Goal: Task Accomplishment & Management: Manage account settings

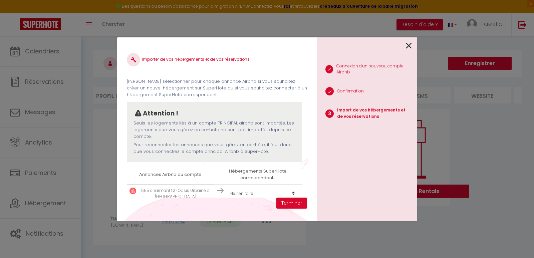
scroll to position [10, 0]
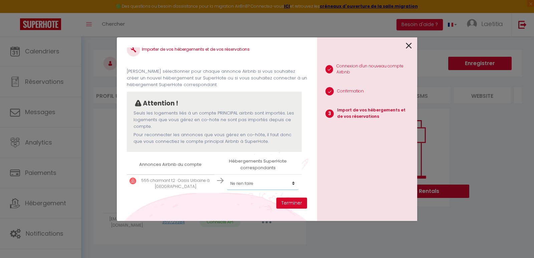
click at [249, 183] on select "Créer un nouvel hébergement Ne rien faire" at bounding box center [262, 183] width 71 height 13
click at [292, 181] on select "Créer un nouvel hébergement Ne rien faire" at bounding box center [262, 183] width 71 height 13
click at [292, 184] on select "Créer un nouvel hébergement Ne rien faire" at bounding box center [262, 183] width 71 height 13
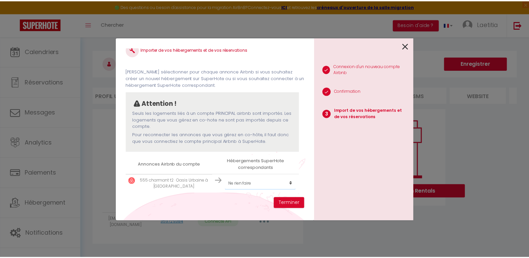
scroll to position [0, 0]
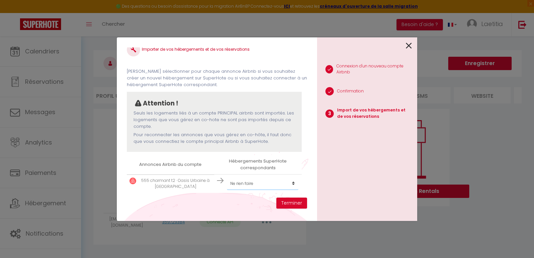
select select "create_new"
click at [227, 177] on select "Créer un nouvel hébergement Ne rien faire" at bounding box center [262, 183] width 71 height 13
click at [290, 205] on button "Terminer" at bounding box center [291, 203] width 31 height 11
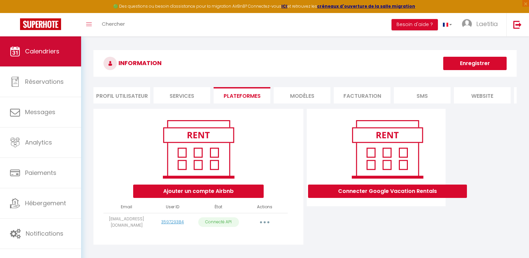
click at [51, 48] on span "Calendriers" at bounding box center [42, 51] width 34 height 8
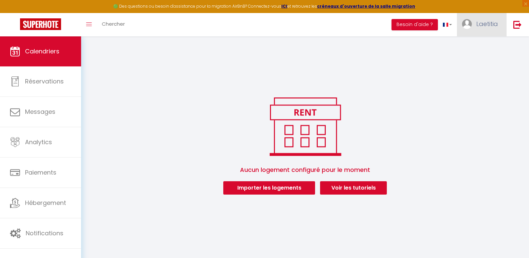
click at [488, 20] on span "Laetitia" at bounding box center [487, 24] width 22 height 8
click at [482, 44] on link "Paramètres" at bounding box center [479, 46] width 49 height 11
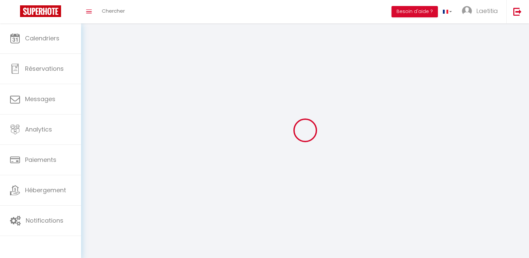
select select "fr"
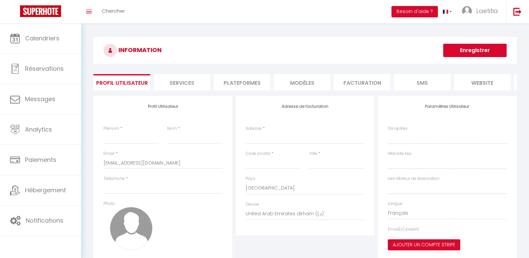
type input "Laetitia"
type input "YRIUS"
type input "+33688195103"
type input "1 rue Gabriel Fauré"
type input "65000"
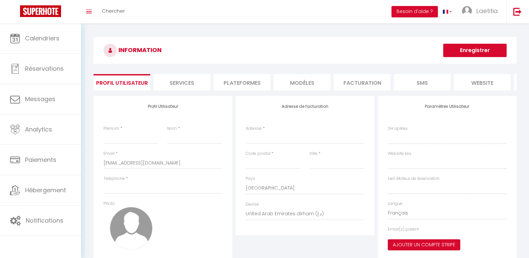
type input "TARBES"
select select "28"
type input "zeTbKH05QyecYbXzBFwoB7G54"
type input "KlYHU3rZyzDpMbg7Q0q7tGJPc"
type input "https://app.superhote.com/#/get-available-rentals/KlYHU3rZyzDpMbg7Q0q7tGJPc"
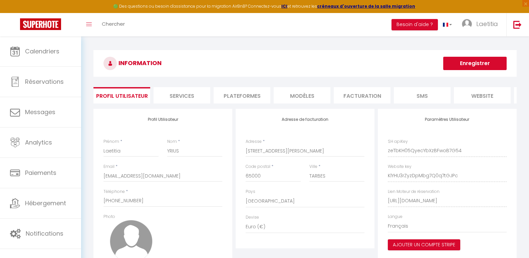
click at [254, 96] on li "Plateformes" at bounding box center [242, 95] width 57 height 16
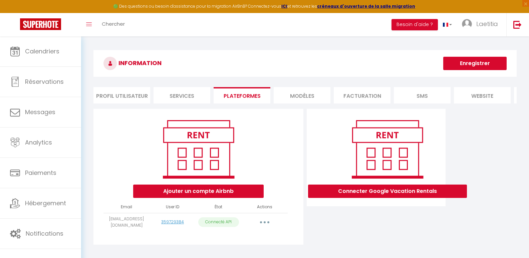
click at [264, 225] on button "button" at bounding box center [264, 222] width 19 height 11
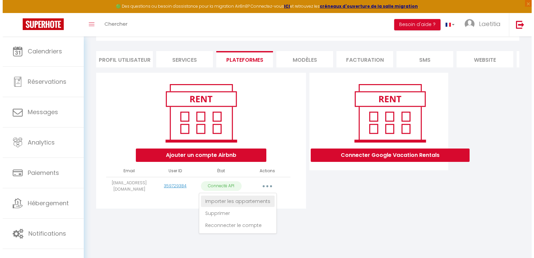
scroll to position [36, 0]
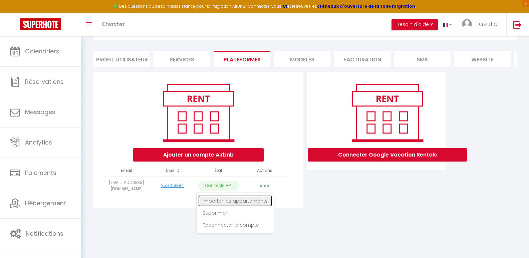
click at [257, 207] on link "Importer les appartements" at bounding box center [235, 200] width 74 height 11
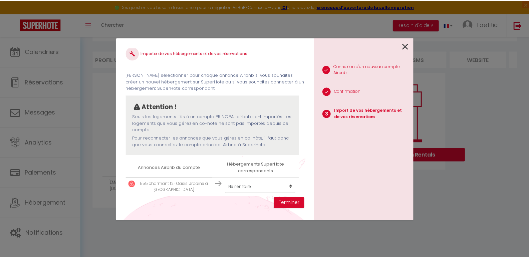
scroll to position [10, 0]
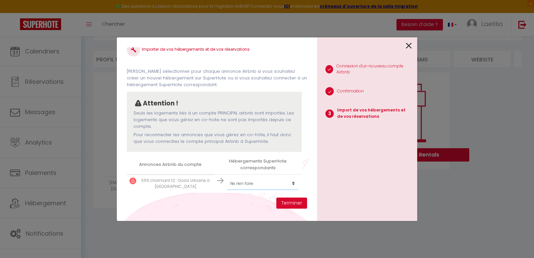
click at [291, 184] on select "Créer un nouvel hébergement Ne rien faire" at bounding box center [262, 183] width 71 height 13
select select "create_new"
click at [227, 177] on select "Créer un nouvel hébergement Ne rien faire" at bounding box center [262, 183] width 71 height 13
click at [289, 201] on button "Terminer" at bounding box center [291, 203] width 31 height 11
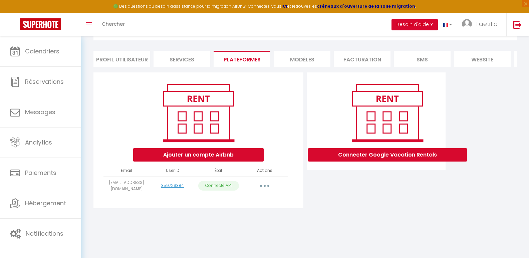
click at [424, 22] on button "Besoin d'aide ?" at bounding box center [415, 24] width 46 height 11
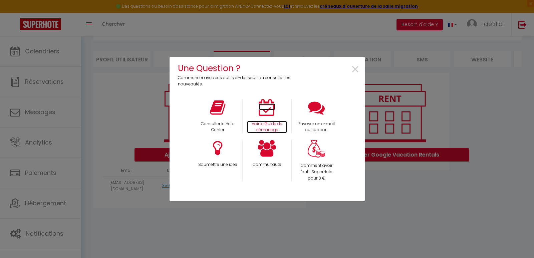
click at [260, 115] on icon at bounding box center [267, 107] width 17 height 17
click at [355, 71] on span "×" at bounding box center [355, 69] width 9 height 21
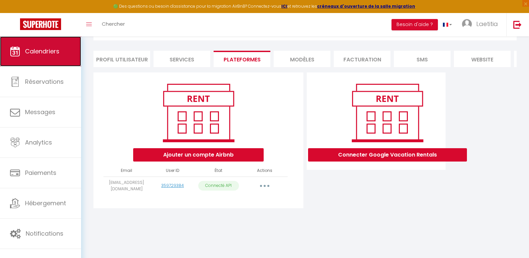
click at [50, 53] on span "Calendriers" at bounding box center [42, 51] width 34 height 8
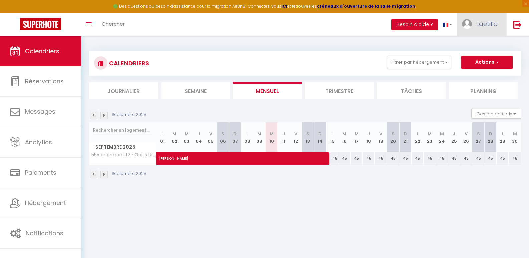
click at [485, 25] on span "Laetitia" at bounding box center [487, 24] width 22 height 8
click at [482, 58] on link "Équipe" at bounding box center [479, 58] width 49 height 11
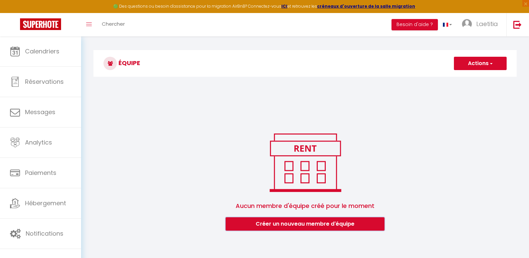
click at [325, 227] on button "Créer un nouveau membre d'équipe" at bounding box center [305, 223] width 159 height 13
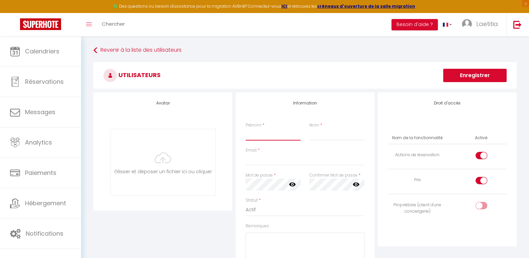
click at [265, 137] on input "Prénom" at bounding box center [273, 135] width 55 height 12
type input "[GEOGRAPHIC_DATA]"
type input "CORLAY"
click at [256, 161] on input "Email" at bounding box center [305, 160] width 119 height 12
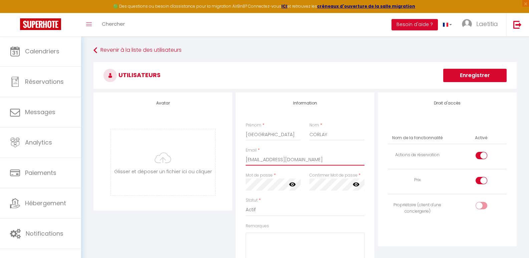
type input "[EMAIL_ADDRESS][DOMAIN_NAME]"
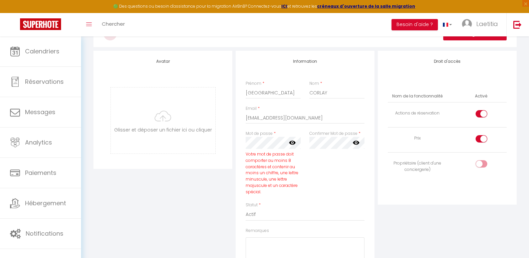
scroll to position [33, 0]
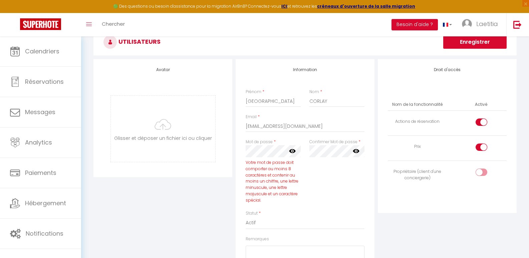
click at [482, 124] on input "checkbox" at bounding box center [487, 123] width 12 height 10
checkbox input "false"
click at [485, 147] on input "checkbox" at bounding box center [487, 149] width 12 height 10
checkbox input "false"
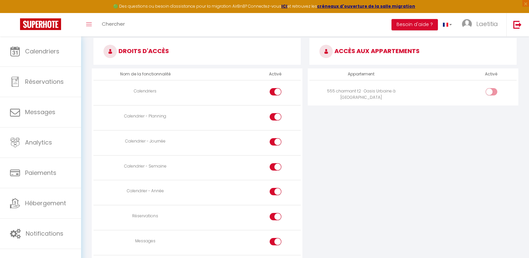
scroll to position [367, 0]
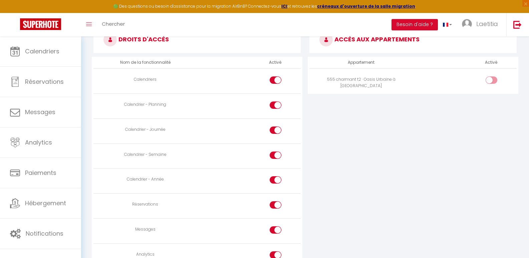
click at [494, 82] on input "checkbox" at bounding box center [497, 81] width 12 height 10
checkbox input "true"
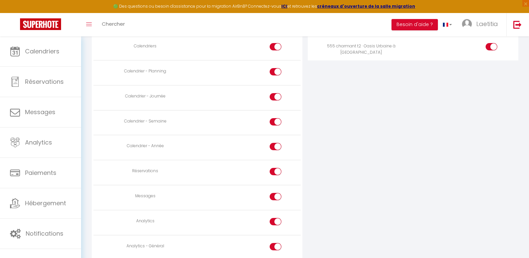
scroll to position [434, 0]
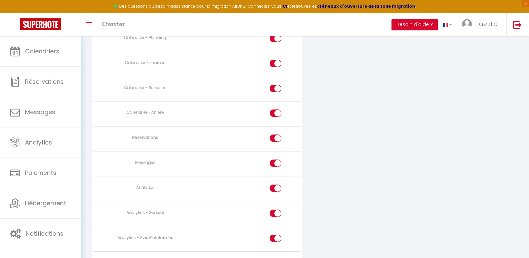
click at [278, 163] on input "checkbox" at bounding box center [281, 165] width 12 height 10
checkbox input "false"
click at [279, 187] on input "checkbox" at bounding box center [281, 190] width 12 height 10
checkbox input "false"
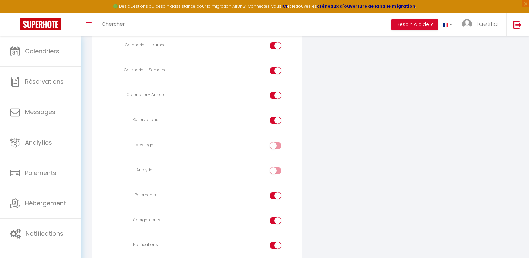
scroll to position [467, 0]
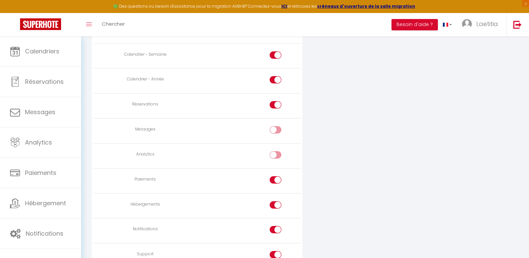
click at [273, 182] on div at bounding box center [276, 179] width 12 height 7
click at [275, 182] on input "checkbox" at bounding box center [281, 181] width 12 height 10
checkbox input "false"
click at [277, 208] on input "checkbox" at bounding box center [281, 206] width 12 height 10
checkbox input "false"
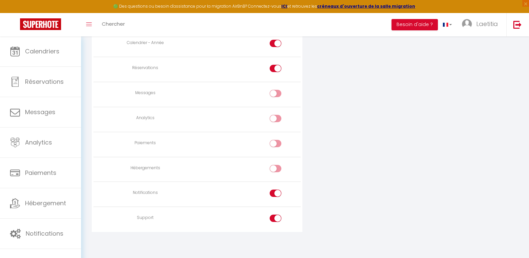
scroll to position [504, 0]
click at [281, 190] on input "checkbox" at bounding box center [281, 194] width 12 height 10
checkbox input "false"
click at [279, 218] on input "checkbox" at bounding box center [281, 219] width 12 height 10
checkbox input "false"
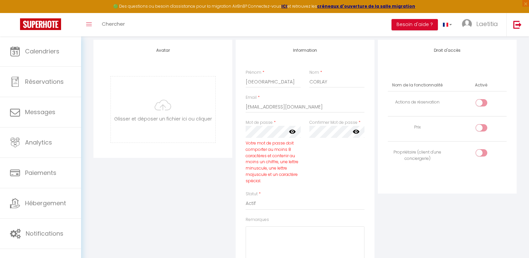
scroll to position [37, 0]
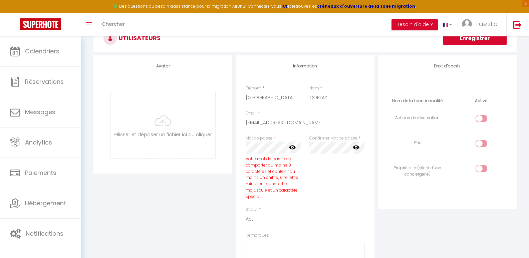
click at [477, 42] on button "Enregistrer" at bounding box center [474, 38] width 63 height 13
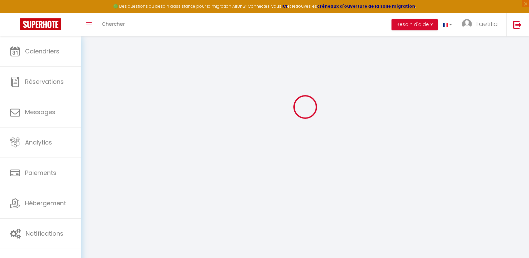
scroll to position [36, 0]
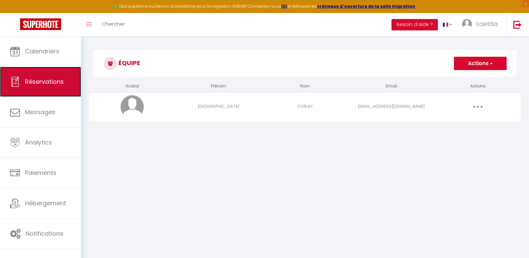
click at [51, 80] on span "Réservations" at bounding box center [44, 81] width 39 height 8
select select "not_cancelled"
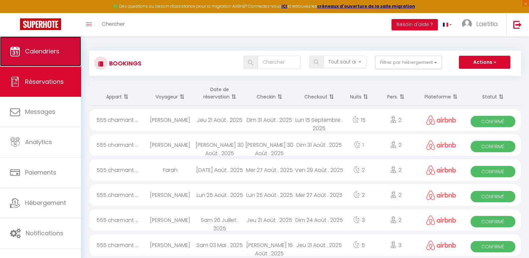
click at [54, 53] on span "Calendriers" at bounding box center [42, 51] width 34 height 8
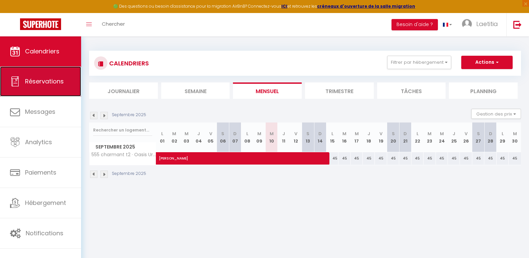
click at [57, 84] on span "Réservations" at bounding box center [44, 81] width 39 height 8
select select "not_cancelled"
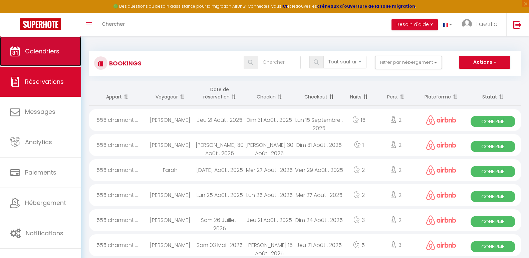
click at [53, 54] on span "Calendriers" at bounding box center [42, 51] width 34 height 8
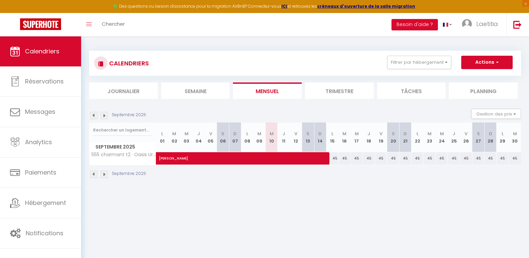
click at [333, 87] on li "Trimestre" at bounding box center [339, 90] width 69 height 16
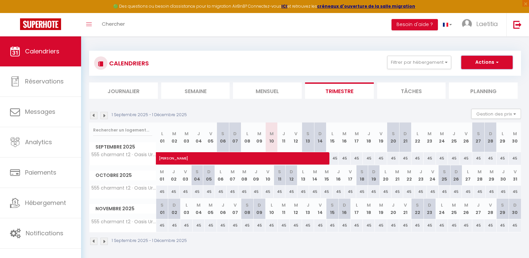
click at [492, 63] on button "Actions" at bounding box center [486, 62] width 51 height 13
click at [489, 42] on div "CALENDRIERS Filtrer par hébergement Tous 555 charmant t2 · Oasis Urbaine à Tarb…" at bounding box center [305, 148] width 448 height 224
click at [498, 112] on button "Gestion des prix" at bounding box center [496, 114] width 50 height 10
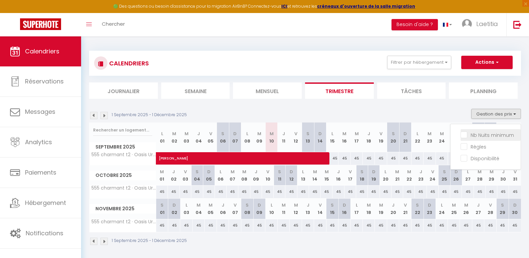
click at [490, 136] on input "Nb Nuits minimum" at bounding box center [491, 134] width 60 height 7
checkbox input "true"
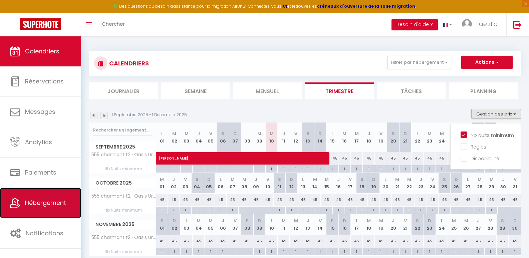
click at [51, 199] on span "Hébergement" at bounding box center [45, 203] width 41 height 8
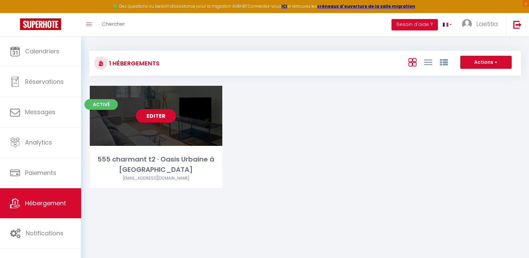
click at [152, 121] on link "Editer" at bounding box center [156, 115] width 40 height 13
select select "3"
select select "2"
select select "1"
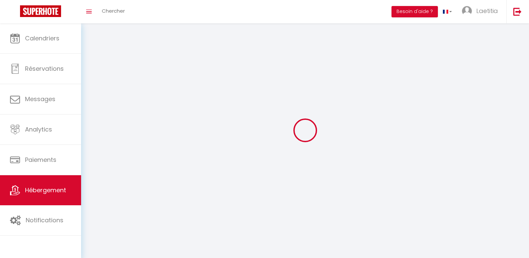
select select
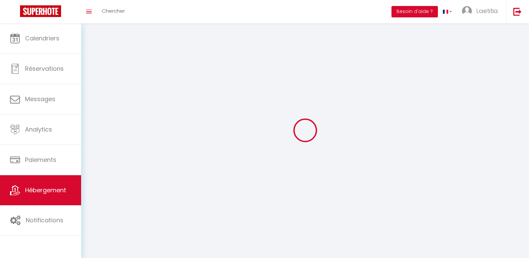
select select
checkbox input "false"
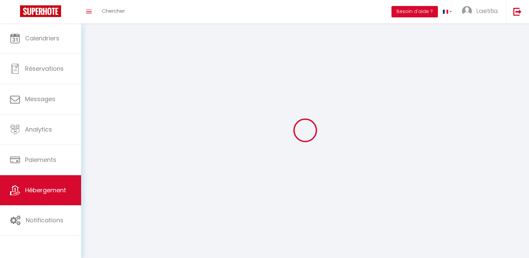
checkbox input "false"
select select
select select "28"
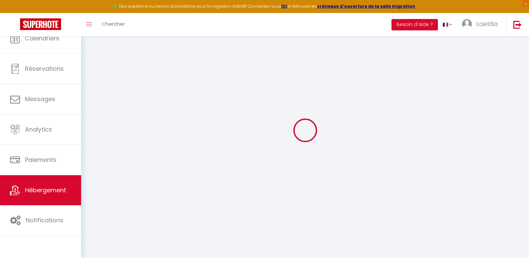
select select
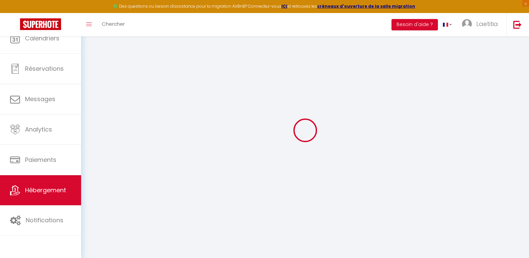
select select "1"
select select
checkbox input "false"
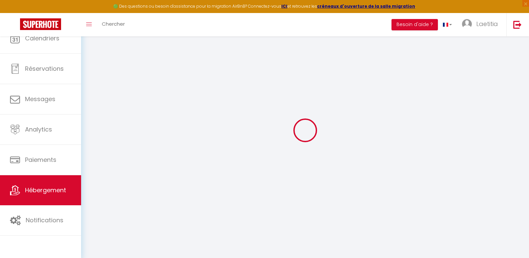
checkbox input "false"
select select
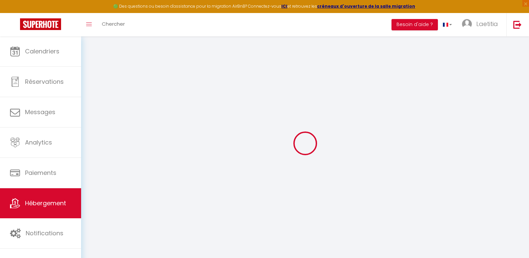
select select
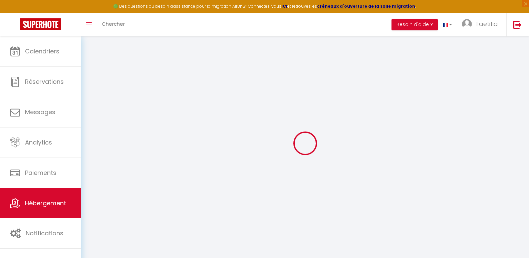
select select
checkbox input "false"
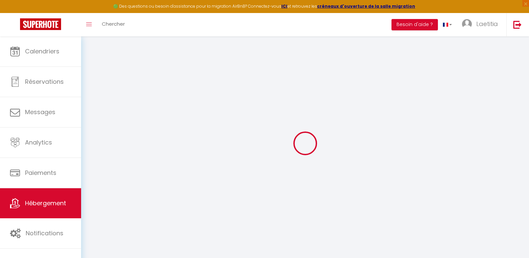
select select
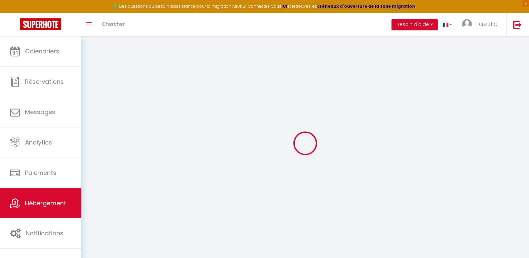
select select
checkbox input "false"
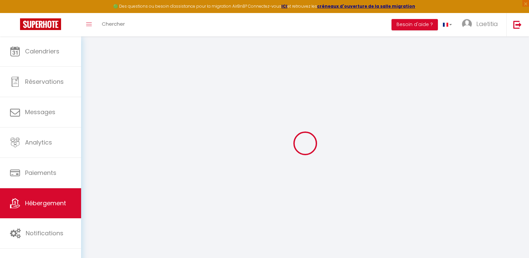
checkbox input "false"
select select
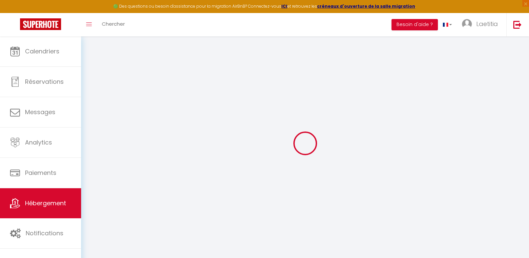
select select
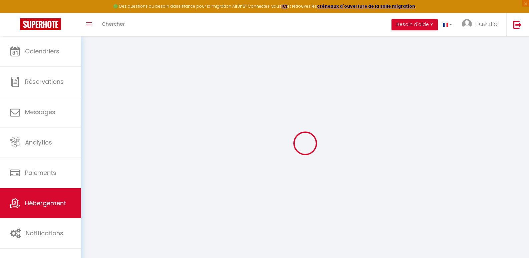
checkbox input "false"
select select
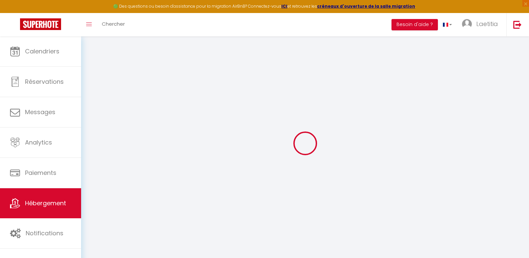
select select
type input "555 charmant t2 · Oasis Urbaine à [GEOGRAPHIC_DATA]"
select select "2"
type input "59"
type input "58"
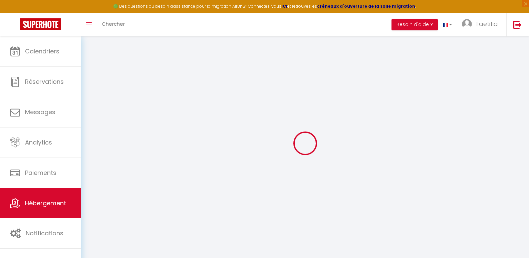
select select
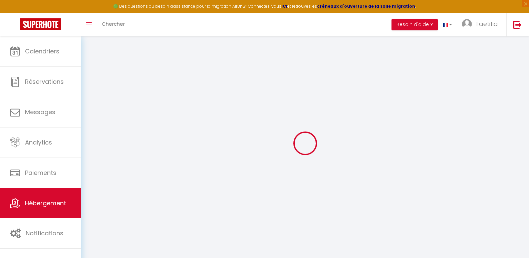
type input "[STREET_ADDRESS][PERSON_NAME]"
type input "65000"
type input "Tarbes"
type input "[EMAIL_ADDRESS][DOMAIN_NAME]"
select select
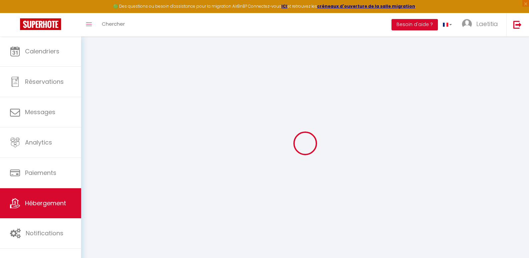
checkbox input "false"
type input "0"
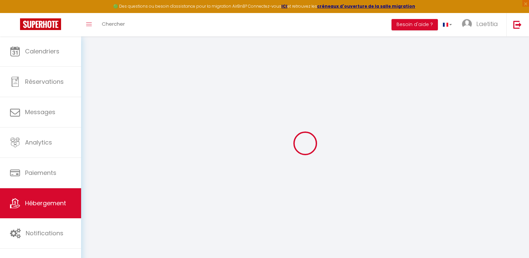
type input "0"
select select "19172-1194135803805688555"
select select "365"
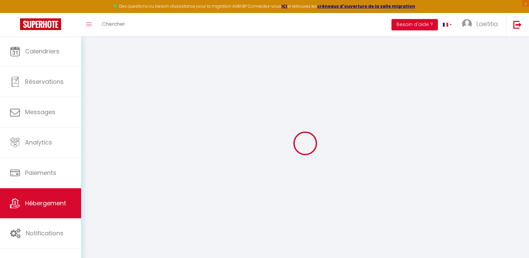
select select "EUR"
select select
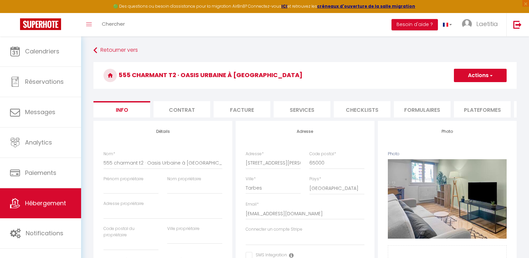
select select
checkbox input "false"
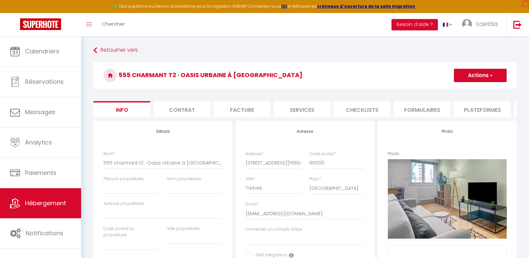
click at [486, 107] on li "Plateformes" at bounding box center [482, 109] width 57 height 16
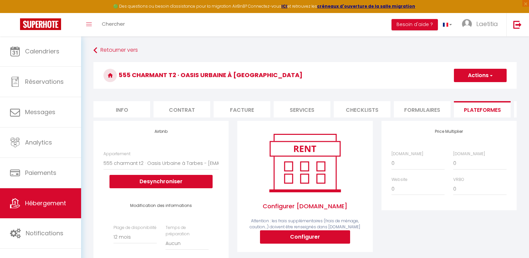
select select
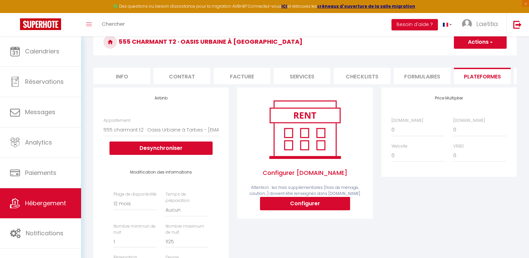
scroll to position [67, 0]
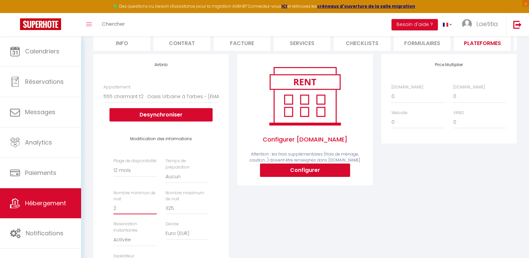
type input "2"
click at [154, 211] on input "2" at bounding box center [134, 208] width 43 height 12
select select
click at [393, 101] on select "0 + 1 % + 2 % + 3 % + 4 % + 5 % + 6 % + 7 % + 8 % + 9 %" at bounding box center [418, 96] width 53 height 13
select select "+ 20 %"
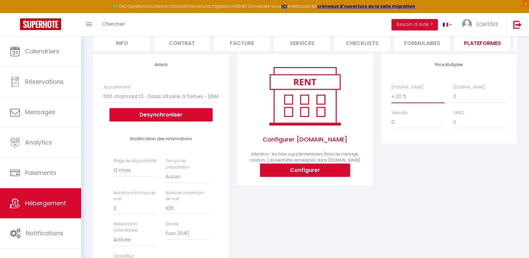
click at [392, 95] on select "0 + 1 % + 2 % + 3 % + 4 % + 5 % + 6 % + 7 % + 8 % + 9 %" at bounding box center [418, 96] width 53 height 13
select select
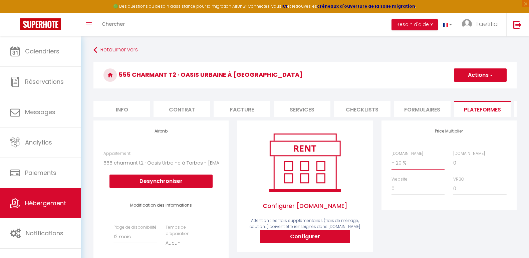
scroll to position [0, 0]
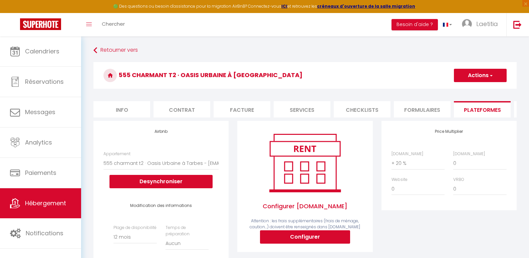
click at [493, 72] on button "Actions" at bounding box center [480, 75] width 53 height 13
click at [483, 87] on link "Enregistrer" at bounding box center [480, 90] width 53 height 9
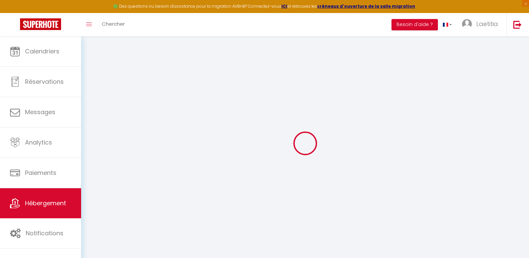
select select "365"
select select "EUR"
select select
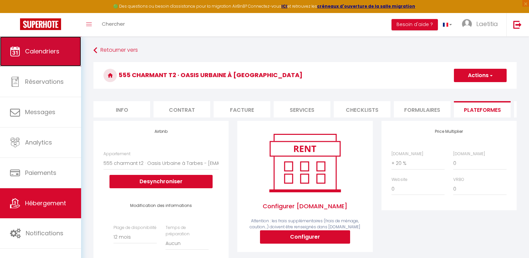
click at [56, 53] on span "Calendriers" at bounding box center [42, 51] width 34 height 8
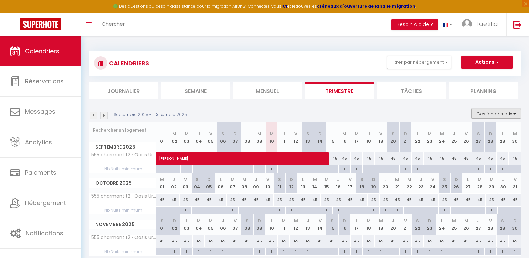
click at [504, 114] on button "Gestion des prix" at bounding box center [496, 114] width 50 height 10
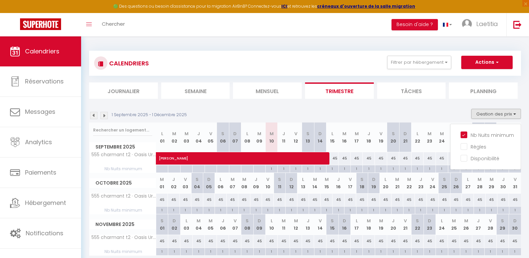
click at [431, 114] on div "1 Septembre 2025 - 1 Décembre 2025 Gestion des prix Nb Nuits minimum Règles Dis…" at bounding box center [305, 116] width 432 height 14
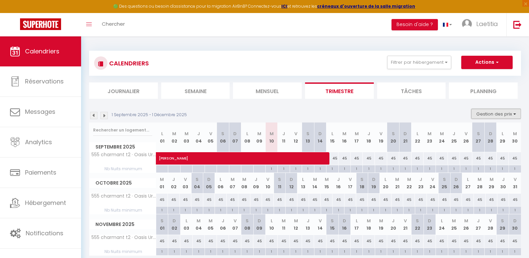
click at [484, 115] on button "Gestion des prix" at bounding box center [496, 114] width 50 height 10
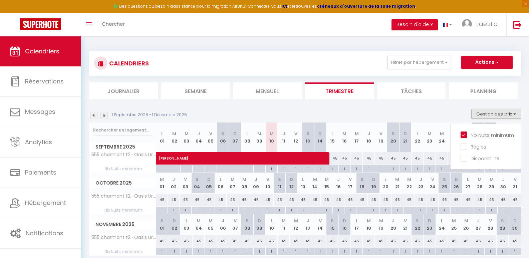
click at [429, 112] on div "1 Septembre 2025 - 1 Décembre 2025 Gestion des prix Nb Nuits minimum Règles Dis…" at bounding box center [305, 116] width 432 height 14
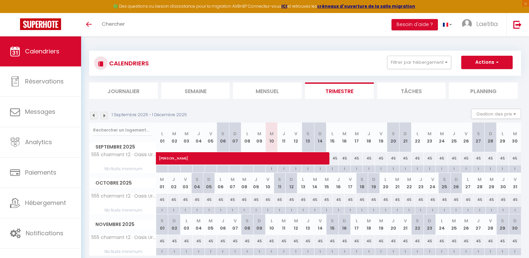
click at [320, 169] on div "1" at bounding box center [320, 168] width 12 height 6
type input "1"
type input "Dim 14 Septembre 2025"
type input "Lun 15 Septembre 2025"
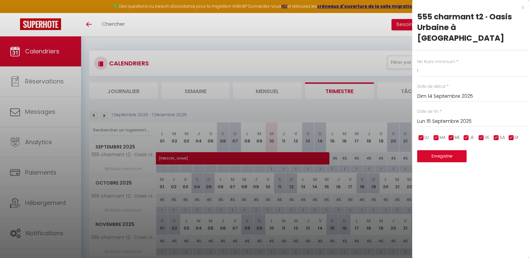
click at [522, 7] on div "x" at bounding box center [468, 7] width 112 height 8
type input "undefined aN undefined NaN"
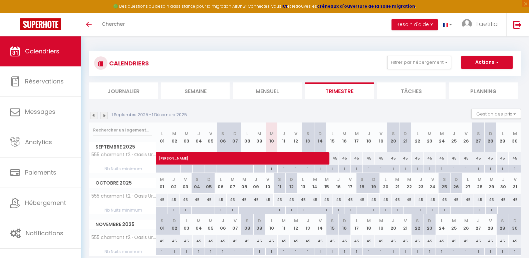
click at [271, 168] on div "1" at bounding box center [272, 168] width 12 height 6
type input "1"
type input "Mer 10 Septembre 2025"
type input "Jeu 11 Septembre 2025"
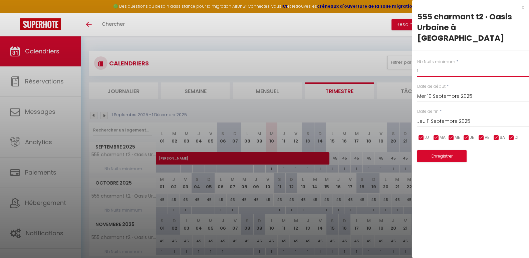
drag, startPoint x: 428, startPoint y: 60, endPoint x: 409, endPoint y: 60, distance: 19.0
click at [409, 60] on body "🟢 Des questions ou besoin d'assistance pour la migration AirBnB? Connectez-vous…" at bounding box center [264, 165] width 529 height 258
type input "2"
click at [475, 117] on input "Jeu 11 Septembre 2025" at bounding box center [473, 121] width 112 height 9
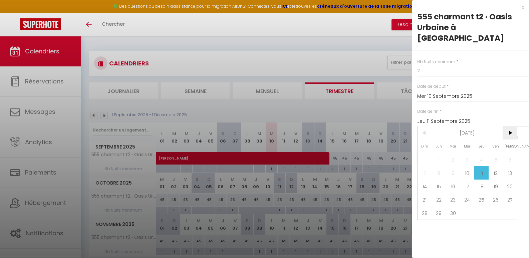
click at [510, 126] on span ">" at bounding box center [510, 132] width 14 height 13
click at [508, 126] on span ">" at bounding box center [510, 132] width 14 height 13
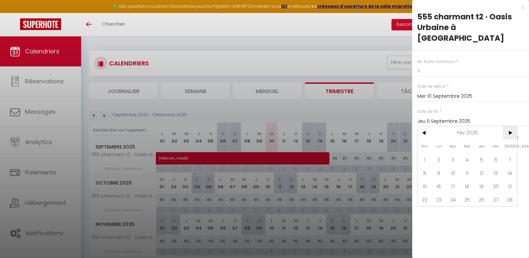
click at [508, 126] on span ">" at bounding box center [510, 132] width 14 height 13
click at [468, 126] on span "[DATE]" at bounding box center [467, 132] width 71 height 13
click at [510, 126] on span ">" at bounding box center [510, 132] width 14 height 13
click at [498, 166] on span "Septembre" at bounding box center [500, 172] width 33 height 13
click at [497, 166] on span "10" at bounding box center [496, 172] width 14 height 13
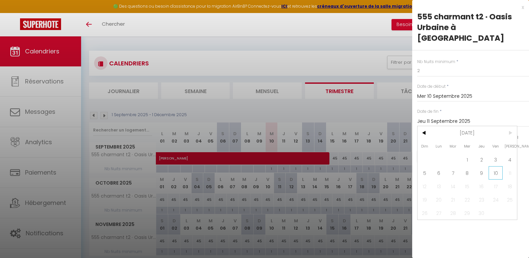
type input "Ven 10 Septembre 2027"
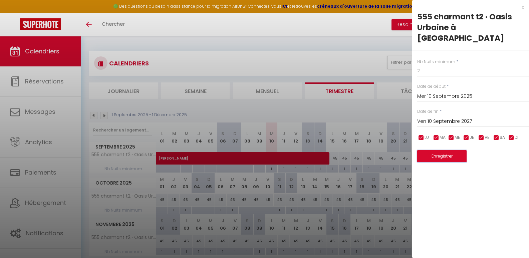
click at [453, 150] on button "Enregistrer" at bounding box center [441, 156] width 49 height 12
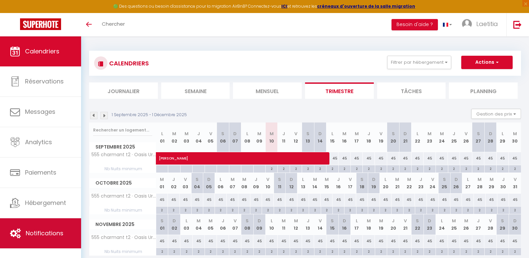
click at [48, 234] on span "Notifications" at bounding box center [45, 233] width 38 height 8
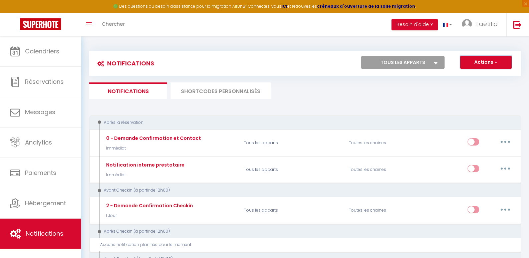
click at [492, 60] on button "Actions" at bounding box center [485, 62] width 51 height 13
click at [487, 74] on link "Nouvelle Notification" at bounding box center [476, 76] width 69 height 9
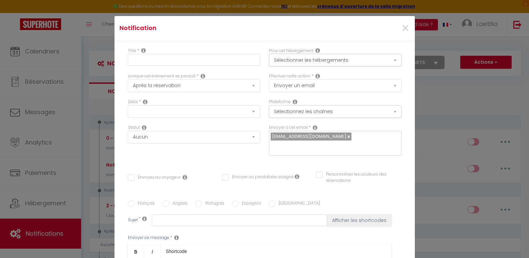
select select "Immédiat"
select select
checkbox input "false"
radio input "true"
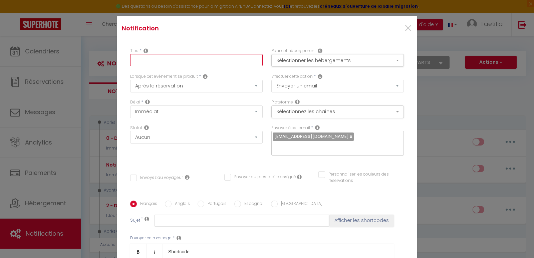
click at [144, 60] on input "text" at bounding box center [196, 60] width 133 height 12
type input "Dde caution"
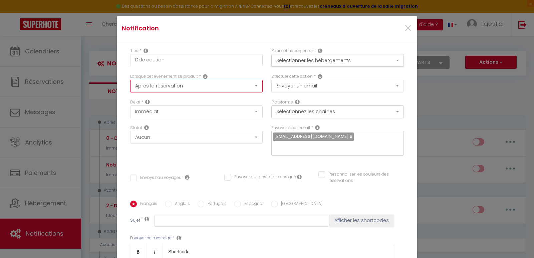
click at [250, 86] on select "Après la réservation Avant Checkin (à partir de 12h00) Après Checkin (à partir …" at bounding box center [196, 86] width 133 height 13
select select "2"
click at [130, 80] on select "Après la réservation Avant Checkin (à partir de 12h00) Après Checkin (à partir …" at bounding box center [196, 86] width 133 height 13
checkbox input "false"
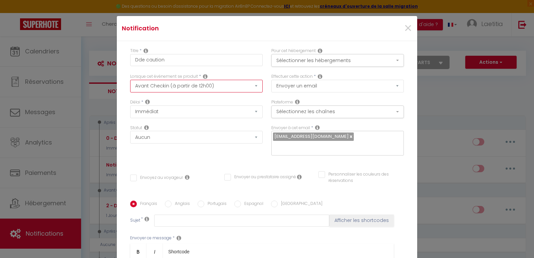
click at [252, 87] on select "Après la réservation Avant Checkin (à partir de 12h00) Après Checkin (à partir …" at bounding box center [196, 86] width 133 height 13
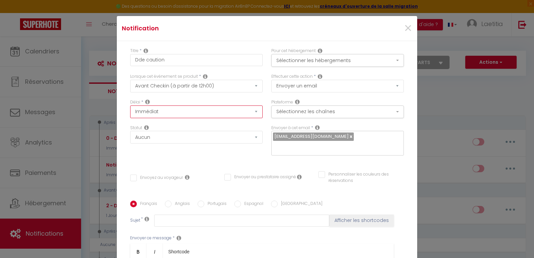
click at [256, 109] on select "Immédiat - 10 Minutes - 1 Heure - 2 Heures - 3 Heures - 4 Heures - 5 Heures - 6…" at bounding box center [196, 111] width 133 height 13
click at [252, 110] on select "Immédiat - 10 Minutes - 1 Heure - 2 Heures - 3 Heures - 4 Heures - 5 Heures - 6…" at bounding box center [196, 111] width 133 height 13
select select "1 Jour"
click at [130, 105] on select "Immédiat - 10 Minutes - 1 Heure - 2 Heures - 3 Heures - 4 Heures - 5 Heures - 6…" at bounding box center [196, 111] width 133 height 13
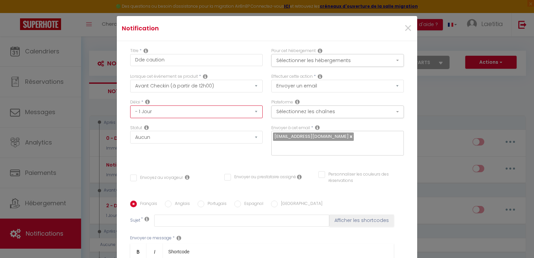
checkbox input "false"
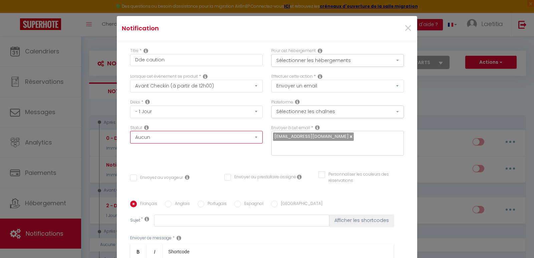
click at [251, 137] on select "Aucun Si la réservation est payée Si réservation non payée Si la caution a été …" at bounding box center [196, 137] width 133 height 13
select select "if_booking_is_paid"
click at [130, 131] on select "Aucun Si la réservation est payée Si réservation non payée Si la caution a été …" at bounding box center [196, 137] width 133 height 13
click at [360, 60] on button "Sélectionner les hébergements" at bounding box center [337, 60] width 133 height 13
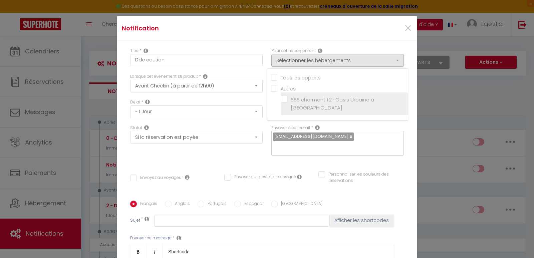
click at [322, 100] on input "555 charmant t2 · Oasis Urbaine à [GEOGRAPHIC_DATA]" at bounding box center [344, 103] width 127 height 7
checkbox input "true"
checkbox input "false"
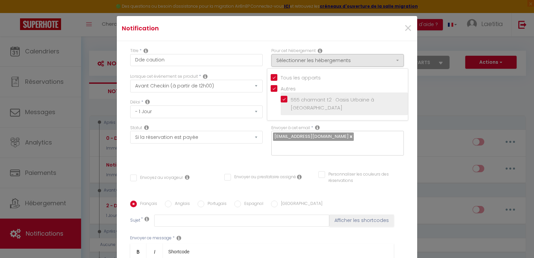
checkbox input "true"
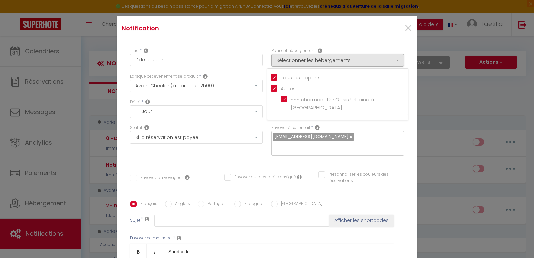
click at [377, 43] on div "Titre * Dde caution Pour cet hébergement Sélectionner les hébergements Tous les…" at bounding box center [267, 200] width 300 height 319
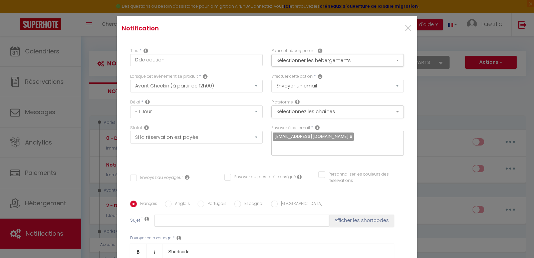
click at [357, 53] on div "Pour cet hébergement Sélectionner les hébergements Tous les apparts Autres 555 …" at bounding box center [337, 57] width 133 height 19
click at [359, 59] on button "Sélectionner les hébergements" at bounding box center [337, 60] width 133 height 13
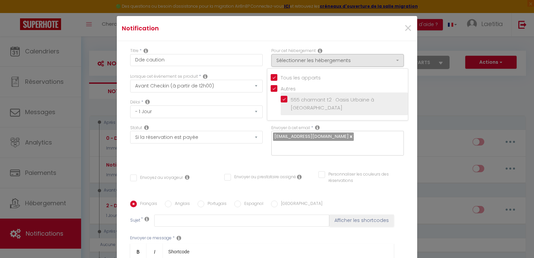
click at [299, 100] on input "555 charmant t2 · Oasis Urbaine à [GEOGRAPHIC_DATA]" at bounding box center [344, 103] width 127 height 7
checkbox input "false"
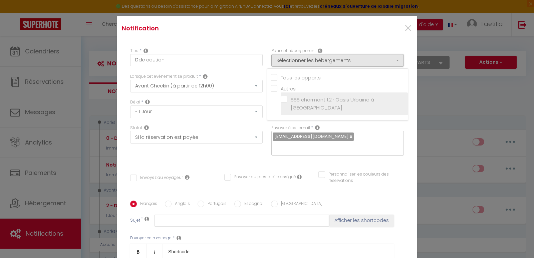
checkbox input "false"
click at [305, 100] on input "555 charmant t2 · Oasis Urbaine à [GEOGRAPHIC_DATA]" at bounding box center [344, 103] width 127 height 7
checkbox input "true"
checkbox input "false"
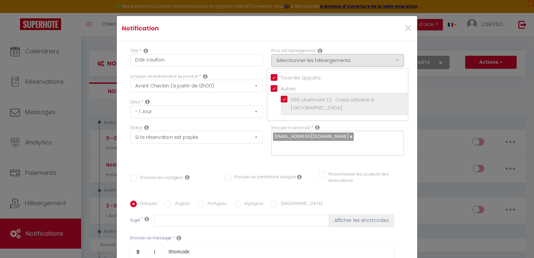
checkbox input "false"
checkbox input "true"
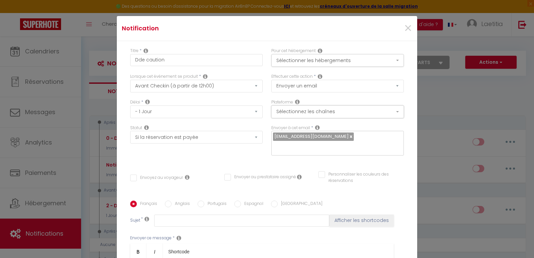
click at [332, 112] on button "Sélectionnez les chaînes" at bounding box center [337, 111] width 133 height 13
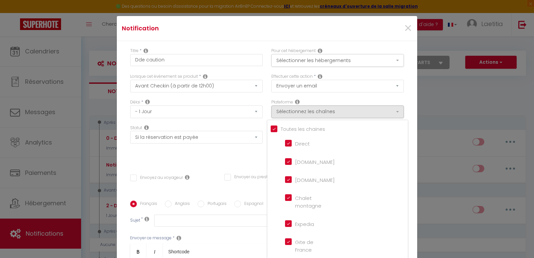
click at [285, 163] on input "[DOMAIN_NAME]" at bounding box center [304, 161] width 38 height 7
checkbox input "false"
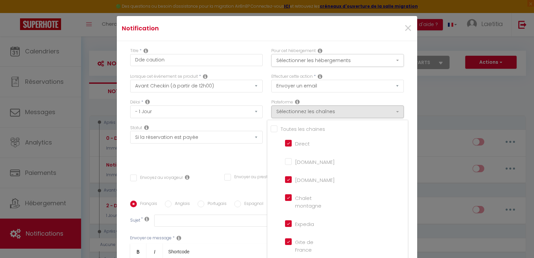
click at [404, 113] on div "Titre * Dde caution Pour cet hébergement Sélectionner les hébergements Tous les…" at bounding box center [267, 200] width 300 height 319
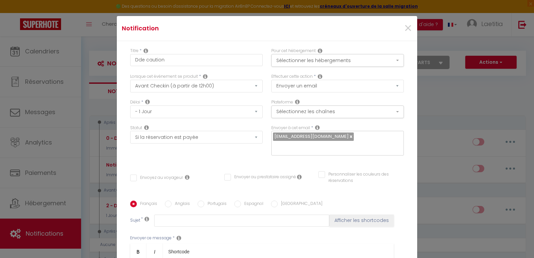
click at [130, 175] on input "Envoyez au voyageur" at bounding box center [156, 178] width 53 height 7
checkbox input "true"
checkbox input "false"
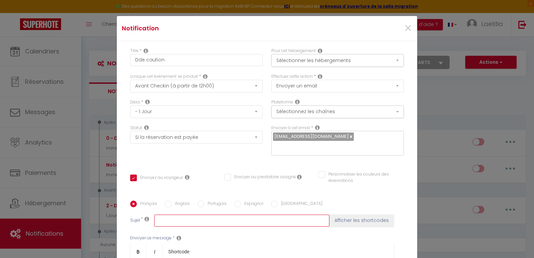
click at [178, 215] on input "text" at bounding box center [241, 221] width 175 height 12
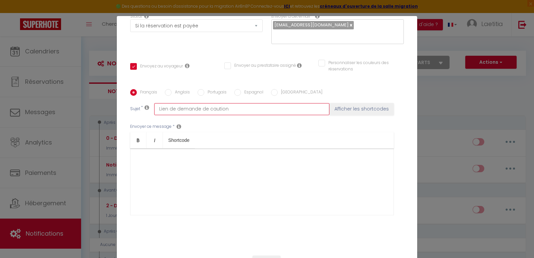
scroll to position [114, 0]
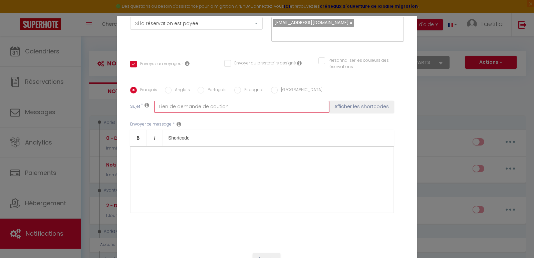
type input "Lien de demande de caution"
click at [194, 159] on div at bounding box center [262, 179] width 264 height 67
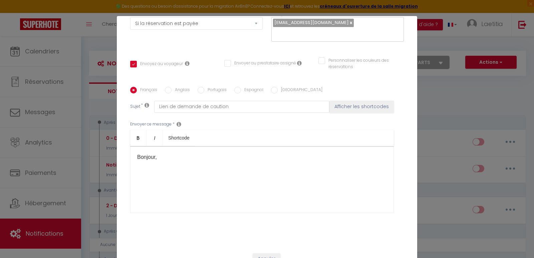
click at [153, 153] on p "Bonjour," at bounding box center [262, 157] width 250 height 8
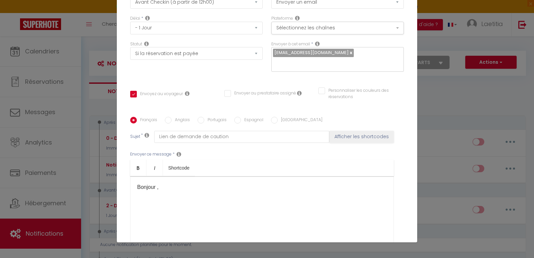
scroll to position [67, 0]
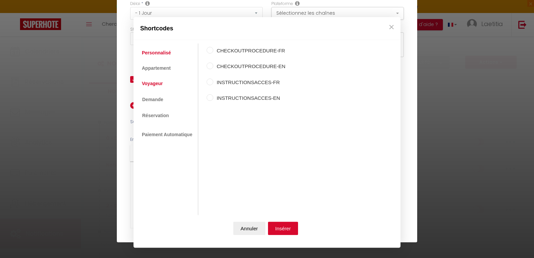
click at [158, 83] on link "Voyageur" at bounding box center [153, 84] width 28 height 12
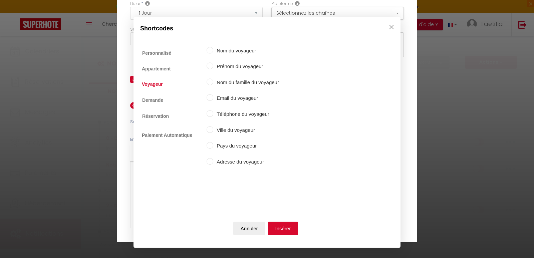
click at [211, 67] on input "Prénom du voyageur" at bounding box center [210, 66] width 7 height 7
radio input "true"
click at [285, 225] on button "Insérer" at bounding box center [283, 228] width 30 height 13
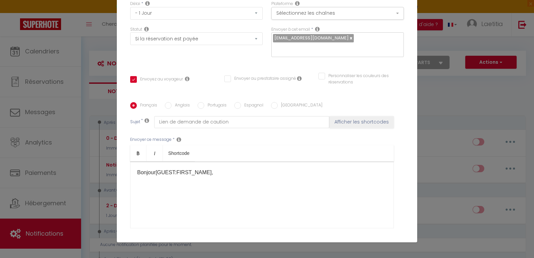
click at [249, 167] on div "Bonjour [GUEST:FIRST_NAME] ​ ," at bounding box center [262, 195] width 264 height 67
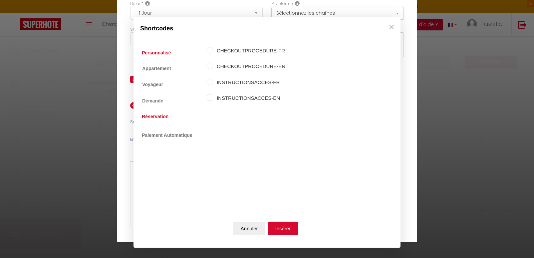
click at [161, 118] on link "Réservation" at bounding box center [155, 116] width 33 height 12
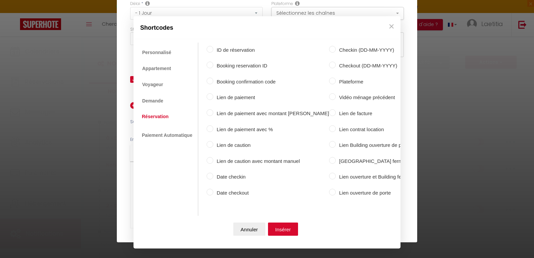
click at [234, 142] on label "Lien de caution" at bounding box center [271, 145] width 116 height 8
click at [213, 142] on input "Lien de caution" at bounding box center [210, 144] width 7 height 7
radio input "true"
click at [283, 226] on button "Insérer" at bounding box center [283, 229] width 30 height 13
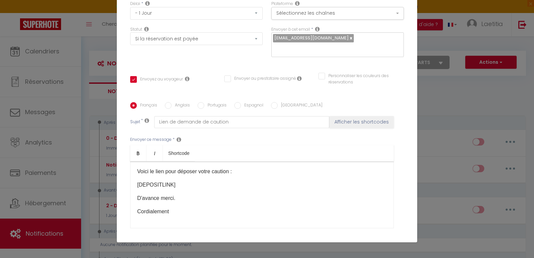
scroll to position [15, 0]
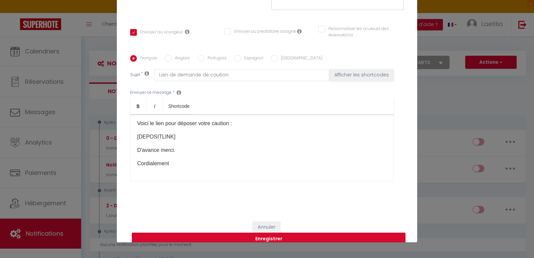
click at [309, 233] on button "Enregistrer" at bounding box center [269, 239] width 274 height 13
checkbox input "false"
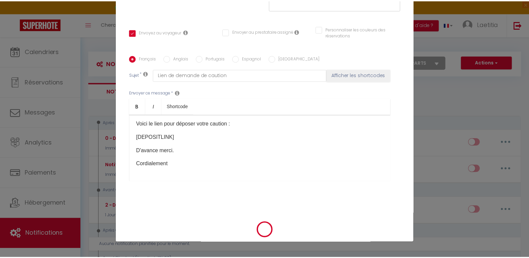
scroll to position [107, 0]
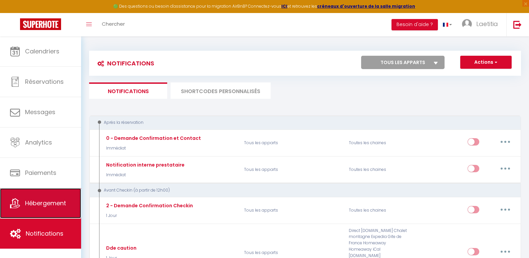
click at [25, 198] on link "Hébergement" at bounding box center [40, 203] width 81 height 30
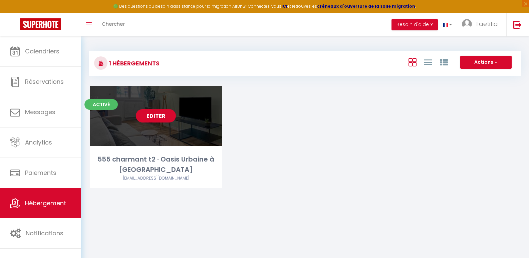
click at [165, 116] on link "Editer" at bounding box center [156, 115] width 40 height 13
select select "3"
select select "2"
select select "1"
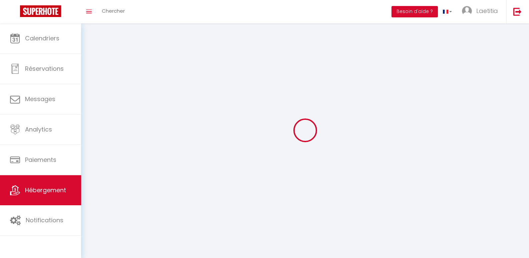
select select
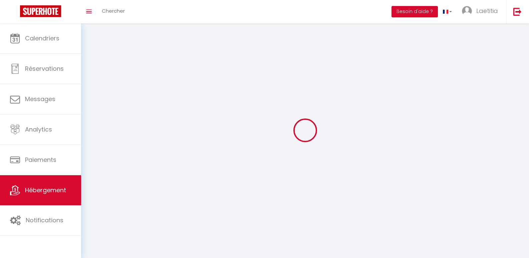
select select
checkbox input "false"
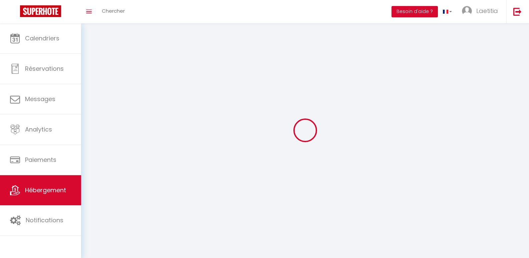
select select
select select "1"
select select "28"
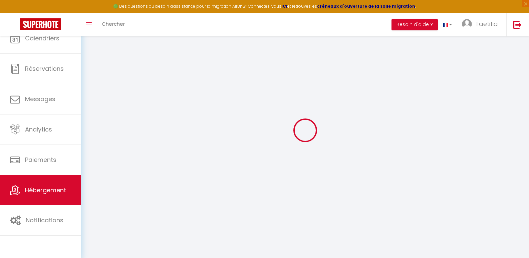
select select
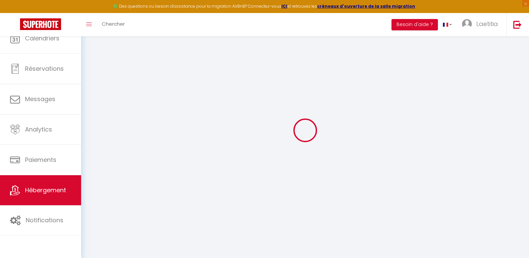
select select
checkbox input "false"
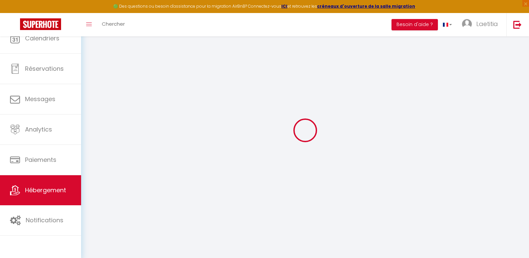
select select
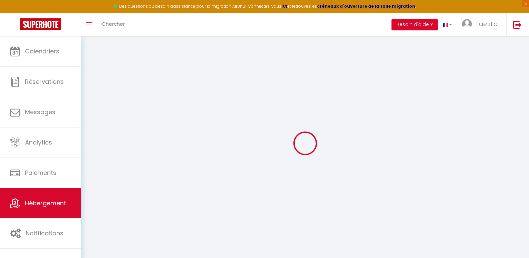
select select
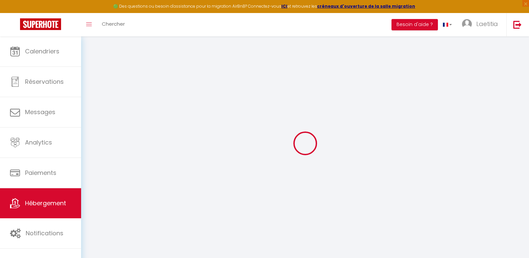
select select
checkbox input "false"
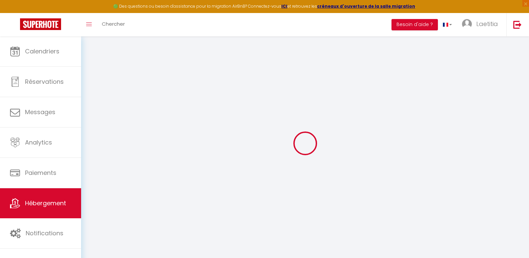
select select
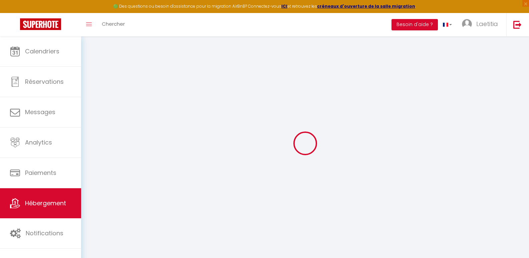
select select
checkbox input "false"
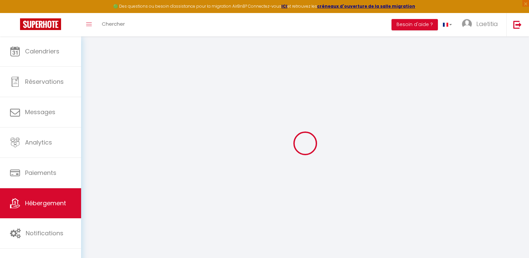
checkbox input "false"
select select
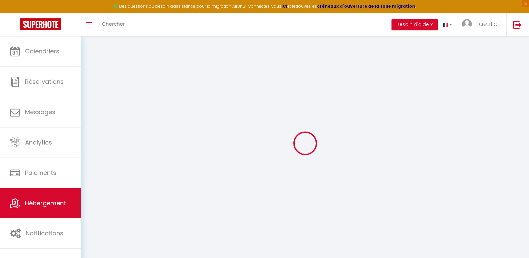
select select
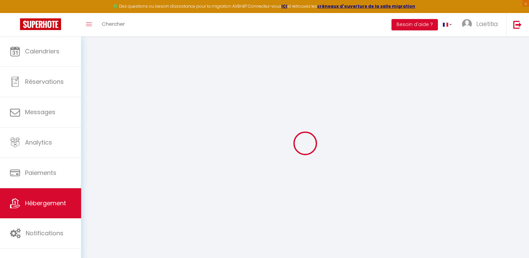
checkbox input "false"
select select
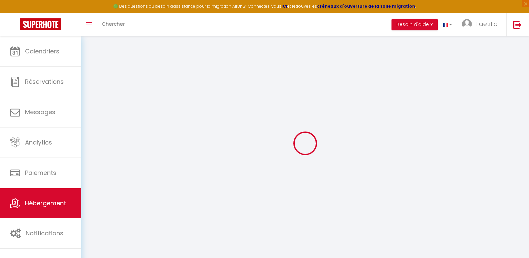
select select
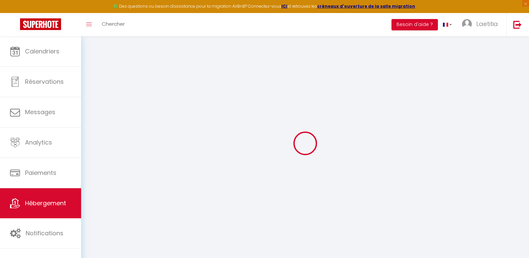
select select
checkbox input "false"
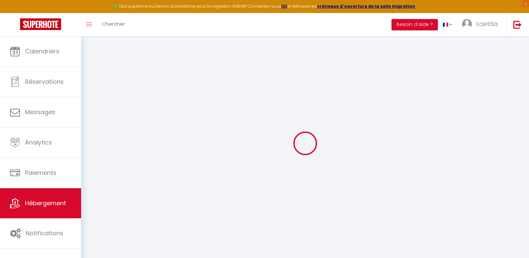
checkbox input "false"
select select
type input "555 charmant t2 · Oasis Urbaine à [GEOGRAPHIC_DATA]"
select select "2"
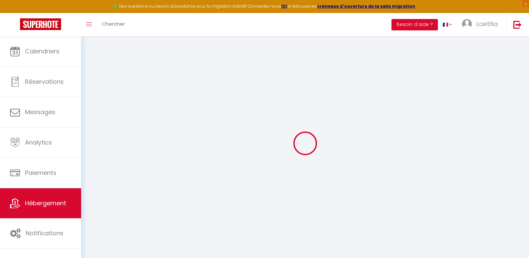
type input "59"
type input "58"
select select
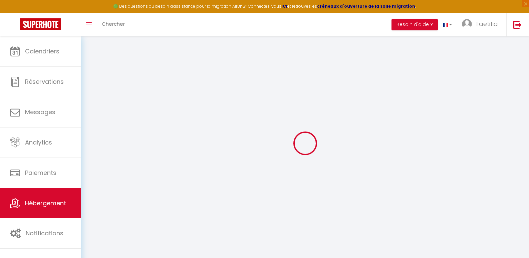
select select
type input "[STREET_ADDRESS][PERSON_NAME]"
type input "65000"
type input "Tarbes"
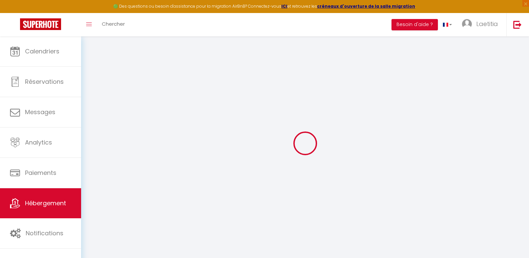
type input "[EMAIL_ADDRESS][DOMAIN_NAME]"
select select
checkbox input "false"
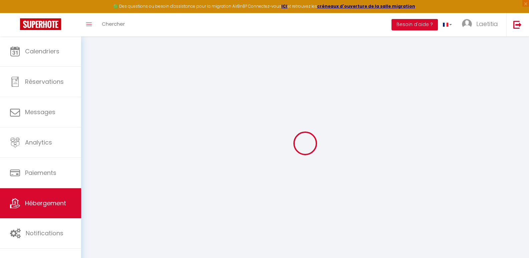
checkbox input "false"
type input "0"
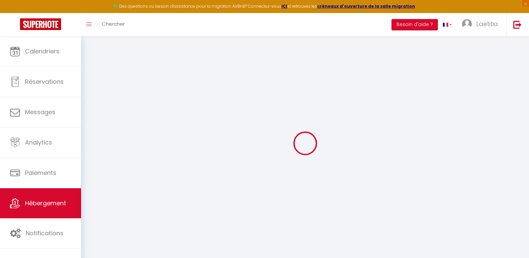
select select
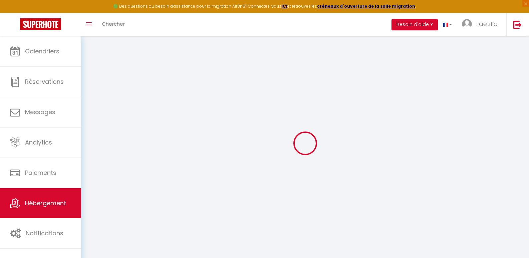
select select
checkbox input "false"
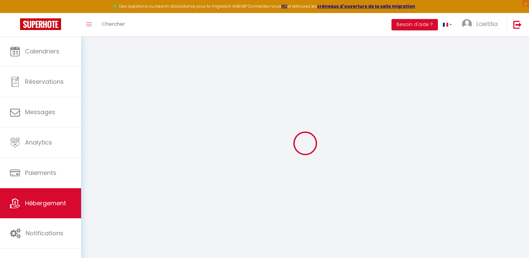
select select
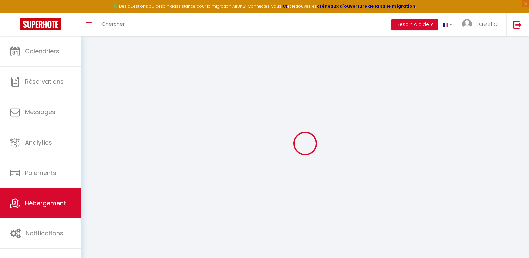
select select
checkbox input "false"
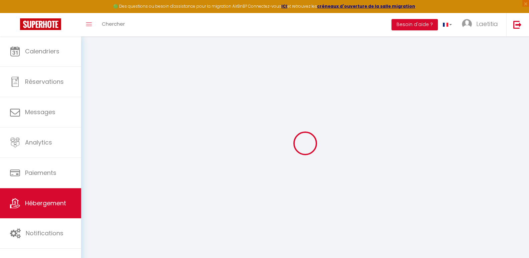
select select "16:00"
select select "23:45"
select select "10:00"
select select "30"
select select "120"
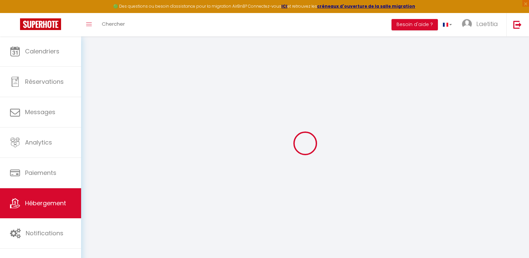
select select
checkbox input "false"
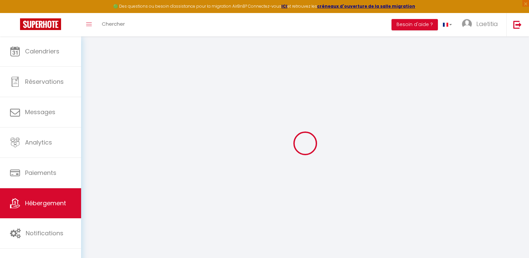
select select
checkbox input "false"
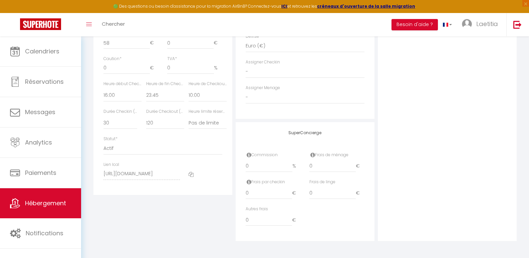
scroll to position [335, 0]
drag, startPoint x: 111, startPoint y: 67, endPoint x: 98, endPoint y: 67, distance: 13.0
type input "2"
select select
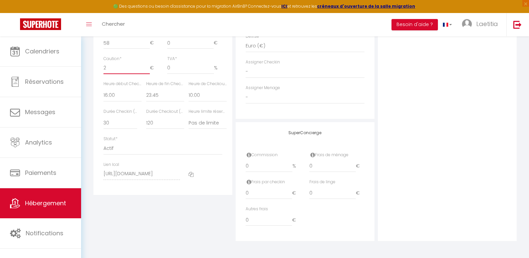
checkbox input "false"
type input "25"
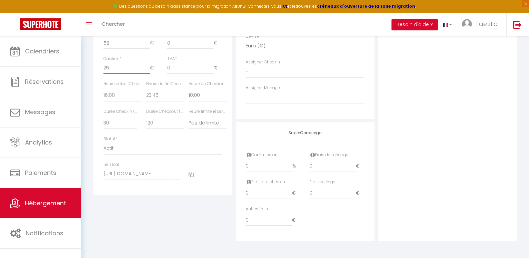
select select
checkbox input "false"
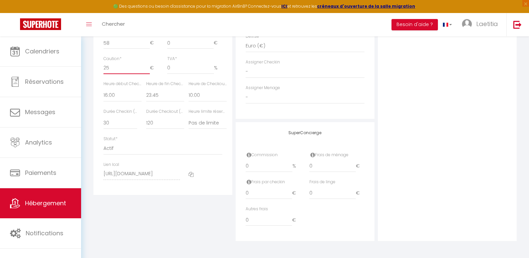
type input "250"
select select
checkbox input "false"
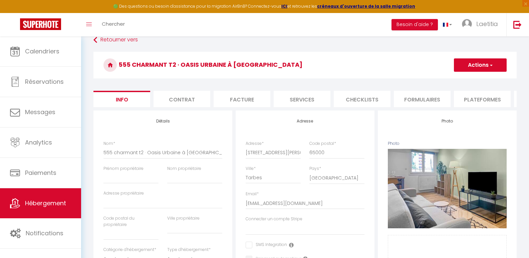
scroll to position [0, 0]
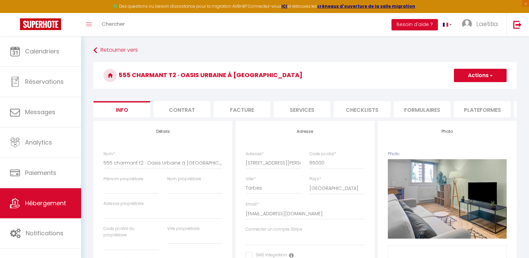
click at [469, 79] on button "Actions" at bounding box center [480, 75] width 53 height 13
click at [465, 88] on input "Enregistrer" at bounding box center [454, 90] width 25 height 7
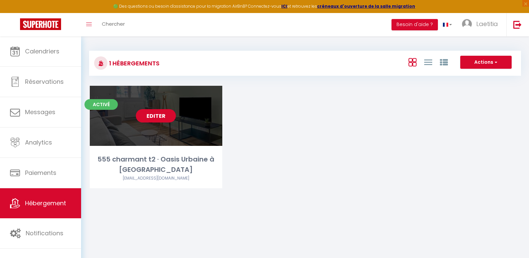
click at [148, 119] on link "Editer" at bounding box center [156, 115] width 40 height 13
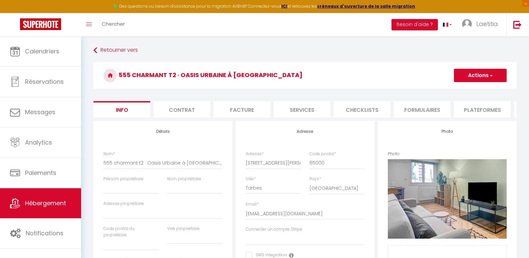
click at [466, 109] on li "Plateformes" at bounding box center [482, 109] width 57 height 16
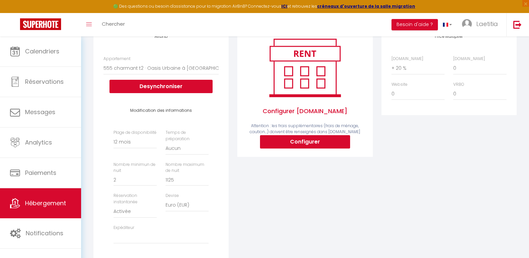
scroll to position [62, 0]
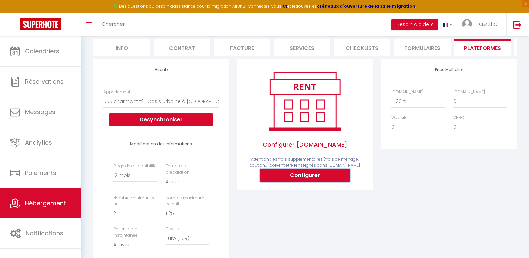
click at [303, 179] on button "Configurer" at bounding box center [305, 175] width 90 height 13
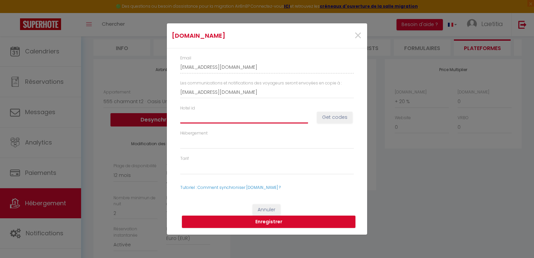
paste input "12414208"
click at [339, 118] on button "Get codes" at bounding box center [334, 117] width 35 height 11
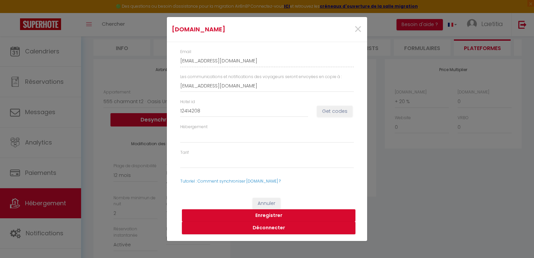
click at [272, 215] on button "Enregistrer" at bounding box center [269, 215] width 174 height 13
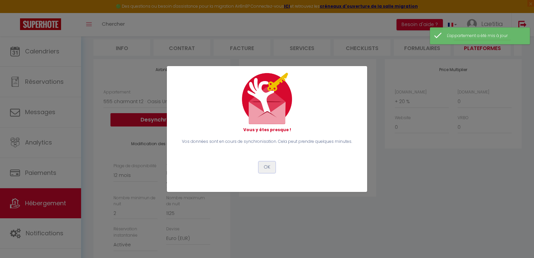
click at [269, 169] on button "OK" at bounding box center [267, 167] width 17 height 11
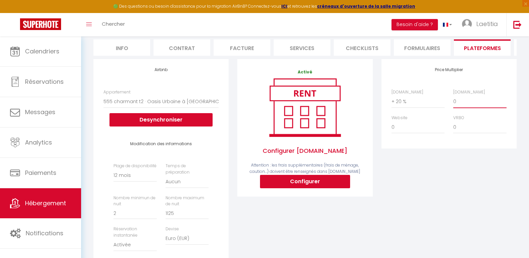
click at [461, 107] on select "0 + 1 % + 2 % + 3 % + 4 % + 5 % + 6 % + 7 % + 8 % + 9 %" at bounding box center [479, 101] width 53 height 13
click at [453, 100] on select "0 + 1 % + 2 % + 3 % + 4 % + 5 % + 6 % + 7 % + 8 % + 9 %" at bounding box center [479, 101] width 53 height 13
click at [474, 108] on select "0 + 1 % + 2 % + 3 % + 4 % + 5 % + 6 % + 7 % + 8 % + 9 %" at bounding box center [479, 101] width 53 height 13
click at [453, 100] on select "0 + 1 % + 2 % + 3 % + 4 % + 5 % + 6 % + 7 % + 8 % + 9 %" at bounding box center [479, 101] width 53 height 13
click at [428, 175] on div "Price Multiplier [DOMAIN_NAME] 0 + 1 % + 2 % + 3 % + 4 % + 5 % + 6 % + 7 %" at bounding box center [449, 188] width 144 height 259
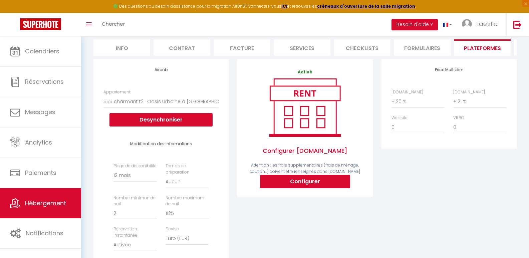
scroll to position [0, 0]
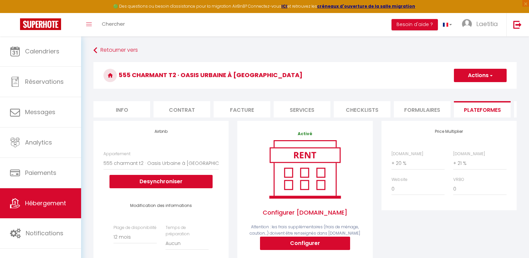
click at [476, 78] on button "Actions" at bounding box center [480, 75] width 53 height 13
click at [480, 90] on link "Enregistrer" at bounding box center [480, 90] width 53 height 9
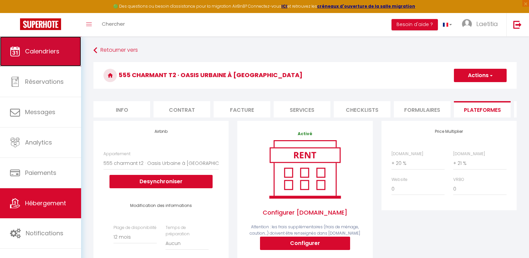
click at [45, 61] on link "Calendriers" at bounding box center [40, 51] width 81 height 30
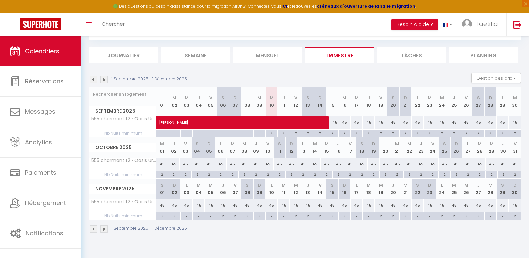
scroll to position [36, 0]
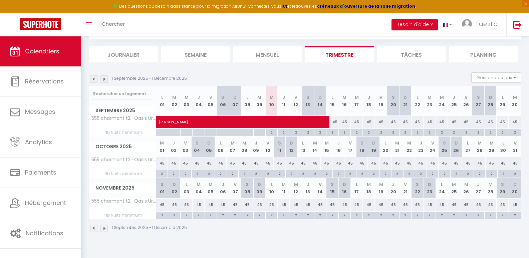
click at [103, 81] on img at bounding box center [103, 78] width 7 height 7
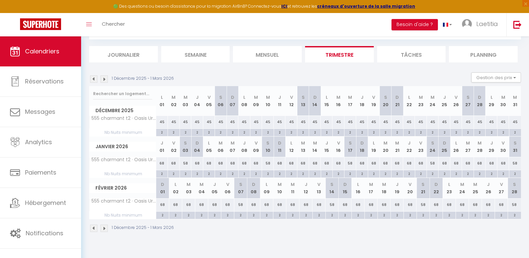
click at [103, 81] on img at bounding box center [103, 78] width 7 height 7
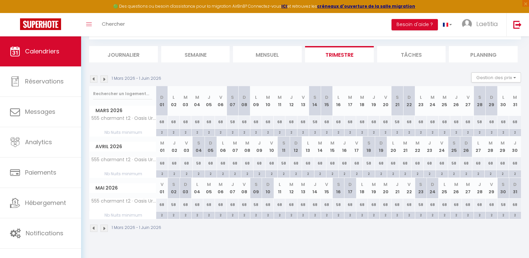
click at [93, 81] on img at bounding box center [93, 78] width 7 height 7
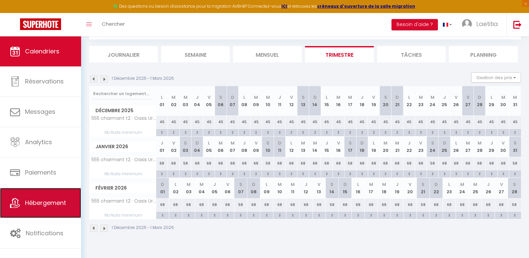
click at [32, 204] on span "Hébergement" at bounding box center [45, 203] width 41 height 8
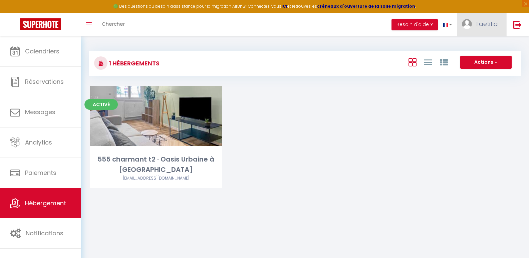
click at [486, 20] on span "Laetitia" at bounding box center [487, 24] width 22 height 8
click at [477, 59] on link "Équipe" at bounding box center [479, 58] width 49 height 11
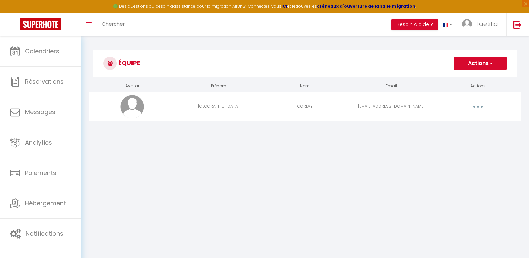
click at [484, 63] on button "Actions" at bounding box center [480, 63] width 53 height 13
click at [482, 76] on link "Ajouter un nouvel utilisateur" at bounding box center [467, 78] width 79 height 9
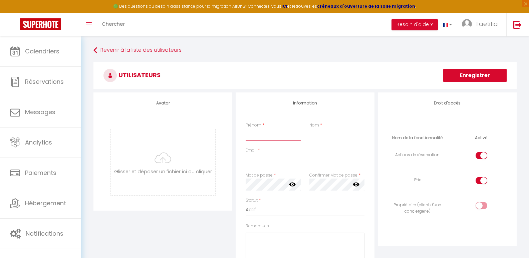
click at [251, 137] on input "Prénom" at bounding box center [273, 135] width 55 height 12
click at [298, 160] on input "Email" at bounding box center [305, 160] width 119 height 12
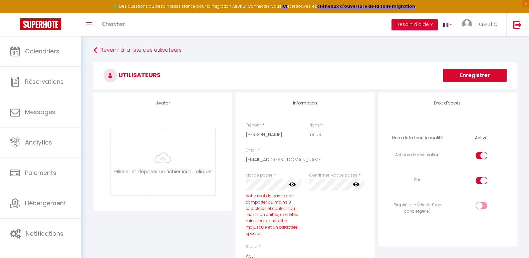
click at [293, 184] on icon at bounding box center [292, 184] width 7 height 7
click at [243, 185] on div "Mot de passe * Votre mot de passe doit comporter au moins 8 caractères et conte…" at bounding box center [273, 207] width 64 height 71
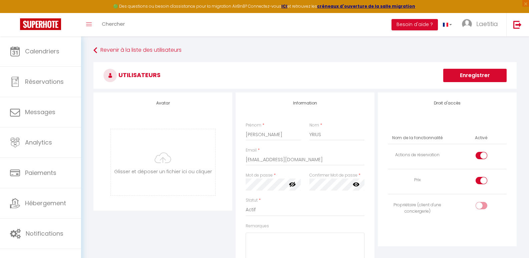
click at [355, 185] on icon at bounding box center [356, 184] width 7 height 7
click at [295, 186] on div "Mot de passe * Votre mot de passe doit comporter au moins 8 caractères et conte…" at bounding box center [305, 184] width 128 height 25
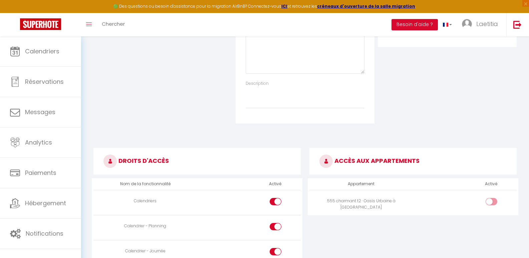
scroll to position [191, 0]
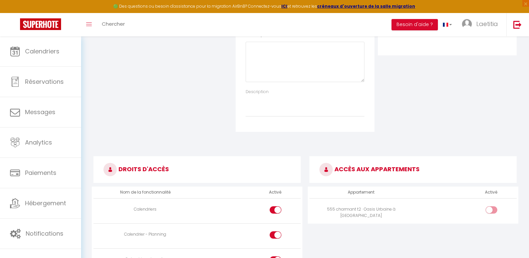
click at [495, 207] on input "checkbox" at bounding box center [497, 211] width 12 height 10
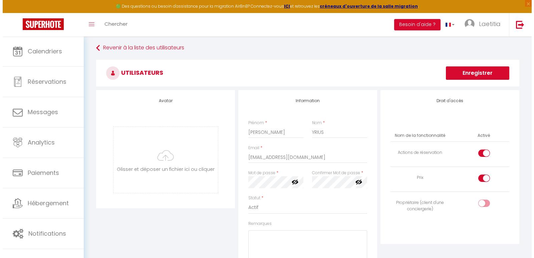
scroll to position [0, 0]
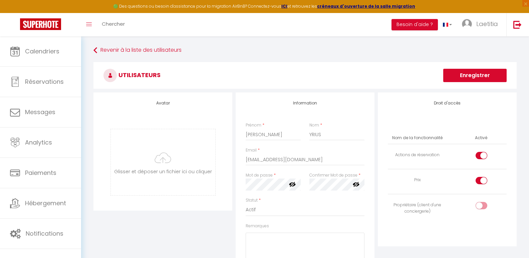
click at [468, 74] on button "Enregistrer" at bounding box center [474, 75] width 63 height 13
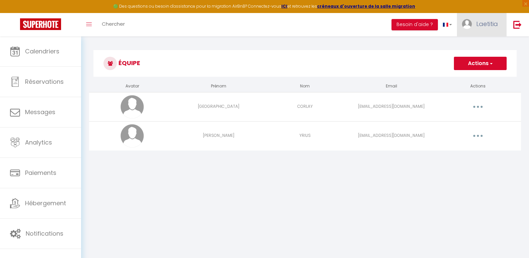
click at [484, 26] on span "Laetitia" at bounding box center [487, 24] width 22 height 8
click at [484, 59] on link "Équipe" at bounding box center [479, 58] width 49 height 11
click at [398, 54] on h3 "Équipe" at bounding box center [304, 63] width 423 height 27
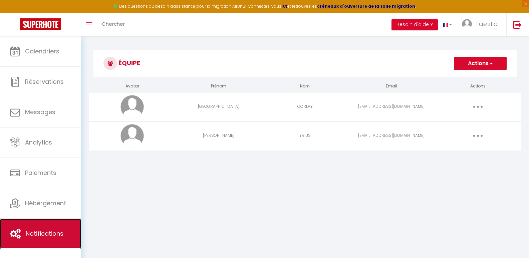
click at [58, 236] on span "Notifications" at bounding box center [45, 233] width 38 height 8
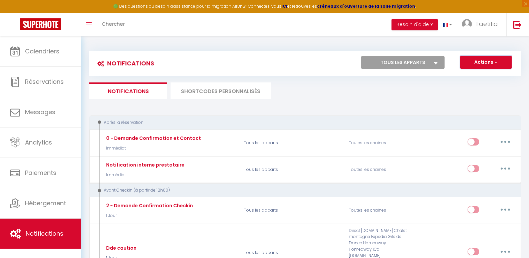
click at [493, 64] on span "button" at bounding box center [495, 62] width 4 height 7
click at [463, 80] on link "Nouvelle Notification" at bounding box center [476, 76] width 69 height 9
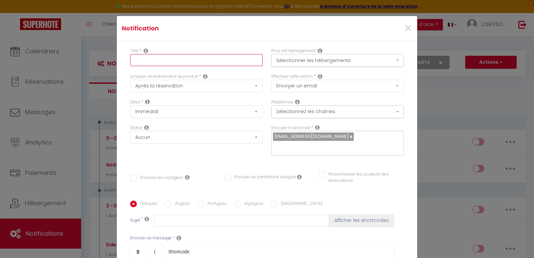
click at [156, 62] on input "text" at bounding box center [196, 60] width 133 height 12
click at [349, 138] on link at bounding box center [351, 136] width 4 height 6
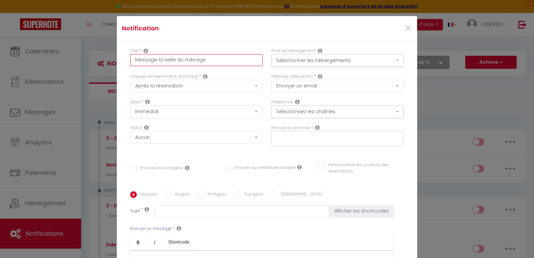
drag, startPoint x: 223, startPoint y: 62, endPoint x: 155, endPoint y: 61, distance: 68.1
click at [155, 61] on input "Message la veille du ménage" at bounding box center [196, 60] width 133 height 12
click at [313, 141] on input "text" at bounding box center [336, 137] width 126 height 9
click at [325, 61] on button "Sélectionner les hébergements" at bounding box center [337, 60] width 133 height 13
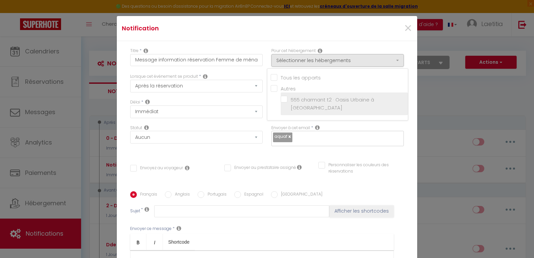
click at [297, 100] on input "555 charmant t2 · Oasis Urbaine à [GEOGRAPHIC_DATA]" at bounding box center [344, 103] width 127 height 7
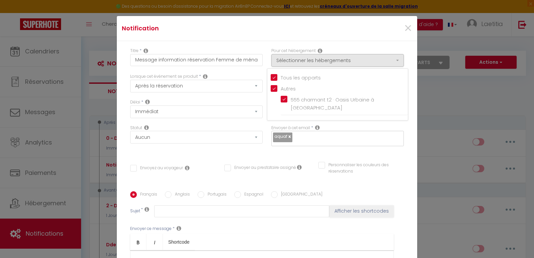
click at [399, 125] on div "Envoyer à cet email * aquaf" at bounding box center [337, 139] width 141 height 28
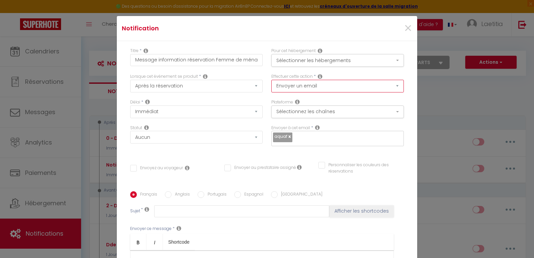
click at [305, 85] on select "Envoyer un email Envoyer un SMS Envoyer une notification push" at bounding box center [337, 86] width 133 height 13
click at [306, 85] on select "Envoyer un email Envoyer un SMS Envoyer une notification push" at bounding box center [337, 86] width 133 height 13
click at [294, 139] on input "text" at bounding box center [346, 137] width 105 height 9
click at [287, 137] on link at bounding box center [289, 136] width 4 height 6
drag, startPoint x: 287, startPoint y: 137, endPoint x: 285, endPoint y: 134, distance: 4.1
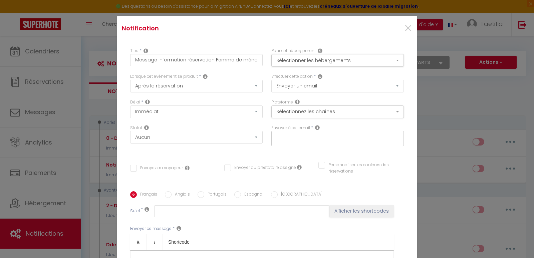
click at [287, 137] on input "text" at bounding box center [336, 137] width 126 height 9
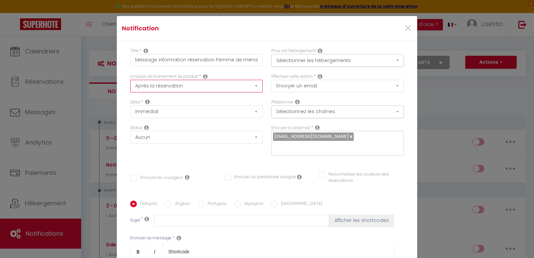
click at [180, 86] on select "Après la réservation Avant Checkin (à partir de 12h00) Après Checkin (à partir …" at bounding box center [196, 86] width 133 height 13
click at [130, 80] on select "Après la réservation Avant Checkin (à partir de 12h00) Après Checkin (à partir …" at bounding box center [196, 86] width 133 height 13
click at [357, 59] on button "Sélectionner les hébergements" at bounding box center [337, 60] width 133 height 13
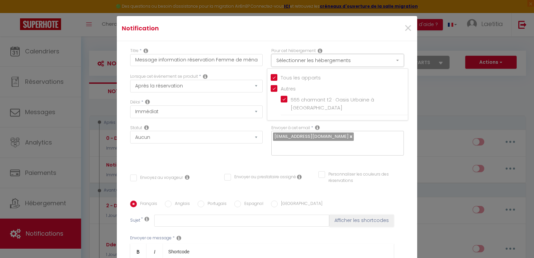
click at [357, 59] on button "Sélectionner les hébergements" at bounding box center [337, 60] width 133 height 13
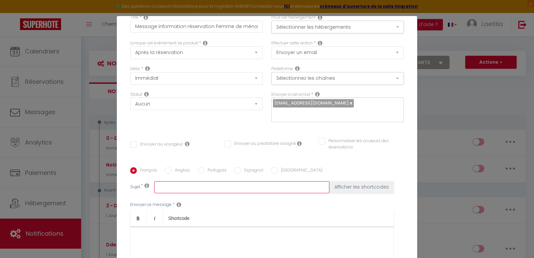
click at [163, 181] on input "text" at bounding box center [241, 187] width 175 height 12
click at [216, 181] on input "Réservation" at bounding box center [241, 187] width 175 height 12
click at [222, 181] on input "Réservation [PERSON_NAME]" at bounding box center [241, 187] width 175 height 12
click at [223, 181] on input "Réservation Ga" at bounding box center [241, 187] width 175 height 12
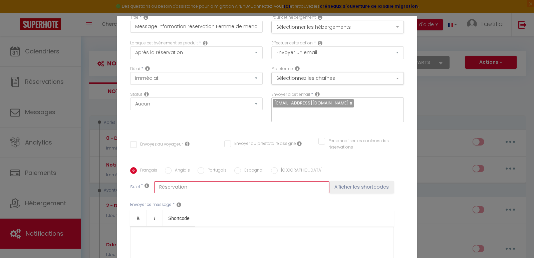
drag, startPoint x: 223, startPoint y: 178, endPoint x: 231, endPoint y: 179, distance: 8.5
click at [231, 181] on input "Réservation" at bounding box center [241, 187] width 175 height 12
click at [213, 181] on input "Réservation" at bounding box center [241, 187] width 175 height 12
click at [344, 181] on button "Afficher les shortcodes" at bounding box center [361, 187] width 64 height 12
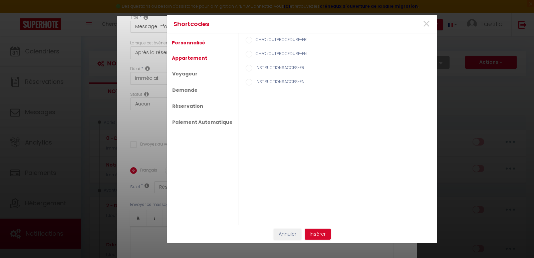
click at [190, 60] on link "Appartement" at bounding box center [190, 58] width 42 height 12
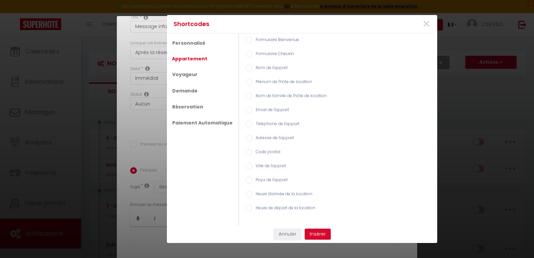
click at [276, 68] on label "Nom de l'appart" at bounding box center [269, 68] width 35 height 7
click at [252, 68] on input "Nom de l'appart" at bounding box center [249, 68] width 7 height 7
click at [325, 233] on button "Insérer" at bounding box center [318, 234] width 26 height 11
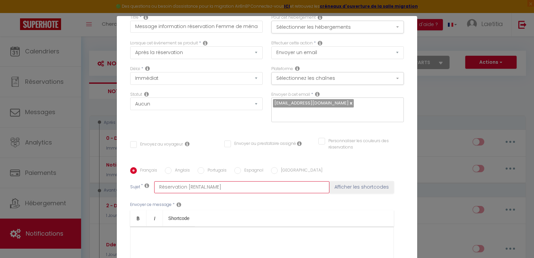
click at [234, 181] on input "Réservation [RENTAL:NAME]" at bounding box center [241, 187] width 175 height 12
click at [366, 181] on button "Afficher les shortcodes" at bounding box center [361, 187] width 64 height 12
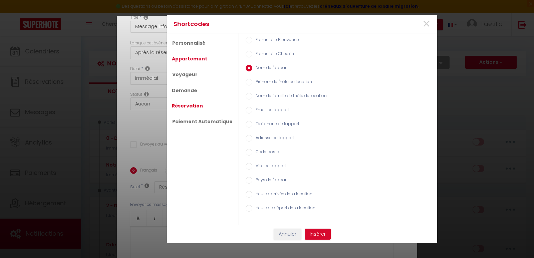
click at [191, 107] on link "Réservation" at bounding box center [188, 106] width 38 height 12
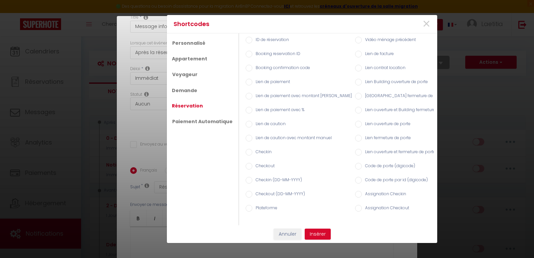
click at [258, 150] on label "Checkin" at bounding box center [261, 152] width 19 height 7
click at [252, 150] on input "Checkin" at bounding box center [249, 152] width 7 height 7
drag, startPoint x: 311, startPoint y: 236, endPoint x: 241, endPoint y: 224, distance: 71.2
click at [309, 236] on button "Insérer" at bounding box center [318, 234] width 26 height 11
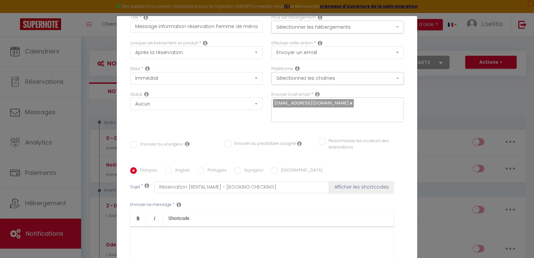
click at [164, 231] on div at bounding box center [262, 260] width 264 height 67
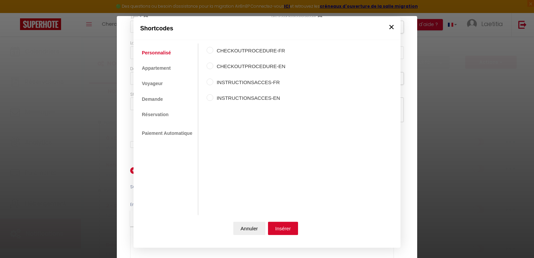
click at [390, 29] on button "×" at bounding box center [392, 26] width 10 height 13
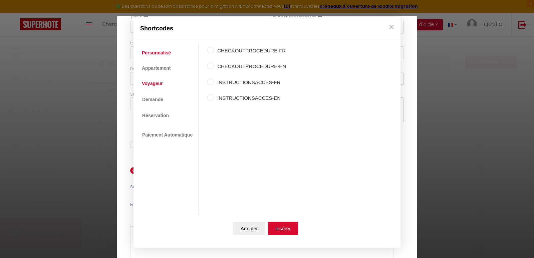
click at [158, 78] on link "Voyageur" at bounding box center [153, 84] width 28 height 12
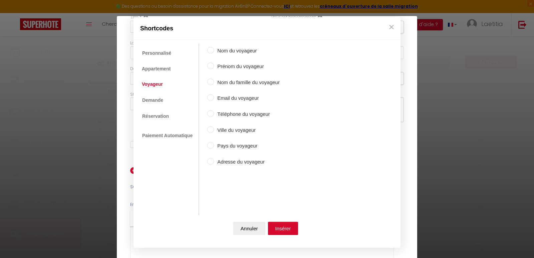
click at [211, 50] on input "Nom du voyageur" at bounding box center [210, 50] width 7 height 7
click at [210, 64] on input "Prénom du voyageur" at bounding box center [210, 66] width 7 height 7
click at [210, 51] on input "Nom du voyageur" at bounding box center [210, 50] width 7 height 7
click at [210, 66] on input "Prénom du voyageur" at bounding box center [210, 66] width 7 height 7
click at [282, 229] on button "Insérer" at bounding box center [283, 228] width 30 height 13
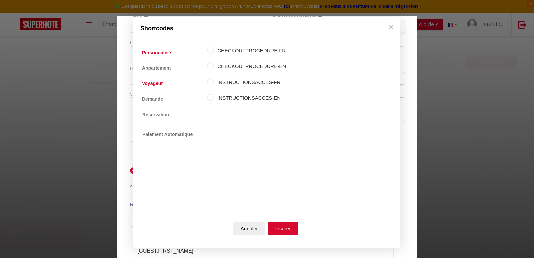
click at [149, 82] on link "Voyageur" at bounding box center [153, 84] width 28 height 12
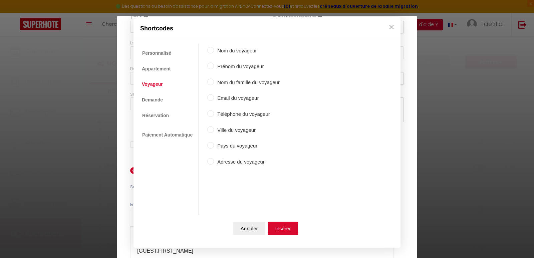
click at [211, 50] on input "Nom du voyageur" at bounding box center [210, 50] width 7 height 7
click at [292, 227] on button "Insérer" at bounding box center [283, 228] width 30 height 13
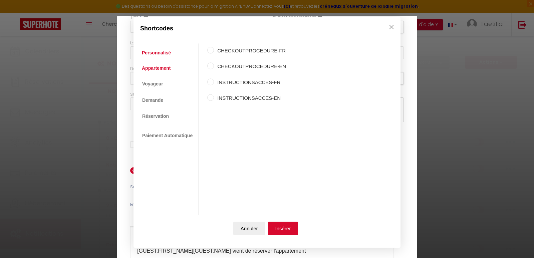
click at [160, 69] on link "Appartement" at bounding box center [156, 68] width 35 height 12
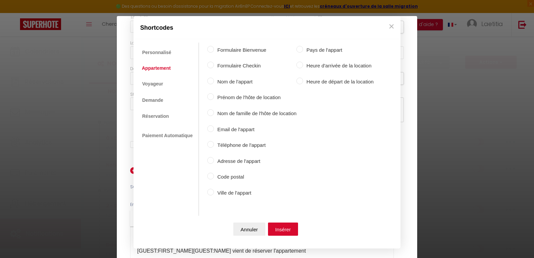
click at [225, 81] on label "Nom de l'appart" at bounding box center [255, 81] width 82 height 8
click at [214, 81] on input "Nom de l'appart" at bounding box center [210, 80] width 7 height 7
click at [294, 227] on button "Insérer" at bounding box center [283, 229] width 30 height 13
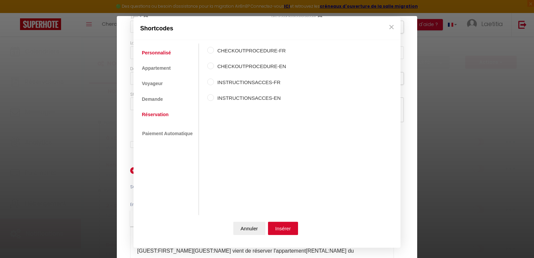
click at [154, 112] on link "Réservation" at bounding box center [155, 114] width 33 height 12
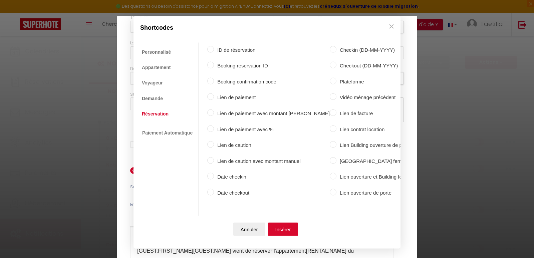
click at [211, 175] on input "Date checkin" at bounding box center [210, 176] width 7 height 7
click at [285, 232] on button "Insérer" at bounding box center [283, 229] width 30 height 13
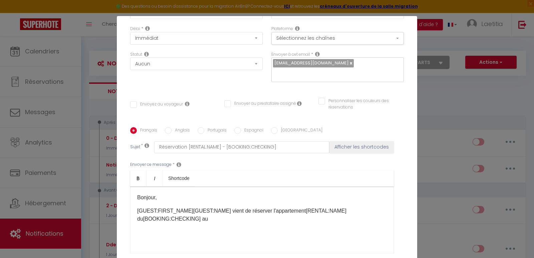
scroll to position [100, 0]
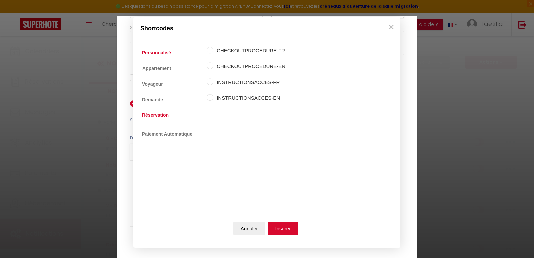
click at [160, 116] on link "Réservation" at bounding box center [155, 115] width 33 height 12
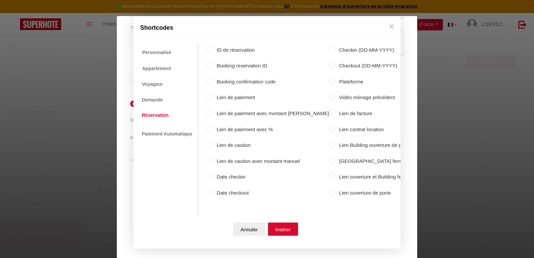
click at [222, 191] on label "Date checkout" at bounding box center [271, 193] width 116 height 8
click at [213, 191] on input "Date checkout" at bounding box center [210, 192] width 7 height 7
click at [276, 224] on button "Insérer" at bounding box center [283, 229] width 30 height 13
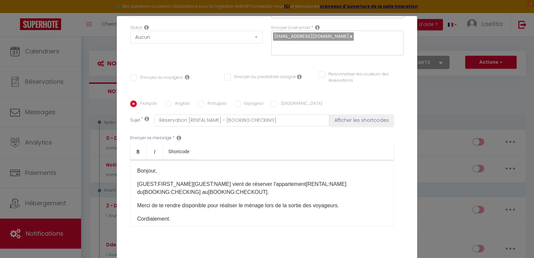
scroll to position [9, 0]
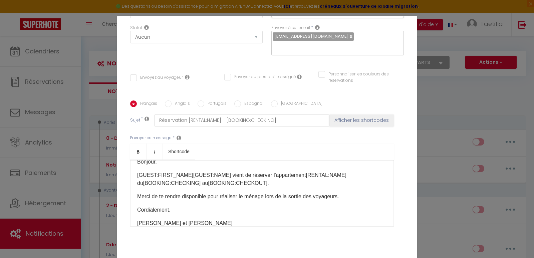
click at [224, 74] on input "Envoyer au prestataire assigné" at bounding box center [260, 77] width 72 height 7
click at [266, 175] on p "[GUEST:FIRST_NAME] [GUEST:NAME] vient de réserver l'appartement [RENTAL:NAME] d…" at bounding box center [262, 179] width 250 height 16
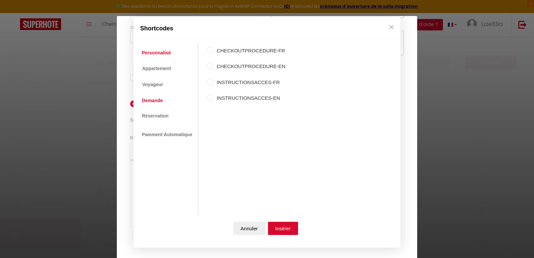
click at [157, 102] on link "Demande" at bounding box center [153, 100] width 28 height 12
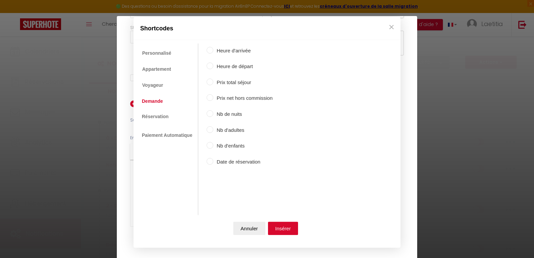
drag, startPoint x: 225, startPoint y: 131, endPoint x: 231, endPoint y: 144, distance: 14.7
click at [225, 131] on label "Nb d'adultes" at bounding box center [242, 130] width 59 height 8
click at [213, 131] on input "Nb d'adultes" at bounding box center [210, 129] width 7 height 7
click at [281, 225] on button "Insérer" at bounding box center [283, 228] width 30 height 13
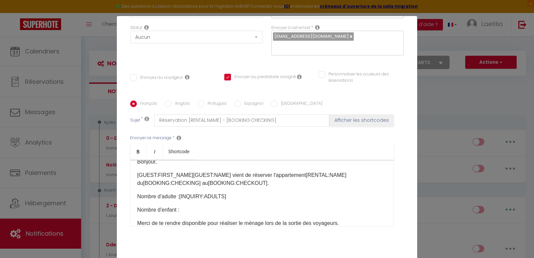
click at [173, 193] on p "Nombre d'adulte : [INQUIRY:ADULTS]" at bounding box center [262, 197] width 250 height 8
click at [174, 193] on p "Nombre d'adulte : [INQUIRY:ADULTS]" at bounding box center [262, 197] width 250 height 8
click at [175, 206] on p "Nombre d'enfant : ​" at bounding box center [262, 210] width 250 height 8
click at [204, 206] on p "Nombre d'enfants : ​" at bounding box center [262, 210] width 250 height 8
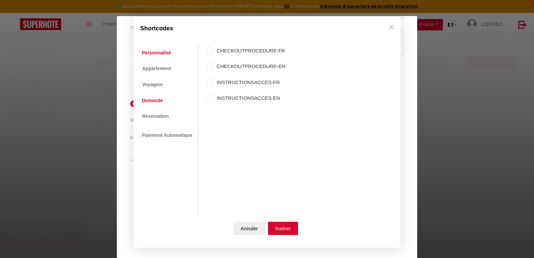
click at [162, 100] on link "Demande" at bounding box center [153, 100] width 28 height 12
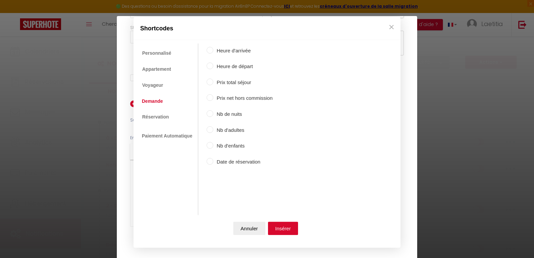
click at [230, 146] on label "Nb d'enfants" at bounding box center [242, 146] width 59 height 8
click at [213, 146] on input "Nb d'enfants" at bounding box center [210, 145] width 7 height 7
click at [286, 226] on button "Insérer" at bounding box center [283, 228] width 30 height 13
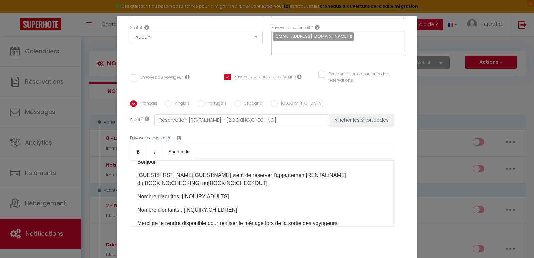
click at [361, 219] on p "Merci de te rendre disponible pour réaliser le ménage lors de la sortie des voy…" at bounding box center [262, 223] width 250 height 8
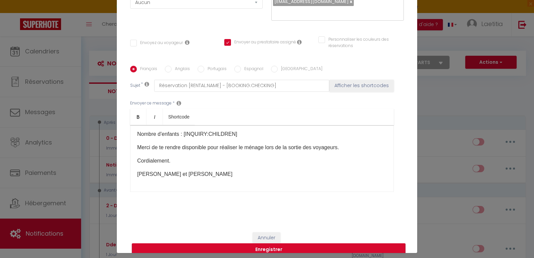
scroll to position [32, 0]
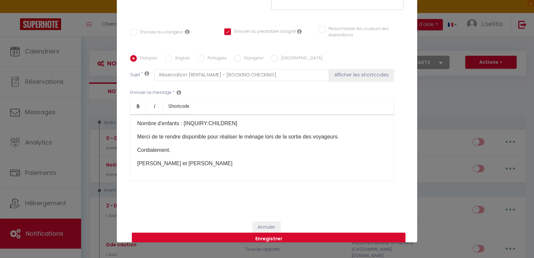
click at [287, 233] on button "Enregistrer" at bounding box center [269, 239] width 274 height 13
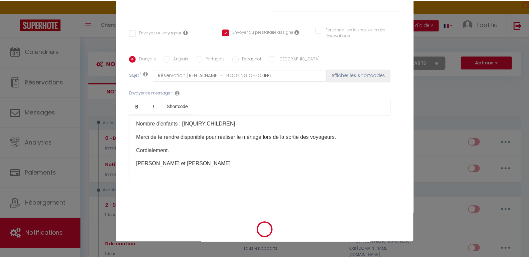
scroll to position [107, 0]
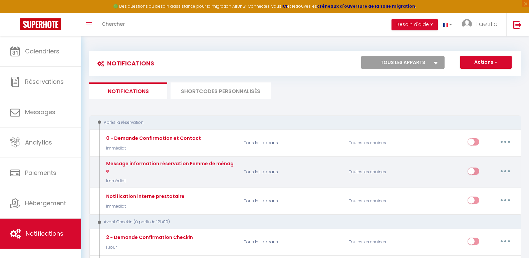
click at [472, 170] on input "checkbox" at bounding box center [474, 173] width 12 height 10
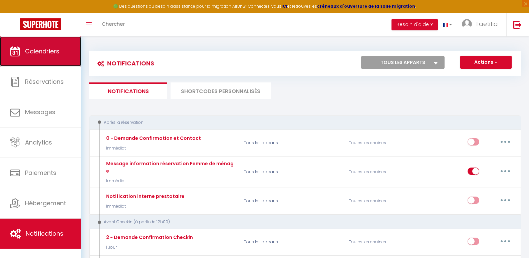
click at [51, 57] on link "Calendriers" at bounding box center [40, 51] width 81 height 30
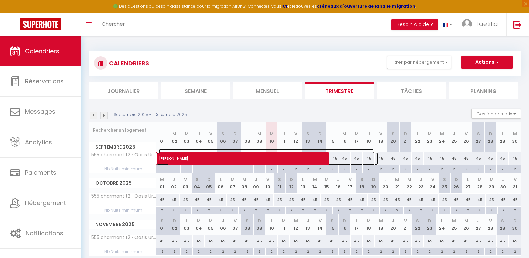
click at [257, 155] on span "[PERSON_NAME]" at bounding box center [266, 155] width 215 height 13
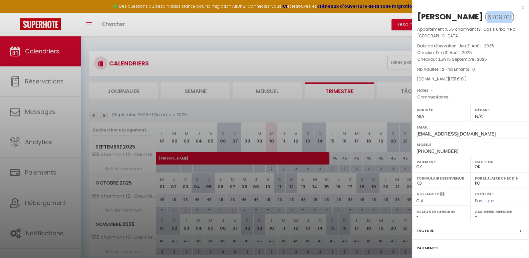
drag, startPoint x: 478, startPoint y: 16, endPoint x: 501, endPoint y: 17, distance: 23.7
click at [501, 17] on span "( 6709701 )" at bounding box center [500, 16] width 30 height 9
copy span "6709701"
click at [44, 197] on div at bounding box center [264, 129] width 529 height 258
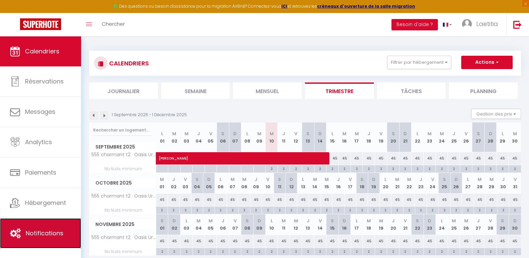
click at [49, 230] on span "Notifications" at bounding box center [45, 233] width 38 height 8
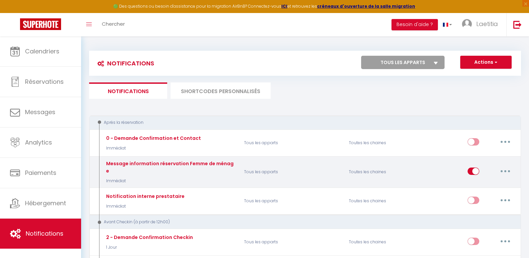
click at [507, 170] on button "button" at bounding box center [505, 171] width 19 height 11
click at [480, 208] on link "Tester" at bounding box center [487, 210] width 49 height 11
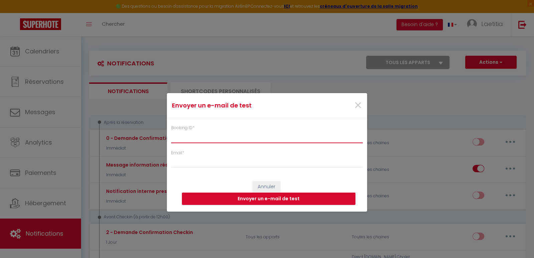
click at [220, 137] on input "Booking ID *" at bounding box center [267, 137] width 192 height 12
paste input "6709701"
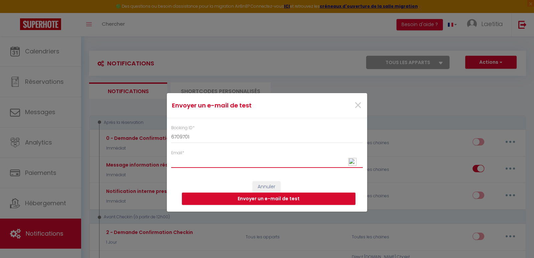
click at [200, 163] on input "Email *" at bounding box center [267, 162] width 192 height 12
click at [266, 201] on button "Envoyer un e-mail de test" at bounding box center [269, 199] width 174 height 13
click at [359, 103] on span "×" at bounding box center [358, 105] width 8 height 20
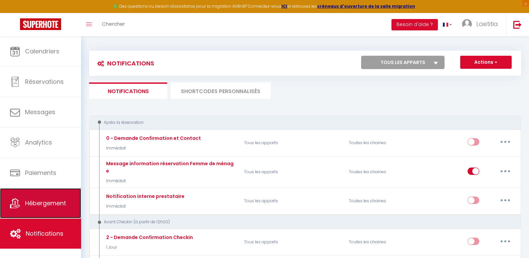
click at [31, 211] on link "Hébergement" at bounding box center [40, 203] width 81 height 30
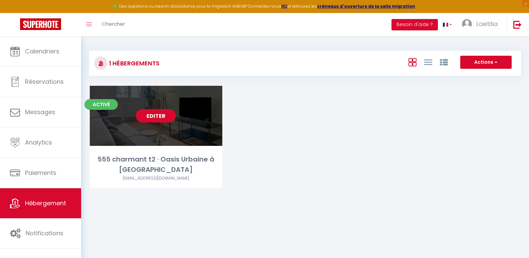
click at [153, 114] on link "Editer" at bounding box center [156, 115] width 40 height 13
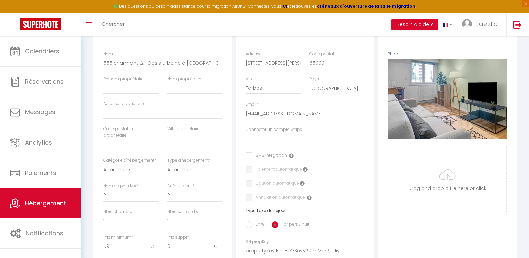
scroll to position [100, 0]
click at [259, 159] on input "checkbox" at bounding box center [266, 155] width 41 height 7
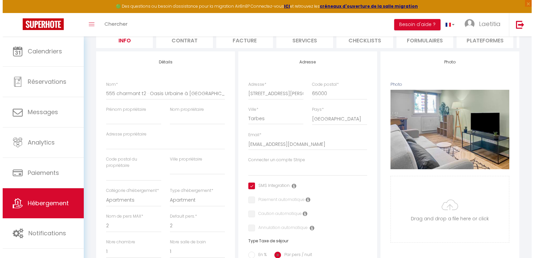
scroll to position [0, 0]
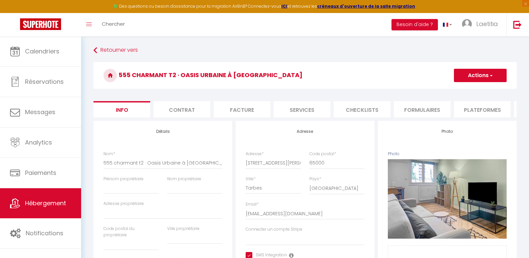
click at [474, 74] on button "Actions" at bounding box center [480, 75] width 53 height 13
click at [457, 91] on input "Enregistrer" at bounding box center [454, 90] width 25 height 7
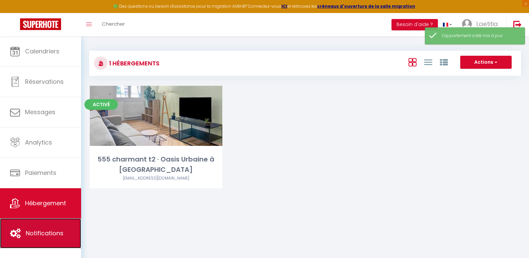
click at [46, 233] on span "Notifications" at bounding box center [45, 233] width 38 height 8
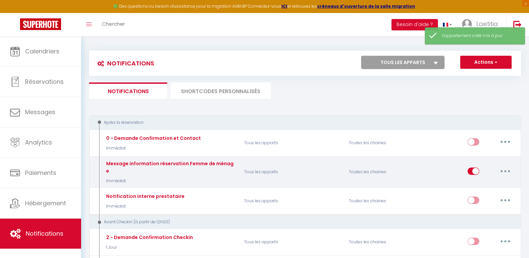
click at [506, 170] on icon "button" at bounding box center [505, 171] width 2 height 2
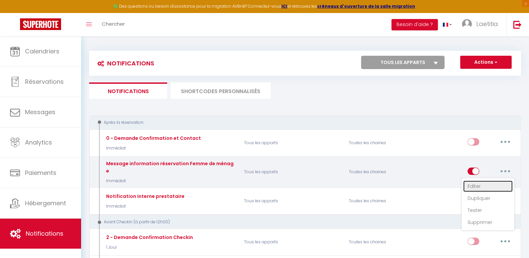
click at [478, 181] on link "Editer" at bounding box center [487, 186] width 49 height 11
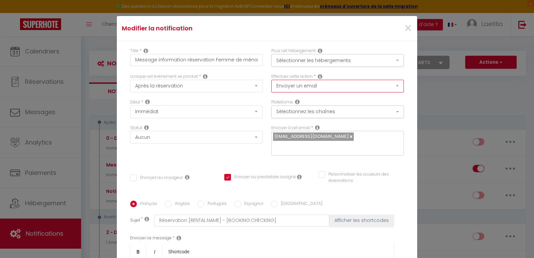
click at [304, 84] on select "Envoyer un email Envoyer un SMS Envoyer une notification push" at bounding box center [337, 86] width 133 height 13
click at [271, 80] on select "Envoyer un email Envoyer un SMS Envoyer une notification push" at bounding box center [337, 86] width 133 height 13
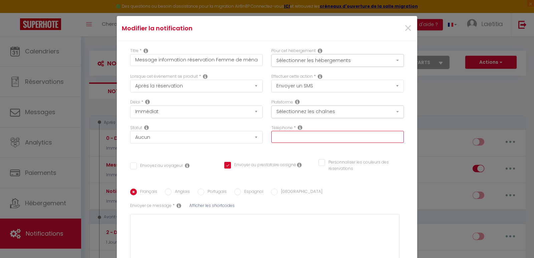
click at [283, 137] on input "text" at bounding box center [337, 137] width 133 height 12
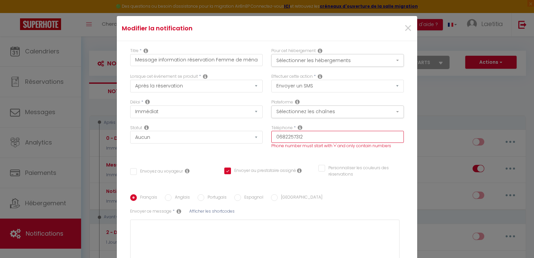
click at [272, 139] on input "0682257312" at bounding box center [337, 137] width 133 height 12
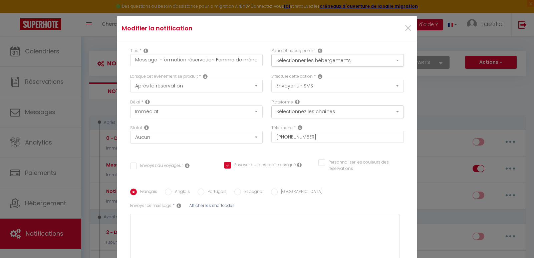
click at [337, 184] on div "Français Anglais Portugais Espagnol Italien Sujet * Réservation [RENTAL:NAME] -…" at bounding box center [267, 231] width 274 height 104
click at [298, 127] on icon at bounding box center [300, 127] width 5 height 5
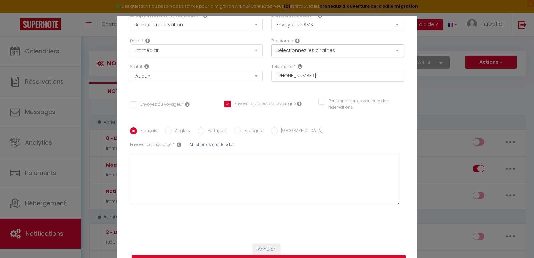
scroll to position [28, 0]
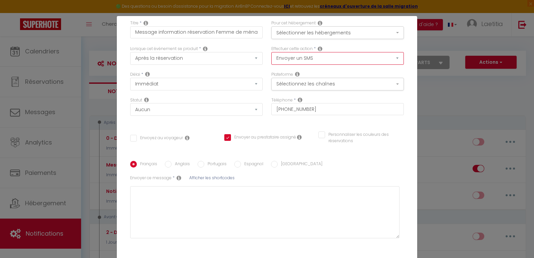
click at [319, 56] on select "Envoyer un email Envoyer un SMS Envoyer une notification push" at bounding box center [337, 58] width 133 height 13
click at [271, 52] on select "Envoyer un email Envoyer un SMS Envoyer une notification push" at bounding box center [337, 58] width 133 height 13
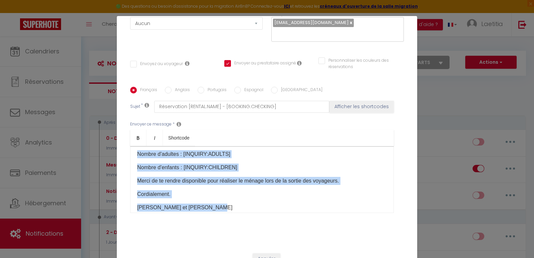
scroll to position [50, 0]
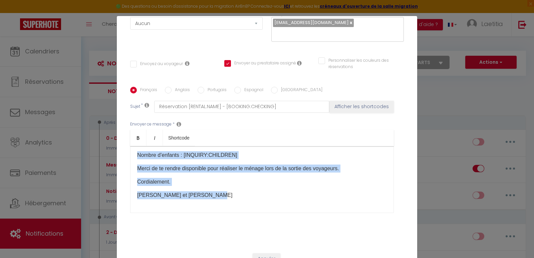
drag, startPoint x: 135, startPoint y: 146, endPoint x: 250, endPoint y: 208, distance: 131.0
click at [250, 208] on div "Envoyer ce message * Bold Italic Shortcode Rich text editor [PERSON_NAME], [GUE…" at bounding box center [267, 167] width 274 height 108
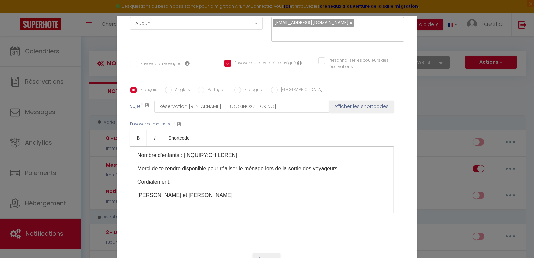
click at [250, 208] on div "Envoyer ce message * Bold Italic Shortcode Rich text editor [PERSON_NAME], [GUE…" at bounding box center [267, 167] width 274 height 108
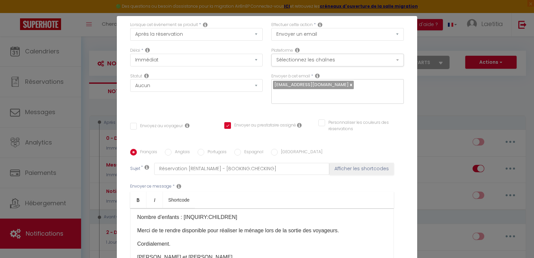
scroll to position [0, 0]
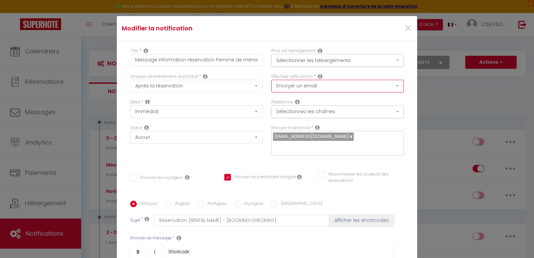
click at [306, 88] on select "Envoyer un email Envoyer un SMS Envoyer une notification push" at bounding box center [337, 86] width 133 height 13
click at [271, 80] on select "Envoyer un email Envoyer un SMS Envoyer une notification push" at bounding box center [337, 86] width 133 height 13
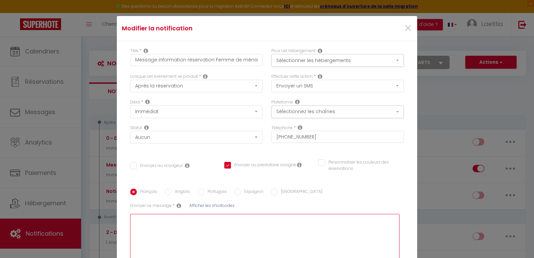
click at [163, 226] on textarea at bounding box center [264, 240] width 269 height 52
paste textarea "6709701"
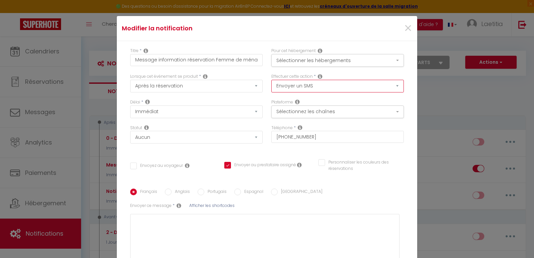
click at [309, 88] on select "Envoyer un email Envoyer un SMS Envoyer une notification push" at bounding box center [337, 86] width 133 height 13
click at [271, 80] on select "Envoyer un email Envoyer un SMS Envoyer une notification push" at bounding box center [337, 86] width 133 height 13
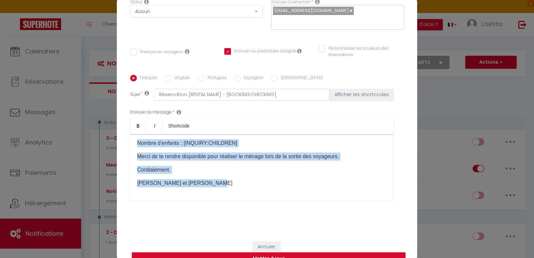
scroll to position [32, 0]
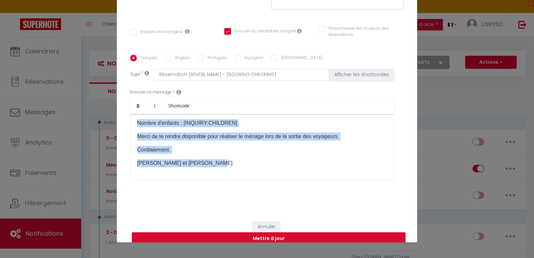
drag, startPoint x: 134, startPoint y: 194, endPoint x: 215, endPoint y: 255, distance: 102.0
click at [214, 257] on div "Modifier la notification × Titre * Message information réservation Femme de mén…" at bounding box center [267, 129] width 534 height 258
copy div "Bonjour, [GUEST:FIRST_NAME] [GUEST:NAME] vient de réserver l'appartement [RENTA…"
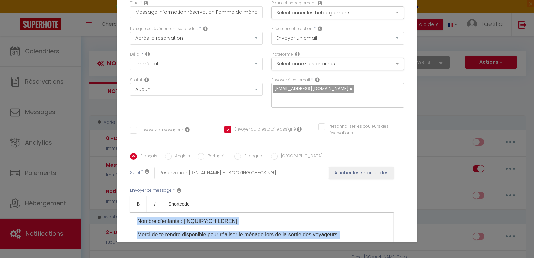
scroll to position [14, 0]
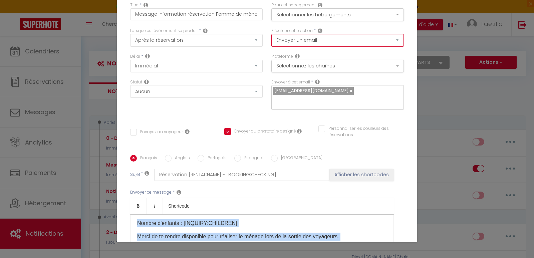
drag, startPoint x: 303, startPoint y: 37, endPoint x: 302, endPoint y: 40, distance: 3.4
click at [303, 37] on select "Envoyer un email Envoyer un SMS Envoyer une notification push" at bounding box center [337, 40] width 133 height 13
click at [271, 34] on select "Envoyer un email Envoyer un SMS Envoyer une notification push" at bounding box center [337, 40] width 133 height 13
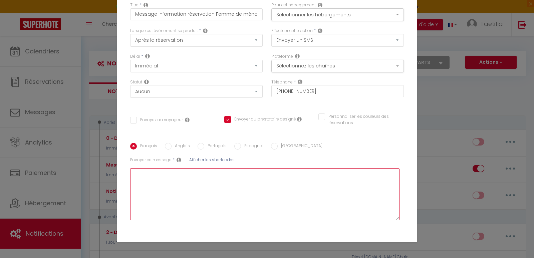
click at [164, 184] on textarea at bounding box center [264, 194] width 269 height 52
paste textarea "Bonjour, [GUEST:FIRST_NAME] [GUEST:NAME] vient de réserver l'appartement [RENTA…"
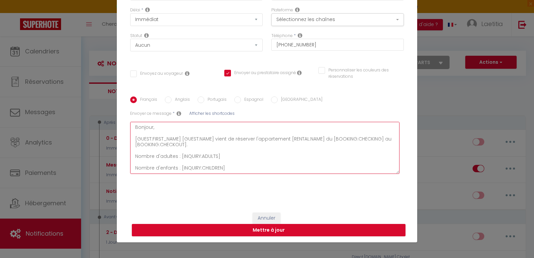
scroll to position [61, 0]
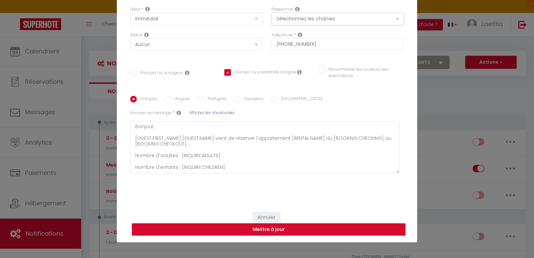
click at [275, 228] on button "Mettre à jour" at bounding box center [269, 229] width 274 height 13
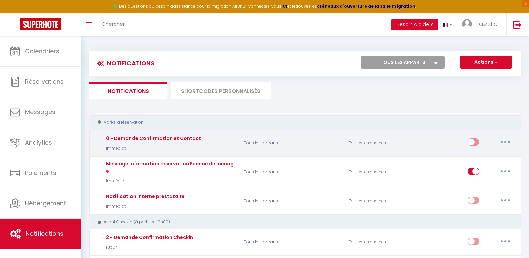
click at [508, 143] on button "button" at bounding box center [505, 142] width 19 height 11
click at [474, 158] on link "Editer" at bounding box center [487, 157] width 49 height 11
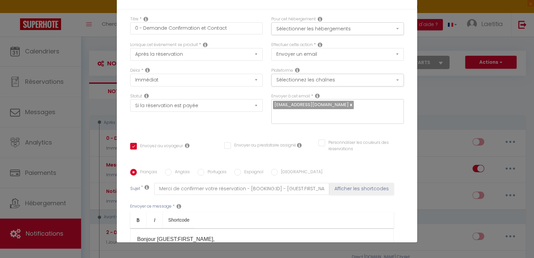
scroll to position [0, 0]
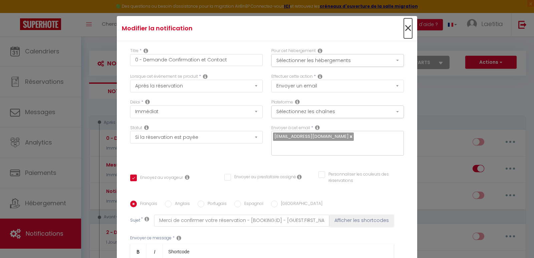
click at [404, 23] on span "×" at bounding box center [408, 28] width 8 height 20
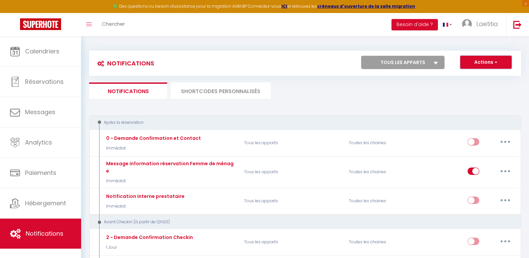
click at [471, 60] on button "Actions" at bounding box center [485, 62] width 51 height 13
click at [453, 74] on link "Nouvelle Notification" at bounding box center [476, 76] width 69 height 9
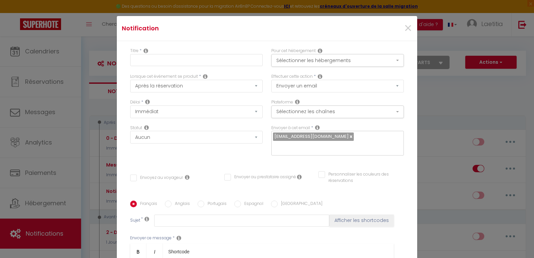
click at [403, 225] on div "Titre * Pour cet hébergement Sélectionner les hébergements Tous les apparts Aut…" at bounding box center [267, 200] width 300 height 319
click at [173, 56] on input "text" at bounding box center [196, 60] width 133 height 12
click at [169, 138] on select "Aucun Si la réservation est payée Si réservation non payée Si la caution a été …" at bounding box center [196, 137] width 133 height 13
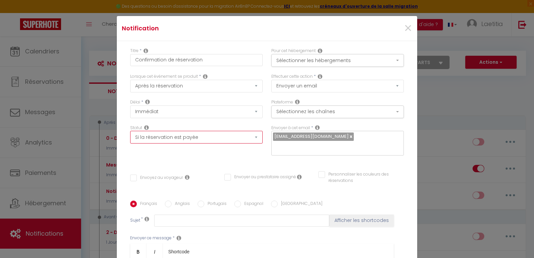
click at [130, 131] on select "Aucun Si la réservation est payée Si réservation non payée Si la caution a été …" at bounding box center [196, 137] width 133 height 13
click at [342, 59] on button "Sélectionner les hébergements" at bounding box center [337, 60] width 133 height 13
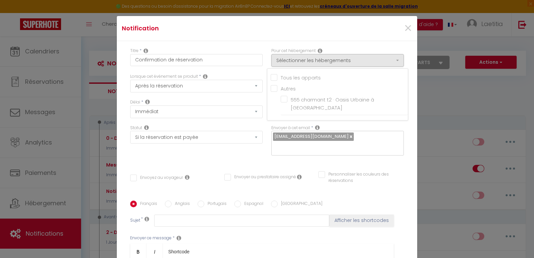
click at [286, 79] on input "Tous les apparts" at bounding box center [339, 77] width 137 height 7
click at [402, 61] on div "Titre * Confirmation de réservation Pour cet hébergement Sélectionner les héber…" at bounding box center [267, 200] width 300 height 319
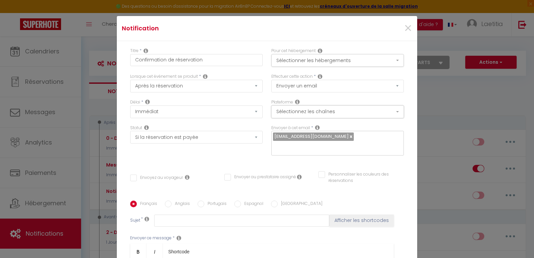
click at [319, 111] on button "Sélectionnez les chaînes" at bounding box center [337, 111] width 133 height 13
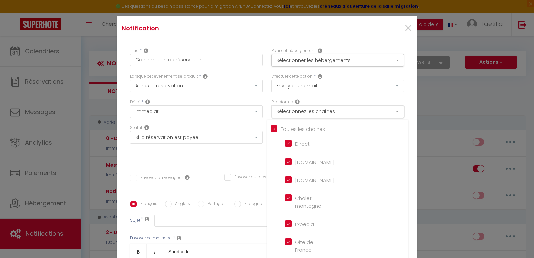
click at [319, 111] on button "Sélectionnez les chaînes" at bounding box center [337, 111] width 133 height 13
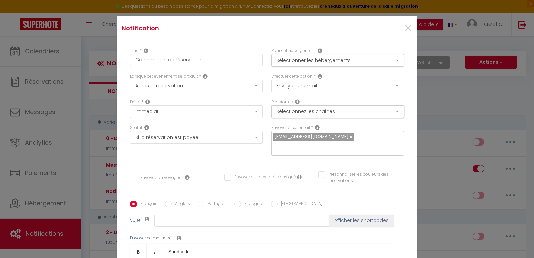
scroll to position [33, 0]
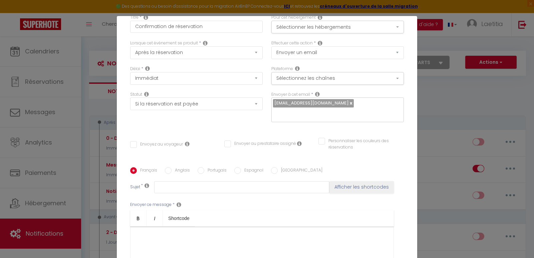
click at [133, 141] on input "Envoyez au voyageur" at bounding box center [156, 144] width 53 height 7
drag, startPoint x: 161, startPoint y: 179, endPoint x: 171, endPoint y: 179, distance: 10.0
click at [161, 181] on input "text" at bounding box center [241, 187] width 175 height 12
click at [170, 230] on div at bounding box center [262, 260] width 264 height 67
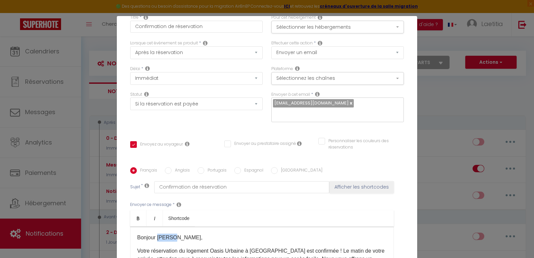
drag, startPoint x: 155, startPoint y: 229, endPoint x: 170, endPoint y: 229, distance: 14.4
click at [170, 234] on p "Bonjour [PERSON_NAME]," at bounding box center [262, 238] width 250 height 8
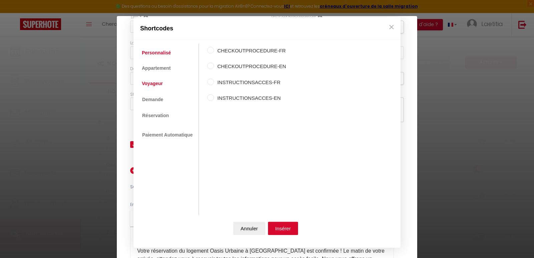
click at [156, 82] on link "Voyageur" at bounding box center [153, 84] width 28 height 12
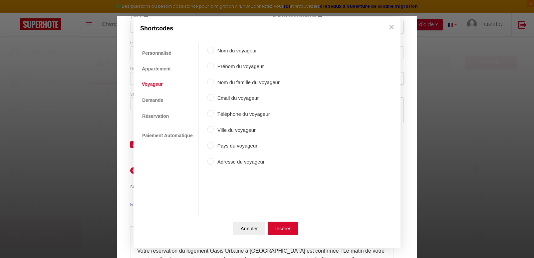
click at [213, 66] on input "Prénom du voyageur" at bounding box center [210, 66] width 7 height 7
click at [289, 230] on button "Insérer" at bounding box center [283, 228] width 30 height 13
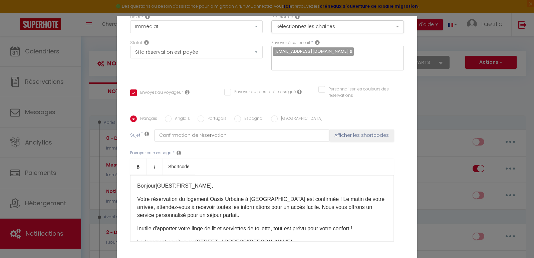
scroll to position [100, 0]
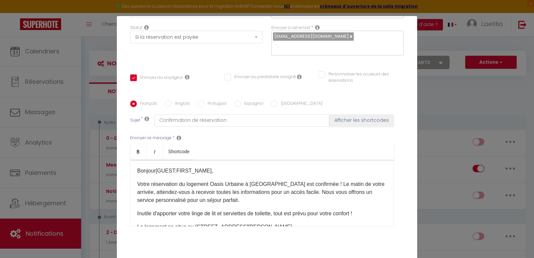
click at [303, 180] on p "Votre réservation du logement Oasis Urbaine à [GEOGRAPHIC_DATA] est confirmée !…" at bounding box center [262, 192] width 250 height 24
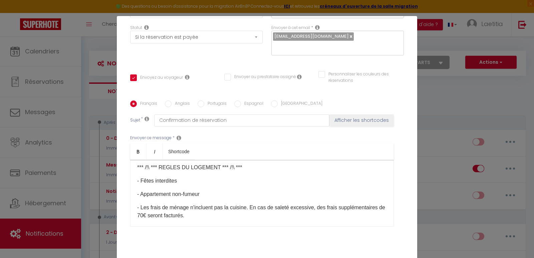
scroll to position [134, 0]
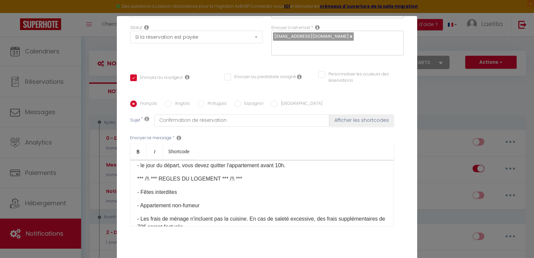
click at [251, 188] on p "- Fêtes interdites" at bounding box center [262, 192] width 250 height 8
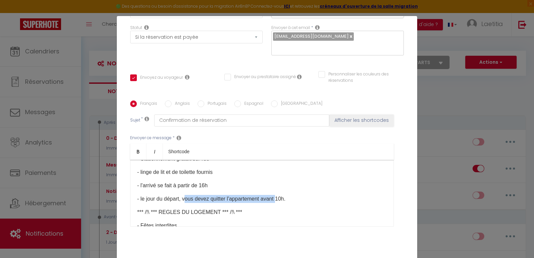
drag, startPoint x: 185, startPoint y: 189, endPoint x: 279, endPoint y: 186, distance: 93.8
click at [279, 195] on p "- le jour du départ, vous devez quitter l'appartement avant 10h." at bounding box center [262, 199] width 250 height 8
click at [220, 195] on p "- le jour du départ, vous devez quitter l'appartement avant 10h." at bounding box center [262, 199] width 250 height 8
drag, startPoint x: 183, startPoint y: 190, endPoint x: 286, endPoint y: 189, distance: 103.5
click at [288, 195] on p "- le jour du départ, vous devez quitter l'appartement avant 10h." at bounding box center [262, 199] width 250 height 8
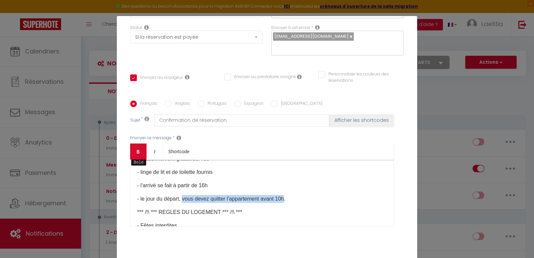
click at [138, 149] on icon "Bold" at bounding box center [138, 151] width 5 height 5
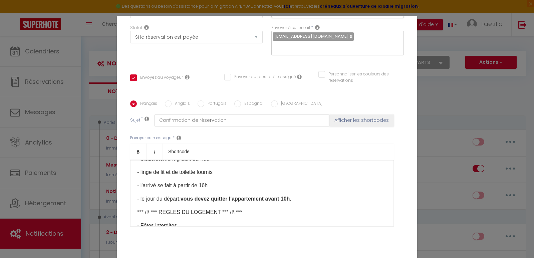
click at [302, 182] on p "- l'arrivé se fait à partir de 16h" at bounding box center [262, 186] width 250 height 8
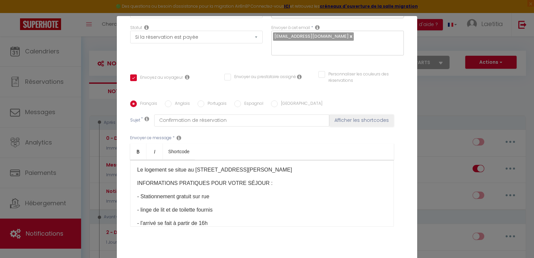
scroll to position [67, 0]
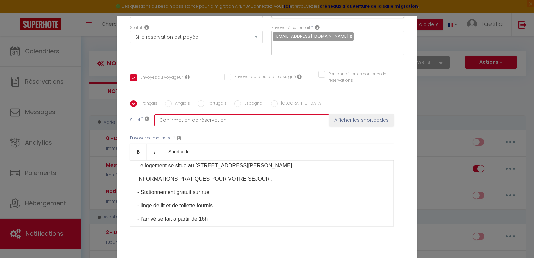
drag, startPoint x: 225, startPoint y: 110, endPoint x: 147, endPoint y: 113, distance: 78.5
click at [147, 114] on div "Sujet * Confirmation de réservation Afficher les shortcodes" at bounding box center [267, 120] width 274 height 12
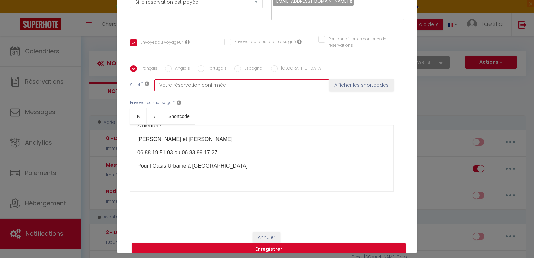
scroll to position [32, 0]
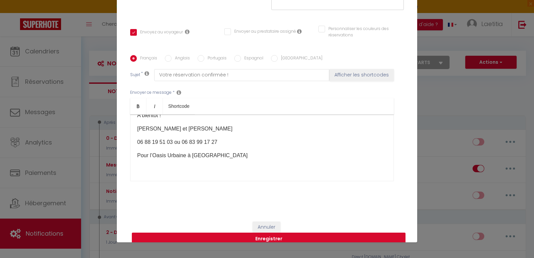
click at [275, 233] on button "Enregistrer" at bounding box center [269, 239] width 274 height 13
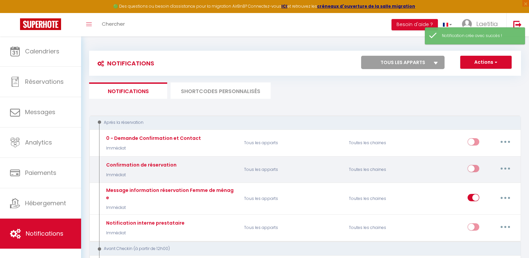
click at [475, 169] on input "checkbox" at bounding box center [474, 170] width 12 height 10
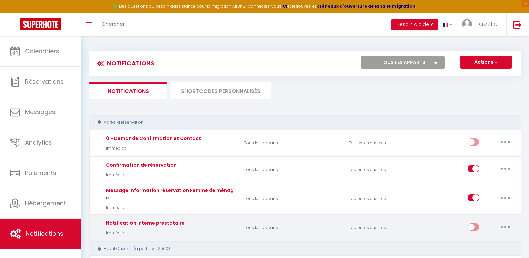
click at [477, 223] on input "checkbox" at bounding box center [474, 228] width 12 height 10
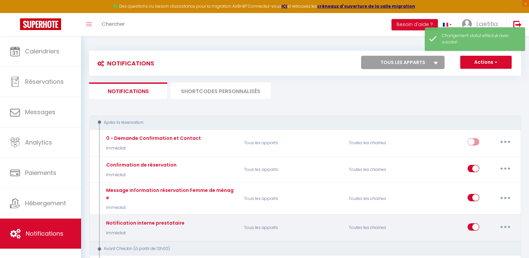
click at [477, 223] on input "checkbox" at bounding box center [474, 228] width 12 height 10
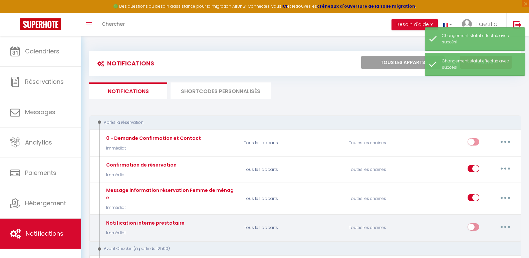
click at [501, 222] on button "button" at bounding box center [505, 227] width 19 height 11
click at [482, 236] on link "Editer" at bounding box center [487, 241] width 49 height 11
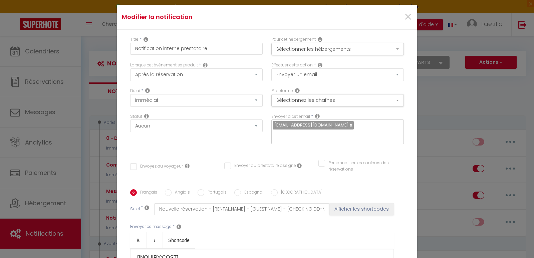
scroll to position [0, 0]
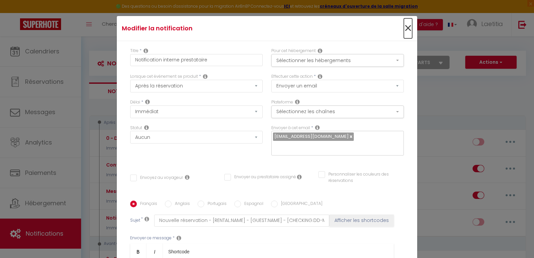
click at [404, 28] on span "×" at bounding box center [408, 28] width 8 height 20
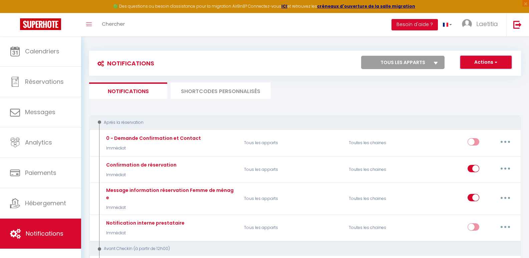
click at [478, 64] on button "Actions" at bounding box center [485, 62] width 51 height 13
click at [463, 77] on link "Nouvelle Notification" at bounding box center [476, 76] width 69 height 9
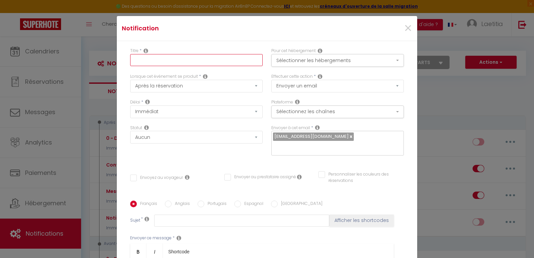
click at [166, 62] on input "text" at bounding box center [196, 60] width 133 height 12
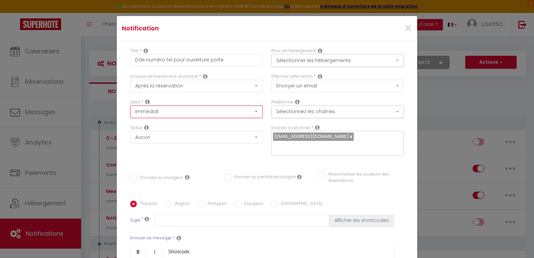
click at [166, 114] on select "Immédiat + 10 Minutes + 1 Heure + 2 Heures + 3 Heures + 4 Heures + 5 Heures + 6…" at bounding box center [196, 111] width 133 height 13
click at [181, 97] on div "Lorsque cet événement se produit * Après la réservation Avant Checkin (à partir…" at bounding box center [196, 86] width 141 height 26
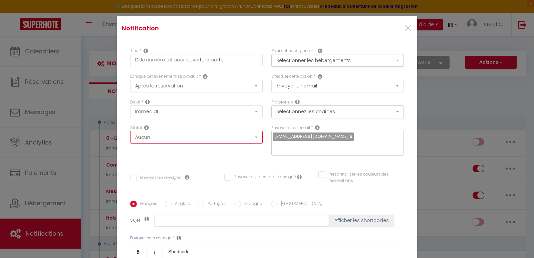
click at [166, 139] on select "Aucun Si la réservation est payée Si réservation non payée Si la caution a été …" at bounding box center [196, 137] width 133 height 13
click at [130, 131] on select "Aucun Si la réservation est payée Si réservation non payée Si la caution a été …" at bounding box center [196, 137] width 133 height 13
click at [287, 58] on button "Sélectionner les hébergements" at bounding box center [337, 60] width 133 height 13
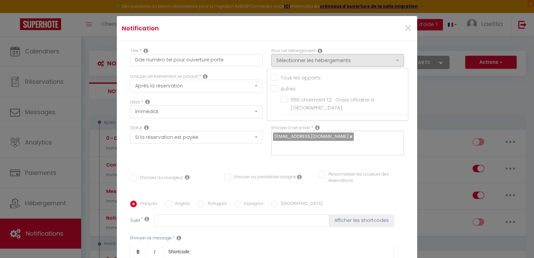
click at [288, 78] on input "Tous les apparts" at bounding box center [339, 77] width 137 height 7
click at [403, 105] on div "Titre * Dde numéro tel pour ouverture porte Pour cet hébergement Sélectionner l…" at bounding box center [267, 200] width 300 height 319
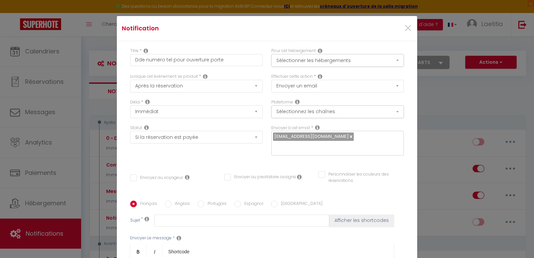
click at [130, 175] on input "Envoyez au voyageur" at bounding box center [156, 178] width 53 height 7
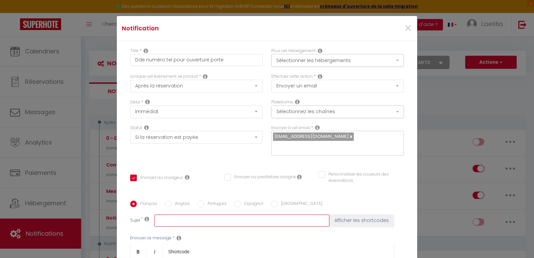
click at [170, 215] on input "text" at bounding box center [241, 221] width 175 height 12
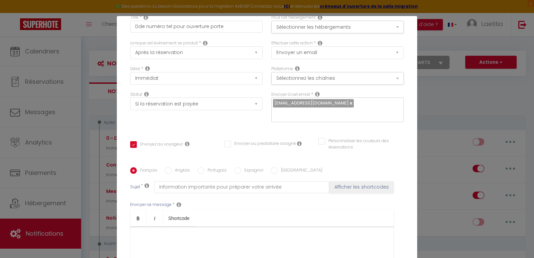
click at [157, 227] on div at bounding box center [262, 260] width 264 height 67
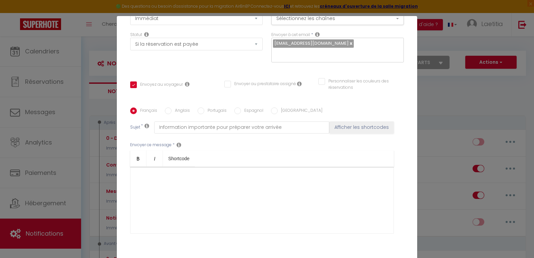
scroll to position [100, 0]
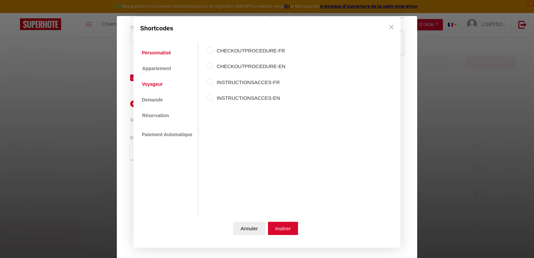
click at [153, 85] on link "Voyageur" at bounding box center [153, 84] width 28 height 12
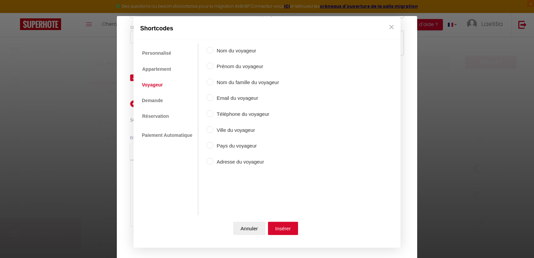
click at [231, 69] on label "Prénom du voyageur" at bounding box center [246, 67] width 66 height 8
click at [213, 69] on input "Prénom du voyageur" at bounding box center [210, 66] width 7 height 7
drag, startPoint x: 288, startPoint y: 225, endPoint x: 287, endPoint y: 219, distance: 6.2
click at [288, 225] on button "Insérer" at bounding box center [283, 228] width 30 height 13
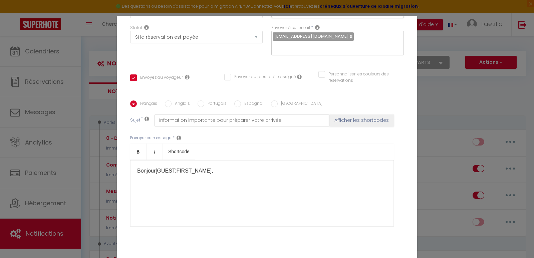
click at [151, 183] on div "Bonjour [GUEST:FIRST_NAME], ​" at bounding box center [262, 193] width 264 height 67
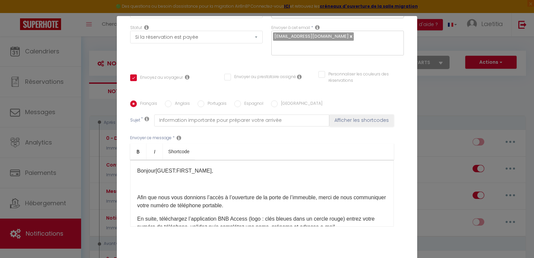
click at [158, 179] on div "Bonjour [GUEST:FIRST_NAME], ​ Afin que nous vous donnions l’accès à l’ouverture…" at bounding box center [262, 193] width 264 height 67
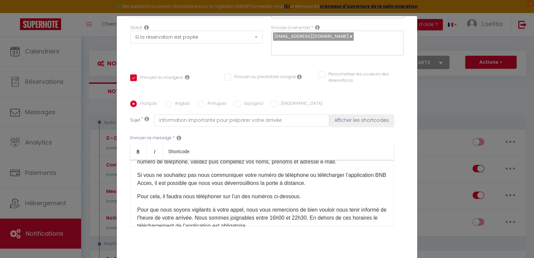
scroll to position [67, 0]
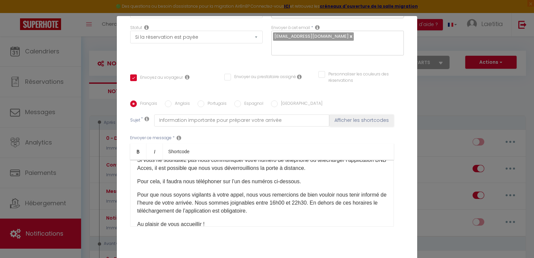
click at [303, 178] on p "Pour cela, il faudra nous téléphoner sur l’un des numéros ci-dessous." at bounding box center [262, 182] width 250 height 8
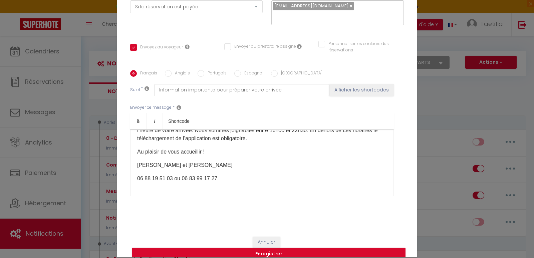
scroll to position [32, 0]
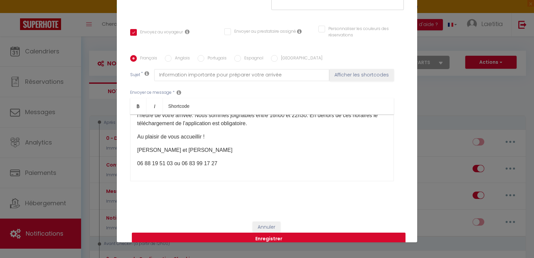
click at [282, 233] on button "Enregistrer" at bounding box center [269, 239] width 274 height 13
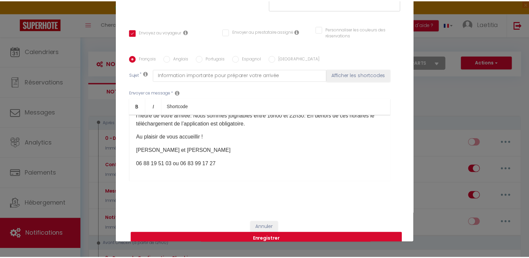
scroll to position [107, 0]
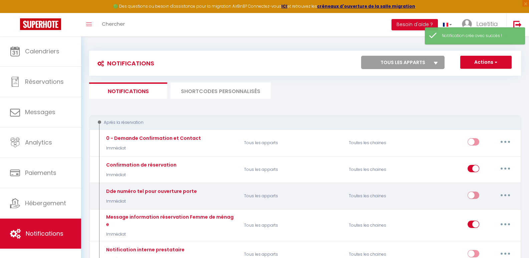
click at [473, 194] on input "checkbox" at bounding box center [474, 197] width 12 height 10
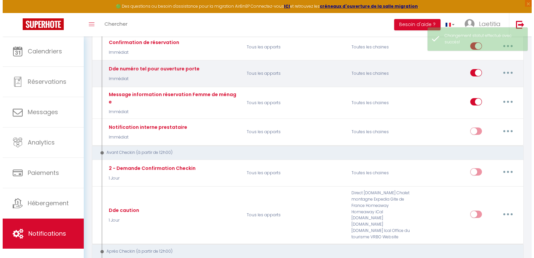
scroll to position [134, 0]
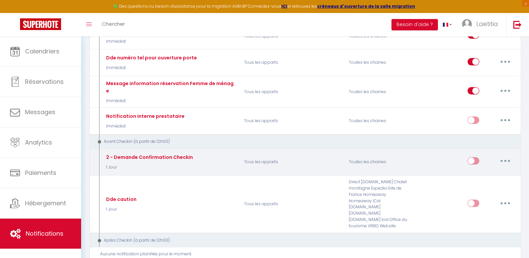
click at [499, 157] on button "button" at bounding box center [505, 161] width 19 height 11
click at [482, 171] on link "Editer" at bounding box center [487, 176] width 49 height 11
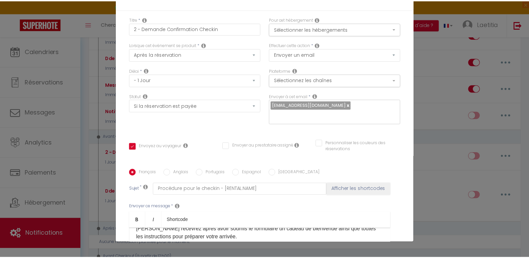
scroll to position [0, 0]
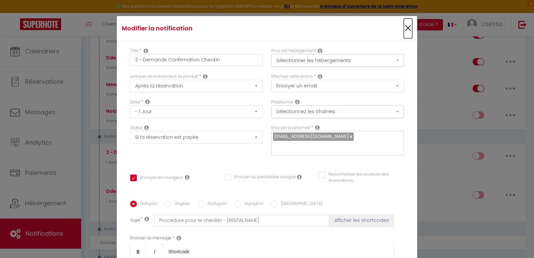
click at [404, 28] on span "×" at bounding box center [408, 28] width 8 height 20
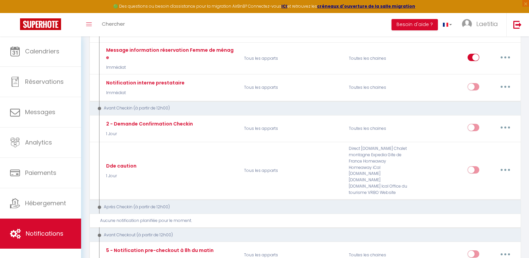
scroll to position [200, 0]
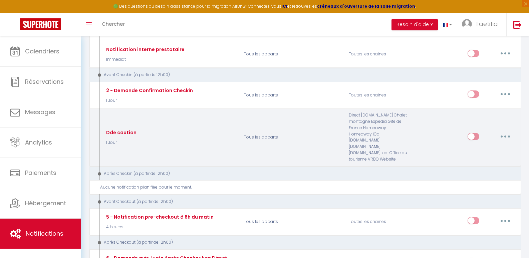
click at [509, 131] on button "button" at bounding box center [505, 136] width 19 height 11
click at [404, 150] on div "Direct [DOMAIN_NAME] Chalet montagne Expedia Gite de France Homeaway Homeaway i…" at bounding box center [379, 137] width 70 height 50
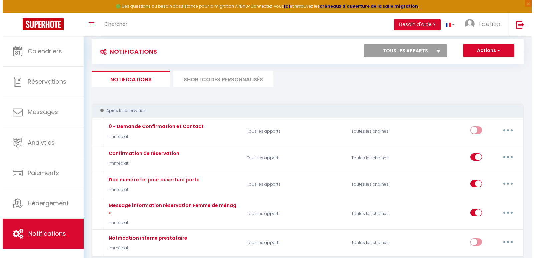
scroll to position [0, 0]
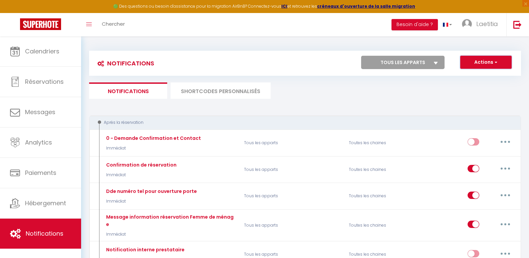
click at [483, 60] on button "Actions" at bounding box center [485, 62] width 51 height 13
click at [480, 76] on link "Nouvelle Notification" at bounding box center [476, 76] width 69 height 9
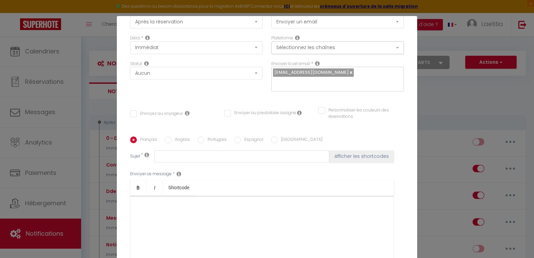
scroll to position [67, 0]
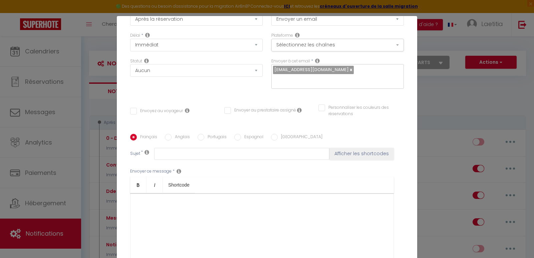
click at [152, 196] on div at bounding box center [262, 226] width 264 height 67
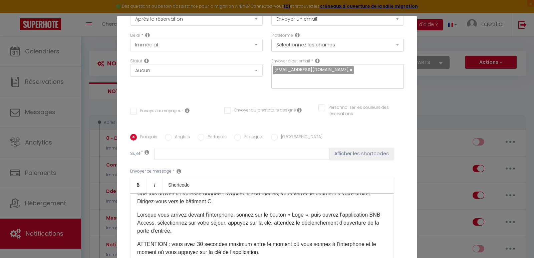
scroll to position [200, 0]
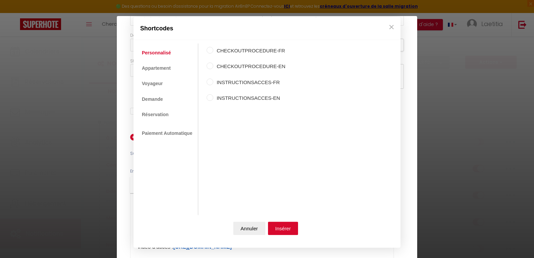
click at [150, 52] on link "Personnalisé" at bounding box center [157, 53] width 36 height 12
click at [165, 66] on link "Appartement" at bounding box center [156, 68] width 35 height 12
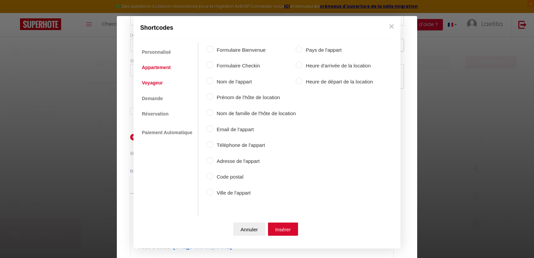
click at [158, 79] on link "Voyageur" at bounding box center [153, 83] width 28 height 12
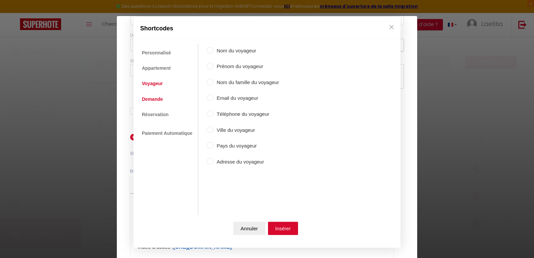
click at [150, 100] on link "Demande" at bounding box center [153, 99] width 28 height 12
click at [153, 112] on link "Réservation" at bounding box center [155, 114] width 33 height 12
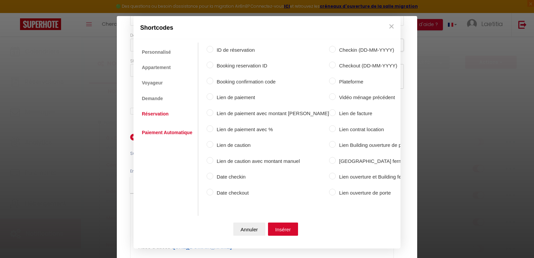
click at [157, 130] on link "Paiement Automatique" at bounding box center [167, 132] width 57 height 12
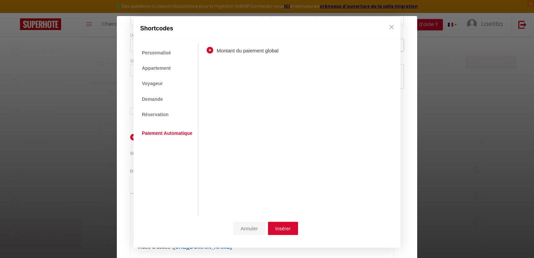
click at [247, 231] on button "Annuler" at bounding box center [249, 228] width 32 height 13
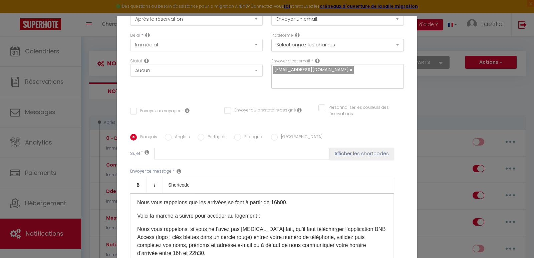
scroll to position [0, 0]
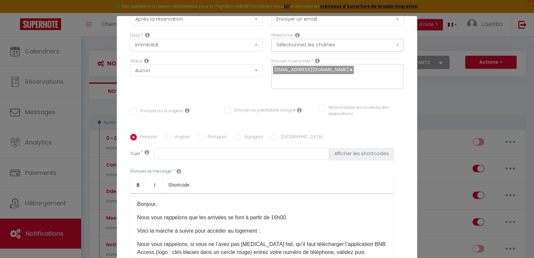
click at [153, 200] on p "Bonjour," at bounding box center [262, 204] width 250 height 8
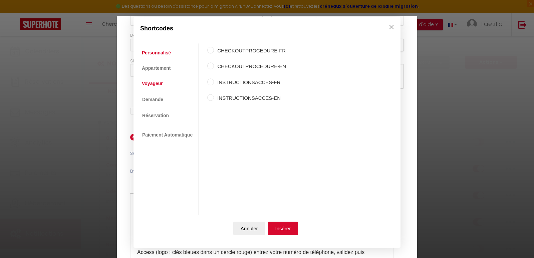
click at [165, 84] on link "Voyageur" at bounding box center [153, 84] width 28 height 12
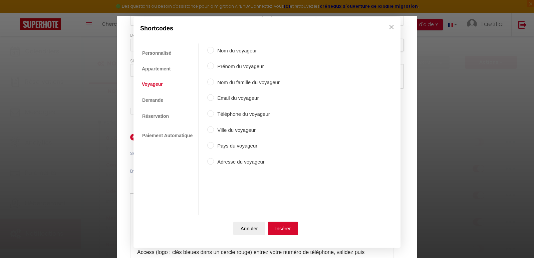
click at [226, 64] on label "Prénom du voyageur" at bounding box center [247, 67] width 66 height 8
click at [214, 64] on input "Prénom du voyageur" at bounding box center [210, 66] width 7 height 7
click at [284, 225] on button "Insérer" at bounding box center [283, 228] width 30 height 13
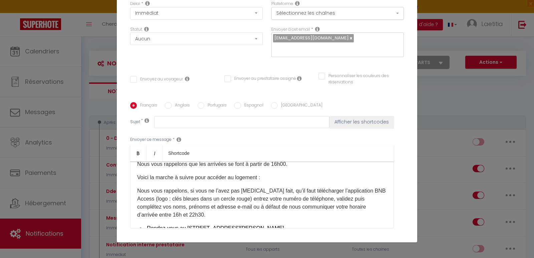
scroll to position [33, 0]
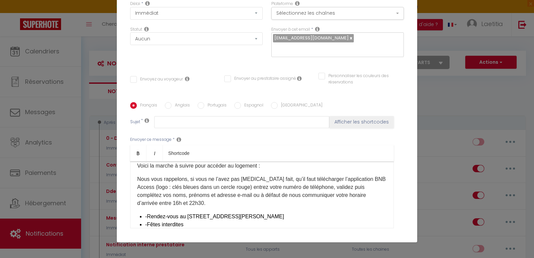
click at [218, 194] on p "Nous vous rappelons, si vous ne l’avez pas [MEDICAL_DATA] fait, qu’il faut télé…" at bounding box center [262, 191] width 250 height 32
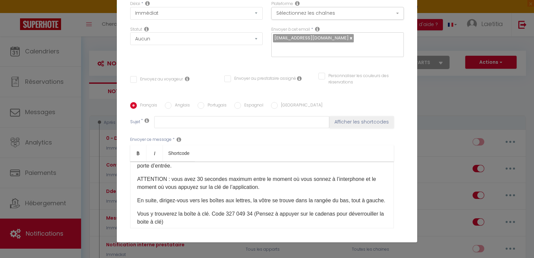
scroll to position [200, 0]
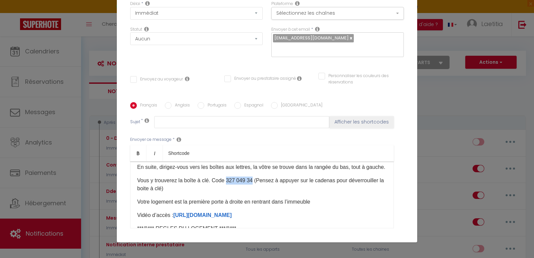
drag, startPoint x: 226, startPoint y: 178, endPoint x: 250, endPoint y: 182, distance: 24.3
click at [250, 182] on p "Vous y trouverez la boîte à clé. Code 327 049 34 (Pensez à appuyer sur le caden…" at bounding box center [262, 185] width 250 height 16
click at [137, 147] on link "Bold" at bounding box center [138, 153] width 16 height 16
click at [256, 198] on p "Votre logement est la première porte à droite en rentrant dans l’immeuble" at bounding box center [262, 202] width 250 height 8
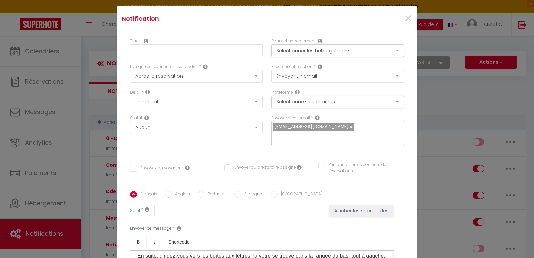
scroll to position [0, 0]
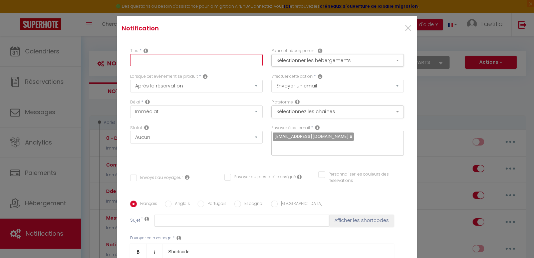
click at [175, 62] on input "text" at bounding box center [196, 60] width 133 height 12
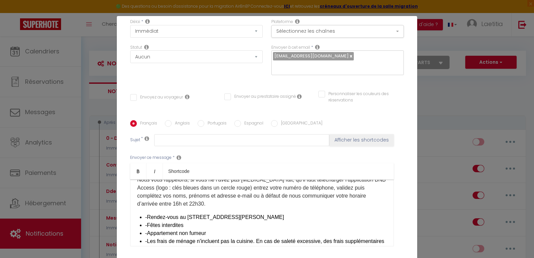
scroll to position [67, 0]
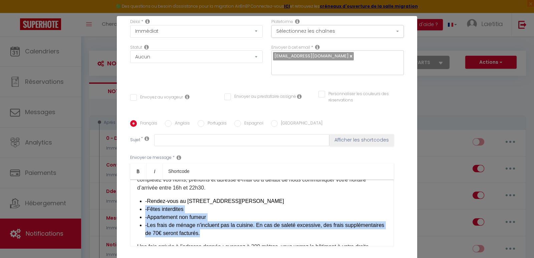
drag, startPoint x: 152, startPoint y: 203, endPoint x: 250, endPoint y: 222, distance: 100.7
click at [250, 222] on div "Bonjour [GUEST:FIRST_NAME] ​ , Nous vous rappelons que les arrivées se font à p…" at bounding box center [262, 213] width 264 height 67
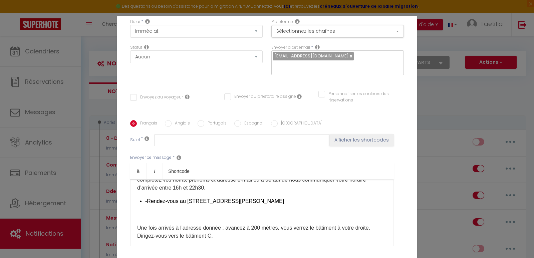
click at [142, 191] on div "Bonjour [GUEST:FIRST_NAME] ​ , Nous vous rappelons que les arrivées se font à p…" at bounding box center [262, 213] width 264 height 67
click at [176, 211] on p at bounding box center [262, 215] width 250 height 8
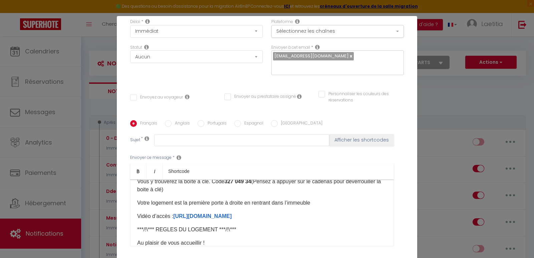
scroll to position [200, 0]
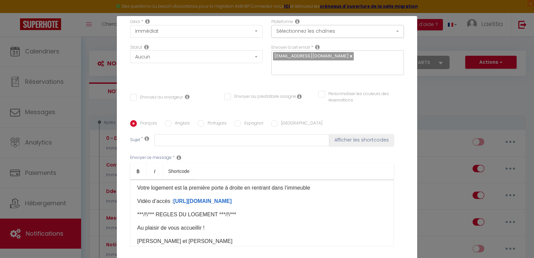
click at [240, 219] on p "***/!\*** REGLES DU LOGEMENT ***/!\***" at bounding box center [262, 215] width 250 height 8
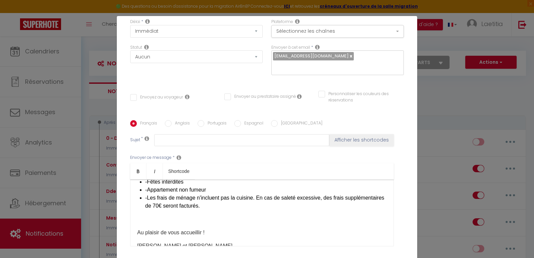
scroll to position [235, 0]
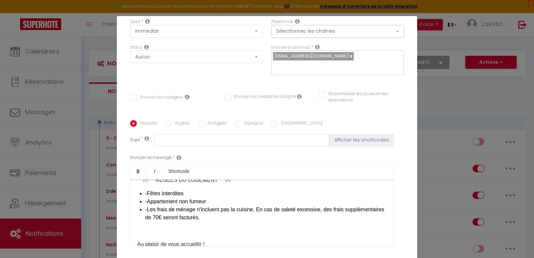
click at [142, 199] on div "Bonjour [GUEST:FIRST_NAME] ​ , Nous vous rappelons que les arrivées se font à p…" at bounding box center [262, 213] width 264 height 67
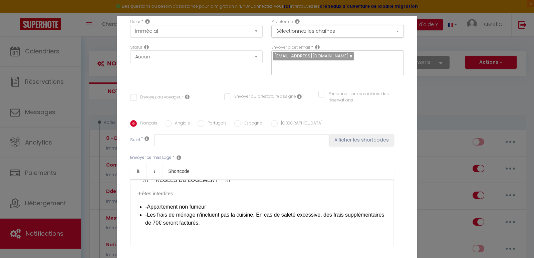
drag, startPoint x: 141, startPoint y: 214, endPoint x: 145, endPoint y: 213, distance: 3.7
click at [142, 214] on div "Bonjour [GUEST:FIRST_NAME] ​ , Nous vous rappelons que les arrivées se font à p…" at bounding box center [262, 213] width 264 height 67
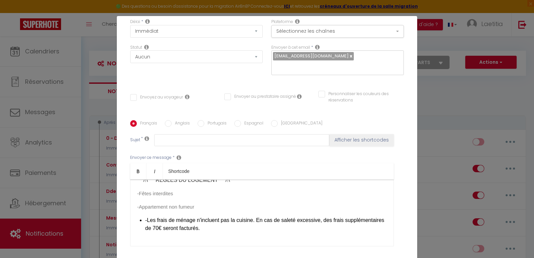
click at [141, 226] on div "Bonjour [GUEST:FIRST_NAME] ​ , Nous vous rappelons que les arrivées se font à p…" at bounding box center [262, 213] width 264 height 67
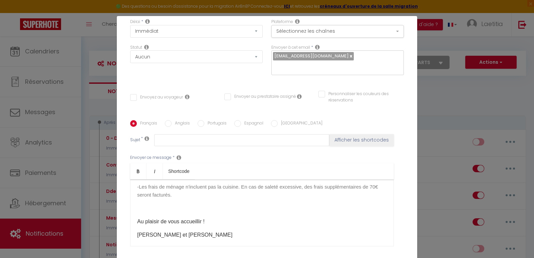
click at [172, 212] on p at bounding box center [262, 208] width 250 height 8
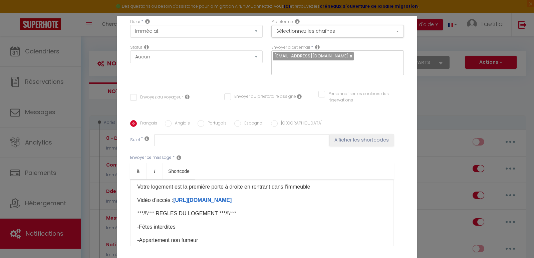
scroll to position [235, 0]
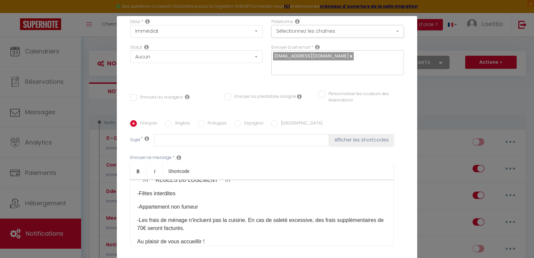
click at [168, 207] on div "Bonjour [GUEST:FIRST_NAME] ​ , Nous vous rappelons que les arrivées se font à p…" at bounding box center [262, 213] width 264 height 67
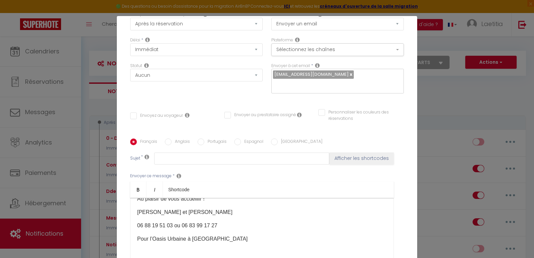
scroll to position [47, 0]
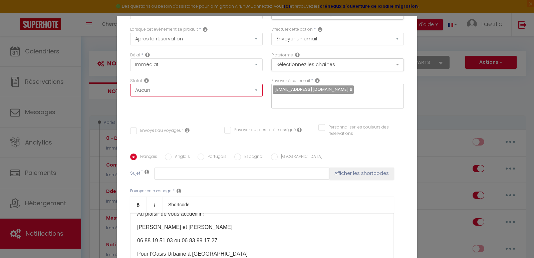
click at [155, 92] on select "Aucun Si la réservation est payée Si réservation non payée Si la caution a été …" at bounding box center [196, 90] width 133 height 13
click at [130, 84] on select "Aucun Si la réservation est payée Si réservation non payée Si la caution a été …" at bounding box center [196, 90] width 133 height 13
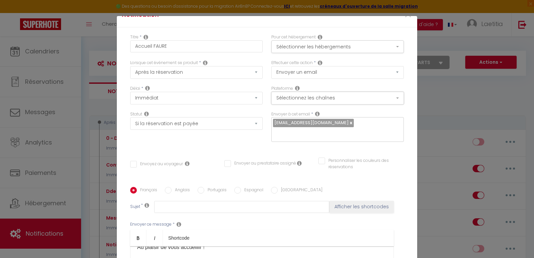
click at [313, 97] on button "Sélectionnez les chaînes" at bounding box center [337, 98] width 133 height 13
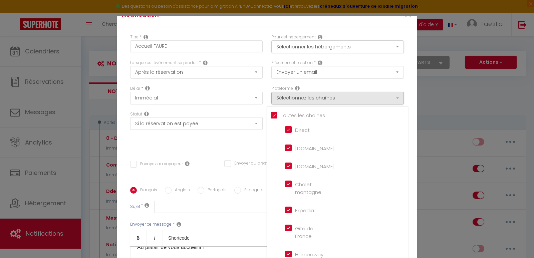
click at [292, 112] on input "Tous les apparts" at bounding box center [339, 114] width 137 height 7
click at [297, 150] on input "[DOMAIN_NAME]" at bounding box center [304, 147] width 38 height 7
click at [334, 86] on div "Plateforme Sélectionnez les chaînes Toutes les chaines Direct [DOMAIN_NAME] [DO…" at bounding box center [337, 94] width 133 height 19
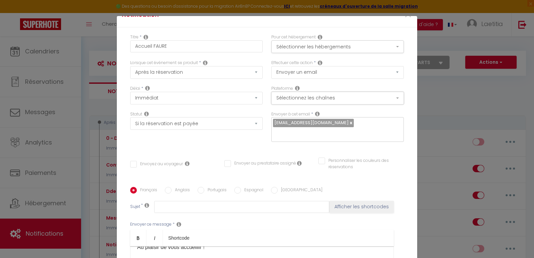
click at [321, 99] on button "Sélectionnez les chaînes" at bounding box center [337, 98] width 133 height 13
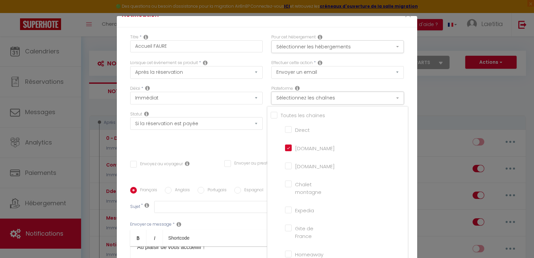
click at [321, 100] on button "Sélectionnez les chaînes" at bounding box center [337, 98] width 133 height 13
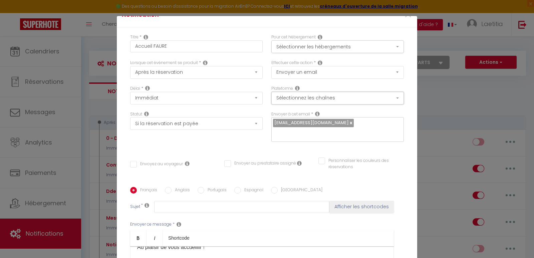
scroll to position [47, 0]
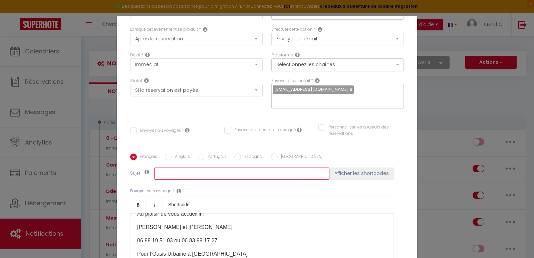
click at [188, 168] on input "text" at bounding box center [241, 174] width 175 height 12
drag, startPoint x: 185, startPoint y: 164, endPoint x: 240, endPoint y: 165, distance: 55.4
click at [240, 168] on input "Votre séjour va bientôt commencer" at bounding box center [241, 174] width 175 height 12
click at [344, 168] on button "Afficher les shortcodes" at bounding box center [361, 174] width 64 height 12
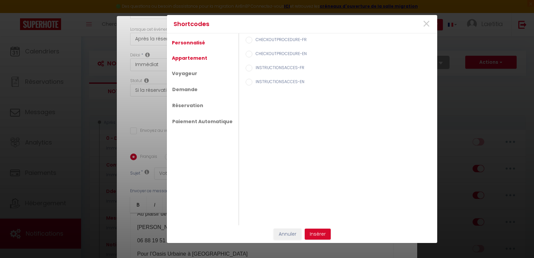
click at [188, 58] on link "Appartement" at bounding box center [190, 58] width 42 height 12
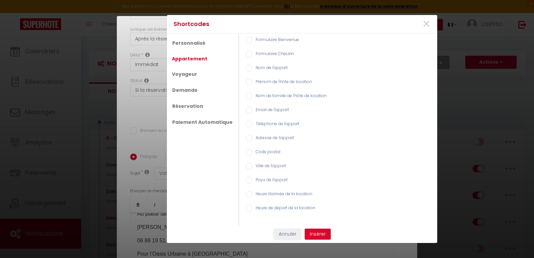
click at [265, 68] on label "Nom de l'appart" at bounding box center [269, 68] width 35 height 7
click at [252, 68] on input "Nom de l'appart" at bounding box center [249, 68] width 7 height 7
click at [319, 233] on button "Insérer" at bounding box center [318, 234] width 26 height 11
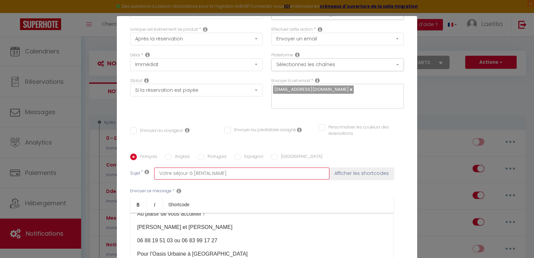
click at [230, 168] on input "Votre séjour à [RENTAL:NAME]" at bounding box center [241, 174] width 175 height 12
drag, startPoint x: 256, startPoint y: 164, endPoint x: 224, endPoint y: 164, distance: 32.0
click at [224, 168] on input "Votre séjour à [RENTAL:NAME] approche" at bounding box center [241, 174] width 175 height 12
click at [256, 168] on input "Votre séjour à [RENTAL:NAME] approche" at bounding box center [241, 174] width 175 height 12
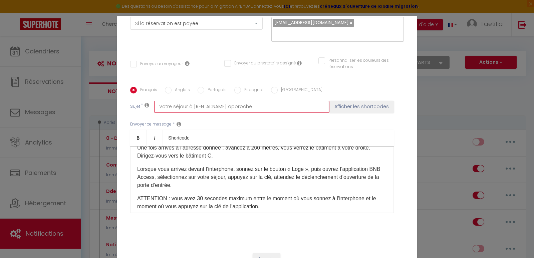
scroll to position [32, 0]
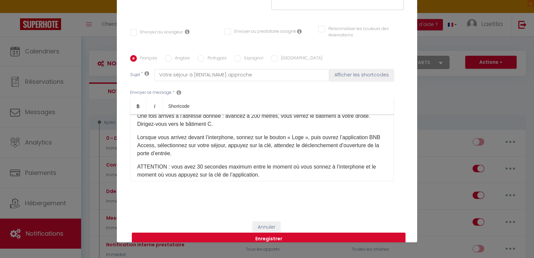
click at [279, 233] on button "Enregistrer" at bounding box center [269, 239] width 274 height 13
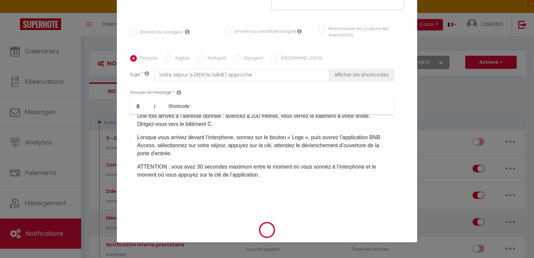
scroll to position [107, 0]
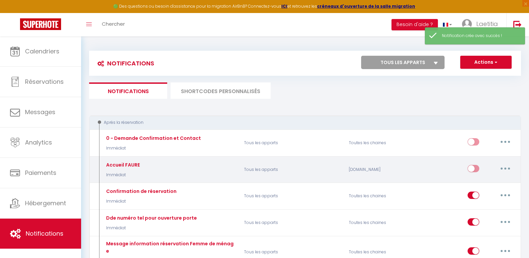
click at [473, 169] on input "checkbox" at bounding box center [474, 170] width 12 height 10
click at [507, 169] on button "button" at bounding box center [505, 168] width 19 height 11
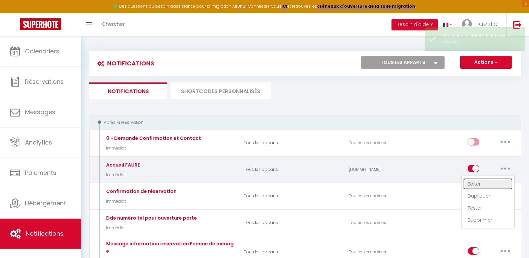
click at [476, 185] on link "Editer" at bounding box center [487, 183] width 49 height 11
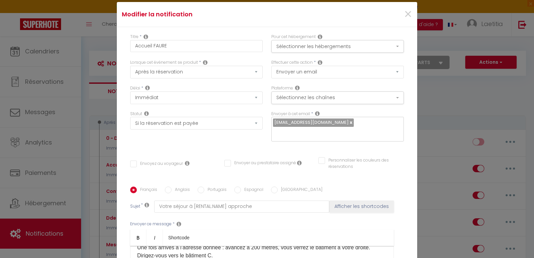
scroll to position [0, 0]
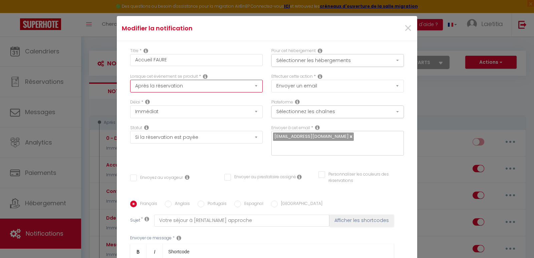
click at [168, 86] on select "Après la réservation Avant Checkin (à partir de 12h00) Après Checkin (à partir …" at bounding box center [196, 86] width 133 height 13
click at [130, 80] on select "Après la réservation Avant Checkin (à partir de 12h00) Après Checkin (à partir …" at bounding box center [196, 86] width 133 height 13
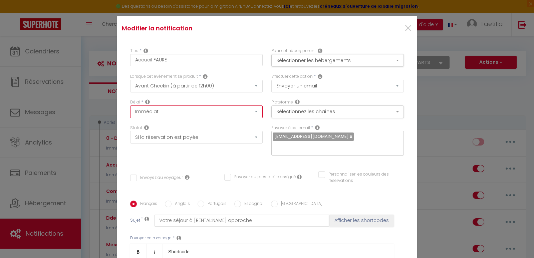
click at [159, 111] on select "Immédiat - 10 Minutes - 1 Heure - 2 Heures - 3 Heures - 4 Heures - 5 Heures - 6…" at bounding box center [196, 111] width 133 height 13
click at [130, 105] on select "Immédiat - 10 Minutes - 1 Heure - 2 Heures - 3 Heures - 4 Heures - 5 Heures - 6…" at bounding box center [196, 111] width 133 height 13
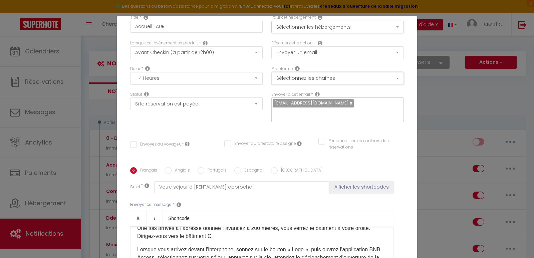
click at [299, 80] on button "Sélectionnez les chaînes" at bounding box center [337, 78] width 133 height 13
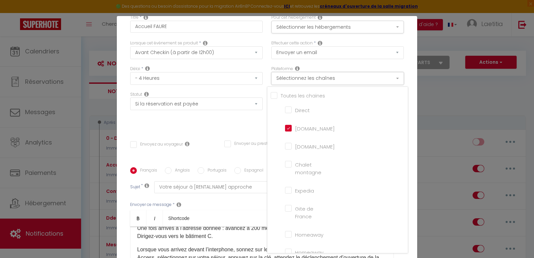
click at [299, 80] on button "Sélectionnez les chaînes" at bounding box center [337, 78] width 133 height 13
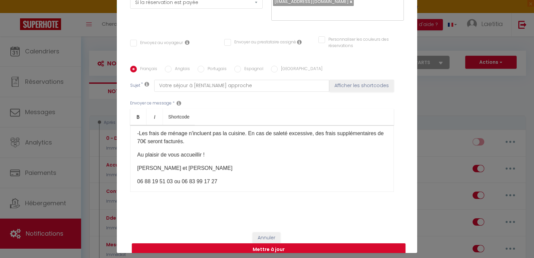
scroll to position [32, 0]
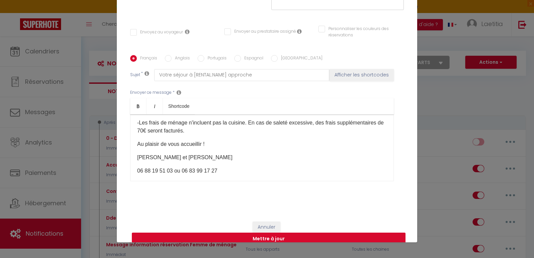
click at [296, 233] on button "Mettre à jour" at bounding box center [269, 239] width 274 height 13
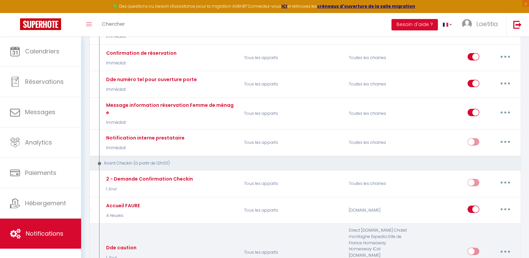
scroll to position [134, 0]
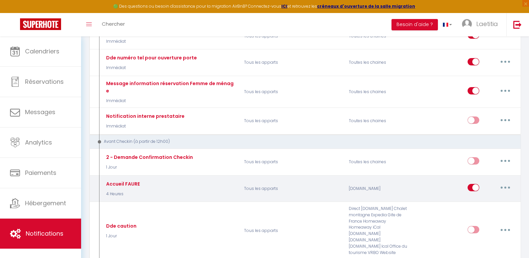
click at [505, 184] on button "button" at bounding box center [505, 187] width 19 height 11
click at [485, 211] on link "Dupliquer" at bounding box center [487, 214] width 49 height 11
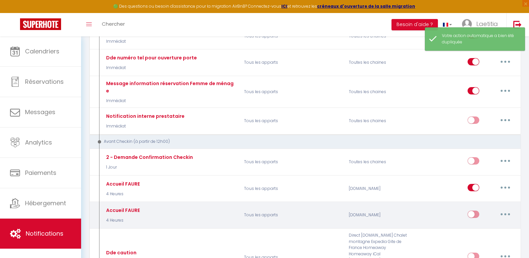
click at [502, 209] on button "button" at bounding box center [505, 214] width 19 height 11
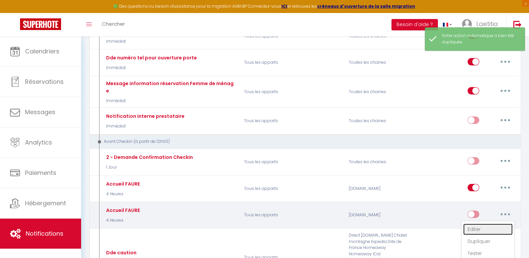
click at [480, 224] on link "Editer" at bounding box center [487, 229] width 49 height 11
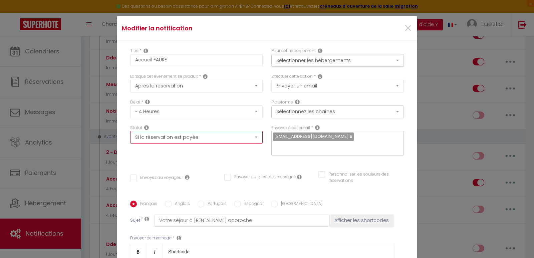
click at [161, 139] on select "Aucun Si la réservation est payée Si réservation non payée Si la caution a été …" at bounding box center [196, 137] width 133 height 13
click at [130, 131] on select "Aucun Si la réservation est payée Si réservation non payée Si la caution a été …" at bounding box center [196, 137] width 133 height 13
click at [312, 60] on button "Sélectionner les hébergements" at bounding box center [337, 60] width 133 height 13
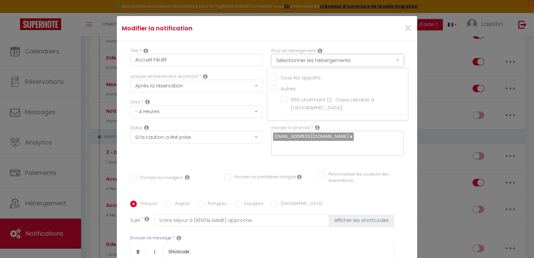
click at [312, 60] on button "Sélectionner les hébergements" at bounding box center [337, 60] width 133 height 13
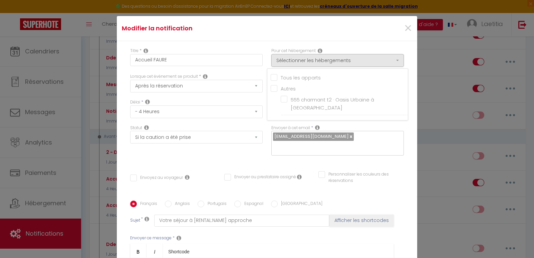
click at [300, 80] on input "Tous les apparts" at bounding box center [339, 77] width 137 height 7
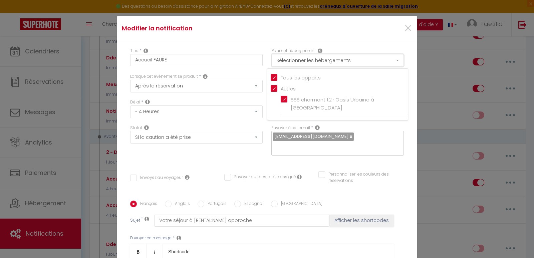
click at [314, 63] on button "Sélectionner les hébergements" at bounding box center [337, 60] width 133 height 13
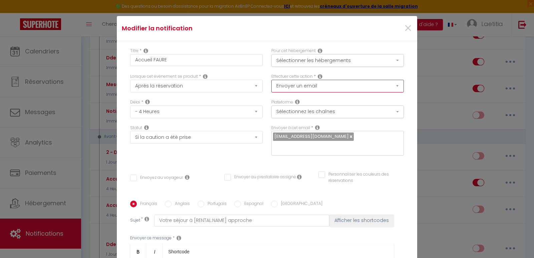
click at [313, 86] on select "Envoyer un email Envoyer un SMS Envoyer une notification push" at bounding box center [337, 86] width 133 height 13
click at [314, 111] on button "Sélectionnez les chaînes" at bounding box center [337, 111] width 133 height 13
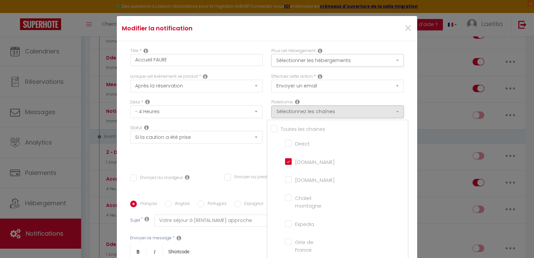
click at [271, 130] on input "Tous les apparts" at bounding box center [339, 128] width 137 height 7
click at [285, 162] on input "[DOMAIN_NAME]" at bounding box center [304, 161] width 38 height 7
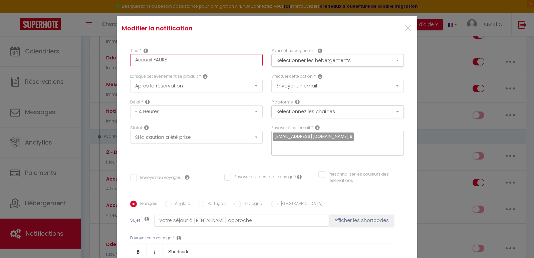
click at [190, 60] on input "Accueil FAURE" at bounding box center [196, 60] width 133 height 12
click at [132, 175] on input "Envoyez au voyageur" at bounding box center [156, 178] width 53 height 7
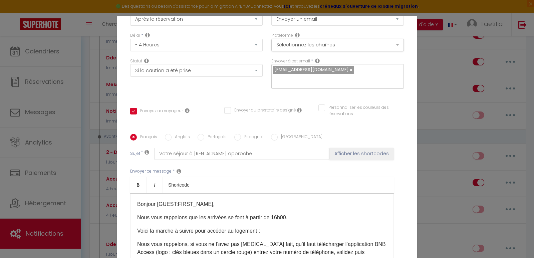
scroll to position [100, 0]
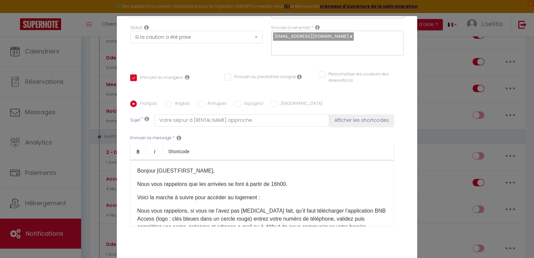
click at [218, 167] on p "Bonjour [GUEST:FIRST_NAME]​," at bounding box center [262, 171] width 250 height 8
click at [182, 180] on p "Nous vous rappelons que les arrivées se font à partir de 16h00." at bounding box center [262, 184] width 250 height 8
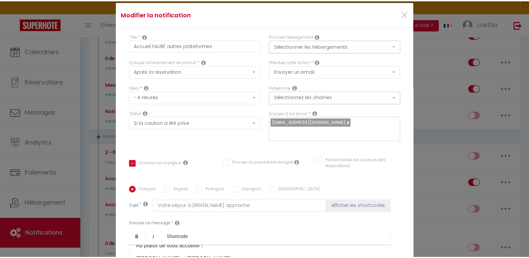
scroll to position [0, 0]
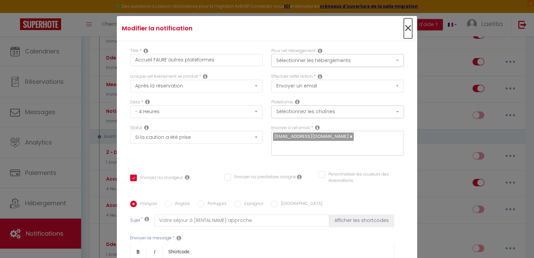
click at [404, 27] on span "×" at bounding box center [408, 28] width 8 height 20
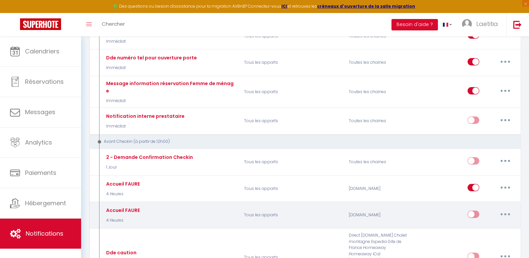
click at [510, 209] on button "button" at bounding box center [505, 214] width 19 height 11
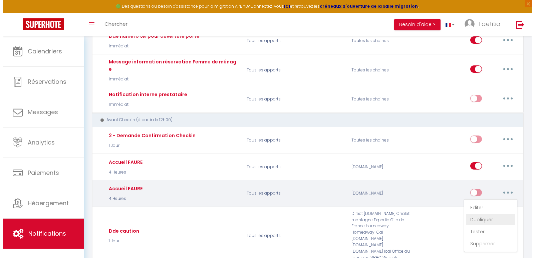
scroll to position [167, 0]
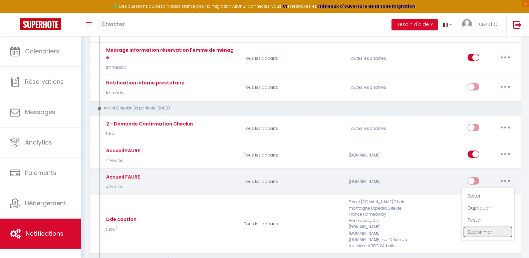
click at [477, 229] on link "Supprimer" at bounding box center [487, 231] width 49 height 11
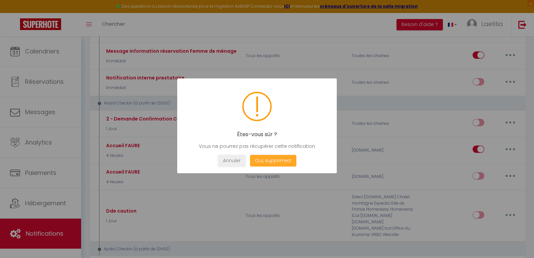
click at [263, 158] on button "Oui, supprimez!" at bounding box center [273, 161] width 46 height 12
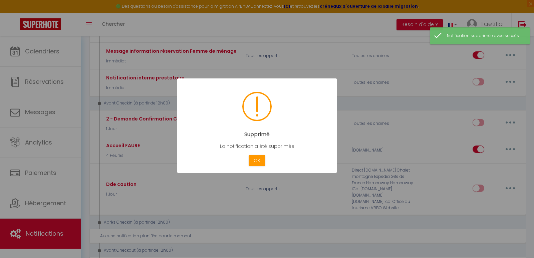
click at [255, 160] on button "OK" at bounding box center [257, 161] width 17 height 12
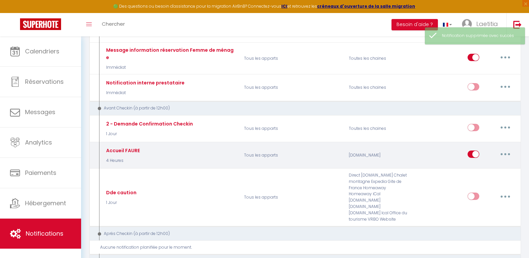
click at [506, 150] on button "button" at bounding box center [505, 154] width 19 height 11
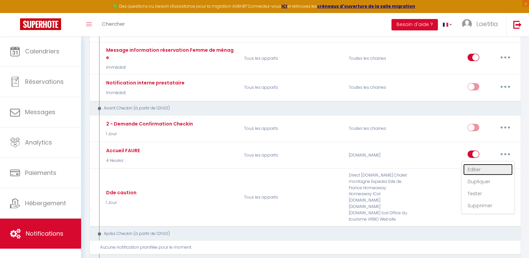
drag, startPoint x: 479, startPoint y: 162, endPoint x: 468, endPoint y: 158, distance: 11.8
click at [479, 164] on link "Editer" at bounding box center [487, 169] width 49 height 11
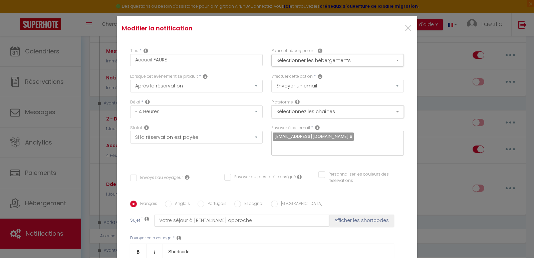
click at [317, 113] on button "Sélectionnez les chaînes" at bounding box center [337, 111] width 133 height 13
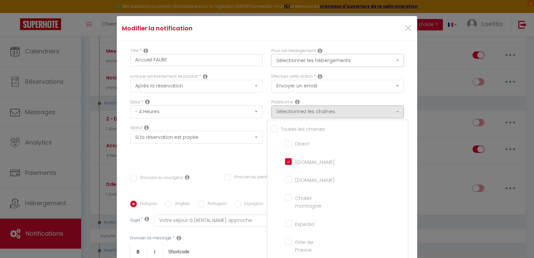
click at [289, 130] on input "Tous les apparts" at bounding box center [339, 128] width 137 height 7
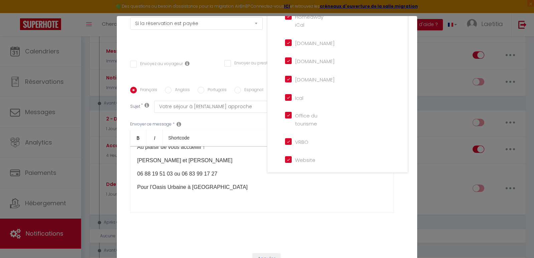
scroll to position [32, 0]
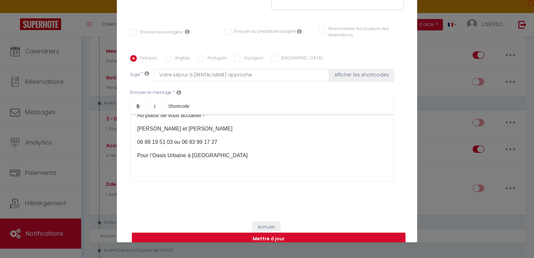
click at [255, 233] on button "Mettre à jour" at bounding box center [269, 239] width 274 height 13
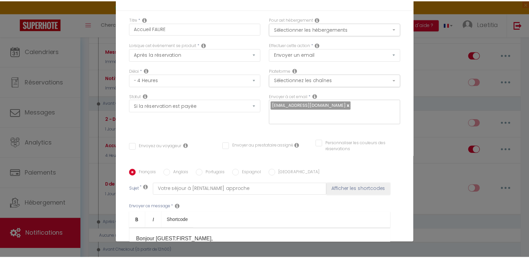
scroll to position [0, 0]
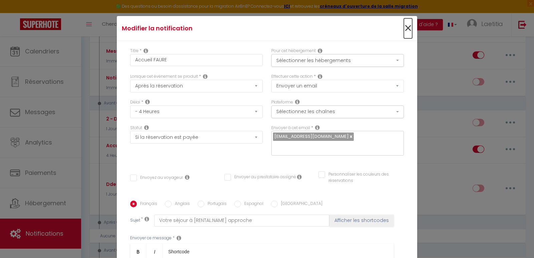
click at [404, 30] on span "×" at bounding box center [408, 28] width 8 height 20
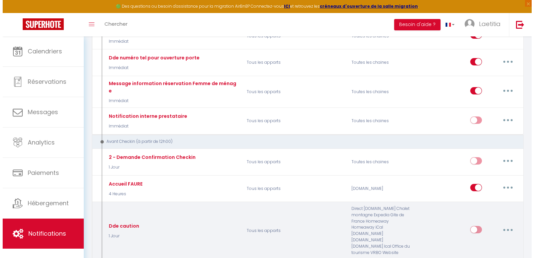
scroll to position [167, 0]
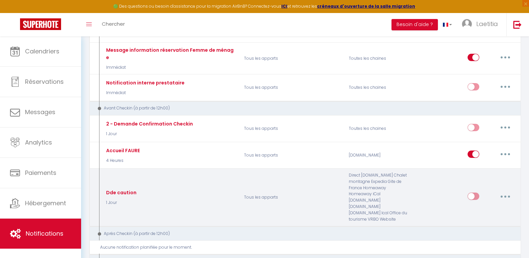
click at [509, 191] on button "button" at bounding box center [505, 196] width 19 height 11
click at [481, 206] on link "Editer" at bounding box center [487, 211] width 49 height 11
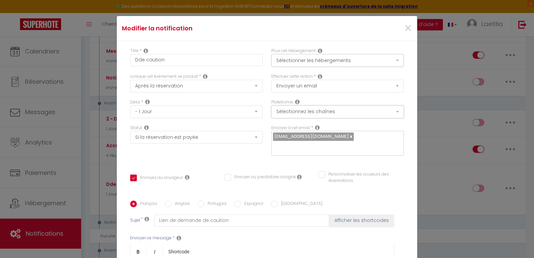
click at [347, 112] on button "Sélectionnez les chaînes" at bounding box center [337, 111] width 133 height 13
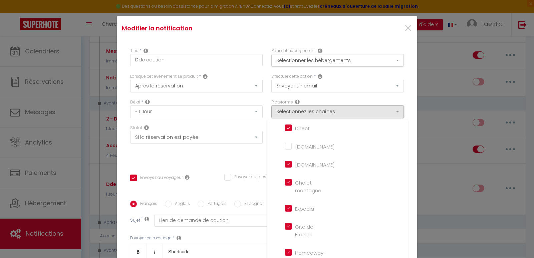
scroll to position [0, 0]
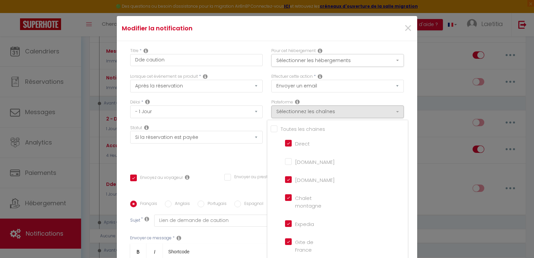
click at [402, 98] on div "Titre * Dde caution Pour cet hébergement Sélectionner les hébergements Tous les…" at bounding box center [267, 200] width 300 height 319
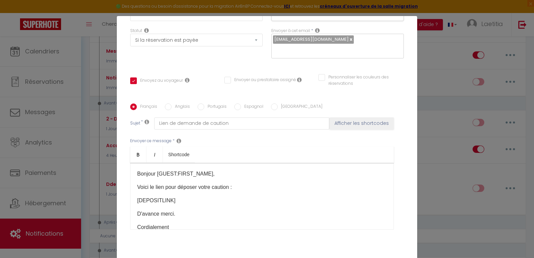
scroll to position [100, 0]
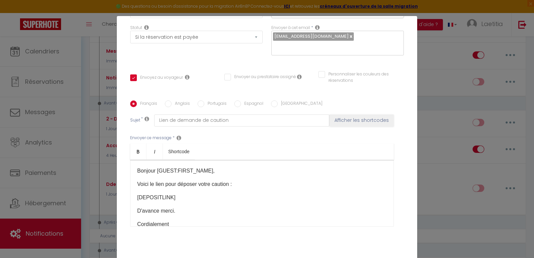
drag, startPoint x: 133, startPoint y: 201, endPoint x: 137, endPoint y: 200, distance: 3.5
click at [134, 201] on div "Bonjour [GUEST:FIRST_NAME]​, Voici le lien pour déposer votre caution : [DEPOSI…" at bounding box center [262, 193] width 264 height 67
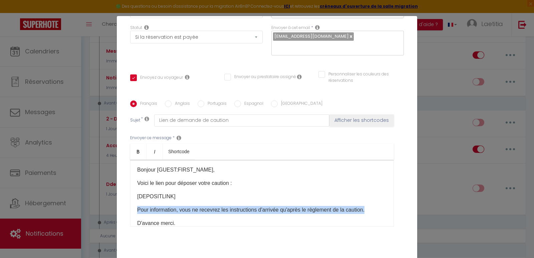
drag, startPoint x: 135, startPoint y: 201, endPoint x: 369, endPoint y: 199, distance: 234.3
click at [369, 206] on p "Pour information, vous ne recevrez les instructions d'arrivée qu'après le règle…" at bounding box center [262, 210] width 250 height 8
click at [136, 149] on icon "Bold" at bounding box center [138, 151] width 5 height 5
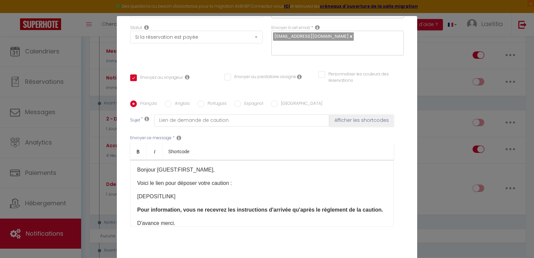
drag, startPoint x: 269, startPoint y: 222, endPoint x: 268, endPoint y: 217, distance: 5.1
click at [268, 222] on div "Envoyer ce message * Bold Italic Shortcode Rich text editor [PERSON_NAME] [GUES…" at bounding box center [267, 180] width 274 height 108
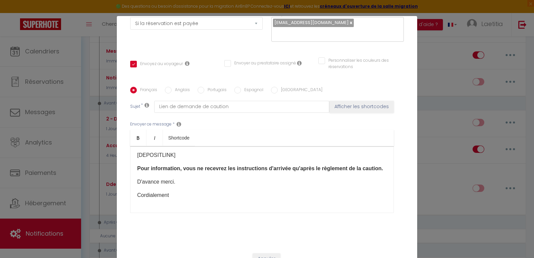
scroll to position [32, 0]
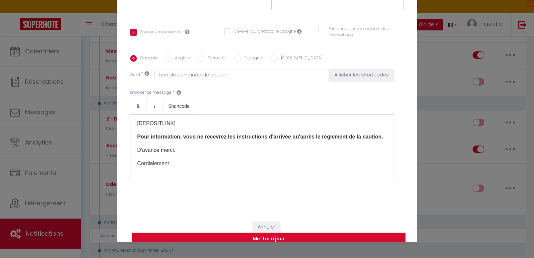
click at [259, 233] on button "Mettre à jour" at bounding box center [269, 239] width 274 height 13
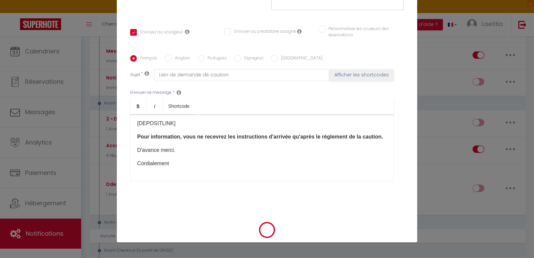
scroll to position [107, 0]
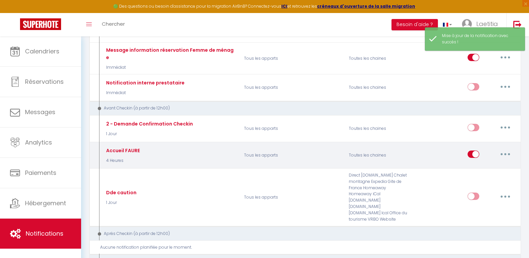
click at [503, 149] on button "button" at bounding box center [505, 154] width 19 height 11
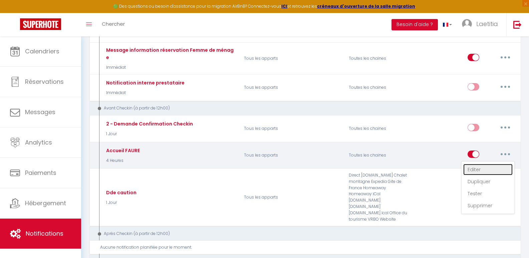
click at [478, 164] on link "Editer" at bounding box center [487, 169] width 49 height 11
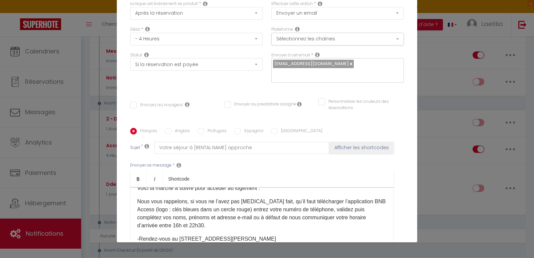
scroll to position [40, 0]
click at [309, 42] on button "Sélectionnez les chaînes" at bounding box center [337, 39] width 133 height 13
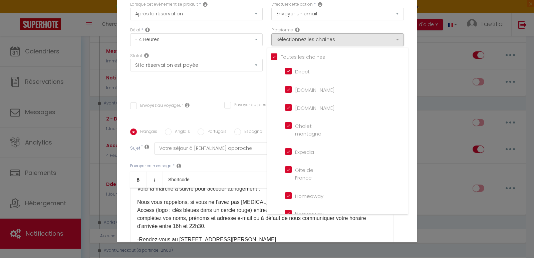
click at [293, 59] on input "Tous les apparts" at bounding box center [339, 56] width 137 height 7
click at [298, 86] on input "[DOMAIN_NAME]" at bounding box center [304, 88] width 38 height 7
click at [403, 48] on div "Titre * Accueil FAURE Pour cet hébergement Sélectionner les hébergements Tous l…" at bounding box center [267, 128] width 300 height 319
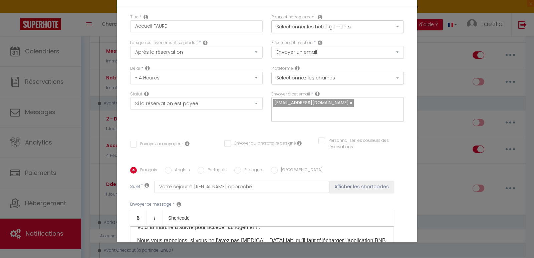
scroll to position [0, 0]
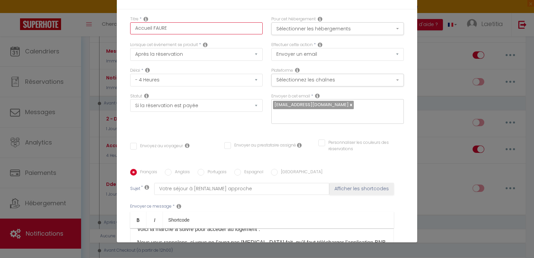
click at [197, 30] on input "Accueil FAURE" at bounding box center [196, 28] width 133 height 12
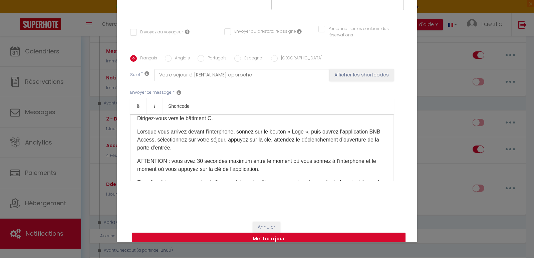
scroll to position [204, 0]
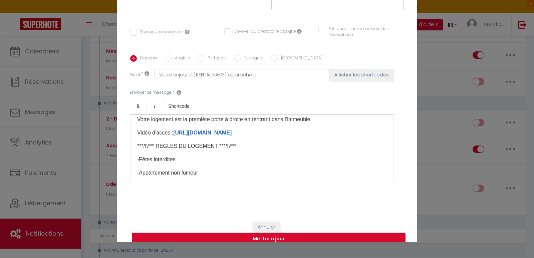
click at [295, 233] on button "Mettre à jour" at bounding box center [269, 239] width 274 height 13
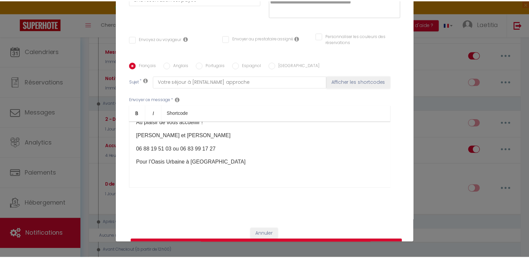
scroll to position [312, 0]
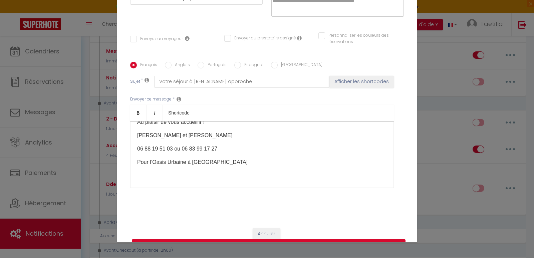
click at [246, 239] on button "Mettre à jour" at bounding box center [269, 245] width 274 height 13
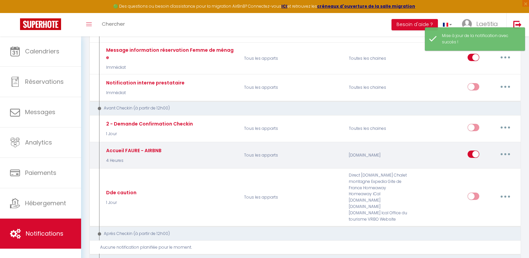
click at [508, 149] on button "button" at bounding box center [505, 154] width 19 height 11
click at [483, 176] on link "Dupliquer" at bounding box center [487, 181] width 49 height 11
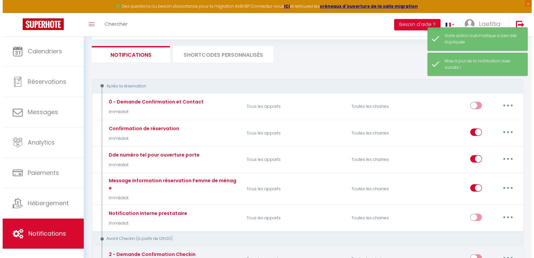
scroll to position [167, 0]
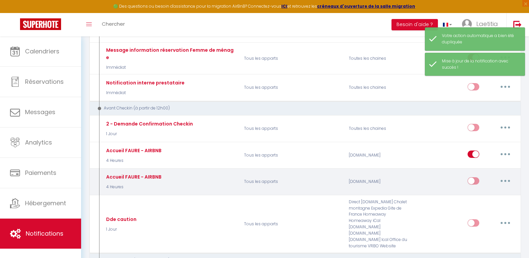
click at [505, 180] on icon "button" at bounding box center [505, 181] width 2 height 2
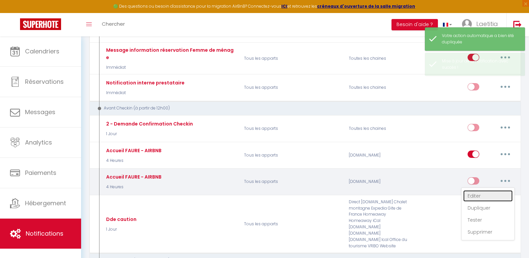
click at [474, 191] on link "Editer" at bounding box center [487, 195] width 49 height 11
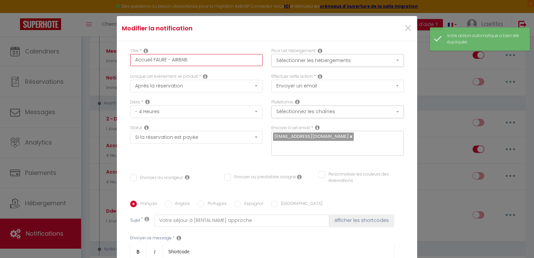
drag, startPoint x: 188, startPoint y: 62, endPoint x: 170, endPoint y: 59, distance: 18.5
click at [170, 59] on input "Accueil FAURE - AIRBNB" at bounding box center [196, 60] width 133 height 12
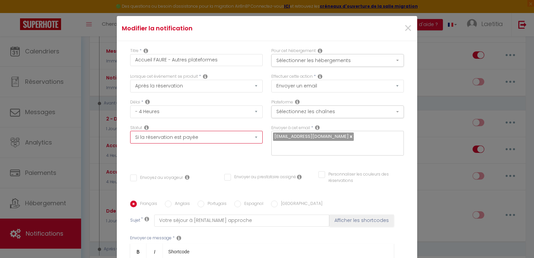
click at [166, 136] on select "Aucun Si la réservation est payée Si réservation non payée Si la caution a été …" at bounding box center [196, 137] width 133 height 13
click at [130, 131] on select "Aucun Si la réservation est payée Si réservation non payée Si la caution a été …" at bounding box center [196, 137] width 133 height 13
click at [334, 113] on button "Sélectionnez les chaînes" at bounding box center [337, 111] width 133 height 13
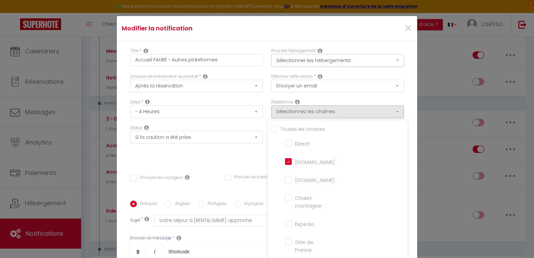
click at [284, 129] on input "Tous les apparts" at bounding box center [339, 128] width 137 height 7
click at [285, 162] on input "[DOMAIN_NAME]" at bounding box center [304, 161] width 38 height 7
click at [404, 146] on div "Titre * Accueil FAURE - Autres plateformes Pour cet hébergement Sélectionner le…" at bounding box center [267, 200] width 300 height 319
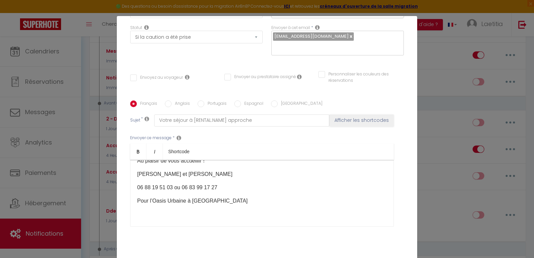
scroll to position [312, 0]
drag, startPoint x: 205, startPoint y: 194, endPoint x: 124, endPoint y: 192, distance: 80.1
click at [124, 192] on div "Titre * Accueil FAURE - Autres plateformes Pour cet hébergement Sélectionner le…" at bounding box center [267, 100] width 300 height 319
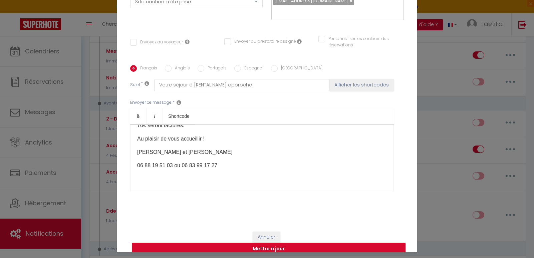
scroll to position [32, 0]
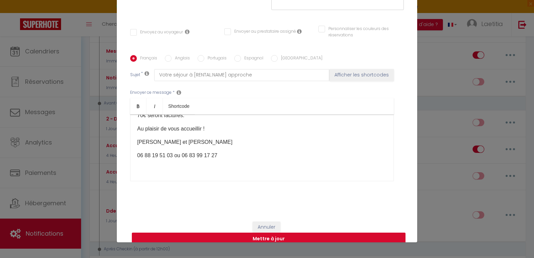
click at [290, 233] on button "Mettre à jour" at bounding box center [269, 239] width 274 height 13
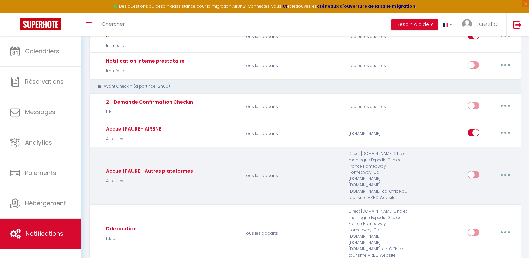
scroll to position [200, 0]
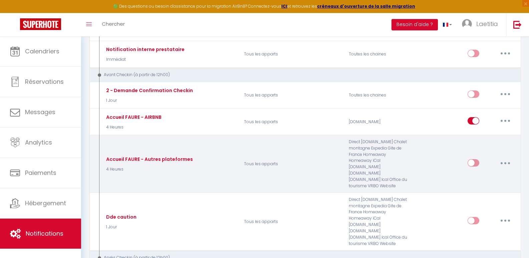
click at [470, 159] on input "checkbox" at bounding box center [474, 164] width 12 height 10
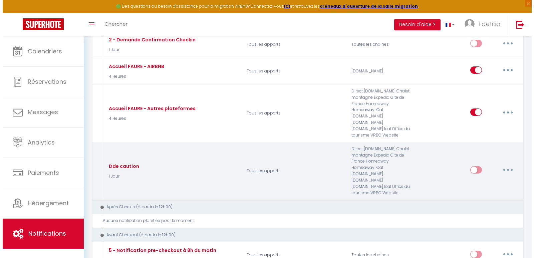
scroll to position [300, 0]
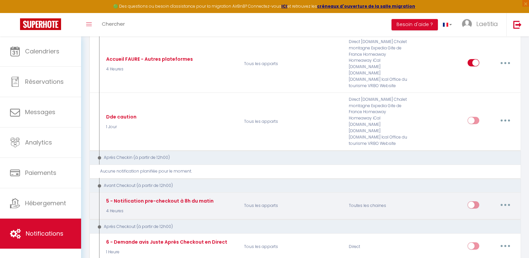
click at [504, 200] on button "button" at bounding box center [505, 205] width 19 height 11
click at [469, 214] on link "Editer" at bounding box center [487, 219] width 49 height 11
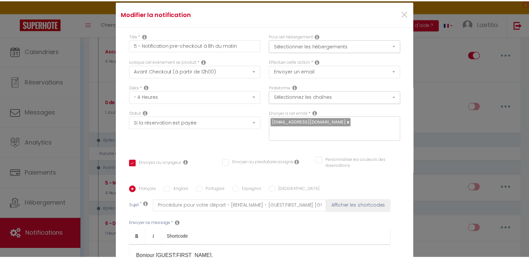
scroll to position [0, 0]
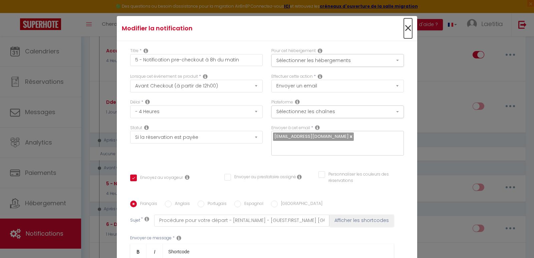
click at [404, 28] on span "×" at bounding box center [408, 28] width 8 height 20
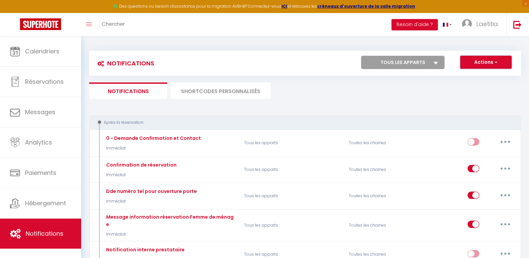
click at [493, 61] on button "Actions" at bounding box center [485, 62] width 51 height 13
click at [469, 78] on link "Nouvelle Notification" at bounding box center [476, 76] width 69 height 9
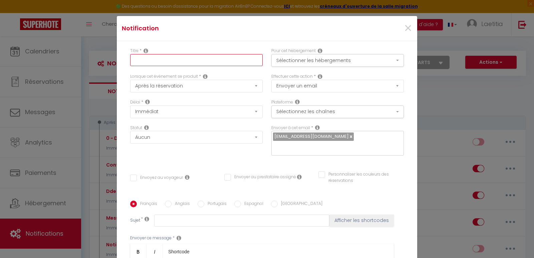
click at [167, 60] on input "text" at bounding box center [196, 60] width 133 height 12
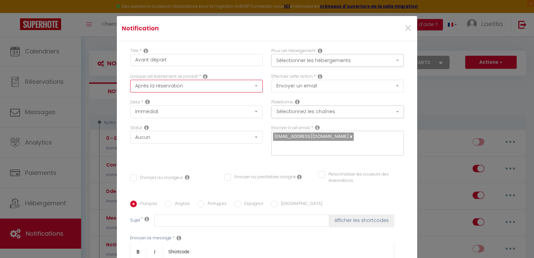
click at [179, 83] on select "Après la réservation Avant Checkin (à partir de 12h00) Après Checkin (à partir …" at bounding box center [196, 86] width 133 height 13
click at [130, 80] on select "Après la réservation Avant Checkin (à partir de 12h00) Après Checkin (à partir …" at bounding box center [196, 86] width 133 height 13
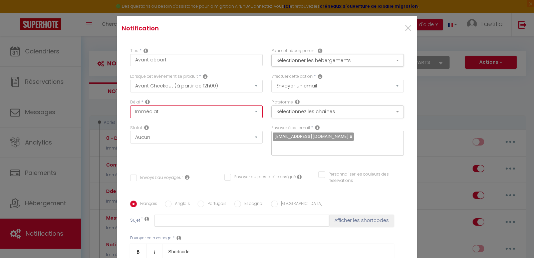
click at [160, 111] on select "Immédiat - 10 Minutes - 1 Heure - 2 Heures - 3 Heures - 4 Heures - 5 Heures - 6…" at bounding box center [196, 111] width 133 height 13
click at [130, 105] on select "Immédiat - 10 Minutes - 1 Heure - 2 Heures - 3 Heures - 4 Heures - 5 Heures - 6…" at bounding box center [196, 111] width 133 height 13
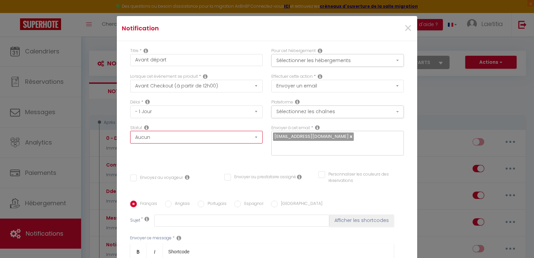
click at [240, 139] on select "Aucun Si la réservation est payée Si réservation non payée Si la caution a été …" at bounding box center [196, 137] width 133 height 13
click at [130, 131] on select "Aucun Si la réservation est payée Si réservation non payée Si la caution a été …" at bounding box center [196, 137] width 133 height 13
click at [328, 62] on button "Sélectionner les hébergements" at bounding box center [337, 60] width 133 height 13
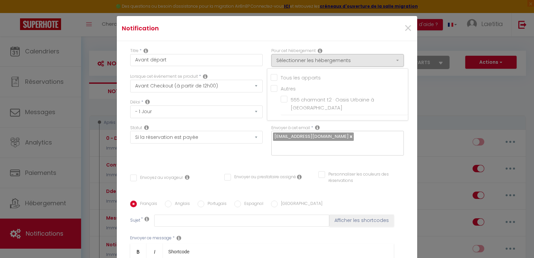
click at [294, 78] on input "Tous les apparts" at bounding box center [339, 77] width 137 height 7
click at [402, 124] on div "Titre * Avant départ Pour cet hébergement Sélectionner les hébergements Tous le…" at bounding box center [267, 200] width 300 height 319
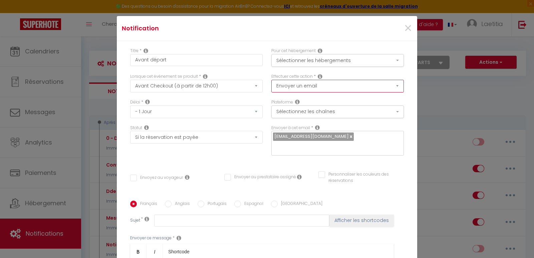
click at [307, 86] on select "Envoyer un email Envoyer un SMS Envoyer une notification push" at bounding box center [337, 86] width 133 height 13
click at [308, 87] on select "Envoyer un email Envoyer un SMS Envoyer une notification push" at bounding box center [337, 86] width 133 height 13
click at [302, 113] on button "Sélectionnez les chaînes" at bounding box center [337, 111] width 133 height 13
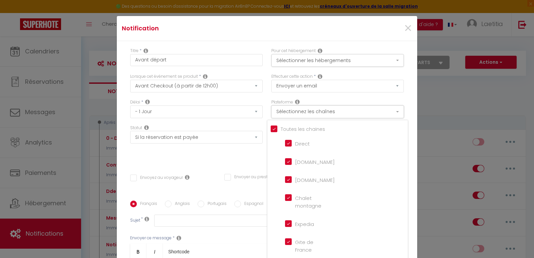
click at [302, 113] on button "Sélectionnez les chaînes" at bounding box center [337, 111] width 133 height 13
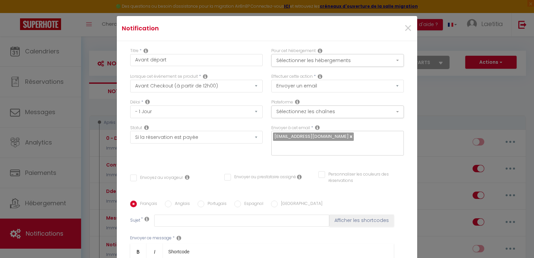
click at [132, 175] on input "Envoyez au voyageur" at bounding box center [156, 178] width 53 height 7
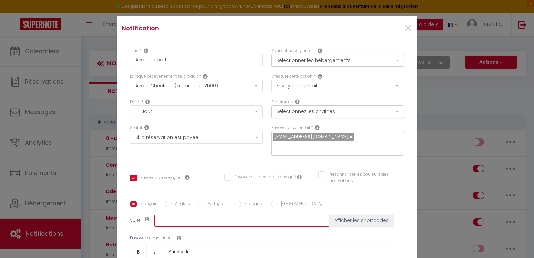
click at [164, 215] on input "text" at bounding box center [241, 221] width 175 height 12
click at [347, 215] on button "Afficher les shortcodes" at bounding box center [361, 221] width 64 height 12
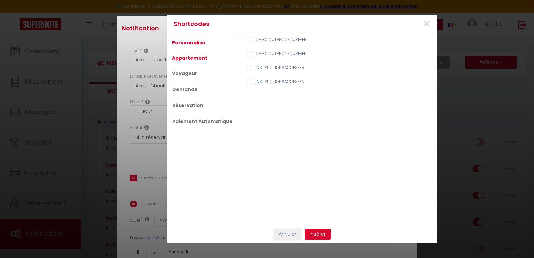
click at [186, 57] on link "Appartement" at bounding box center [190, 58] width 42 height 12
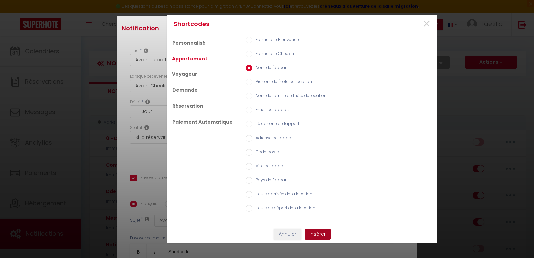
click at [324, 232] on button "Insérer" at bounding box center [318, 234] width 26 height 11
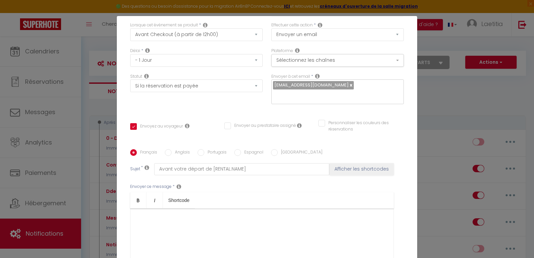
scroll to position [67, 0]
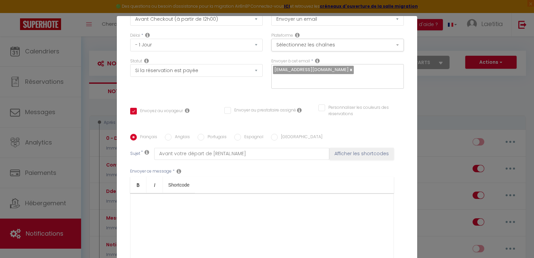
click at [164, 198] on div at bounding box center [262, 226] width 264 height 67
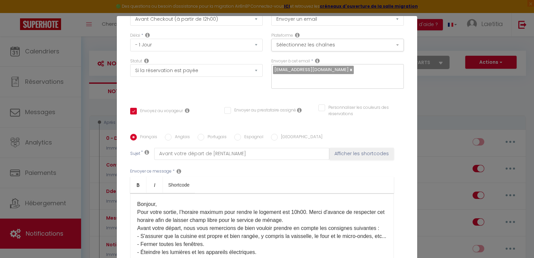
click at [161, 200] on p "Bonjour, Pour votre sortie, l’horaire maximum pour rendre le logement est 10h00…" at bounding box center [262, 260] width 250 height 120
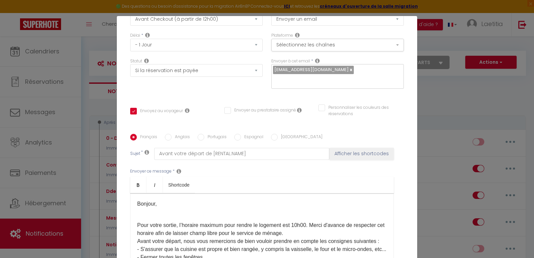
scroll to position [0, 0]
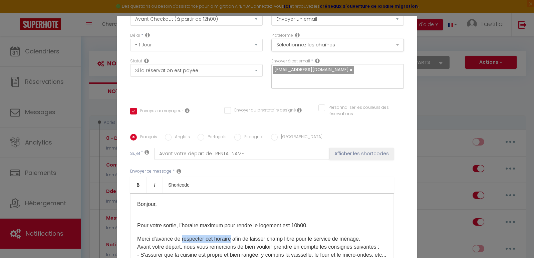
drag, startPoint x: 180, startPoint y: 229, endPoint x: 230, endPoint y: 229, distance: 50.4
click at [136, 182] on icon "Bold" at bounding box center [138, 184] width 5 height 5
click at [288, 221] on div "Bonjour, Pour votre sortie, l’horaire maximum pour rendre le logement est 10h00…" at bounding box center [262, 226] width 264 height 67
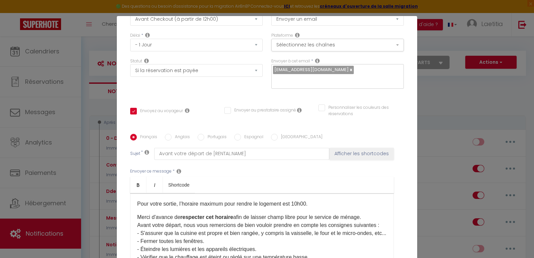
scroll to position [33, 0]
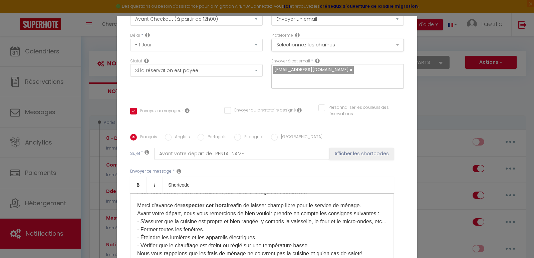
click at [366, 202] on p "Merci d'avance de respecter cet horaire afin de laisser champ libre pour le ser…" at bounding box center [262, 254] width 250 height 104
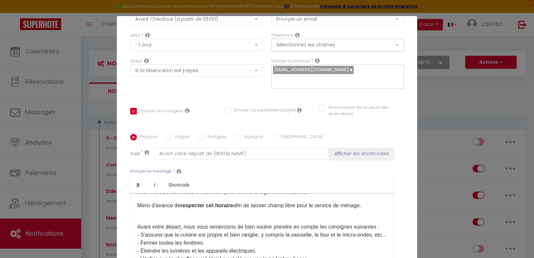
scroll to position [67, 0]
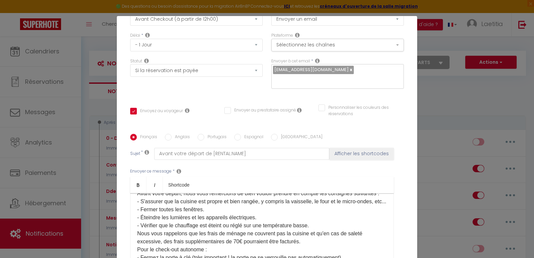
click at [319, 233] on p "Avant votre départ, nous vous remercions de bien vouloir prendre en compte les …" at bounding box center [262, 234] width 250 height 104
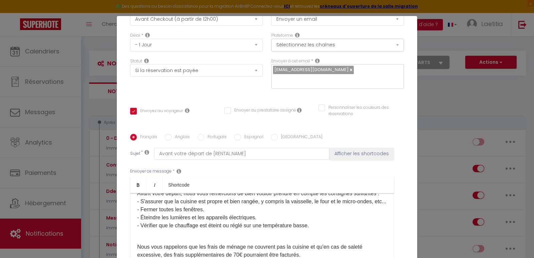
scroll to position [100, 0]
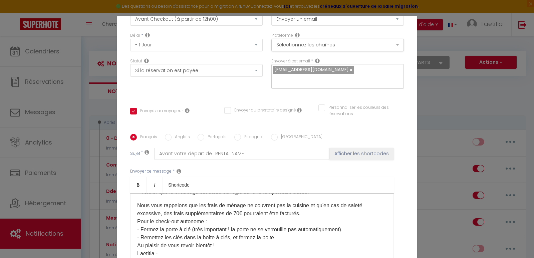
click at [309, 221] on p "Nous vous rappelons que les frais de ménage ne couvrent pas la cuisine et qu'en…" at bounding box center [262, 230] width 250 height 56
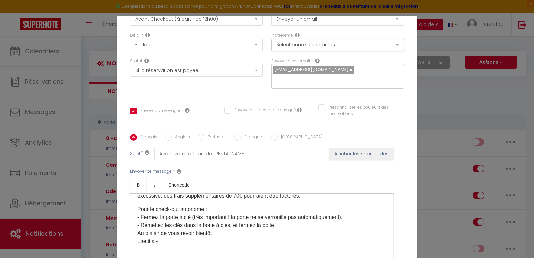
scroll to position [134, 0]
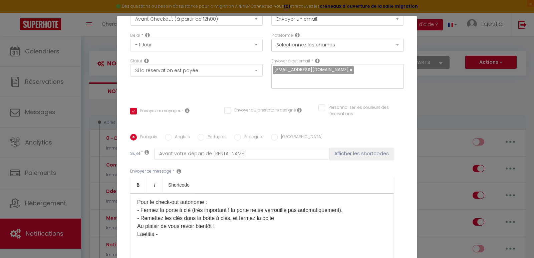
click at [286, 216] on p "Pour le check-out autonome : - Fermez la porte à clé (très important ! la porte…" at bounding box center [262, 218] width 250 height 40
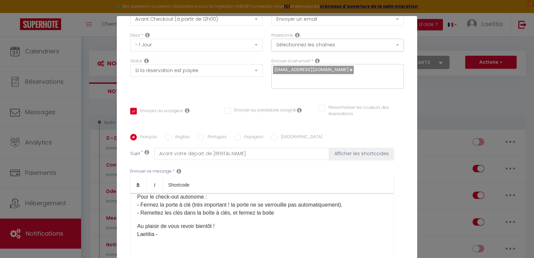
click at [233, 227] on p "Au plaisir de vous revoir bientôt ! Laetitia -" at bounding box center [262, 230] width 250 height 16
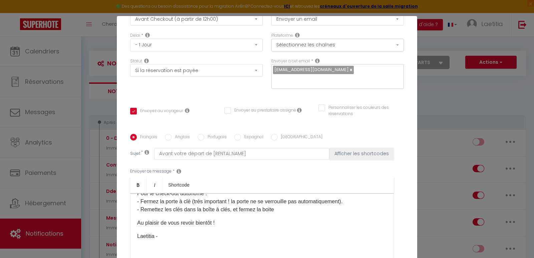
click at [172, 240] on p "Laetitia -" at bounding box center [262, 236] width 250 height 8
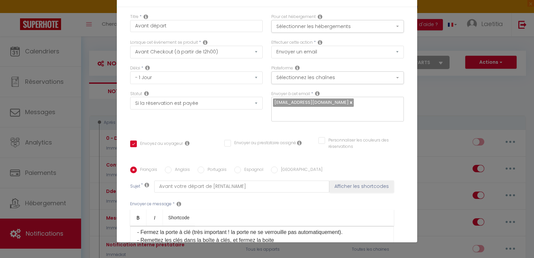
scroll to position [0, 0]
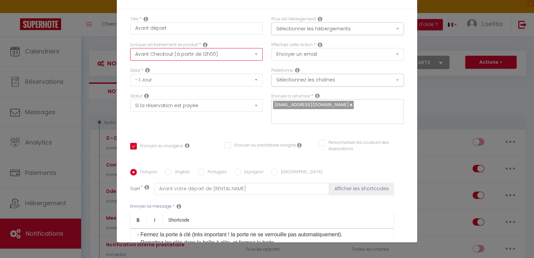
click at [217, 56] on select "Après la réservation Avant Checkin (à partir de 12h00) Après Checkin (à partir …" at bounding box center [196, 54] width 133 height 13
click at [290, 149] on div "Envoyez au voyageur Envoyer au prestataire assigné Personnaliser les couleurs d…" at bounding box center [267, 149] width 282 height 19
click at [334, 81] on button "Sélectionnez les chaînes" at bounding box center [337, 80] width 133 height 13
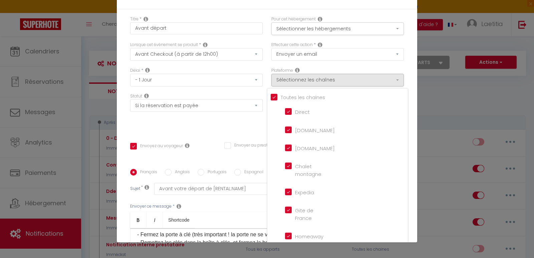
click at [403, 147] on div "Titre * Avant départ Pour cet hébergement Sélectionner les hébergements Tous le…" at bounding box center [267, 168] width 300 height 319
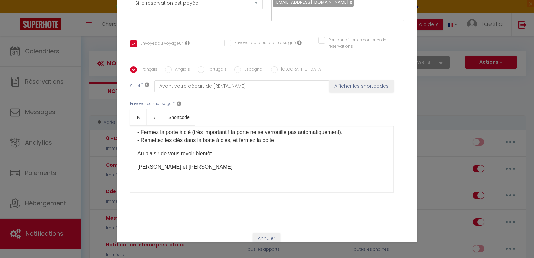
scroll to position [114, 0]
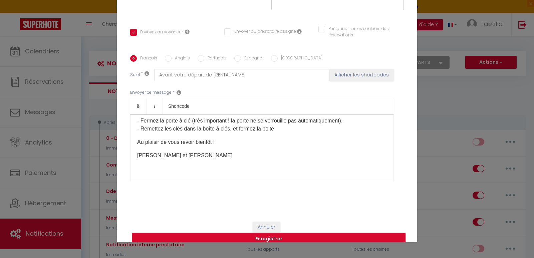
click at [268, 233] on button "Enregistrer" at bounding box center [269, 239] width 274 height 13
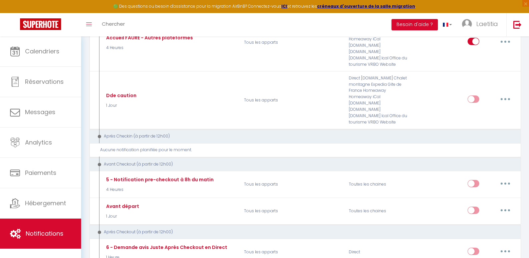
scroll to position [334, 0]
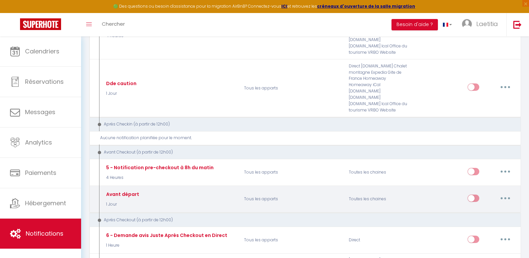
click at [472, 195] on input "checkbox" at bounding box center [474, 200] width 12 height 10
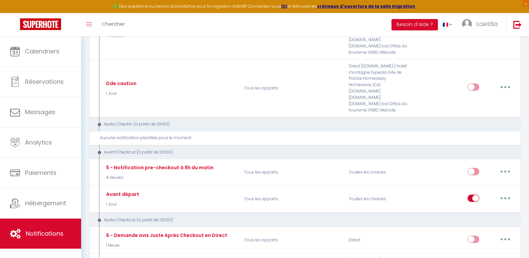
scroll to position [367, 0]
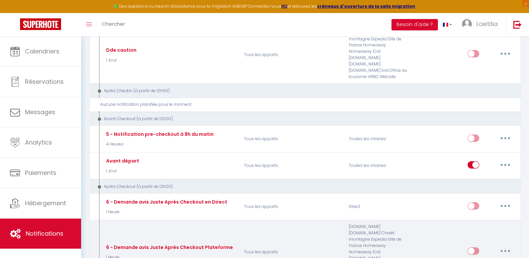
click at [213, 244] on div "6 - Demande avis Juste Après Checkout Plateforme" at bounding box center [168, 247] width 129 height 7
click at [505, 250] on icon "button" at bounding box center [505, 251] width 2 height 2
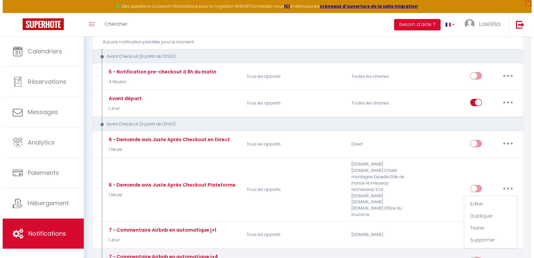
scroll to position [434, 0]
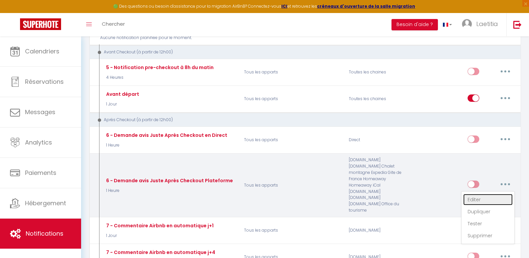
click at [473, 194] on link "Editer" at bounding box center [487, 199] width 49 height 11
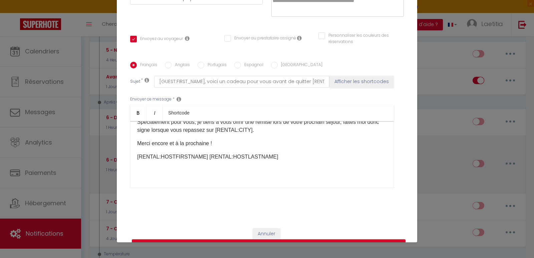
scroll to position [85, 0]
click at [247, 153] on div "Bonjour [GUEST:FIRST_NAME], J’espère que vous allez bien et que votre retour se…" at bounding box center [262, 154] width 264 height 67
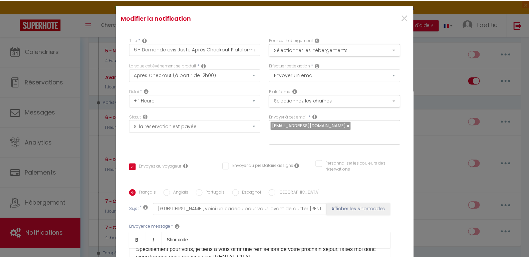
scroll to position [0, 0]
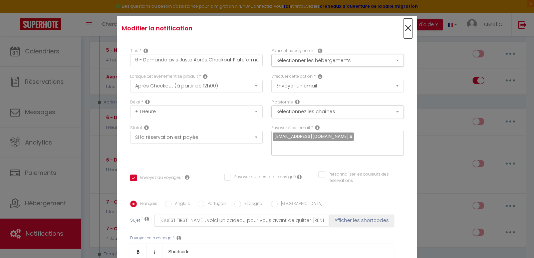
click at [404, 28] on span "×" at bounding box center [408, 28] width 8 height 20
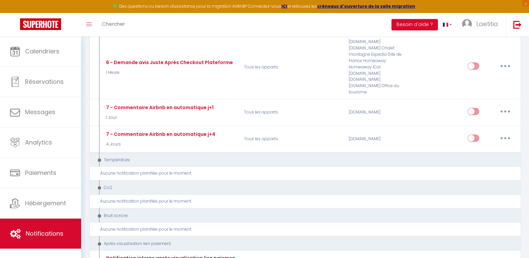
scroll to position [567, 0]
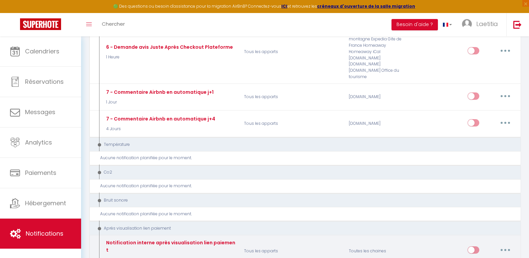
click at [245, 239] on p "Tous les apparts" at bounding box center [292, 251] width 105 height 24
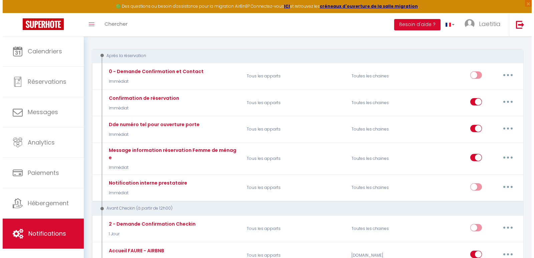
scroll to position [0, 0]
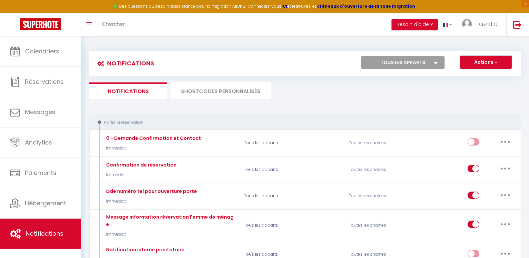
click at [482, 63] on button "Actions" at bounding box center [485, 62] width 51 height 13
click at [466, 78] on link "Nouvelle Notification" at bounding box center [476, 76] width 69 height 9
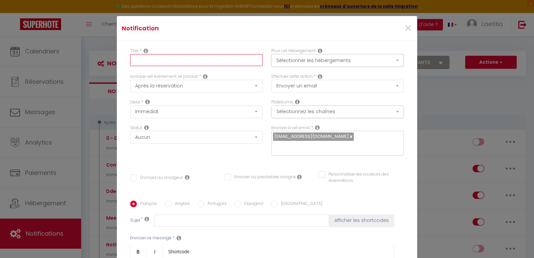
click at [176, 60] on input "text" at bounding box center [196, 60] width 133 height 12
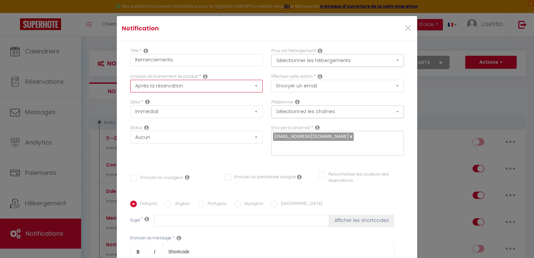
click at [202, 84] on select "Après la réservation Avant Checkin (à partir de 12h00) Après Checkin (à partir …" at bounding box center [196, 86] width 133 height 13
click at [130, 80] on select "Après la réservation Avant Checkin (à partir de 12h00) Après Checkin (à partir …" at bounding box center [196, 86] width 133 height 13
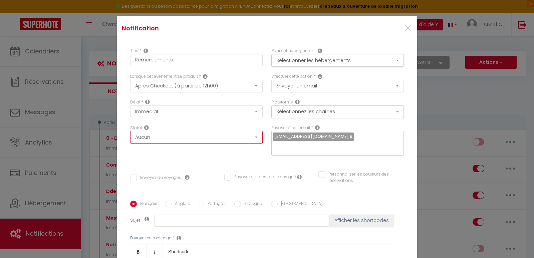
click at [168, 137] on select "Aucun Si la réservation est payée Si réservation non payée Si la caution a été …" at bounding box center [196, 137] width 133 height 13
click at [130, 131] on select "Aucun Si la réservation est payée Si réservation non payée Si la caution a été …" at bounding box center [196, 137] width 133 height 13
click at [328, 63] on button "Sélectionner les hébergements" at bounding box center [337, 60] width 133 height 13
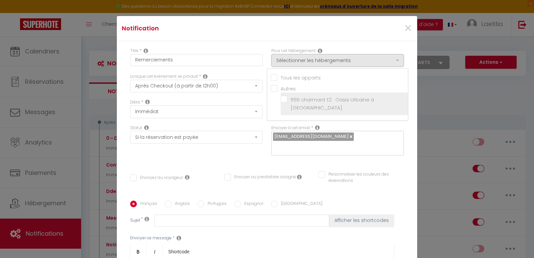
click at [313, 102] on input "555 charmant t2 · Oasis Urbaine à [GEOGRAPHIC_DATA]" at bounding box center [344, 103] width 127 height 7
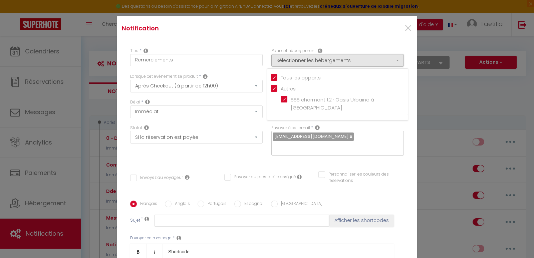
click at [402, 122] on div "Titre * Remerciements Pour cet hébergement Sélectionner les hébergements Tous l…" at bounding box center [267, 200] width 300 height 319
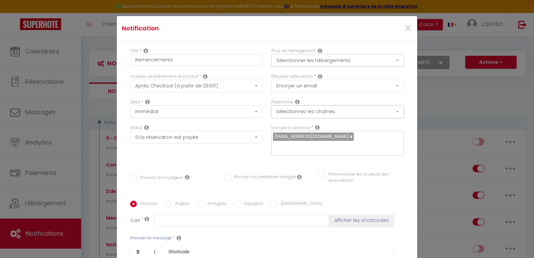
click at [299, 112] on button "Sélectionnez les chaînes" at bounding box center [337, 111] width 133 height 13
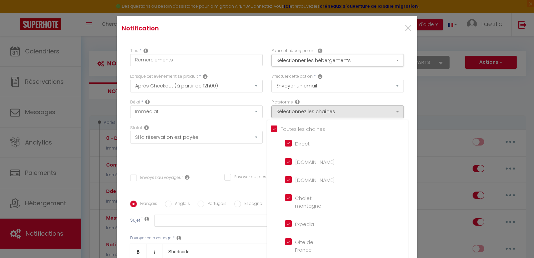
click at [401, 138] on div "Titre * Remerciements Pour cet hébergement Sélectionner les hébergements Tous l…" at bounding box center [267, 200] width 300 height 319
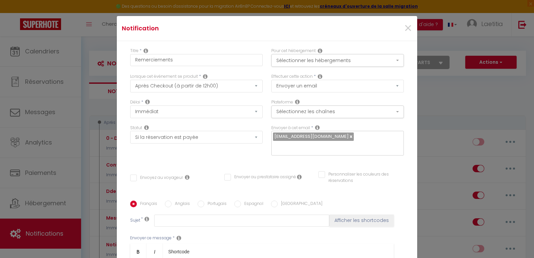
click at [138, 175] on input "Envoyez au voyageur" at bounding box center [156, 178] width 53 height 7
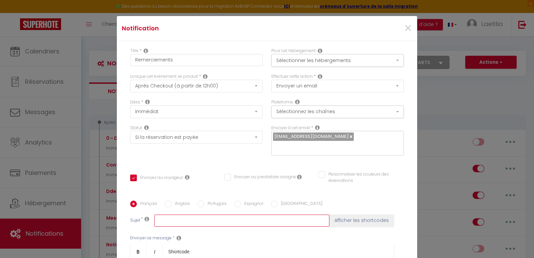
click at [171, 215] on input "text" at bounding box center [241, 221] width 175 height 12
click at [350, 215] on button "Afficher les shortcodes" at bounding box center [361, 221] width 64 height 12
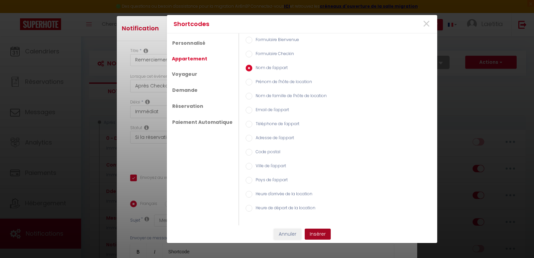
click at [315, 234] on button "Insérer" at bounding box center [318, 234] width 26 height 11
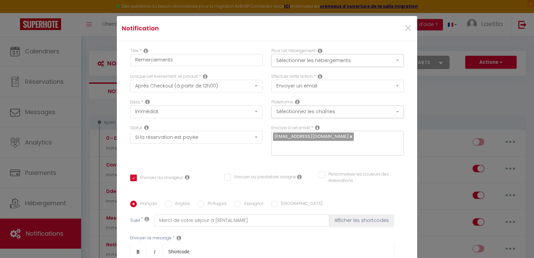
scroll to position [33, 0]
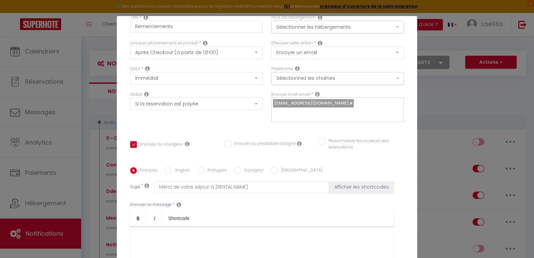
click at [155, 231] on div at bounding box center [262, 260] width 264 height 67
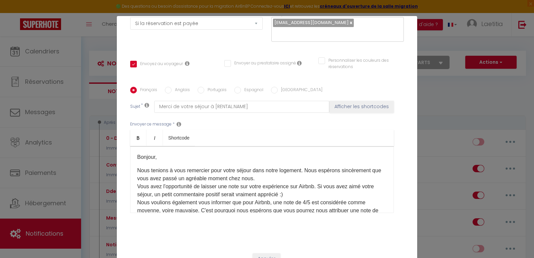
scroll to position [32, 0]
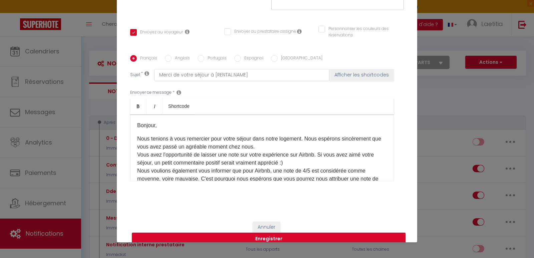
click at [305, 135] on p "Nous tenions à vous remercier pour votre séjour dans notre logement. Nous espér…" at bounding box center [262, 175] width 250 height 80
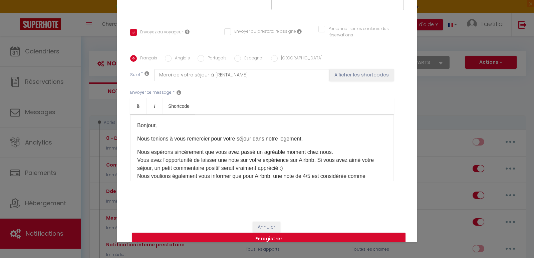
click at [334, 148] on p "Nous espérons sincèrement que vous avez passé un agréable moment chez nous. Vou…" at bounding box center [262, 184] width 250 height 72
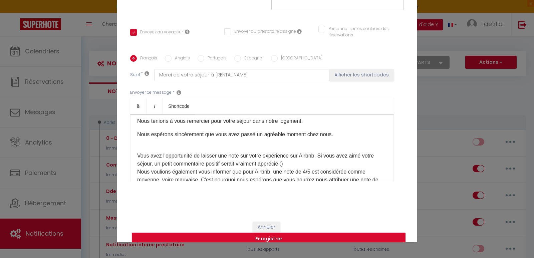
scroll to position [33, 0]
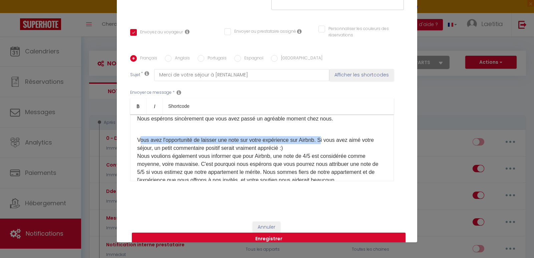
drag, startPoint x: 135, startPoint y: 129, endPoint x: 318, endPoint y: 130, distance: 183.6
click at [318, 130] on p "Vous avez l'opportunité de laisser une note sur votre expérience sur Airbnb. Si…" at bounding box center [262, 164] width 250 height 72
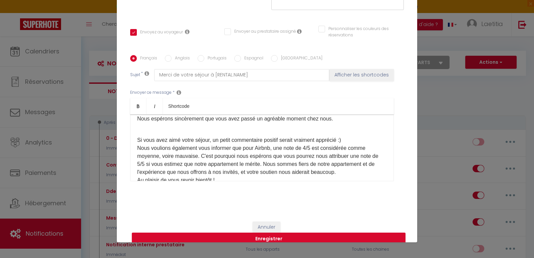
click at [353, 131] on p "Si vous avez aimé votre séjour, un petit commentaire positif serait vraiment ap…" at bounding box center [262, 160] width 250 height 64
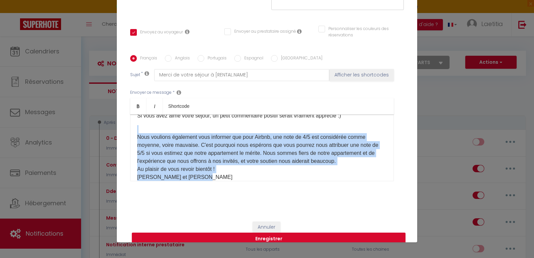
scroll to position [79, 0]
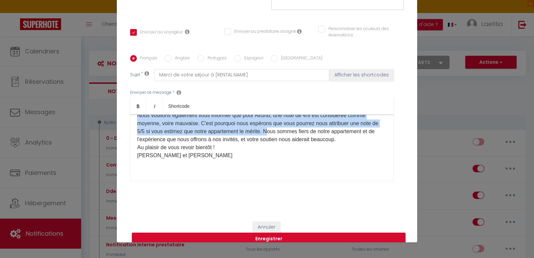
drag, startPoint x: 145, startPoint y: 141, endPoint x: 274, endPoint y: 121, distance: 130.4
click at [274, 121] on p "Nous voulions également vous informer que pour Airbnb, une note de 4/5 est cons…" at bounding box center [262, 131] width 250 height 56
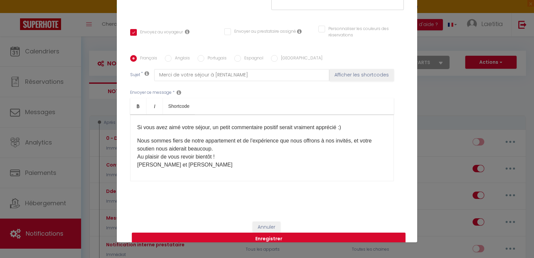
click at [280, 116] on p "Si vous avez aimé votre séjour, un petit commentaire positif serait vraiment ap…" at bounding box center [262, 123] width 250 height 16
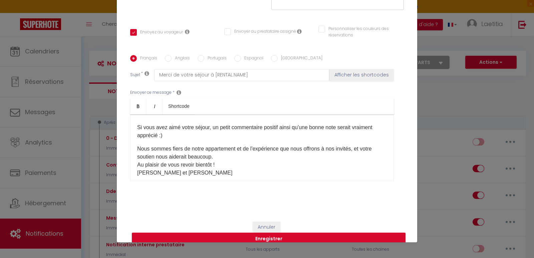
click at [350, 117] on p "Si vous avez aimé votre séjour, un petit commentaire positif ainsi qu'une bonne…" at bounding box center [262, 127] width 250 height 24
click at [178, 124] on p "Si vous avez aimé votre séjour, un petit commentaire positif ainsi qu'une bonne…" at bounding box center [262, 127] width 250 height 24
click at [215, 145] on p "Nous sommes fiers de notre appartement et de l'expérience que nous offrons à no…" at bounding box center [262, 161] width 250 height 32
click at [226, 166] on p "Au plaisir de vous revoir bientôt ! Laetitia et [PERSON_NAME]" at bounding box center [262, 174] width 250 height 16
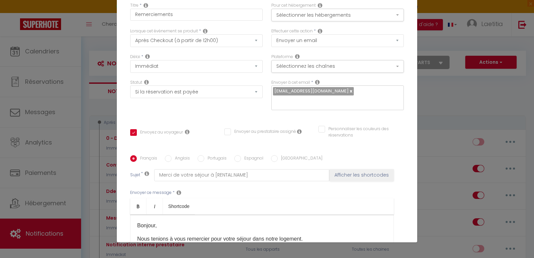
scroll to position [0, 0]
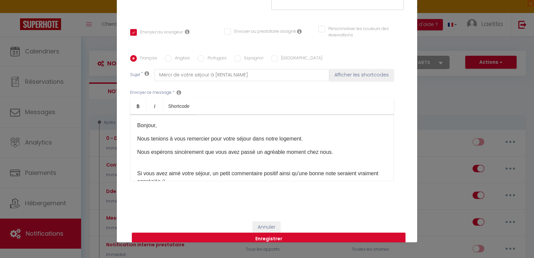
click at [269, 233] on button "Enregistrer" at bounding box center [269, 239] width 274 height 13
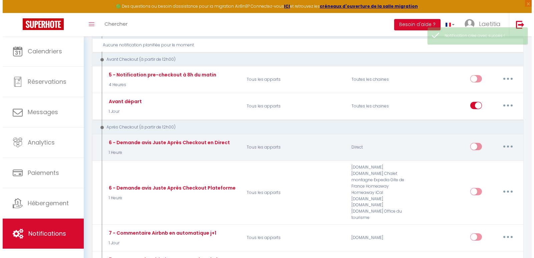
scroll to position [434, 0]
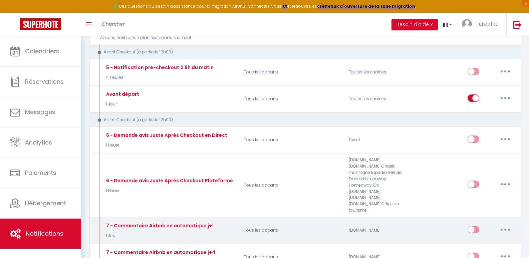
click at [504, 224] on button "button" at bounding box center [505, 229] width 19 height 11
click at [480, 239] on link "Editer" at bounding box center [487, 244] width 49 height 11
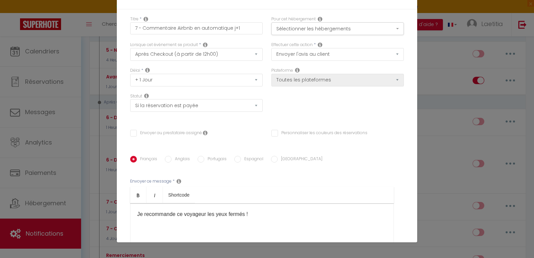
scroll to position [0, 0]
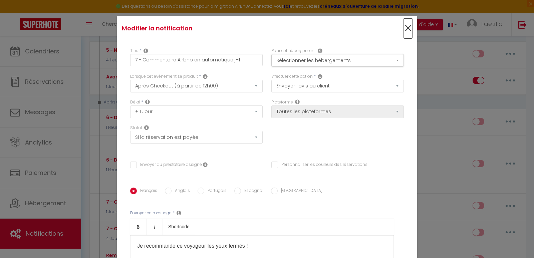
click at [404, 27] on span "×" at bounding box center [408, 28] width 8 height 20
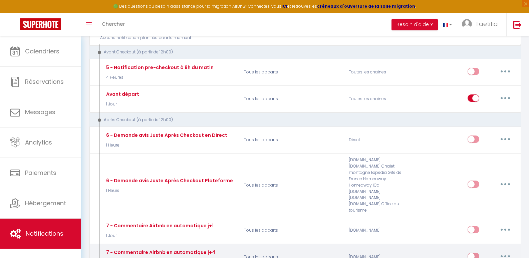
click at [503, 251] on button "button" at bounding box center [505, 256] width 19 height 11
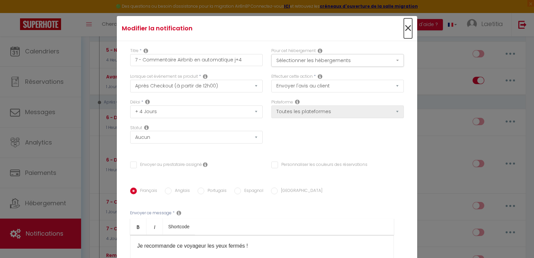
click at [404, 31] on span "×" at bounding box center [408, 28] width 8 height 20
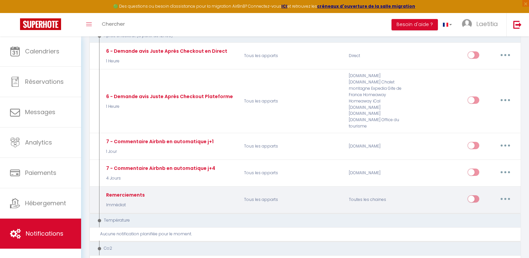
scroll to position [534, 0]
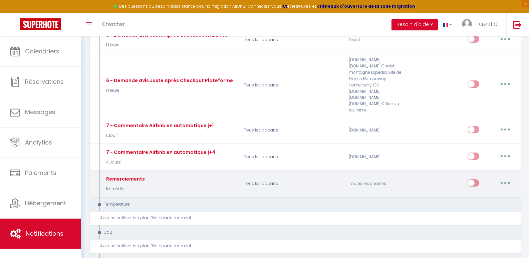
click at [471, 179] on input "checkbox" at bounding box center [474, 184] width 12 height 10
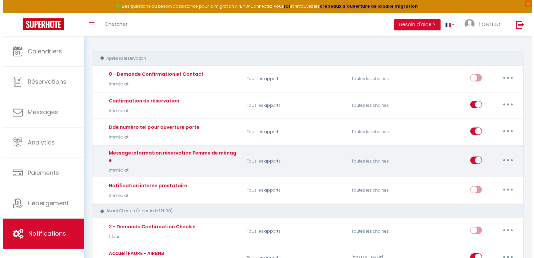
scroll to position [33, 0]
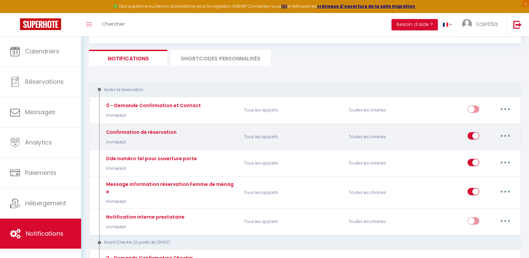
click at [501, 138] on button "button" at bounding box center [505, 136] width 19 height 11
click at [473, 152] on link "Editer" at bounding box center [487, 151] width 49 height 11
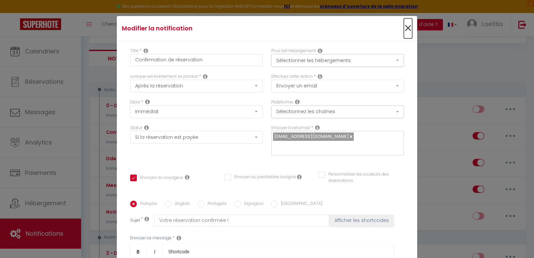
click at [404, 28] on span "×" at bounding box center [408, 28] width 8 height 20
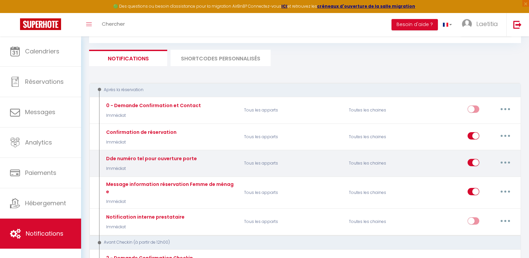
click at [502, 165] on button "button" at bounding box center [505, 162] width 19 height 11
click at [481, 177] on link "Editer" at bounding box center [487, 177] width 49 height 11
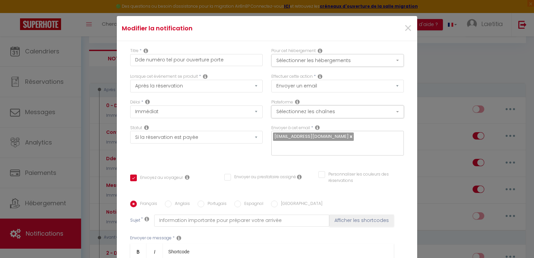
click at [363, 112] on button "Sélectionnez les chaînes" at bounding box center [337, 111] width 133 height 13
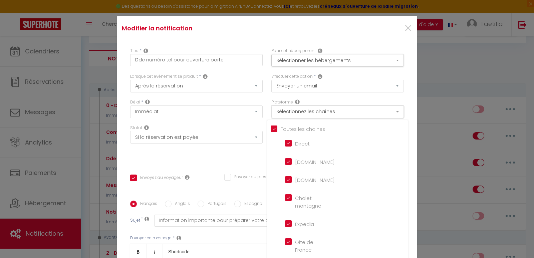
click at [363, 111] on button "Sélectionnez les chaînes" at bounding box center [337, 111] width 133 height 13
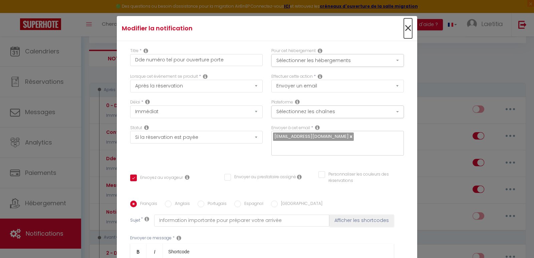
click at [404, 29] on span "×" at bounding box center [408, 28] width 8 height 20
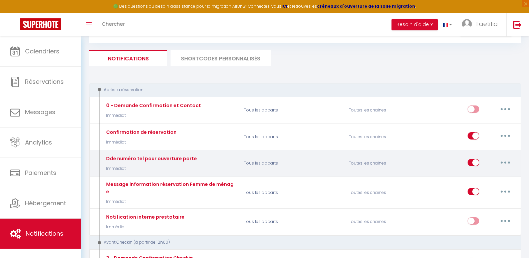
click at [507, 160] on button "button" at bounding box center [505, 162] width 19 height 11
click at [474, 179] on link "Editer" at bounding box center [487, 177] width 49 height 11
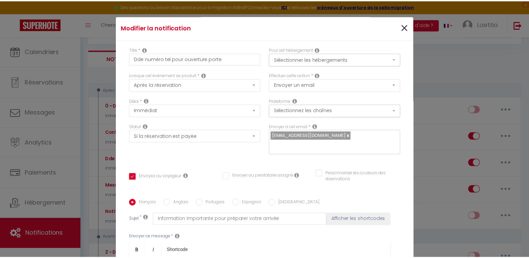
scroll to position [0, 0]
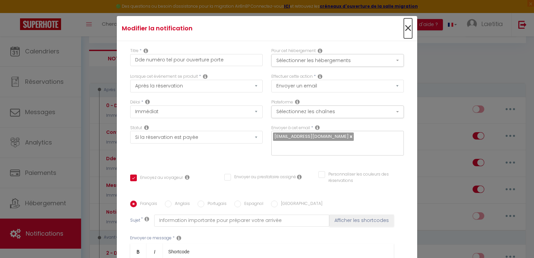
click at [404, 28] on span "×" at bounding box center [408, 28] width 8 height 20
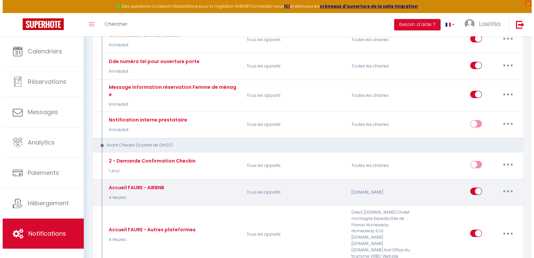
scroll to position [133, 0]
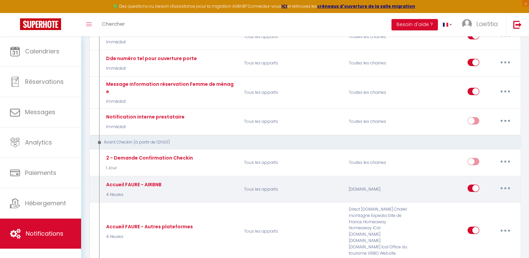
click at [506, 183] on button "button" at bounding box center [505, 188] width 19 height 11
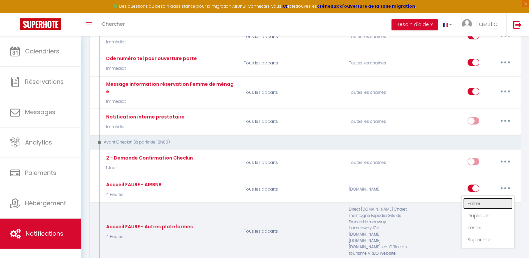
click at [478, 199] on link "Editer" at bounding box center [487, 203] width 49 height 11
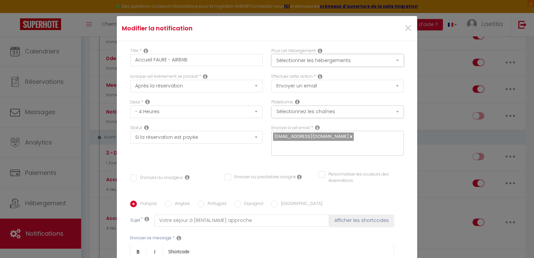
click at [390, 61] on button "Sélectionner les hébergements" at bounding box center [337, 60] width 133 height 13
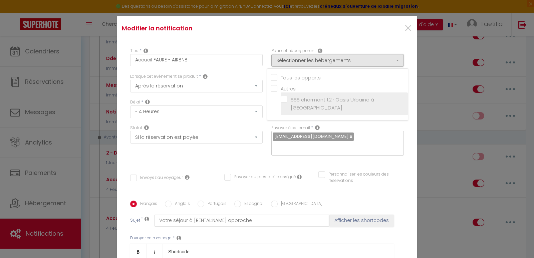
click at [349, 100] on input "555 charmant t2 · Oasis Urbaine à [GEOGRAPHIC_DATA]" at bounding box center [344, 103] width 127 height 7
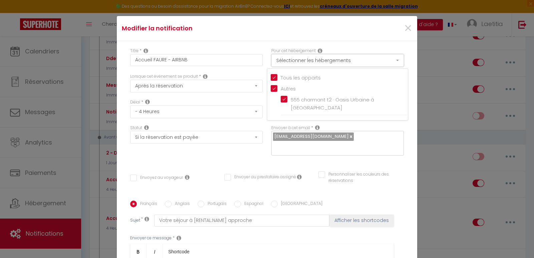
click at [390, 60] on button "Sélectionner les hébergements" at bounding box center [337, 60] width 133 height 13
click at [314, 114] on button "Sélectionnez les chaînes" at bounding box center [337, 111] width 133 height 13
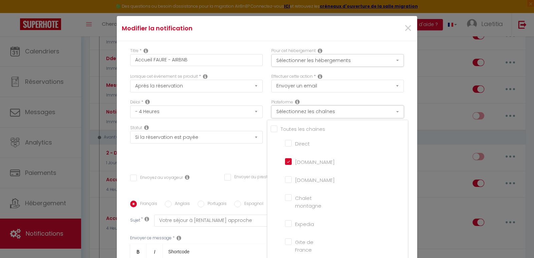
click at [314, 114] on button "Sélectionnez les chaînes" at bounding box center [337, 111] width 133 height 13
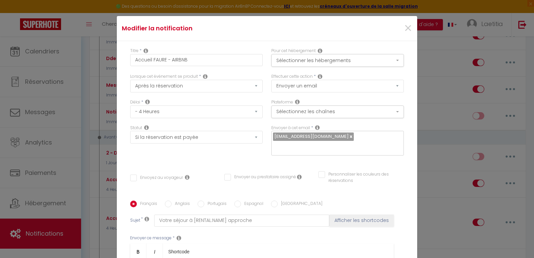
click at [130, 175] on input "Envoyez au voyageur" at bounding box center [156, 178] width 53 height 7
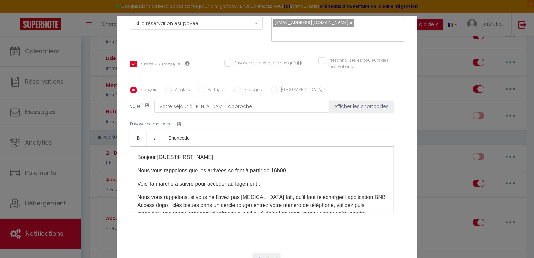
scroll to position [32, 0]
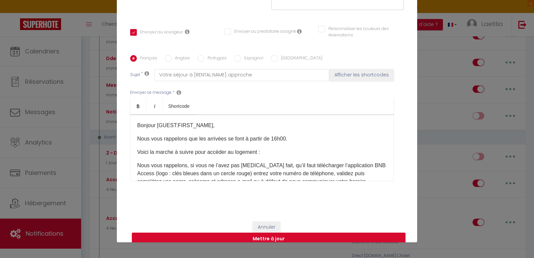
click at [254, 233] on button "Mettre à jour" at bounding box center [269, 239] width 274 height 13
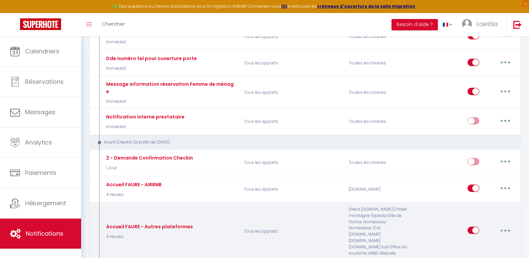
click at [503, 225] on button "button" at bounding box center [505, 230] width 19 height 11
click at [474, 240] on link "Editer" at bounding box center [487, 245] width 49 height 11
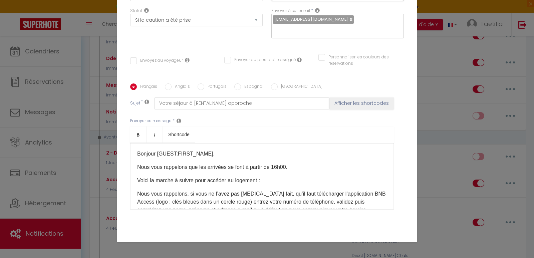
scroll to position [74, 0]
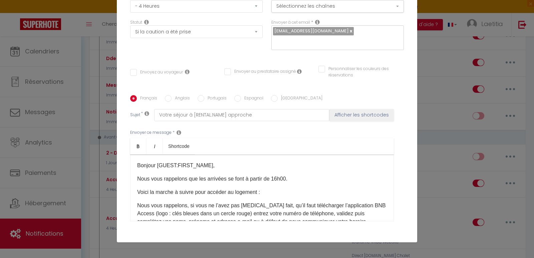
click at [136, 69] on input "Envoyez au voyageur" at bounding box center [156, 72] width 53 height 7
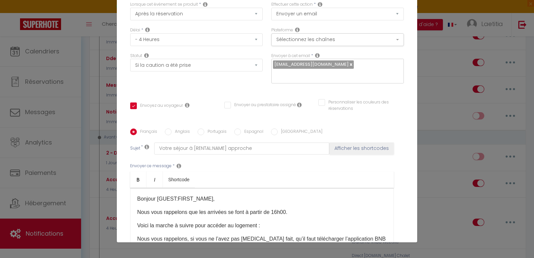
scroll to position [7, 0]
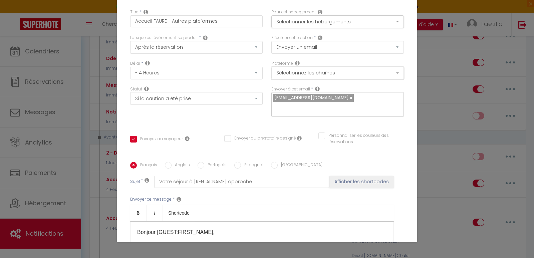
click at [331, 72] on button "Sélectionnez les chaînes" at bounding box center [337, 73] width 133 height 13
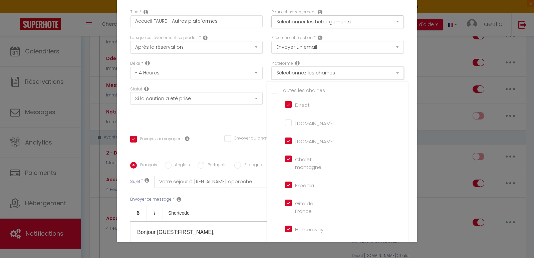
click at [331, 72] on button "Sélectionnez les chaînes" at bounding box center [337, 73] width 133 height 13
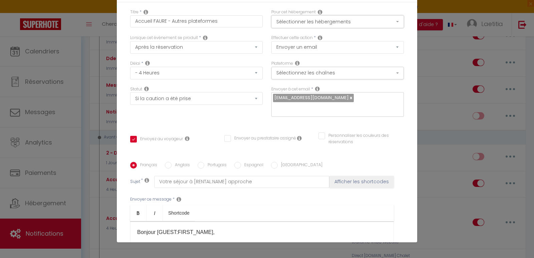
click at [318, 26] on button "Sélectionner les hébergements" at bounding box center [337, 21] width 133 height 13
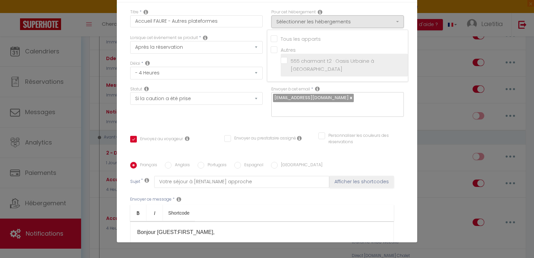
click at [302, 62] on input "555 charmant t2 · Oasis Urbaine à [GEOGRAPHIC_DATA]" at bounding box center [344, 65] width 127 height 7
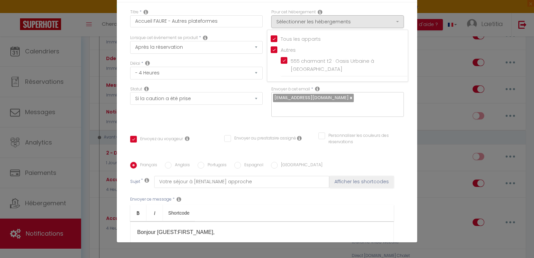
click at [403, 76] on div "Titre * Accueil FAURE - Autres plateformes Pour cet hébergement Sélectionner le…" at bounding box center [267, 161] width 300 height 319
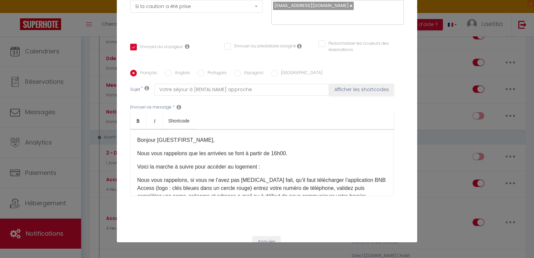
scroll to position [114, 0]
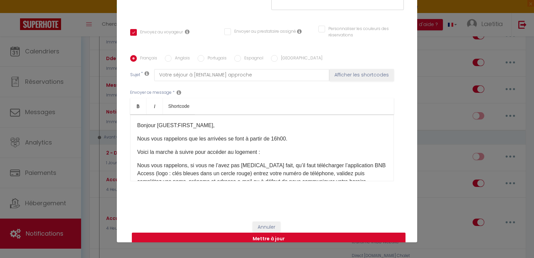
click at [267, 233] on button "Mettre à jour" at bounding box center [269, 239] width 274 height 13
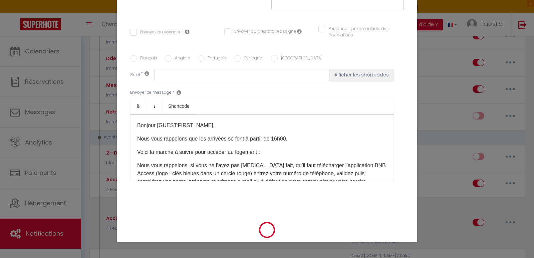
scroll to position [0, 0]
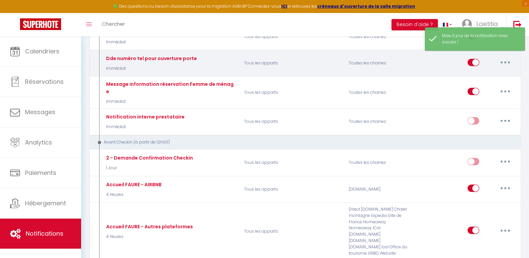
click at [503, 63] on button "button" at bounding box center [505, 62] width 19 height 11
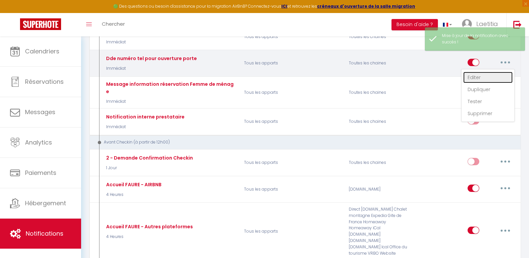
click at [472, 78] on link "Editer" at bounding box center [487, 77] width 49 height 11
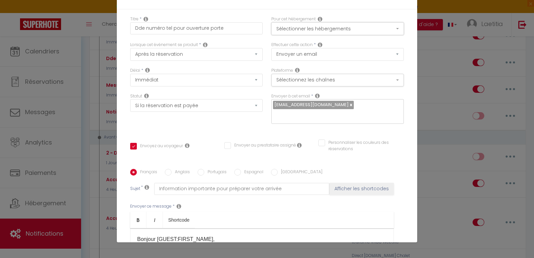
click at [353, 32] on button "Sélectionner les hébergements" at bounding box center [337, 28] width 133 height 13
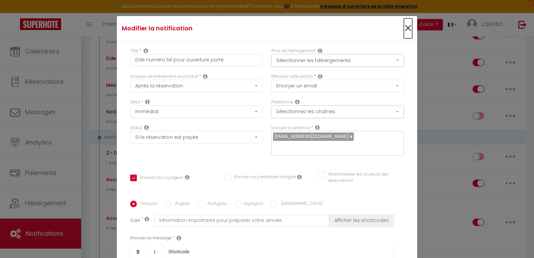
click at [404, 26] on span "×" at bounding box center [408, 28] width 8 height 20
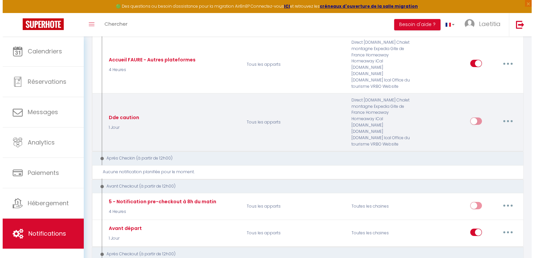
scroll to position [333, 0]
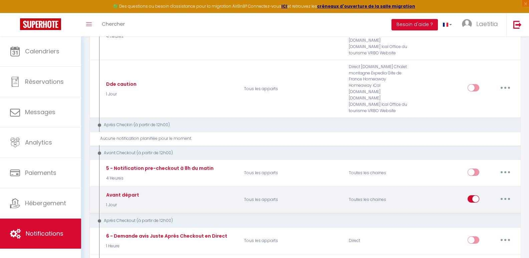
click at [503, 194] on button "button" at bounding box center [505, 199] width 19 height 11
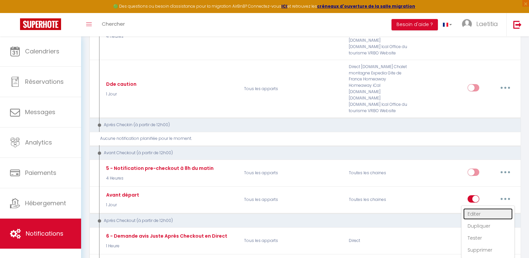
drag, startPoint x: 476, startPoint y: 194, endPoint x: 470, endPoint y: 189, distance: 7.6
click at [476, 208] on link "Editer" at bounding box center [487, 213] width 49 height 11
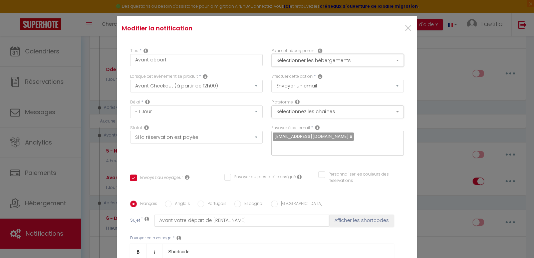
click at [306, 61] on button "Sélectionner les hébergements" at bounding box center [337, 60] width 133 height 13
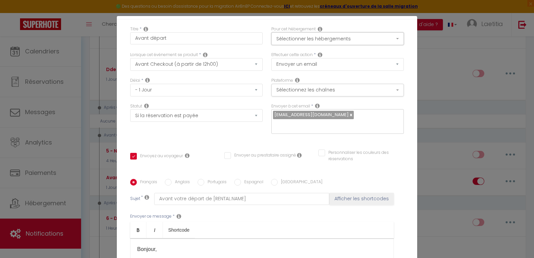
scroll to position [33, 0]
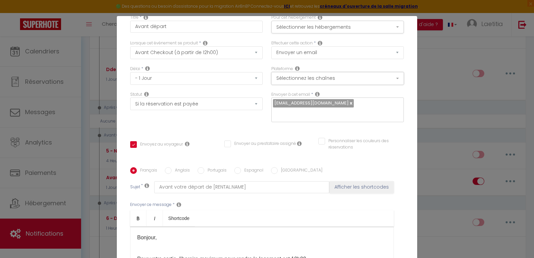
click at [304, 82] on button "Sélectionnez les chaînes" at bounding box center [337, 78] width 133 height 13
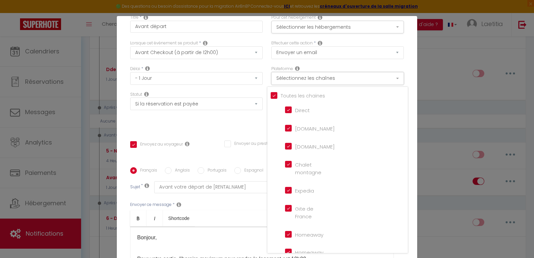
click at [304, 82] on button "Sélectionnez les chaînes" at bounding box center [337, 78] width 133 height 13
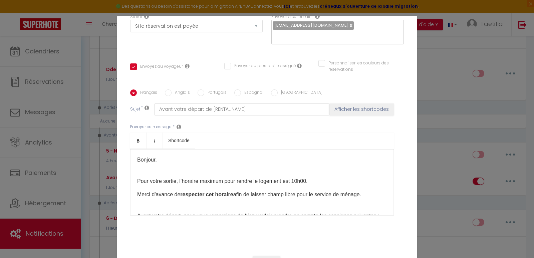
scroll to position [114, 0]
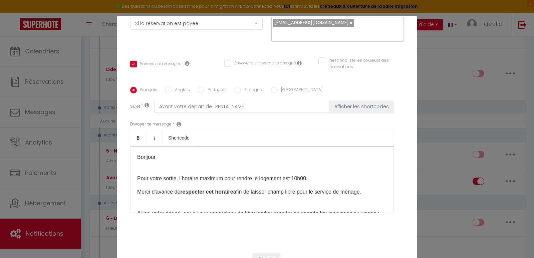
click at [152, 153] on p "Bonjour," at bounding box center [262, 157] width 250 height 8
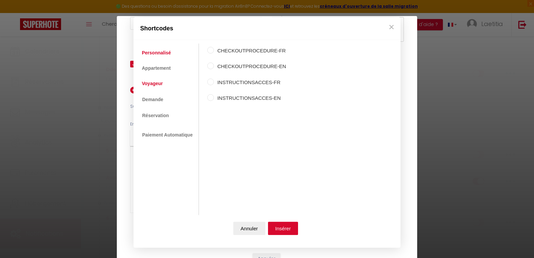
click at [159, 84] on link "Voyageur" at bounding box center [153, 84] width 28 height 12
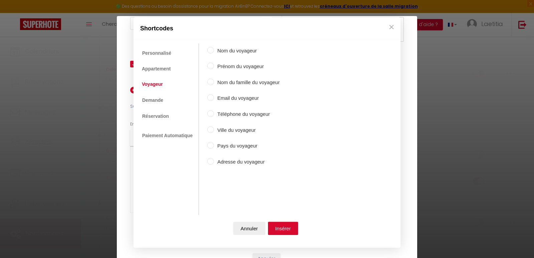
click at [230, 64] on label "Prénom du voyageur" at bounding box center [247, 67] width 66 height 8
click at [214, 64] on input "Prénom du voyageur" at bounding box center [210, 66] width 7 height 7
click at [288, 232] on button "Insérer" at bounding box center [283, 228] width 30 height 13
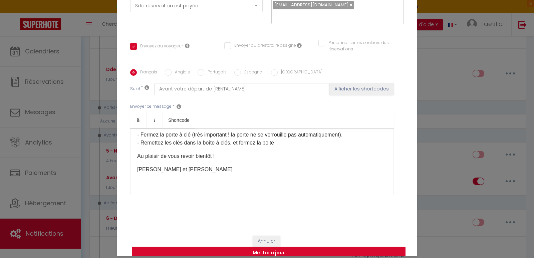
scroll to position [32, 0]
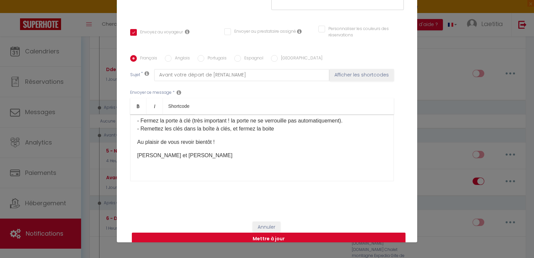
click at [236, 233] on button "Mettre à jour" at bounding box center [269, 239] width 274 height 13
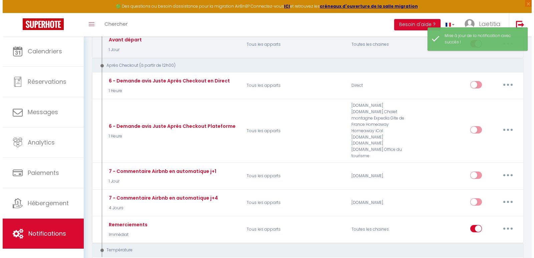
scroll to position [500, 0]
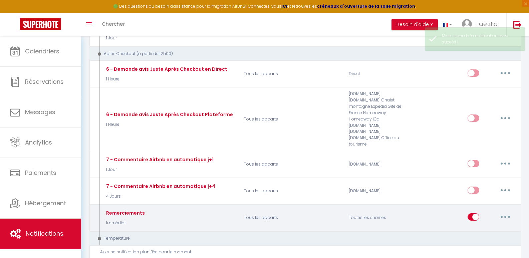
click at [501, 212] on button "button" at bounding box center [505, 217] width 19 height 11
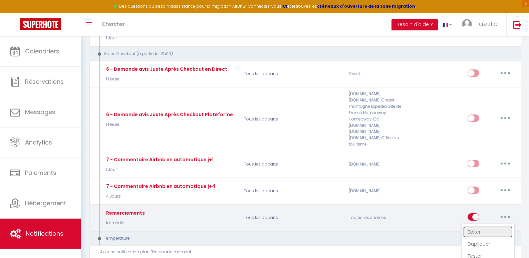
click at [477, 226] on link "Editer" at bounding box center [487, 231] width 49 height 11
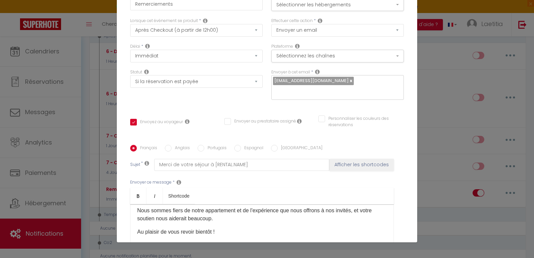
scroll to position [0, 0]
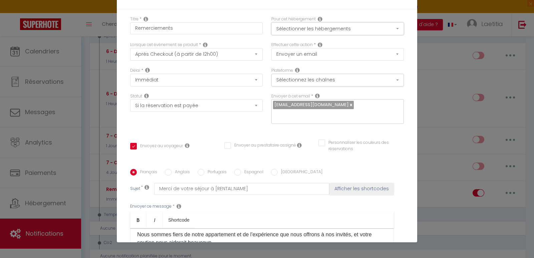
click at [308, 30] on button "Sélectionner les hébergements" at bounding box center [337, 28] width 133 height 13
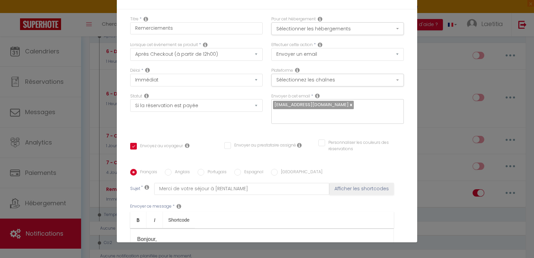
click at [153, 235] on p "Bonjour," at bounding box center [262, 239] width 250 height 8
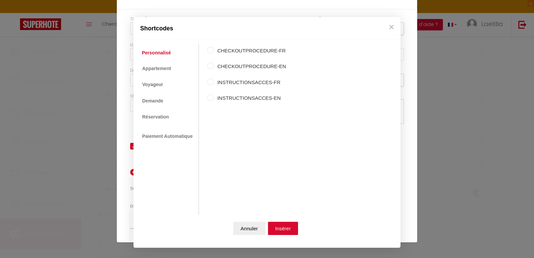
click at [184, 207] on body "🟢 Des questions ou besoin d'assistance pour la migration AirBnB? Connectez-vous…" at bounding box center [267, 219] width 534 height 1367
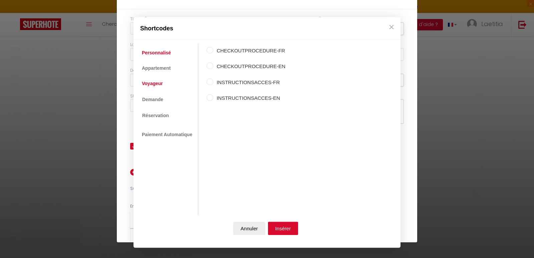
click at [153, 82] on link "Voyageur" at bounding box center [153, 84] width 28 height 12
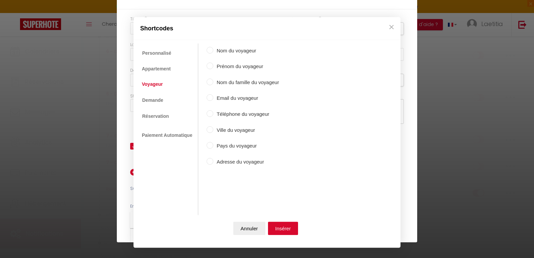
click at [225, 66] on label "Prénom du voyageur" at bounding box center [246, 67] width 66 height 8
click at [213, 66] on input "Prénom du voyageur" at bounding box center [210, 66] width 7 height 7
click at [281, 225] on button "Insérer" at bounding box center [283, 228] width 30 height 13
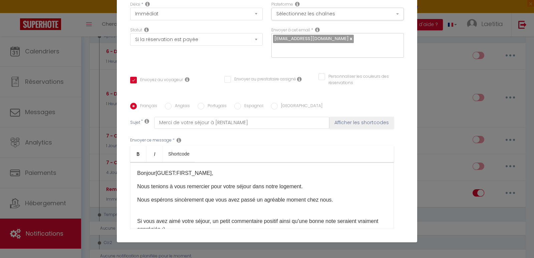
scroll to position [67, 0]
click at [195, 209] on p "Si vous avez aimé votre séjour, un petit commentaire positif ainsi qu'une bonne…" at bounding box center [262, 221] width 250 height 24
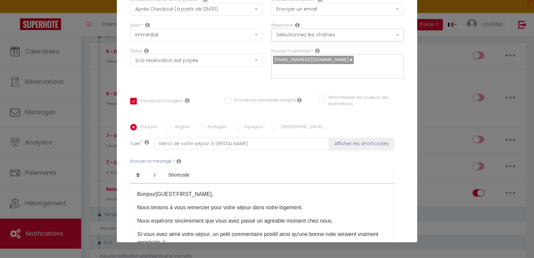
scroll to position [33, 0]
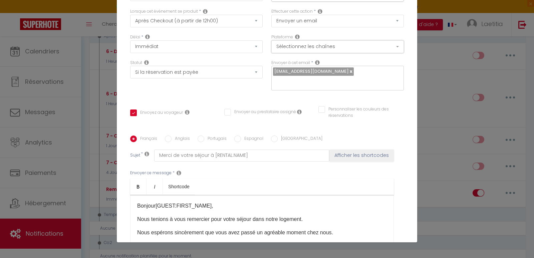
click at [308, 44] on button "Sélectionnez les chaînes" at bounding box center [337, 46] width 133 height 13
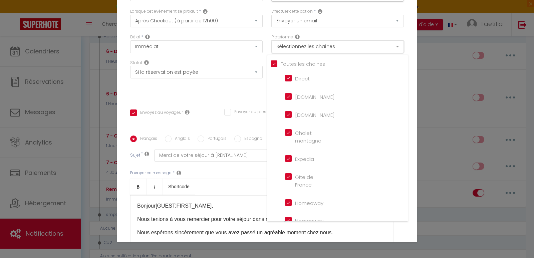
click at [308, 44] on button "Sélectionnez les chaînes" at bounding box center [337, 46] width 133 height 13
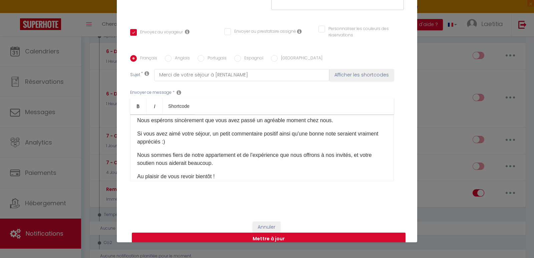
scroll to position [66, 0]
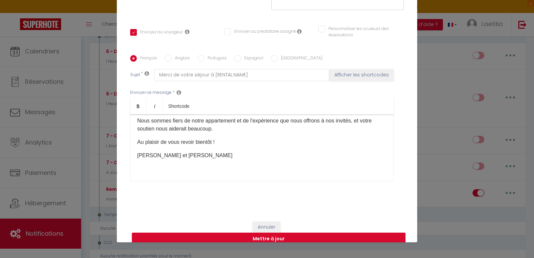
click at [239, 233] on button "Mettre à jour" at bounding box center [269, 239] width 274 height 13
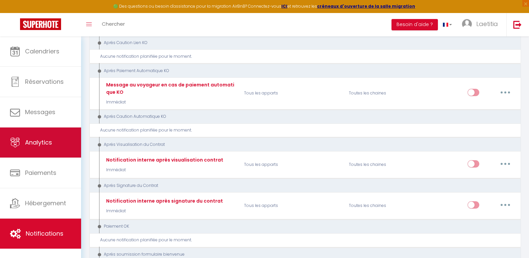
scroll to position [834, 0]
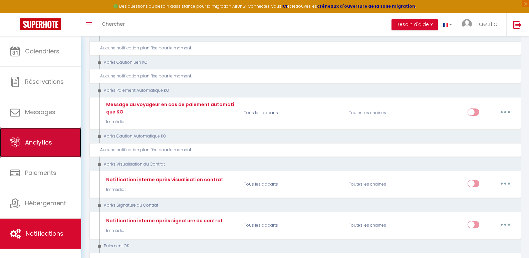
click at [35, 148] on link "Analytics" at bounding box center [40, 143] width 81 height 30
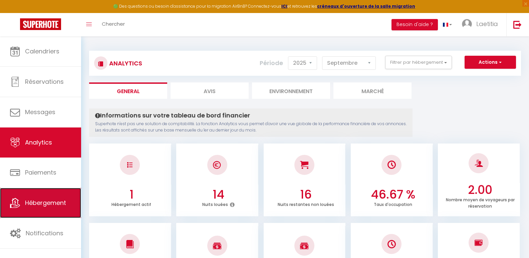
click at [46, 206] on span "Hébergement" at bounding box center [45, 203] width 41 height 8
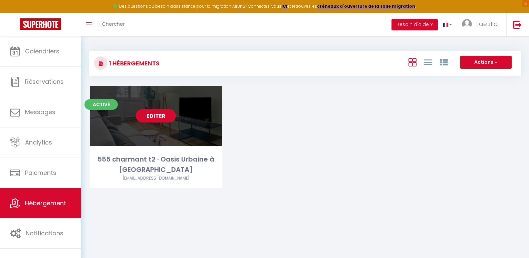
click at [154, 122] on link "Editer" at bounding box center [156, 115] width 40 height 13
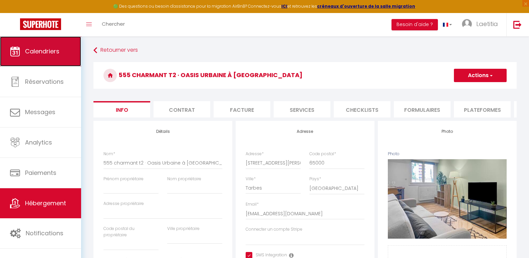
click at [41, 58] on link "Calendriers" at bounding box center [40, 51] width 81 height 30
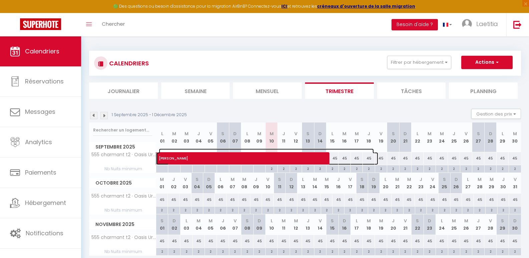
click at [249, 158] on span "[PERSON_NAME]" at bounding box center [266, 155] width 215 height 13
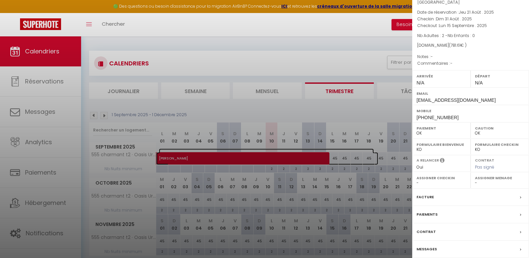
scroll to position [60, 0]
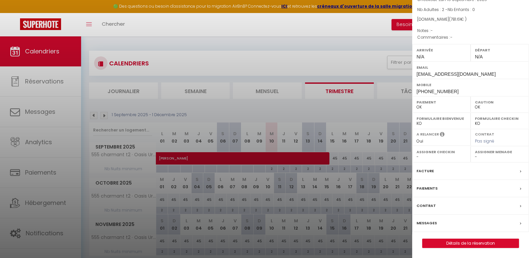
click at [482, 155] on label "Assigner Menage" at bounding box center [500, 152] width 50 height 7
click at [503, 152] on label "Assigner Menage" at bounding box center [500, 152] width 50 height 7
click at [508, 152] on label "Assigner Menage" at bounding box center [500, 152] width 50 height 7
click at [497, 154] on label "Assigner Menage" at bounding box center [500, 152] width 50 height 7
click at [490, 145] on div "Contrat Pas signé" at bounding box center [500, 137] width 58 height 17
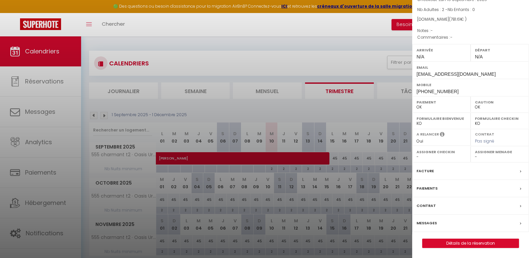
click at [490, 151] on label "Assigner Menage" at bounding box center [500, 152] width 50 height 7
click at [342, 56] on div at bounding box center [264, 129] width 529 height 258
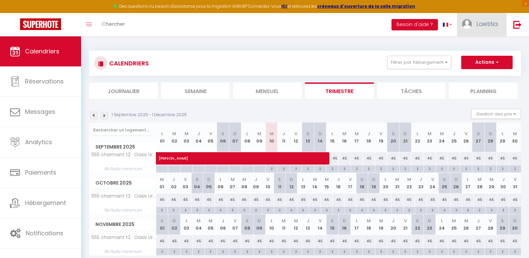
click at [490, 24] on span "Laetitia" at bounding box center [487, 24] width 22 height 8
click at [478, 61] on link "Équipe" at bounding box center [479, 58] width 49 height 11
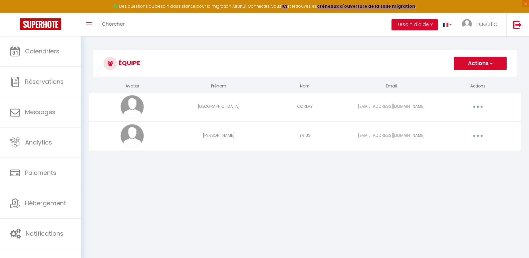
click at [473, 104] on button "button" at bounding box center [478, 106] width 19 height 11
click at [453, 123] on link "Editer" at bounding box center [460, 121] width 49 height 11
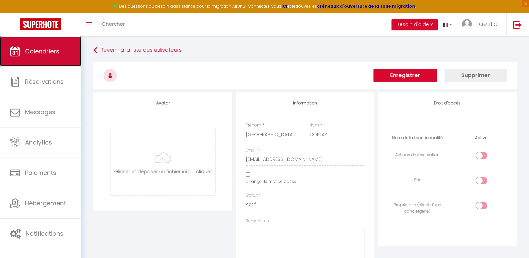
click at [61, 44] on link "Calendriers" at bounding box center [40, 51] width 81 height 30
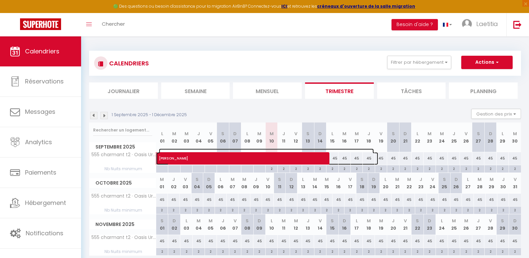
click at [197, 155] on span "[PERSON_NAME]" at bounding box center [266, 155] width 215 height 13
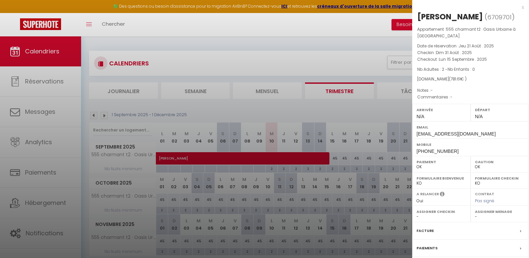
click at [475, 183] on select "OK KO" at bounding box center [500, 183] width 50 height 6
click at [475, 182] on select "OK KO" at bounding box center [500, 183] width 50 height 6
click at [481, 196] on label "Contrat" at bounding box center [484, 193] width 19 height 4
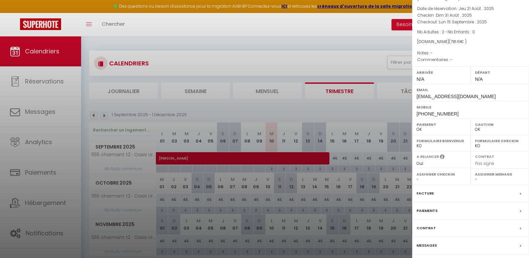
scroll to position [60, 0]
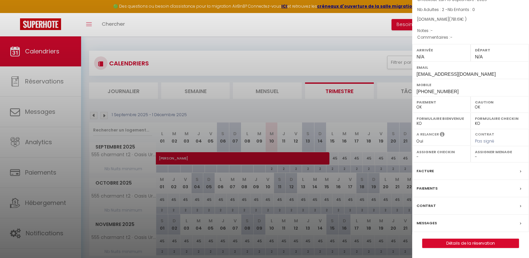
click at [475, 152] on label "Assigner Menage" at bounding box center [500, 152] width 50 height 7
click at [477, 156] on select "- [PERSON_NAME] [PERSON_NAME]" at bounding box center [500, 157] width 50 height 6
click at [475, 154] on select "- [PERSON_NAME] [PERSON_NAME]" at bounding box center [500, 157] width 50 height 6
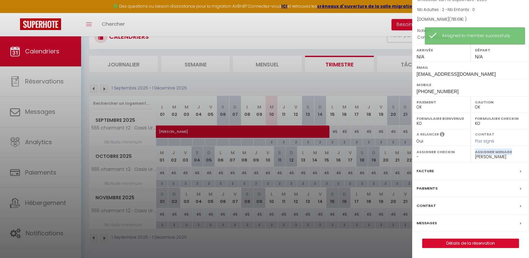
scroll to position [33, 0]
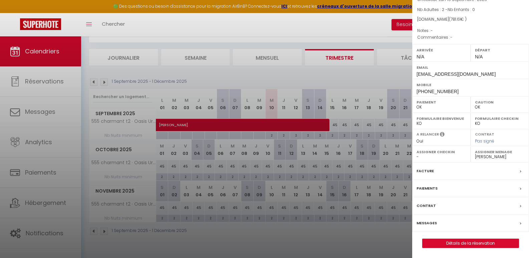
click at [55, 206] on div at bounding box center [264, 129] width 529 height 258
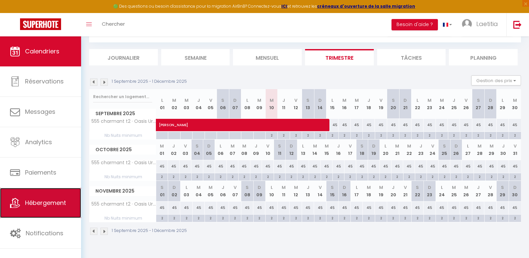
click at [40, 200] on span "Hébergement" at bounding box center [45, 203] width 41 height 8
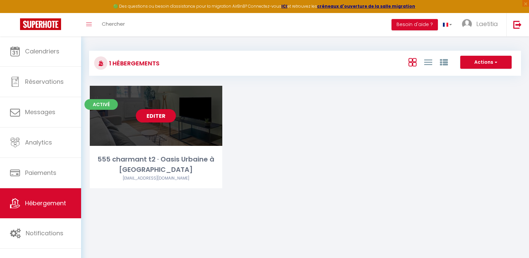
click at [158, 118] on link "Editer" at bounding box center [156, 115] width 40 height 13
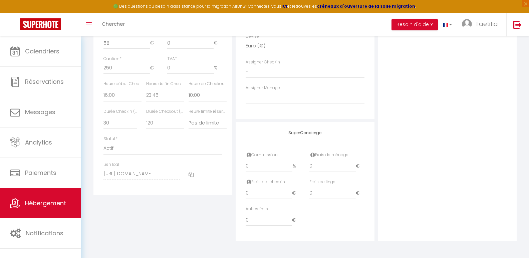
scroll to position [302, 0]
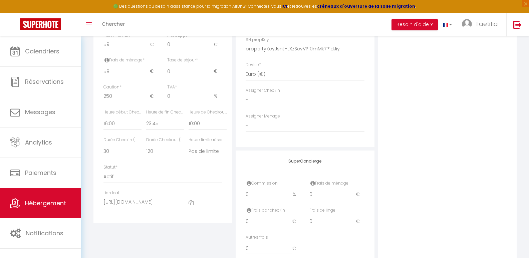
click at [262, 119] on label "Assigner Menage" at bounding box center [263, 116] width 34 height 6
click at [248, 119] on label "Assigner Menage" at bounding box center [263, 116] width 34 height 6
click at [279, 94] on label "Assigner Checkin" at bounding box center [263, 90] width 34 height 6
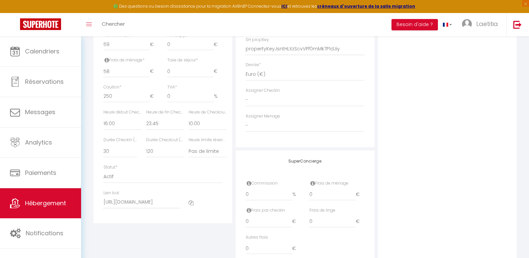
click at [273, 94] on label "Assigner Checkin" at bounding box center [263, 90] width 34 height 6
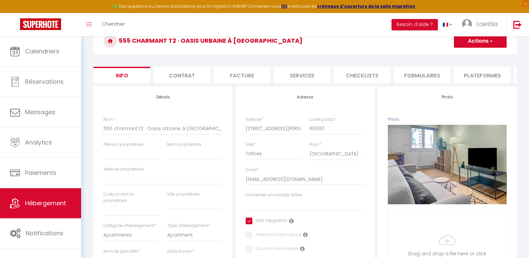
scroll to position [0, 0]
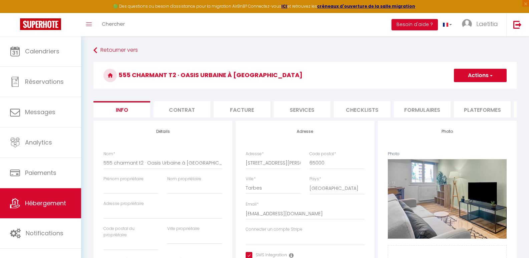
click at [471, 75] on button "Actions" at bounding box center [480, 75] width 53 height 13
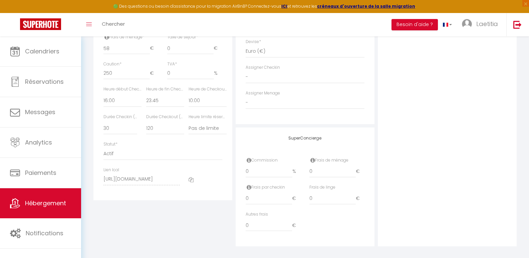
scroll to position [335, 0]
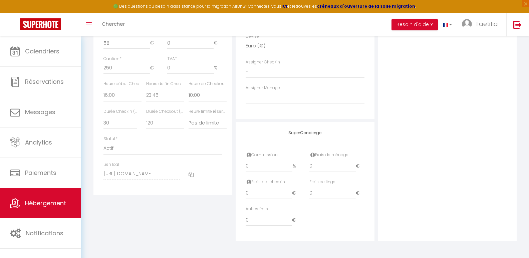
click at [256, 88] on label "Assigner Menage" at bounding box center [263, 88] width 34 height 6
click at [247, 87] on label "Assigner Menage" at bounding box center [263, 88] width 34 height 6
click at [247, 95] on select "- [PERSON_NAME] [PERSON_NAME]" at bounding box center [305, 97] width 119 height 13
click at [246, 91] on select "- [PERSON_NAME] [PERSON_NAME]" at bounding box center [305, 97] width 119 height 13
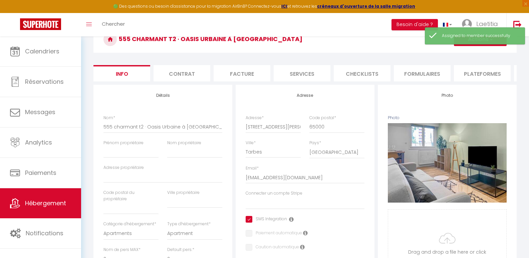
scroll to position [0, 0]
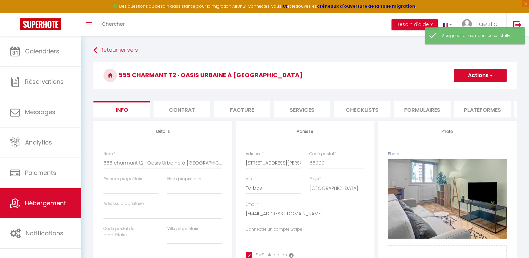
click at [465, 81] on button "Actions" at bounding box center [480, 75] width 53 height 13
click at [457, 91] on input "Enregistrer" at bounding box center [454, 90] width 25 height 7
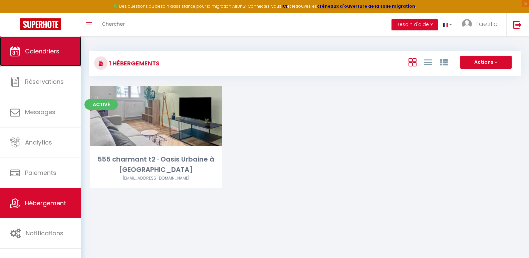
click at [38, 56] on link "Calendriers" at bounding box center [40, 51] width 81 height 30
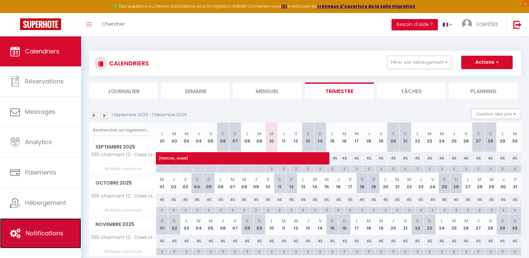
click at [52, 229] on span "Notifications" at bounding box center [45, 233] width 38 height 8
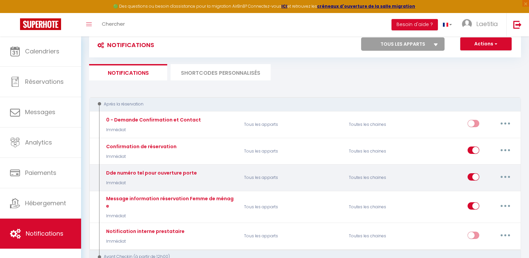
scroll to position [33, 0]
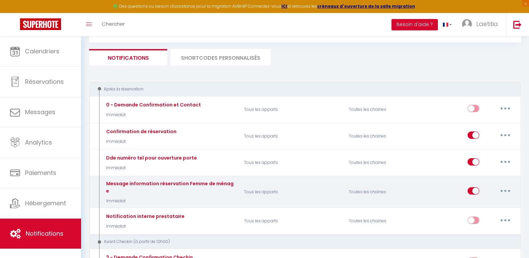
click at [511, 188] on button "button" at bounding box center [505, 191] width 19 height 11
click at [483, 201] on link "Editer" at bounding box center [487, 206] width 49 height 11
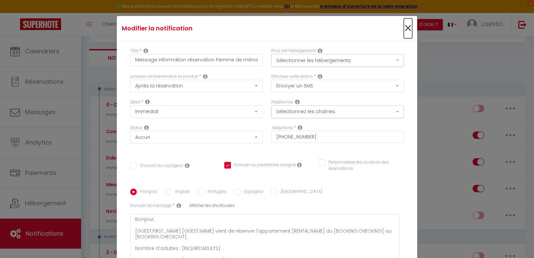
click at [404, 28] on span "×" at bounding box center [408, 28] width 8 height 20
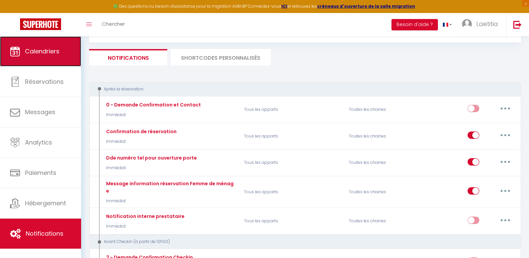
click at [52, 57] on link "Calendriers" at bounding box center [40, 51] width 81 height 30
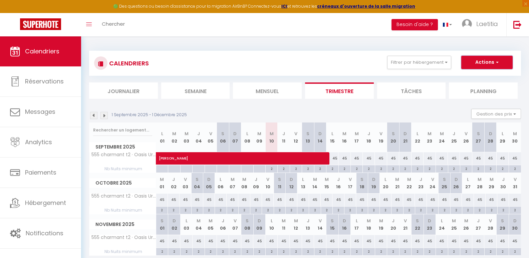
click at [493, 64] on button "Actions" at bounding box center [486, 62] width 51 height 13
click at [484, 76] on link "Nouvelle réservation" at bounding box center [480, 78] width 58 height 10
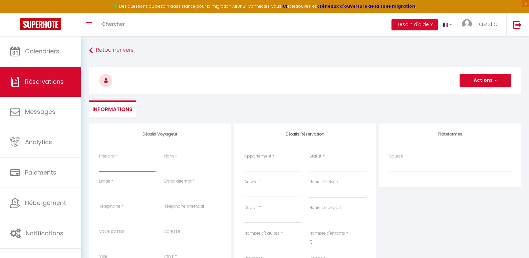
click at [120, 163] on input "Prénom" at bounding box center [127, 166] width 56 height 12
click at [171, 168] on input "Nom" at bounding box center [192, 166] width 56 height 12
click at [129, 191] on input "Email client" at bounding box center [127, 191] width 56 height 12
click at [125, 217] on input "Téléphone" at bounding box center [127, 216] width 56 height 12
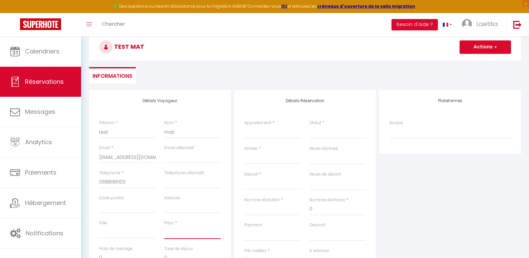
click at [184, 233] on select "[GEOGRAPHIC_DATA] [GEOGRAPHIC_DATA] [GEOGRAPHIC_DATA] [GEOGRAPHIC_DATA] [GEOGRA…" at bounding box center [192, 232] width 56 height 13
click at [164, 226] on select "[GEOGRAPHIC_DATA] [GEOGRAPHIC_DATA] [GEOGRAPHIC_DATA] [GEOGRAPHIC_DATA] [GEOGRA…" at bounding box center [192, 232] width 56 height 13
click at [257, 132] on select "555 charmant t2 · Oasis Urbaine à [GEOGRAPHIC_DATA]" at bounding box center [272, 132] width 56 height 13
click at [244, 126] on select "555 charmant t2 · Oasis Urbaine à [GEOGRAPHIC_DATA]" at bounding box center [272, 132] width 56 height 13
click at [323, 138] on select "Confirmé Non Confirmé [PERSON_NAME] par le voyageur No Show Request" at bounding box center [337, 132] width 56 height 13
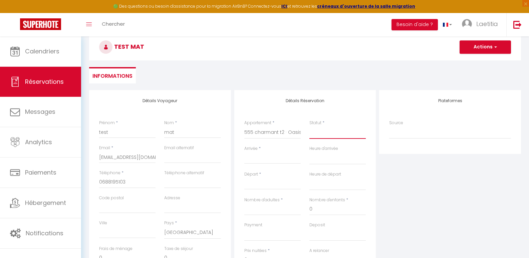
click at [323, 134] on select "Confirmé Non Confirmé [PERSON_NAME] par le voyageur No Show Request" at bounding box center [337, 132] width 56 height 13
click at [327, 136] on select "Confirmé Non Confirmé [PERSON_NAME] par le voyageur No Show Request" at bounding box center [337, 132] width 56 height 13
click at [309, 126] on select "Confirmé Non Confirmé [PERSON_NAME] par le voyageur No Show Request" at bounding box center [337, 132] width 56 height 13
click at [256, 157] on input "Arrivée" at bounding box center [272, 158] width 56 height 9
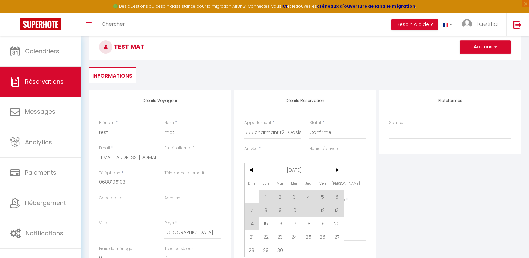
click at [267, 238] on span "22" at bounding box center [266, 236] width 14 height 13
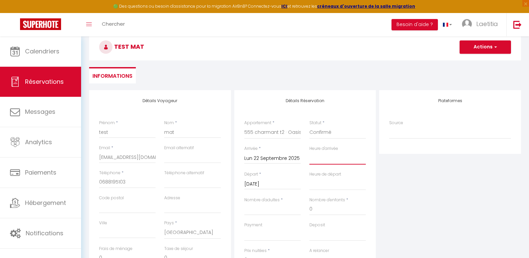
click at [328, 157] on select "00:00 00:30 01:00 01:30 02:00 02:30 03:00 03:30 04:00 04:30 05:00 05:30 06:00 0…" at bounding box center [337, 158] width 56 height 13
click at [404, 179] on div "Plateformes Source Direct [DOMAIN_NAME] [DOMAIN_NAME] Chalet montagne Expedia G…" at bounding box center [449, 209] width 145 height 239
click at [256, 214] on input "Nombre d'adultes" at bounding box center [272, 209] width 56 height 12
click at [270, 209] on input "Nombre d'adultes" at bounding box center [272, 209] width 56 height 12
click at [263, 201] on label "Nombre d'adultes" at bounding box center [261, 200] width 35 height 6
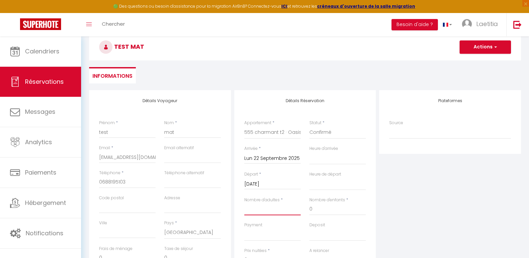
click at [263, 203] on input "Nombre d'adultes" at bounding box center [272, 209] width 56 height 12
click at [272, 185] on input "[DATE]" at bounding box center [272, 184] width 56 height 9
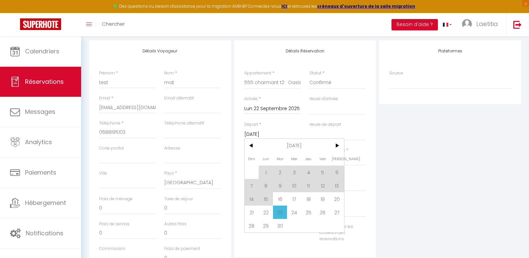
scroll to position [100, 0]
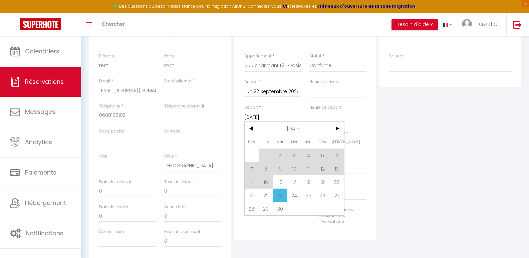
click at [291, 195] on span "24" at bounding box center [294, 195] width 14 height 13
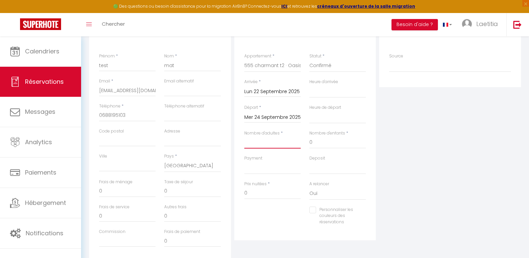
click at [261, 144] on input "Nombre d'adultes" at bounding box center [272, 143] width 56 height 12
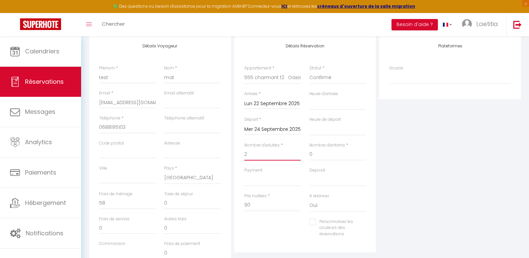
scroll to position [67, 0]
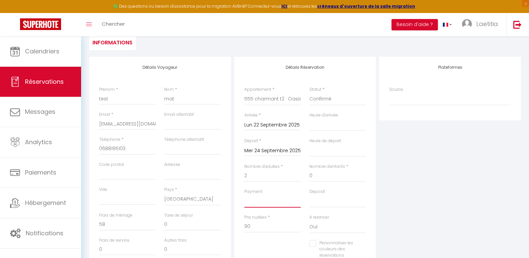
click at [254, 204] on select "OK KO" at bounding box center [272, 201] width 56 height 13
click at [244, 195] on select "OK KO" at bounding box center [272, 201] width 56 height 13
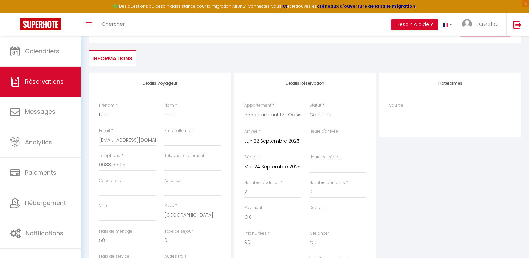
scroll to position [0, 0]
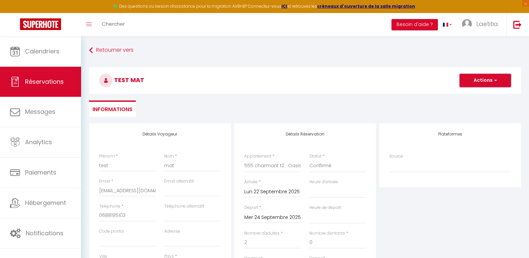
click at [477, 80] on button "Actions" at bounding box center [485, 80] width 51 height 13
click at [474, 95] on link "Enregistrer" at bounding box center [478, 95] width 53 height 9
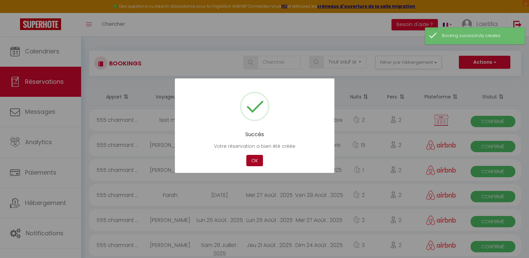
click at [259, 163] on button "OK" at bounding box center [254, 161] width 17 height 12
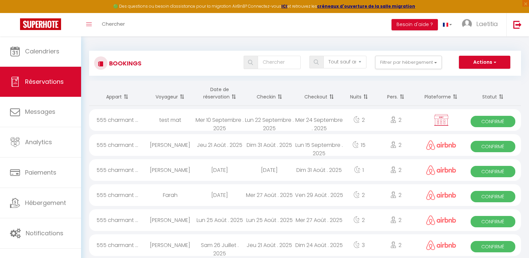
click at [292, 118] on div "Lun 22 Septembre . 2025" at bounding box center [270, 120] width 50 height 22
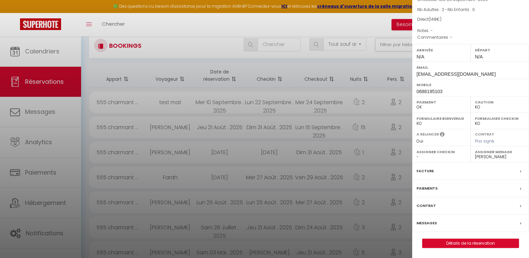
scroll to position [167, 0]
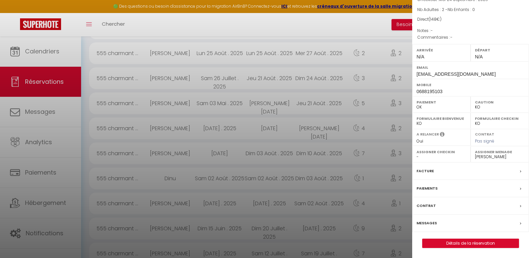
click at [437, 214] on div "Contrat" at bounding box center [470, 205] width 117 height 17
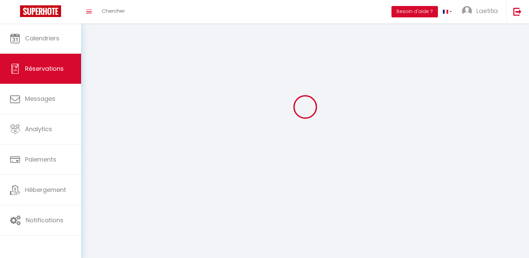
click at [439, 206] on div at bounding box center [305, 107] width 432 height 198
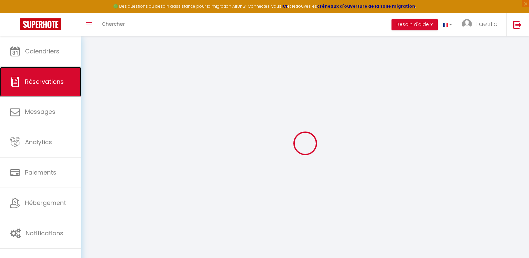
click at [33, 84] on span "Réservations" at bounding box center [44, 81] width 39 height 8
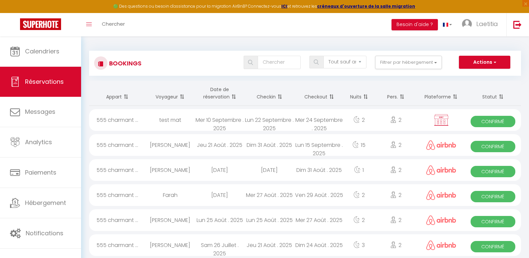
click at [483, 123] on span "Confirmé" at bounding box center [493, 121] width 45 height 11
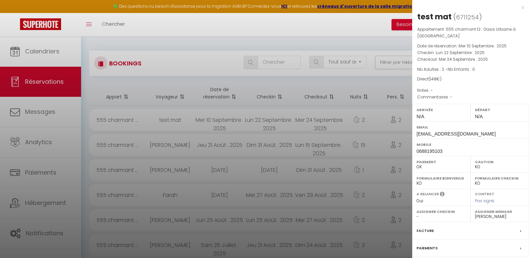
scroll to position [60, 0]
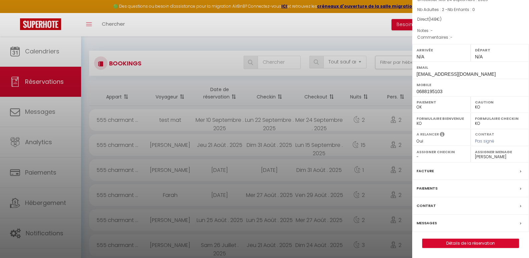
click at [514, 223] on div "Messages" at bounding box center [470, 223] width 117 height 17
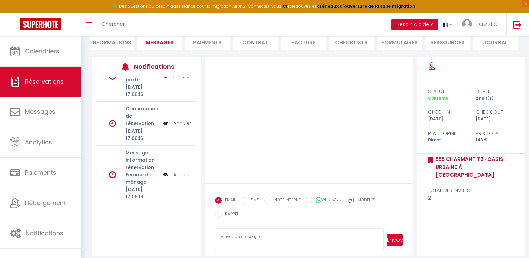
scroll to position [73, 0]
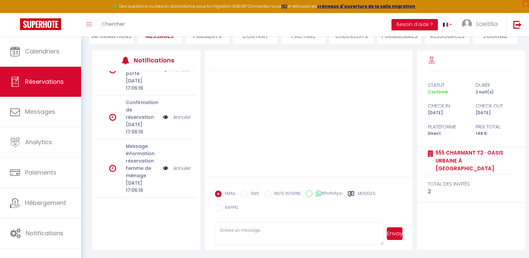
click at [163, 165] on img at bounding box center [165, 168] width 5 height 7
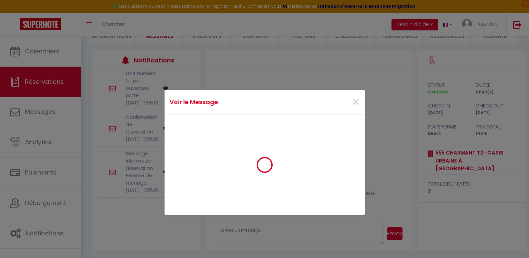
scroll to position [195, 0]
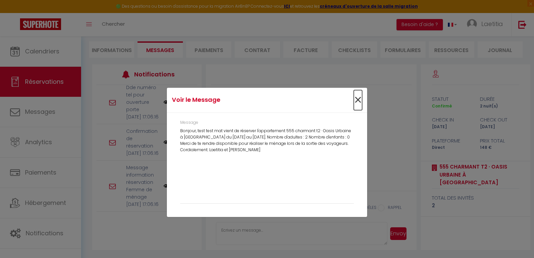
click at [357, 100] on span "×" at bounding box center [358, 100] width 8 height 20
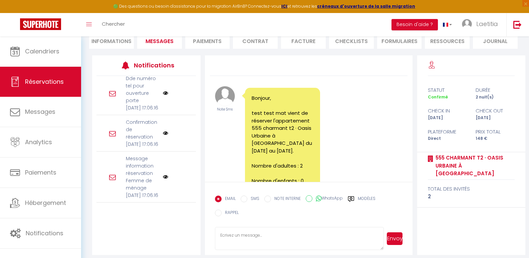
scroll to position [73, 0]
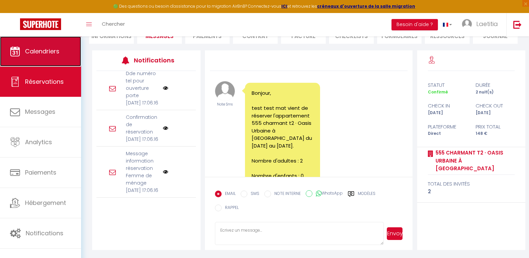
click at [42, 59] on link "Calendriers" at bounding box center [40, 51] width 81 height 30
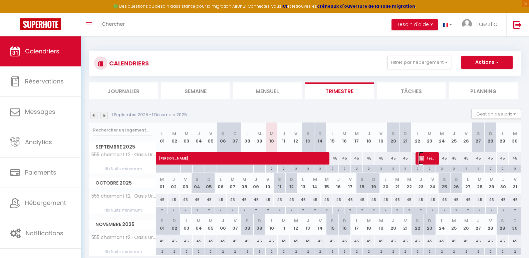
click at [423, 154] on span "test mat" at bounding box center [427, 158] width 16 height 13
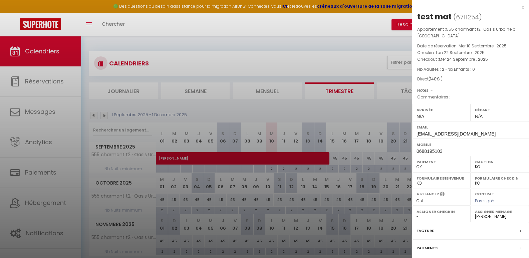
click at [518, 8] on div "x" at bounding box center [468, 7] width 112 height 8
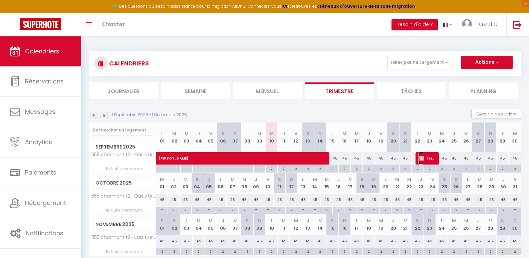
click at [427, 161] on span "test mat" at bounding box center [427, 158] width 16 height 13
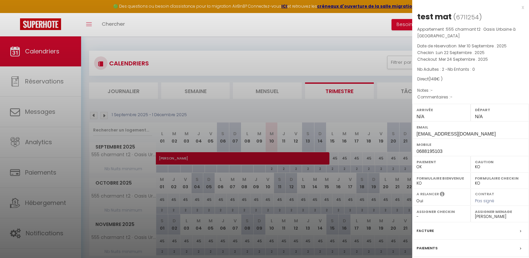
click at [517, 8] on div "x" at bounding box center [468, 7] width 112 height 8
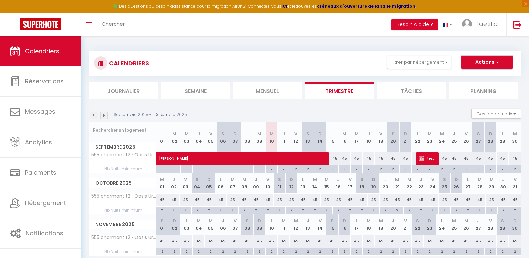
click at [488, 63] on button "Actions" at bounding box center [486, 62] width 51 height 13
click at [432, 156] on span "test mat" at bounding box center [427, 158] width 16 height 13
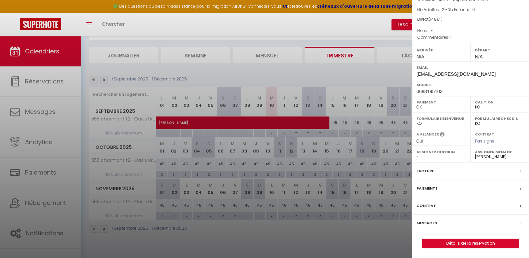
scroll to position [36, 0]
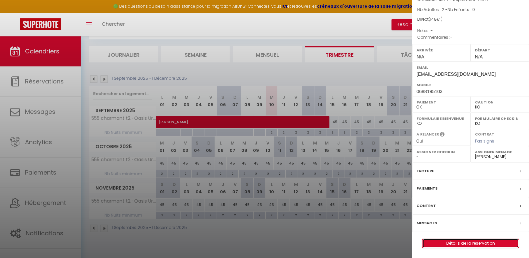
click at [466, 240] on link "Détails de la réservation" at bounding box center [471, 243] width 96 height 9
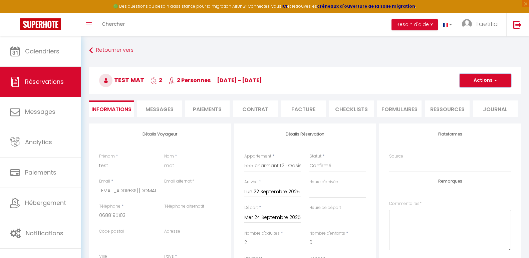
click at [469, 82] on button "Actions" at bounding box center [485, 80] width 51 height 13
click at [465, 113] on link "Supprimer" at bounding box center [478, 112] width 53 height 9
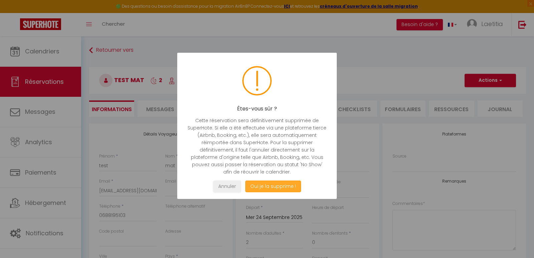
click at [257, 186] on button "Oui je la supprime !" at bounding box center [273, 187] width 56 height 12
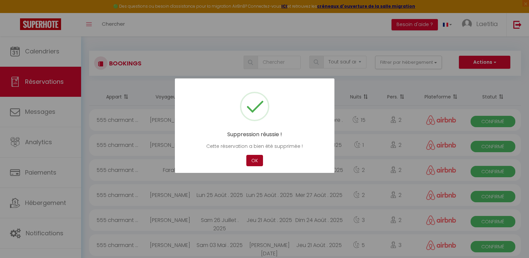
drag, startPoint x: 256, startPoint y: 157, endPoint x: 208, endPoint y: 138, distance: 51.3
click at [255, 157] on button "OK" at bounding box center [254, 161] width 17 height 12
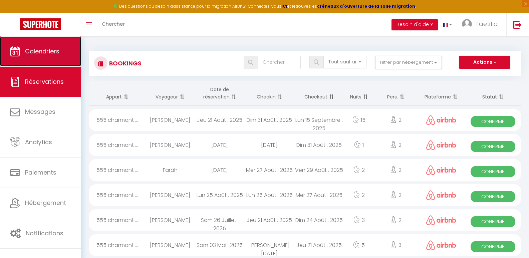
click at [48, 48] on span "Calendriers" at bounding box center [42, 51] width 34 height 8
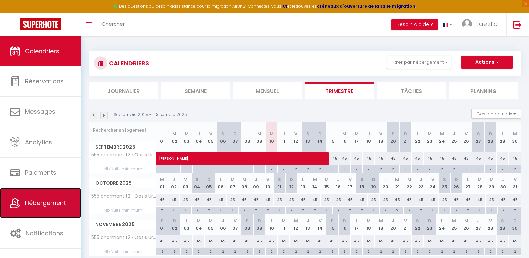
click at [51, 208] on link "Hébergement" at bounding box center [40, 203] width 81 height 30
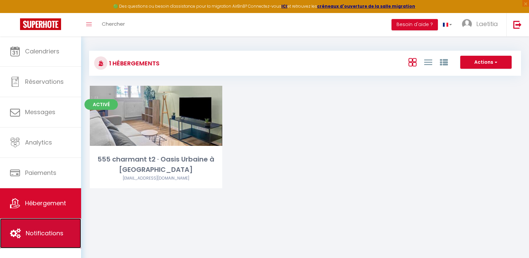
click at [40, 239] on link "Notifications" at bounding box center [40, 233] width 81 height 30
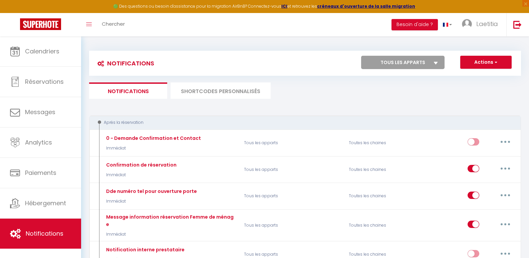
click at [235, 93] on li "SHORTCODES PERSONNALISÉS" at bounding box center [221, 90] width 100 height 16
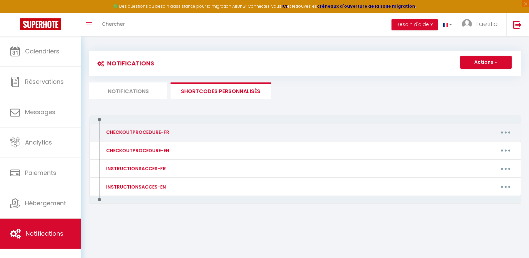
click at [509, 131] on button "button" at bounding box center [505, 132] width 19 height 11
click at [475, 144] on link "Editer" at bounding box center [488, 147] width 49 height 11
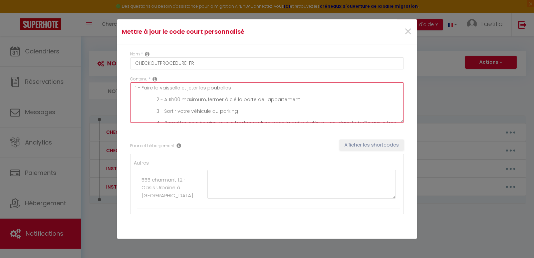
click at [176, 94] on textarea "1 - Faire la vaisselle et jeter les poubelles 2 - A 11h00 maximum, fermer à clé…" at bounding box center [267, 102] width 274 height 40
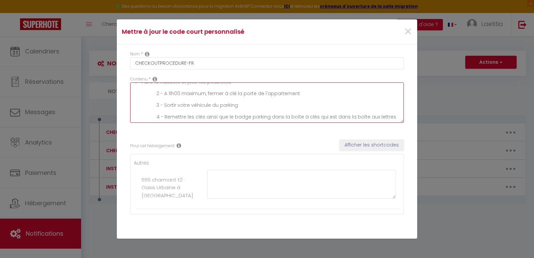
drag, startPoint x: 134, startPoint y: 87, endPoint x: 394, endPoint y: 121, distance: 262.5
click at [394, 121] on textarea "1 - Faire la vaisselle et jeter les poubelles 2 - A 11h00 maximum, fermer à clé…" at bounding box center [267, 102] width 274 height 40
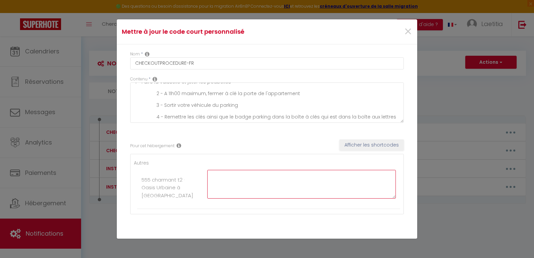
click at [218, 189] on textarea at bounding box center [301, 184] width 189 height 29
paste textarea "1 - Faire la vaisselle et jeter les poubelles 2 - A 11h00 maximum, fermer à clé…"
drag, startPoint x: 231, startPoint y: 187, endPoint x: 236, endPoint y: 186, distance: 4.7
click at [231, 187] on textarea "1 - Faire la vaisselle et jeter les poubelles 2 - A 11h00 maximum, fermer à clé…" at bounding box center [301, 184] width 189 height 29
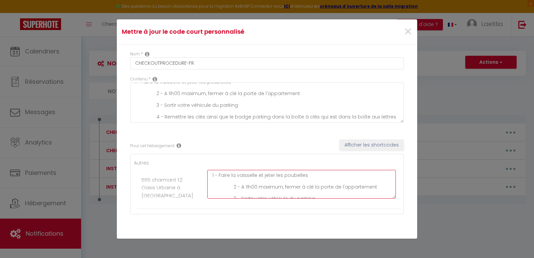
click at [230, 191] on textarea "1 - Faire la vaisselle et jeter les poubelles 2 - A 11h00 maximum, fermer à clé…" at bounding box center [301, 184] width 189 height 29
click at [229, 189] on textarea "1 - Faire la vaisselle et jeter les poubelles 2 - A 11h00 maximum, fermer à clé…" at bounding box center [301, 184] width 189 height 29
click at [232, 193] on textarea "1 - Faire la vaisselle et jeter les poubelles 2 - A 11h00 maximum, fermer à clé…" at bounding box center [301, 184] width 189 height 29
click at [232, 189] on textarea "1 - Faire la vaisselle et jeter les poubelles 2 - A 11h00 maximum, fermer à clé…" at bounding box center [301, 184] width 189 height 29
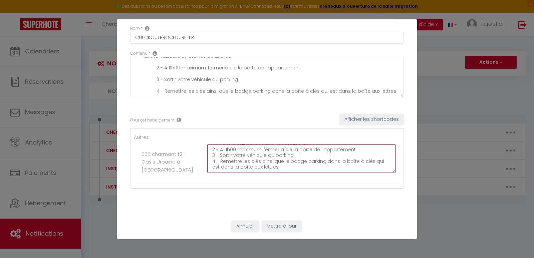
scroll to position [0, 0]
click at [226, 152] on textarea "1 - Faire la vaisselle et jeter les poubelles 2 - A 11h00 maximum, fermer à clé…" at bounding box center [301, 158] width 189 height 29
drag, startPoint x: 302, startPoint y: 159, endPoint x: 321, endPoint y: 160, distance: 18.7
click at [321, 160] on textarea "1 - Faire la vaisselle et jeter les poubelles 2 - A 10h00 maximum, fermer à clé…" at bounding box center [301, 158] width 189 height 29
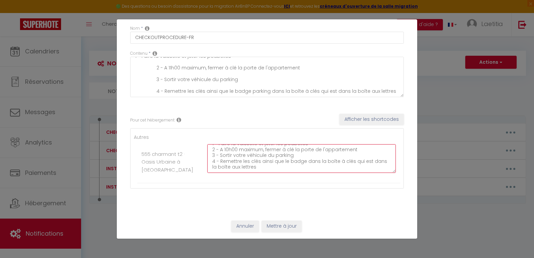
click at [230, 153] on textarea "1 - Faire la vaisselle et jeter les poubelles 2 - A 10h00 maximum, fermer à clé…" at bounding box center [301, 158] width 189 height 29
click at [275, 148] on textarea "1 - Faire la vaisselle et jeter les poubelles 2 - A 10h00 maximum, fermer à clé…" at bounding box center [301, 158] width 189 height 29
click at [303, 148] on textarea "1 - Faire la vaisselle et jeter les poubelles 2 - A 10h00 maximum, fermer à clé…" at bounding box center [301, 158] width 189 height 29
click at [314, 154] on textarea "1 - Faire la vaisselle et jeter les poubelles, s'assurer que la cuisine est pro…" at bounding box center [301, 158] width 189 height 29
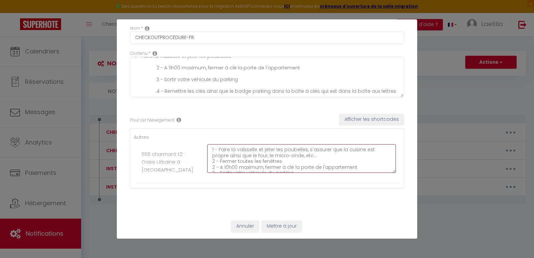
click at [286, 161] on textarea "1 - Faire la vaisselle et jeter les poubelles, s'assurer que la cuisine est pro…" at bounding box center [301, 158] width 189 height 29
click at [331, 165] on textarea "1 - Faire la vaisselle et jeter les poubelles, s'assurer que la cuisine est pro…" at bounding box center [301, 158] width 189 height 29
click at [252, 162] on textarea "1 - Faire la vaisselle et jeter les poubelles, s'assurer que la cuisine est pro…" at bounding box center [301, 158] width 189 height 29
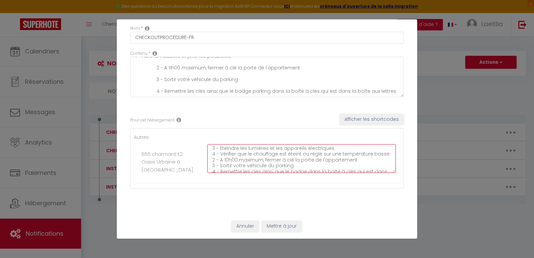
drag, startPoint x: 213, startPoint y: 148, endPoint x: 210, endPoint y: 165, distance: 17.1
click at [210, 165] on textarea "1 - Faire la vaisselle et jeter les poubelles, s'assurer que la cuisine est pro…" at bounding box center [301, 158] width 189 height 29
click at [211, 155] on textarea "1 - Faire la vaisselle et jeter les poubelles, s'assurer que la cuisine est pro…" at bounding box center [301, 158] width 189 height 29
click at [209, 156] on textarea "1 - Faire la vaisselle et jeter les poubelles, s'assurer que la cuisine est pro…" at bounding box center [301, 158] width 189 height 29
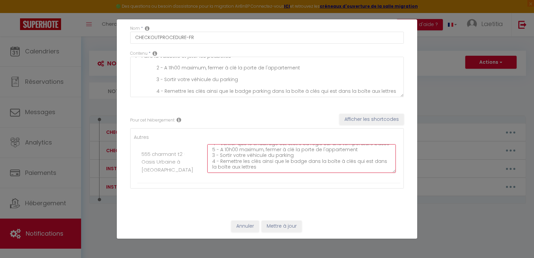
drag, startPoint x: 210, startPoint y: 156, endPoint x: 292, endPoint y: 155, distance: 82.4
click at [292, 155] on textarea "1 - Faire la vaisselle et jeter les poubelles, s'assurer que la cuisine est pro…" at bounding box center [301, 158] width 189 height 29
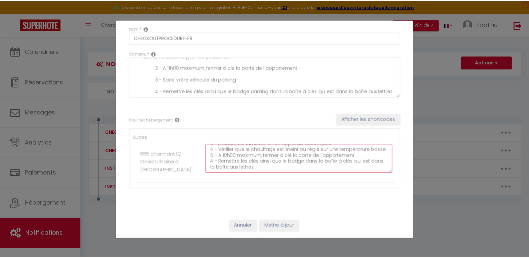
scroll to position [29, 0]
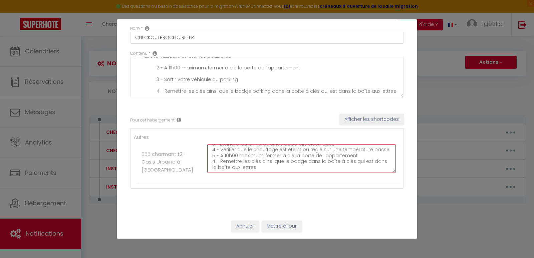
click at [213, 160] on textarea "1 - Faire la vaisselle et jeter les poubelles, s'assurer que la cuisine est pro…" at bounding box center [301, 158] width 189 height 29
click at [263, 166] on textarea "1 - Faire la vaisselle et jeter les poubelles, s'assurer que la cuisine est pro…" at bounding box center [301, 158] width 189 height 29
click at [273, 228] on button "Mettre à jour" at bounding box center [282, 226] width 40 height 11
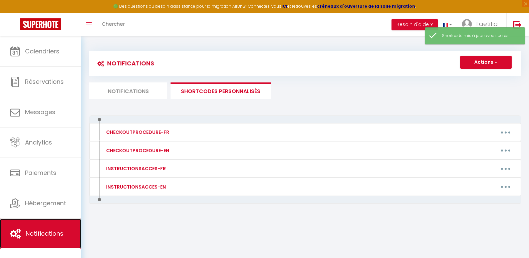
click at [57, 230] on span "Notifications" at bounding box center [45, 233] width 38 height 8
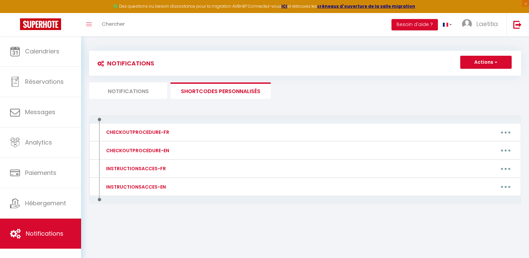
click at [141, 95] on li "Notifications" at bounding box center [128, 90] width 78 height 16
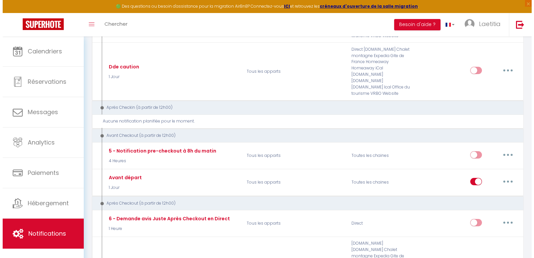
scroll to position [367, 0]
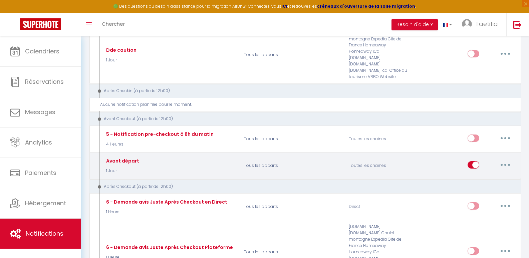
click at [507, 160] on button "button" at bounding box center [505, 165] width 19 height 11
click at [474, 174] on link "Editer" at bounding box center [487, 179] width 49 height 11
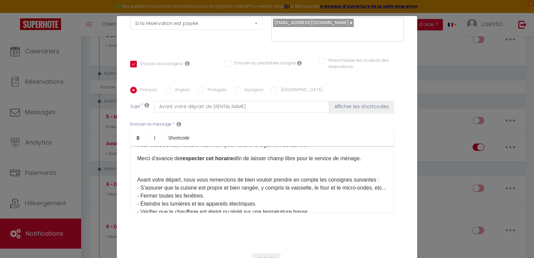
scroll to position [0, 0]
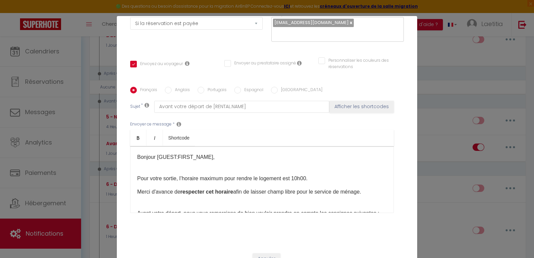
click at [277, 201] on p "Avant votre départ, nous vous remercions de bien vouloir prendre en compte les …" at bounding box center [262, 225] width 250 height 48
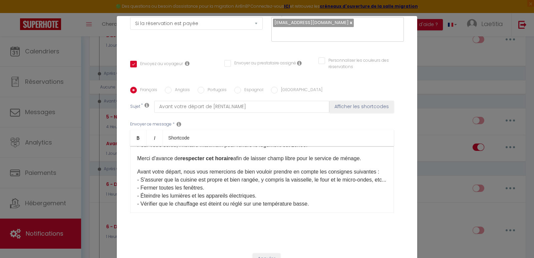
scroll to position [67, 0]
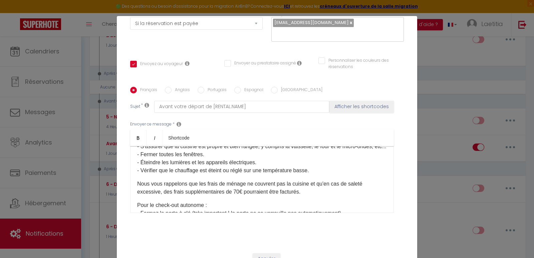
drag, startPoint x: 134, startPoint y: 145, endPoint x: 319, endPoint y: 177, distance: 188.0
click at [319, 177] on div "Bonjour [GUEST:FIRST_NAME]​, Pour votre sortie, l’horaire maximum pour rendre l…" at bounding box center [262, 179] width 264 height 67
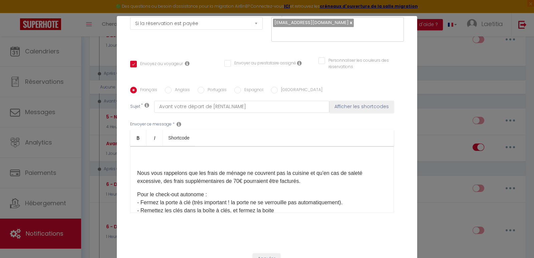
click at [141, 157] on p at bounding box center [262, 160] width 250 height 8
click at [139, 150] on div "Bonjour [GUEST:FIRST_NAME]​, Pour votre sortie, l’horaire maximum pour rendre l…" at bounding box center [262, 179] width 264 height 67
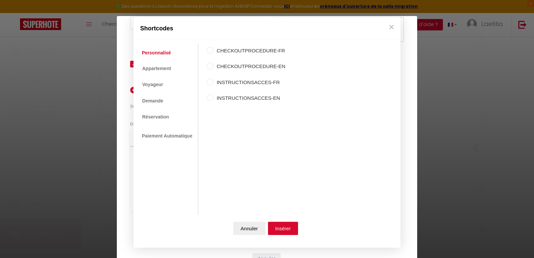
click at [211, 50] on input "CHECKOUTPROCEDURE-FR" at bounding box center [210, 50] width 7 height 7
click at [290, 229] on button "Insérer" at bounding box center [283, 228] width 30 height 13
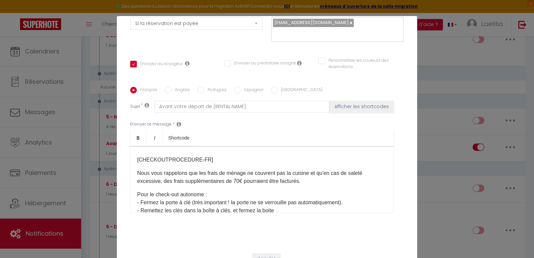
click at [153, 149] on p "Avant votre départ, nous vous remercions de bien vouloir prendre en compte les …" at bounding box center [262, 143] width 250 height 16
click at [152, 150] on div "Bonjour [GUEST:FIRST_NAME]​, Pour votre sortie, l’horaire maximum pour rendre l…" at bounding box center [262, 179] width 264 height 67
click at [182, 147] on p "Avant votre départ, nous vous remercions de bien vouloir prendre en compte les …" at bounding box center [262, 143] width 250 height 16
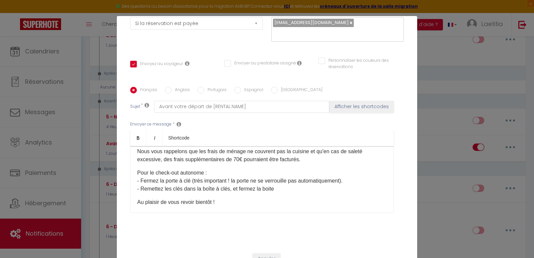
scroll to position [100, 0]
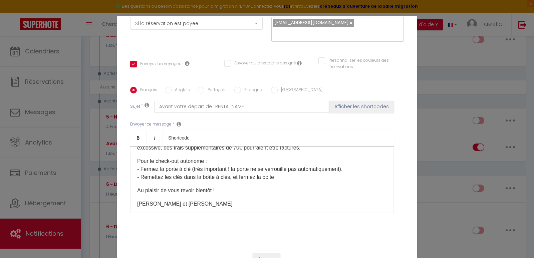
drag, startPoint x: 134, startPoint y: 158, endPoint x: 281, endPoint y: 178, distance: 147.9
click at [281, 178] on div "Bonjour [GUEST:FIRST_NAME]​, Pour votre sortie, l’horaire maximum pour rendre l…" at bounding box center [262, 179] width 264 height 67
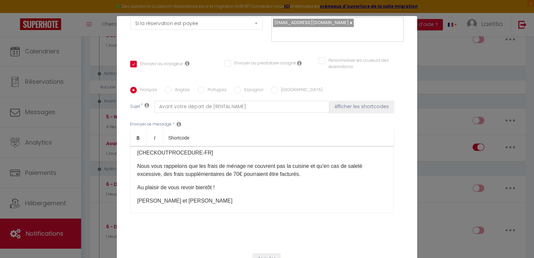
scroll to position [62, 0]
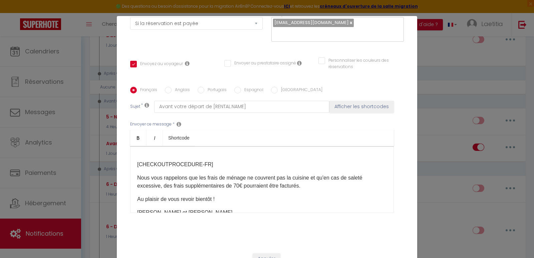
click at [310, 185] on p "Nous vous rappelons que les frais de ménage ne couvrent pas la cuisine et qu'en…" at bounding box center [262, 182] width 250 height 16
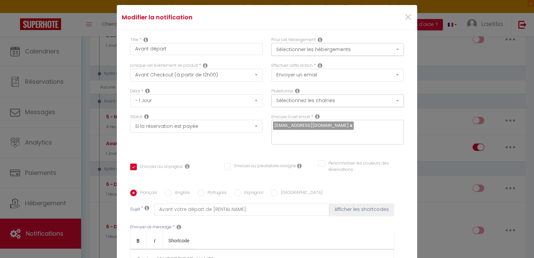
scroll to position [0, 0]
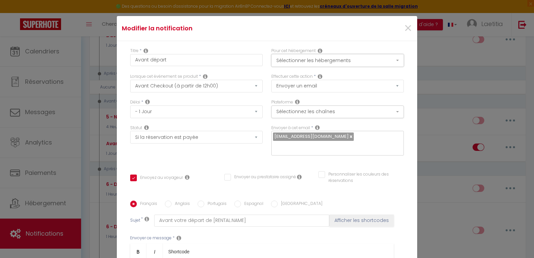
click at [287, 62] on button "Sélectionner les hébergements" at bounding box center [337, 60] width 133 height 13
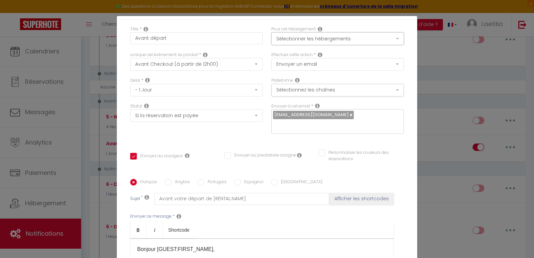
scroll to position [33, 0]
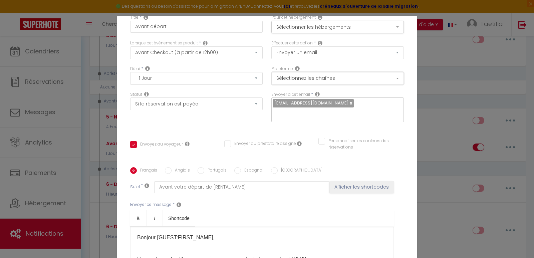
click at [317, 76] on button "Sélectionnez les chaînes" at bounding box center [337, 78] width 133 height 13
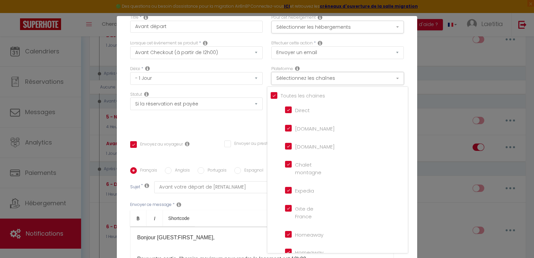
click at [317, 76] on button "Sélectionnez les chaînes" at bounding box center [337, 78] width 133 height 13
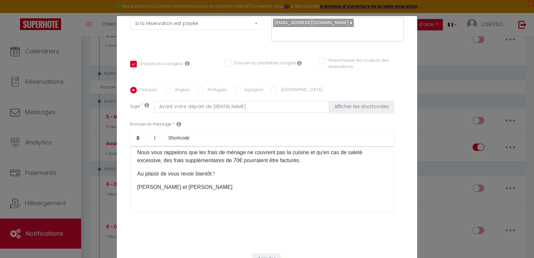
scroll to position [62, 0]
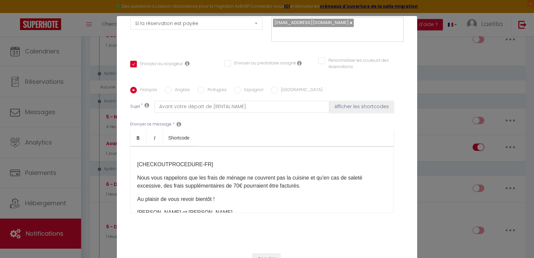
click at [146, 155] on div "Bonjour [GUEST:FIRST_NAME]​, Pour votre sortie, l’horaire maximum pour rendre l…" at bounding box center [262, 179] width 264 height 67
click at [137, 163] on p "[CHECKOUTPROCEDURE-FR] ​" at bounding box center [262, 165] width 250 height 8
click at [161, 154] on div "Bonjour [GUEST:FIRST_NAME]​, Pour votre sortie, l’horaire maximum pour rendre l…" at bounding box center [262, 179] width 264 height 67
click at [168, 145] on p "Avant votre départ, nous vous remercions de bien vouloir prendre en compte les …" at bounding box center [262, 147] width 250 height 16
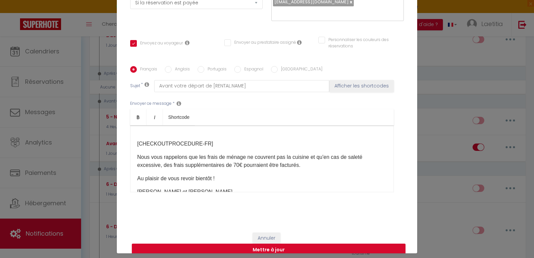
scroll to position [32, 0]
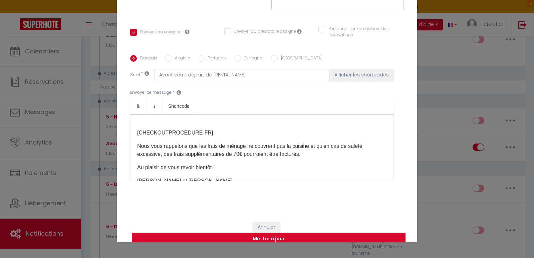
click at [270, 233] on button "Mettre à jour" at bounding box center [269, 239] width 274 height 13
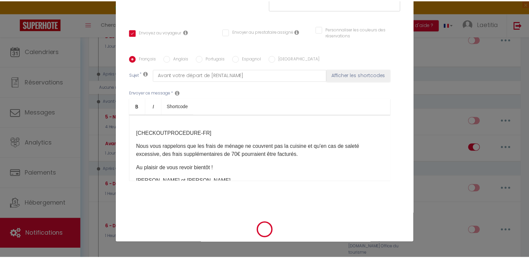
scroll to position [107, 0]
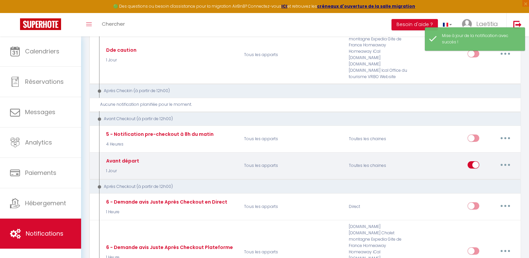
click at [508, 160] on button "button" at bounding box center [505, 165] width 19 height 11
click at [481, 198] on link "Tester" at bounding box center [487, 203] width 49 height 11
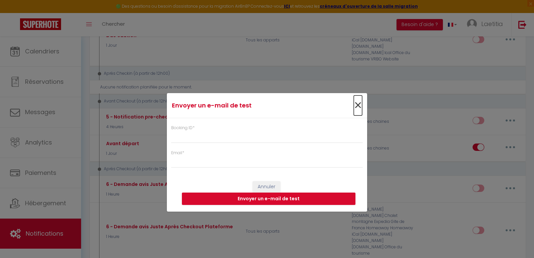
click at [356, 107] on span "×" at bounding box center [358, 105] width 8 height 20
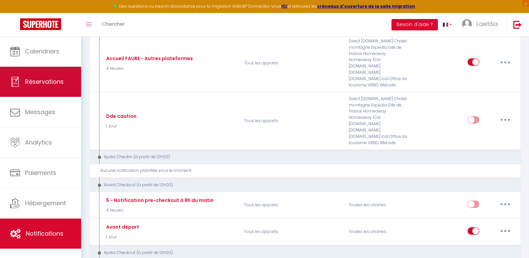
scroll to position [300, 0]
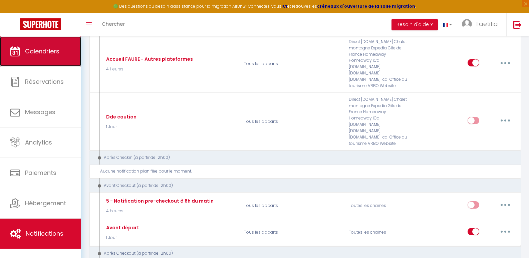
click at [44, 61] on link "Calendriers" at bounding box center [40, 51] width 81 height 30
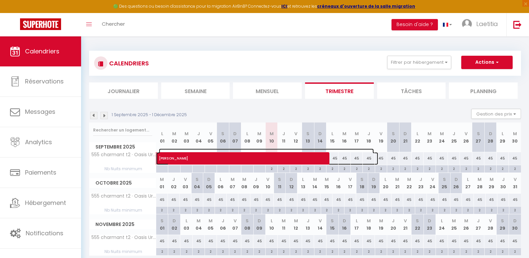
click at [229, 157] on span "[PERSON_NAME]" at bounding box center [266, 155] width 215 height 13
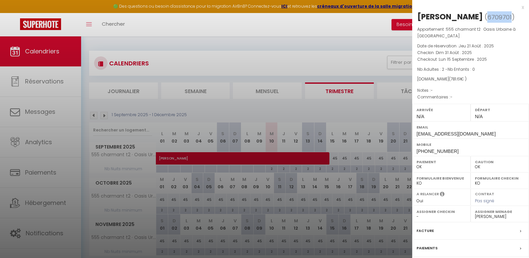
drag, startPoint x: 478, startPoint y: 18, endPoint x: 502, endPoint y: 17, distance: 24.0
click at [502, 17] on span "( 6709701 )" at bounding box center [500, 16] width 30 height 9
copy span "6709701"
click at [335, 18] on div at bounding box center [264, 129] width 529 height 258
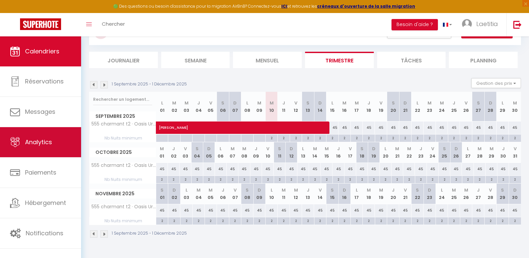
scroll to position [36, 0]
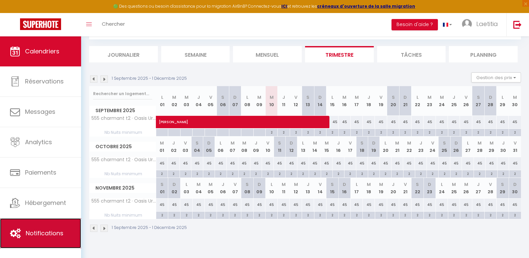
click at [39, 226] on link "Notifications" at bounding box center [40, 233] width 81 height 30
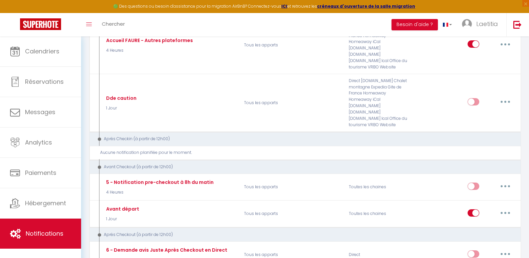
scroll to position [334, 0]
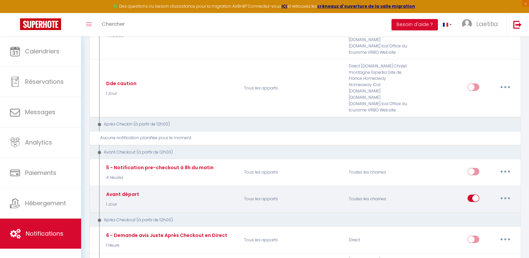
click at [506, 193] on button "button" at bounding box center [505, 198] width 19 height 11
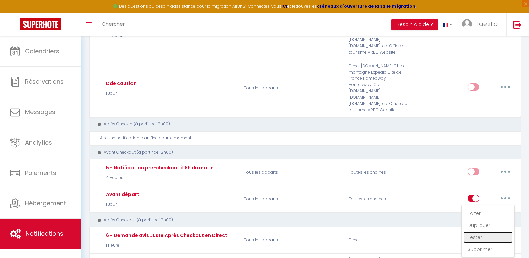
click at [478, 232] on link "Tester" at bounding box center [487, 237] width 49 height 11
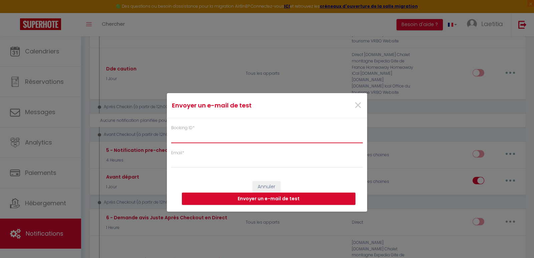
click at [230, 134] on input "Booking ID *" at bounding box center [267, 137] width 192 height 12
paste input "6709701"
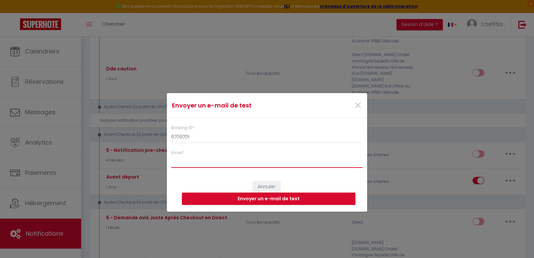
click at [209, 160] on input "Email *" at bounding box center [267, 162] width 192 height 12
click at [249, 198] on button "Envoyer un e-mail de test" at bounding box center [269, 199] width 174 height 13
click at [359, 102] on span "×" at bounding box center [358, 105] width 8 height 20
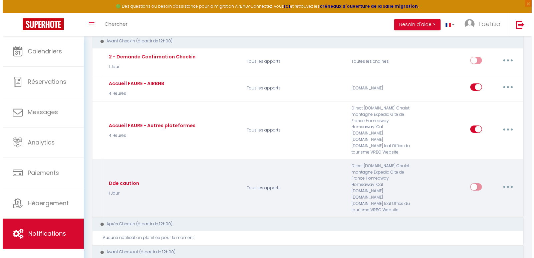
scroll to position [234, 0]
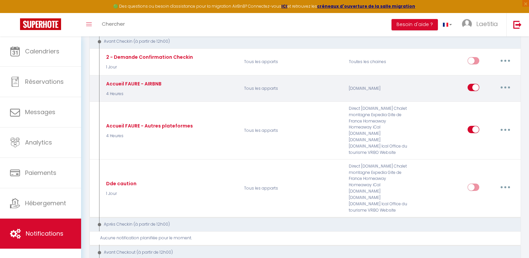
click at [505, 86] on icon "button" at bounding box center [505, 87] width 2 height 2
click at [469, 99] on link "Editer" at bounding box center [487, 102] width 49 height 11
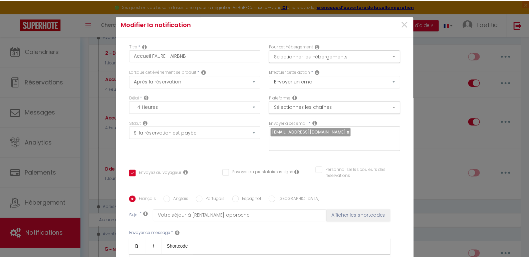
scroll to position [0, 0]
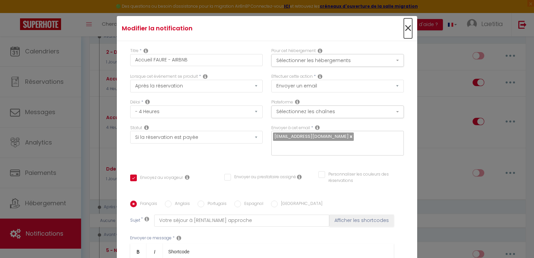
click at [404, 28] on span "×" at bounding box center [408, 28] width 8 height 20
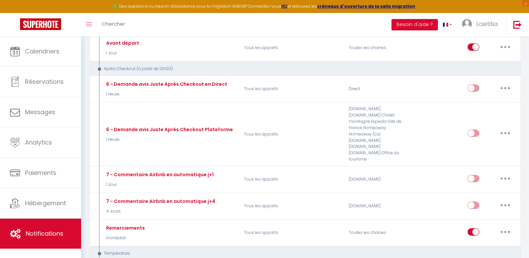
scroll to position [501, 0]
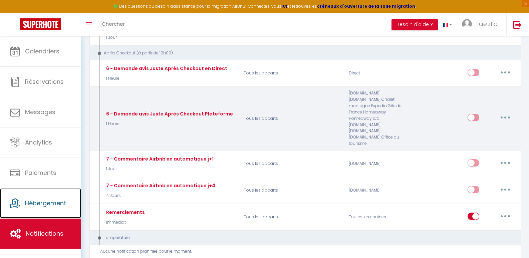
click at [49, 201] on span "Hébergement" at bounding box center [45, 203] width 41 height 8
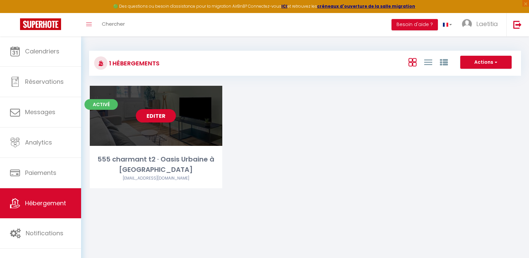
click at [158, 116] on link "Editer" at bounding box center [156, 115] width 40 height 13
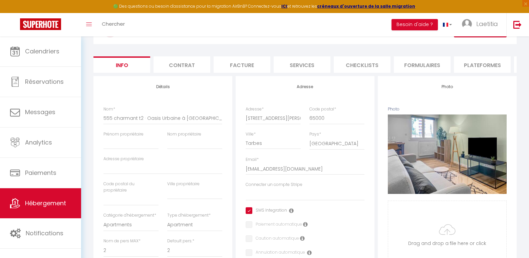
scroll to position [33, 0]
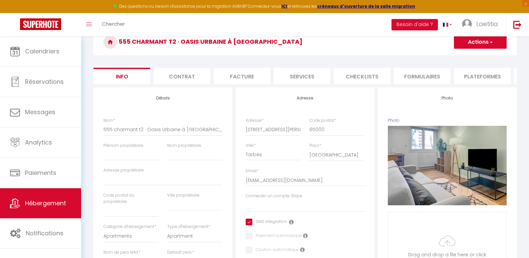
click at [488, 47] on button "Actions" at bounding box center [480, 41] width 53 height 13
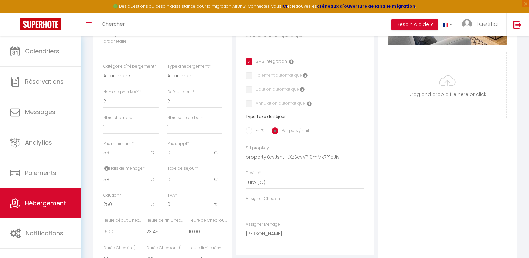
scroll to position [200, 0]
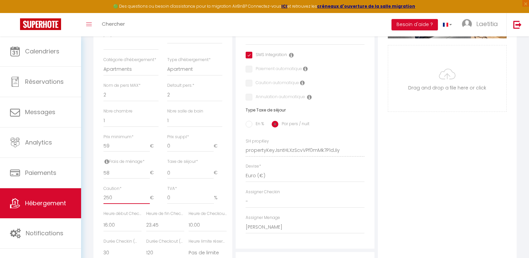
click at [109, 201] on input "250" at bounding box center [126, 198] width 46 height 12
click at [147, 204] on input "249" at bounding box center [126, 198] width 46 height 12
drag, startPoint x: 130, startPoint y: 201, endPoint x: 69, endPoint y: 203, distance: 60.8
click at [70, 203] on div "🟢 Des questions ou besoin d'assistance pour la migration AirBnB? Connectez-vous…" at bounding box center [264, 112] width 529 height 552
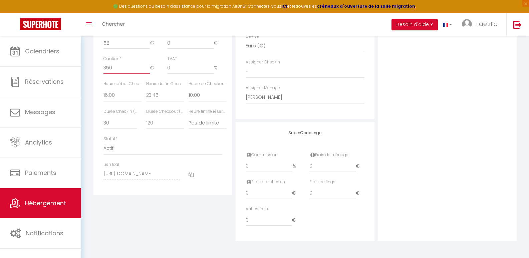
scroll to position [205, 0]
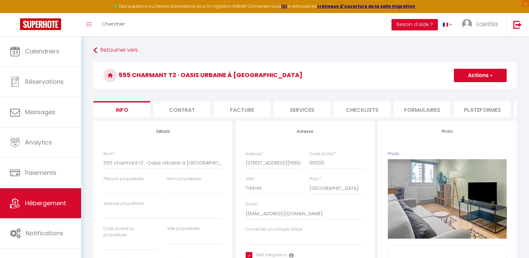
select select "19172-1194135803805688555"
select select "365"
select select "EUR"
select select
select select "+ 20 %"
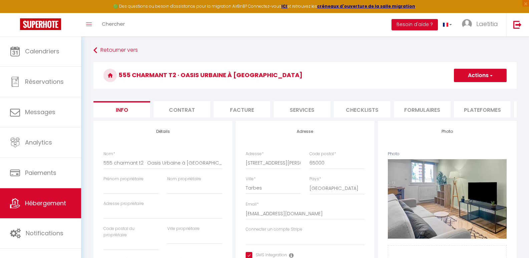
select select "+ 21 %"
click at [482, 101] on li "Plateformes" at bounding box center [482, 109] width 57 height 16
click at [490, 101] on li "Plateformes" at bounding box center [482, 109] width 57 height 16
select select
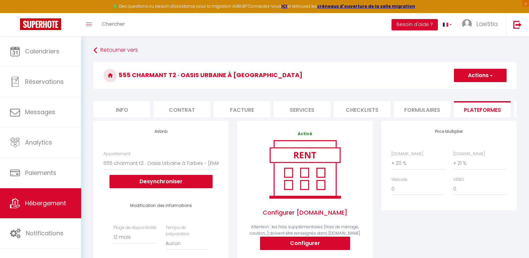
click at [490, 75] on span "button" at bounding box center [491, 75] width 4 height 7
click at [478, 89] on link "Enregistrer" at bounding box center [480, 90] width 53 height 9
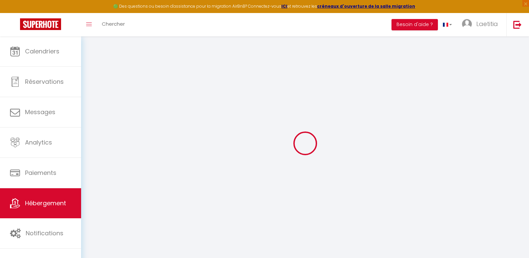
select select "365"
select select "EUR"
select select
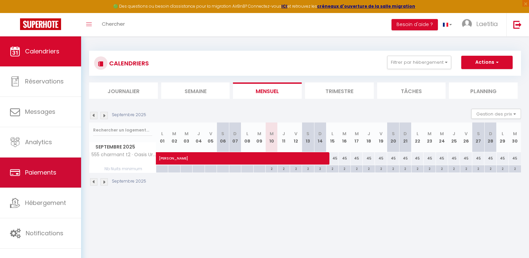
click at [39, 176] on span "Paiements" at bounding box center [40, 172] width 31 height 8
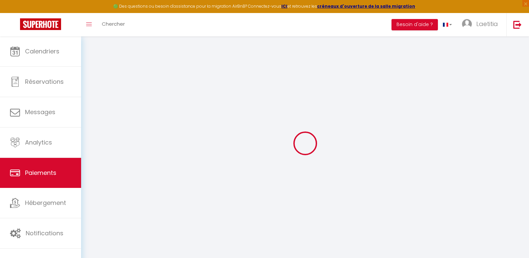
select select "2"
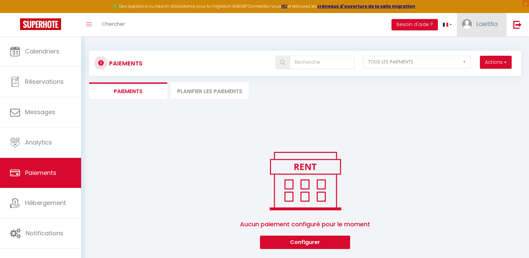
click at [498, 23] on link "Laetitia" at bounding box center [481, 24] width 49 height 23
click at [475, 45] on link "Paramètres" at bounding box center [479, 46] width 49 height 11
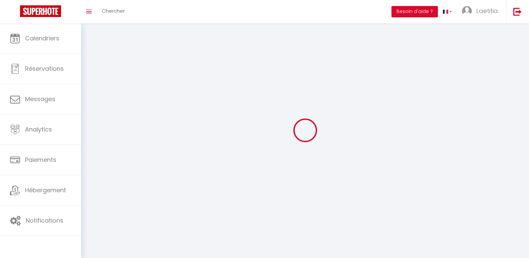
type input "Laetitia"
type input "YRIUS"
type input "+33688195103"
type input "1 rue Gabriel Fauré"
type input "65000"
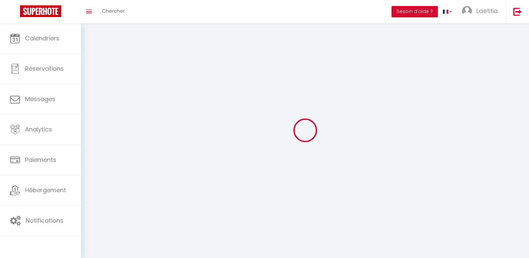
type input "TARBES"
type input "zeTbKH05QyecYbXzBFwoB7G54"
type input "KlYHU3rZyzDpMbg7Q0q7tGJPc"
select select "28"
select select "fr"
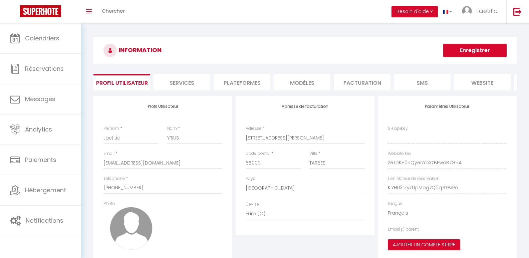
type input "zeTbKH05QyecYbXzBFwoB7G54"
type input "KlYHU3rZyzDpMbg7Q0q7tGJPc"
type input "https://app.superhote.com/#/get-available-rentals/KlYHU3rZyzDpMbg7Q0q7tGJPc"
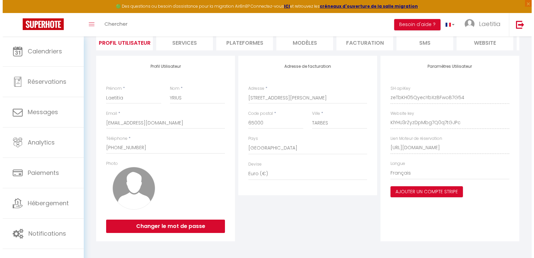
scroll to position [60, 0]
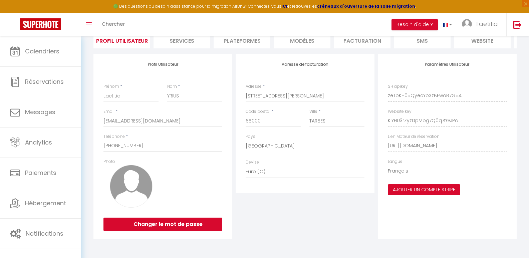
drag, startPoint x: 433, startPoint y: 191, endPoint x: 429, endPoint y: 193, distance: 4.8
click at [433, 191] on button "Ajouter un compte Stripe" at bounding box center [424, 189] width 72 height 11
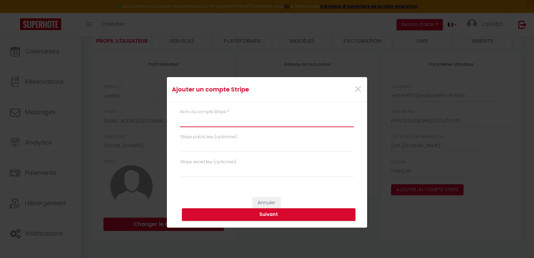
click at [185, 121] on input "text" at bounding box center [267, 121] width 174 height 12
type input "YRIUS IMMO"
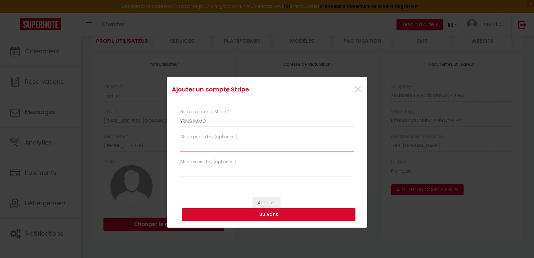
click at [211, 142] on input "text" at bounding box center [267, 146] width 174 height 12
paste input "pk_live_51S5qExIOeiH4hBtI5vwfWgFI934IDrAkDMPRETYImS5yUOuNaaAiShG0mnvgSV8DyTV56Y…"
type input "pk_live_51S5qExIOeiH4hBtI5vwfWgFI934IDrAkDMPRETYImS5yUOuNaaAiShG0mnvgSV8DyTV56Y…"
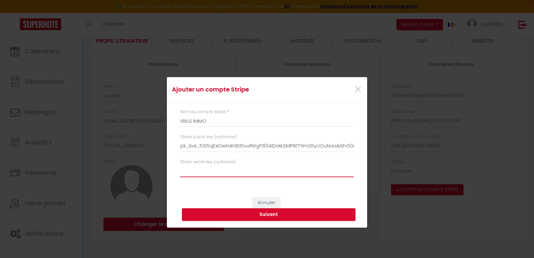
paste input "sk_live_51S5qExIOeiH4hBtIm7mMtlgt6IPgXIXTkivqlTQu0hvU3ibkEbc6UxBg42arJMedFUYuTQ…"
type input "sk_live_51S5qExIOeiH4hBtIm7mMtlgt6IPgXIXTkivqlTQu0hvU3ibkEbc6UxBg42arJMedFUYuTQ…"
click at [271, 212] on button "Suivant" at bounding box center [269, 214] width 174 height 13
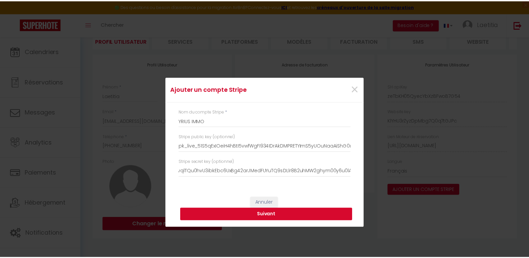
scroll to position [0, 0]
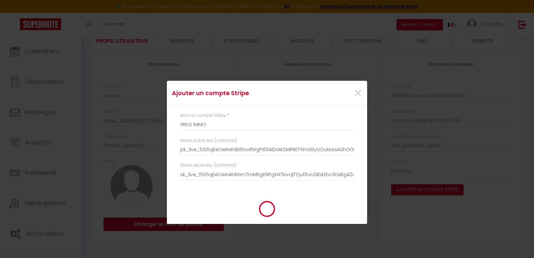
type input "YRIUS IMMO"
type input "pk_live_51S5qExIOeiH4hBtI5vwfWgFI934IDrAkDMPRETYImS5yUOuNaaAiShG0mnvgSV8DyTV56Y…"
type input "sk_live_51S5qExIOeiH4hBtIm7mMtlgt6IPgXIXTkivqlTQu0hvU3ibkEbc6UxBg42arJMedFUYuTQ…"
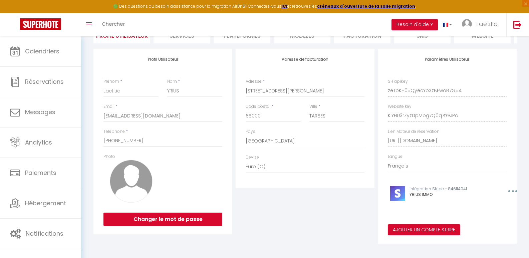
click at [37, 205] on div "Ajouter un compte Stripe × Nom du compte Stripe * YRIUS IMMO Stripe public key …" at bounding box center [264, 129] width 529 height 258
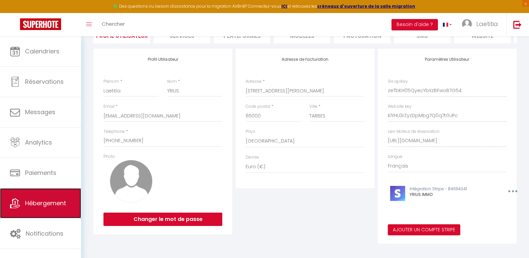
click at [43, 205] on span "Hébergement" at bounding box center [45, 203] width 41 height 8
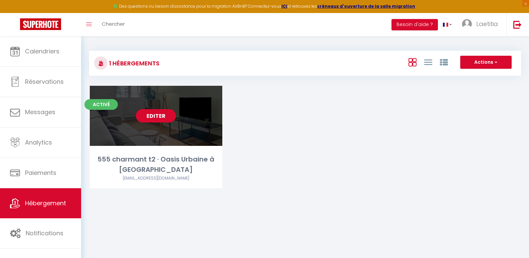
click at [158, 116] on link "Editer" at bounding box center [156, 115] width 40 height 13
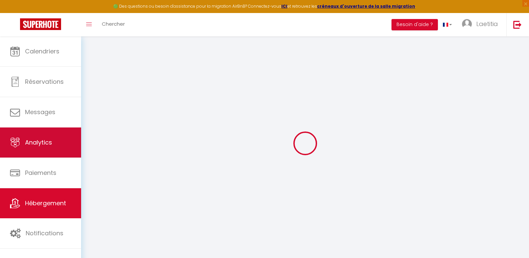
select select
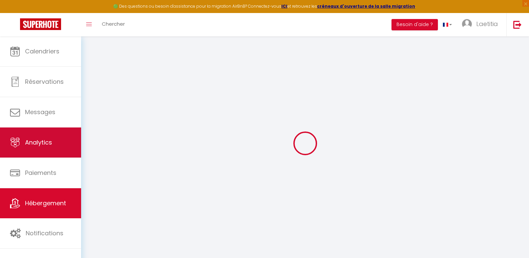
select select
checkbox input "false"
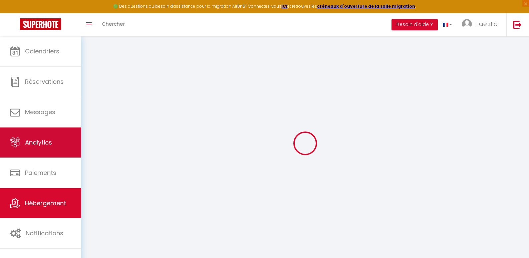
checkbox input "false"
select select
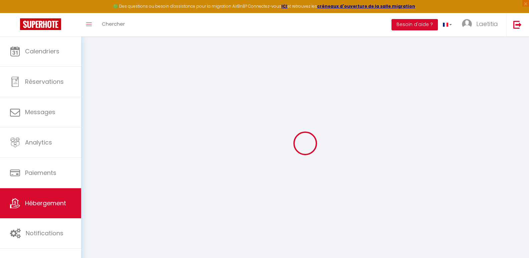
select select
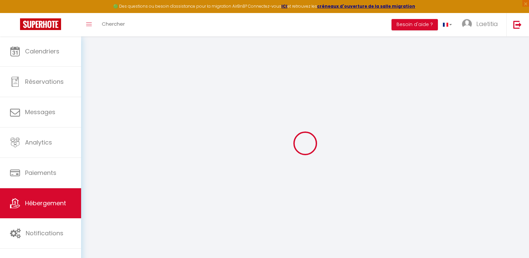
select select
checkbox input "false"
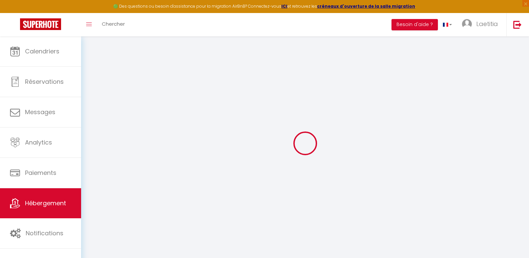
checkbox input "false"
select select
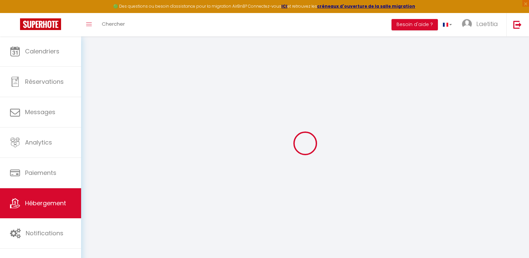
select select
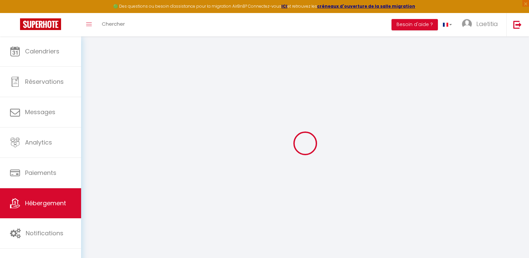
checkbox input "false"
select select
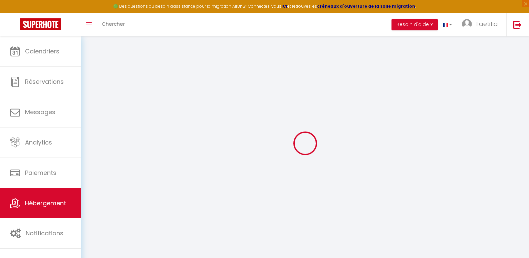
select select
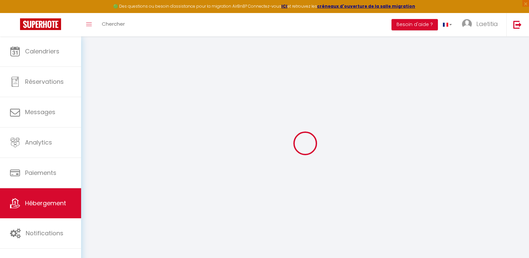
select select
checkbox input "false"
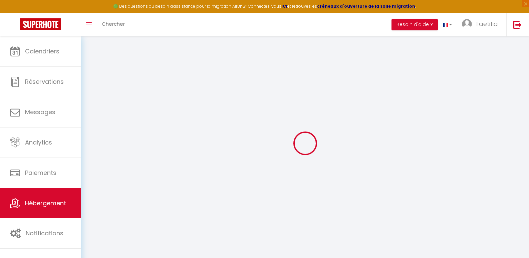
checkbox input "false"
select select
type input "555 charmant t2 · Oasis Urbaine à [GEOGRAPHIC_DATA]"
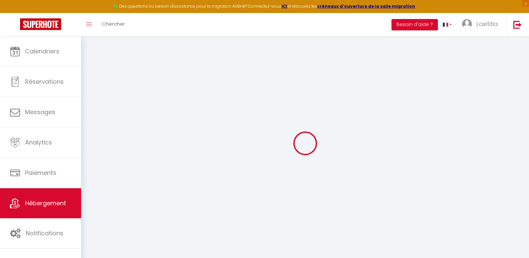
select select "2"
type input "59"
type input "58"
type input "250"
select select
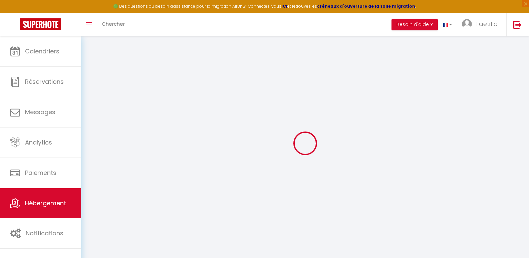
select select
type input "[STREET_ADDRESS][PERSON_NAME]"
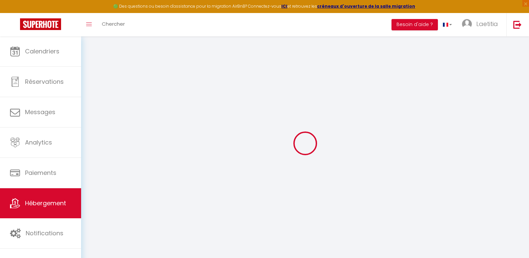
type input "65000"
type input "Tarbes"
select select
type input "[EMAIL_ADDRESS][DOMAIN_NAME]"
select select
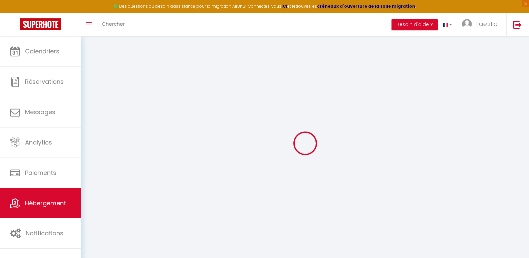
checkbox input "true"
checkbox input "false"
type input "0"
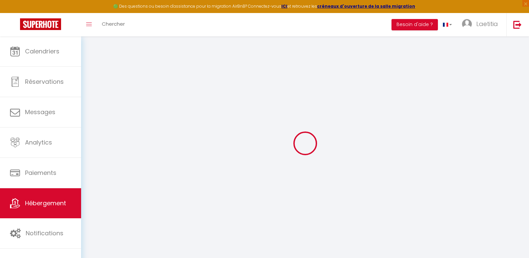
type input "0"
select select "52508"
select select
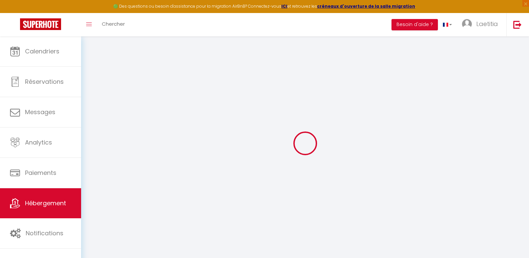
select select
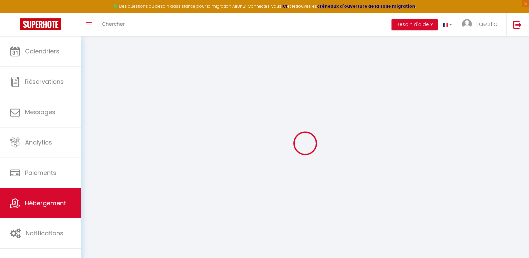
select select
checkbox input "true"
checkbox input "false"
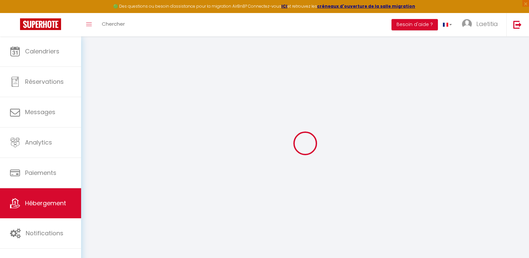
select select
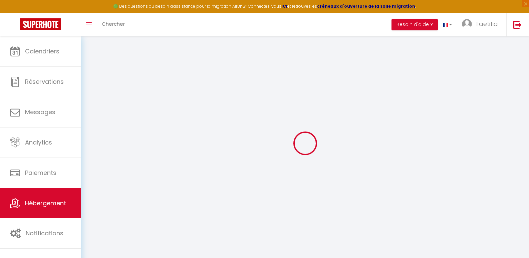
select select
checkbox input "true"
checkbox input "false"
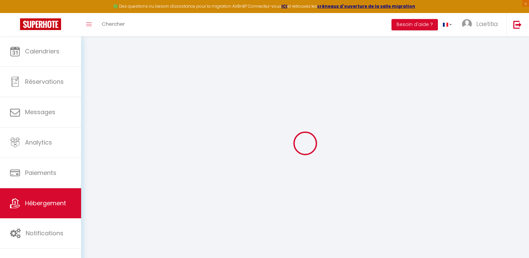
checkbox input "false"
select select
checkbox input "true"
checkbox input "false"
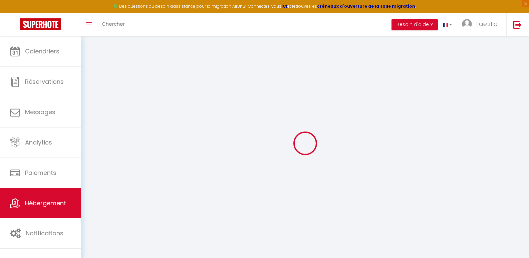
checkbox input "false"
select select "16:00"
select select "23:45"
select select "10:00"
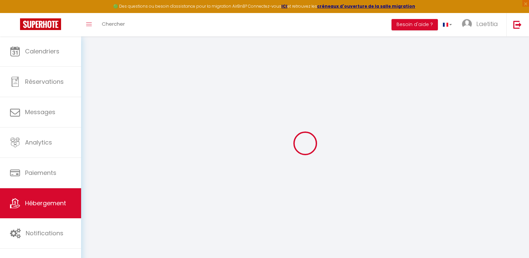
select select "30"
select select "120"
select select
checkbox input "true"
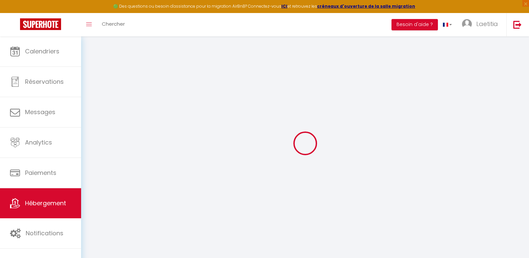
checkbox input "false"
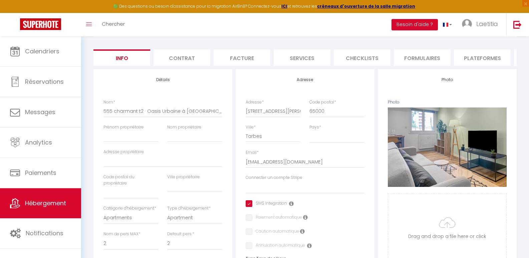
scroll to position [67, 0]
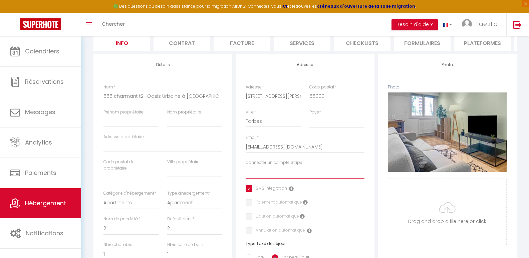
click at [285, 177] on select "YRIUS IMMO" at bounding box center [305, 172] width 119 height 13
click at [283, 166] on label "Connecter un compte Stripe" at bounding box center [274, 163] width 57 height 6
click at [283, 169] on select "YRIUS IMMO" at bounding box center [305, 172] width 119 height 13
click at [260, 166] on label "Connecter un compte Stripe" at bounding box center [274, 163] width 57 height 6
click at [260, 168] on select "YRIUS IMMO" at bounding box center [305, 172] width 119 height 13
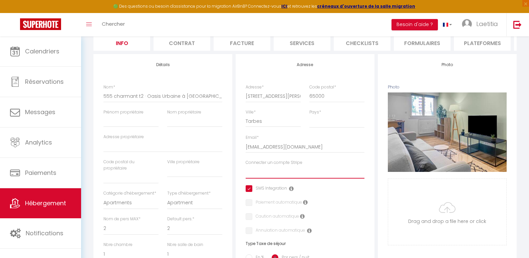
click at [259, 177] on select "YRIUS IMMO" at bounding box center [305, 172] width 119 height 13
select select "15982"
click at [246, 171] on select "YRIUS IMMO" at bounding box center [305, 172] width 119 height 13
select select
checkbox input "true"
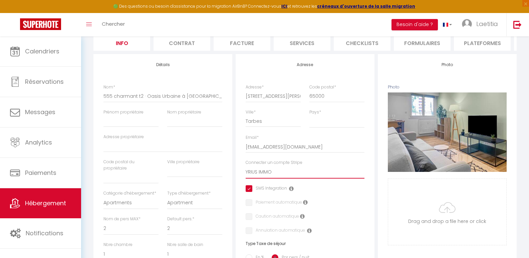
checkbox input "false"
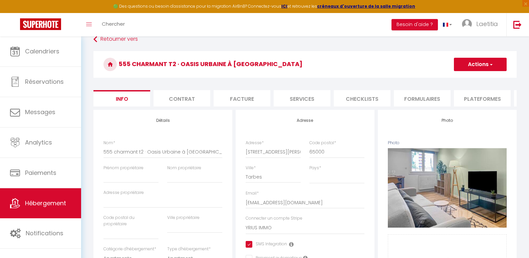
scroll to position [0, 0]
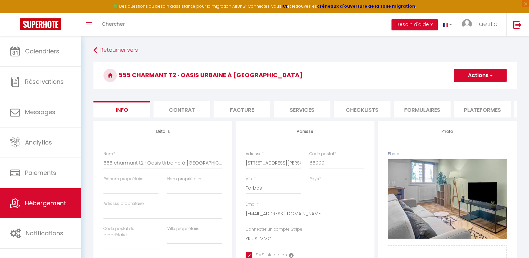
click at [492, 77] on span "button" at bounding box center [491, 75] width 4 height 7
click at [469, 87] on link "Enregistrer" at bounding box center [470, 90] width 71 height 9
click at [474, 77] on button "Actions" at bounding box center [480, 75] width 53 height 13
click at [456, 88] on input "Enregistrer" at bounding box center [454, 90] width 25 height 7
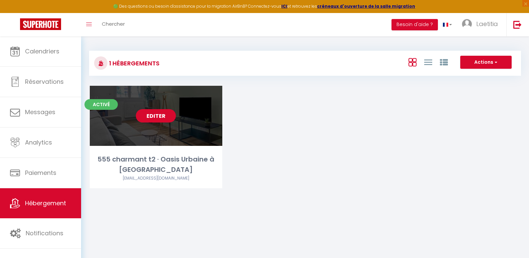
click at [152, 119] on link "Editer" at bounding box center [156, 115] width 40 height 13
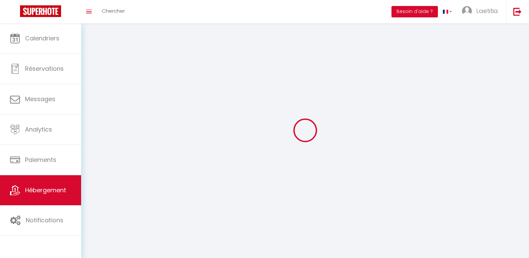
select select
select select "28"
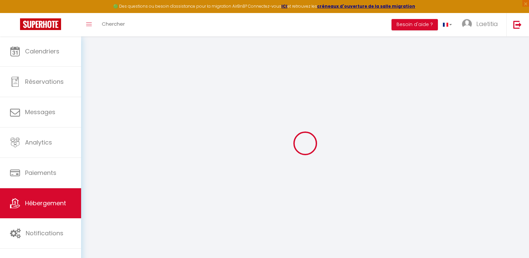
select select
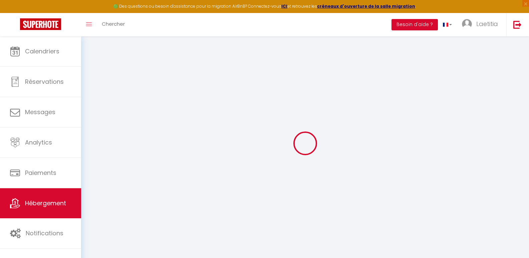
select select
checkbox input "false"
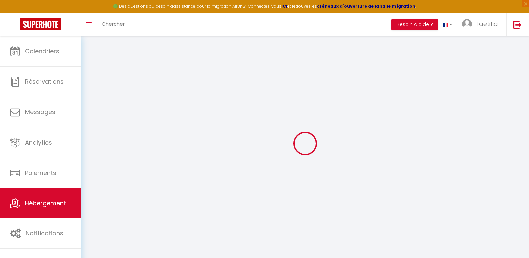
select select
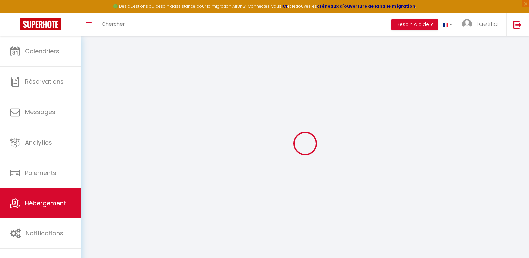
select select
checkbox input "false"
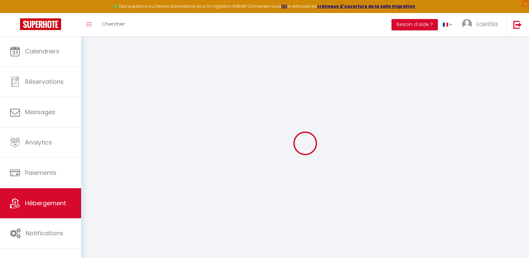
checkbox input "false"
select select
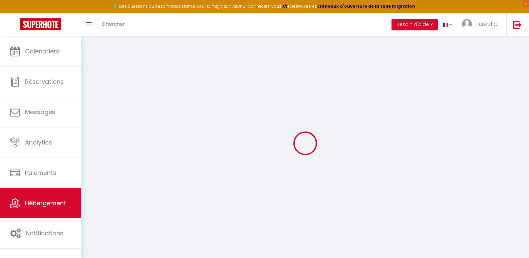
select select
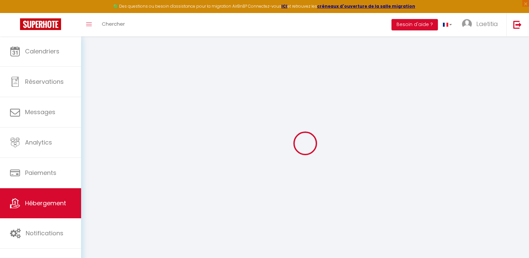
checkbox input "false"
select select
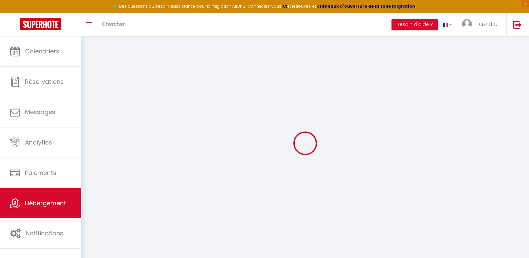
select select
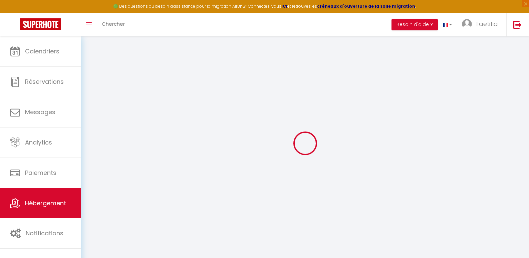
select select
checkbox input "false"
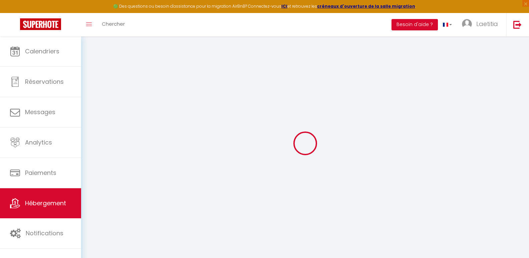
checkbox input "false"
select select
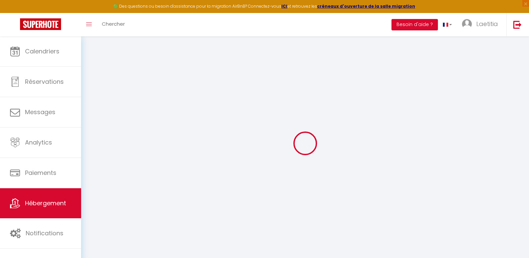
select select
checkbox input "false"
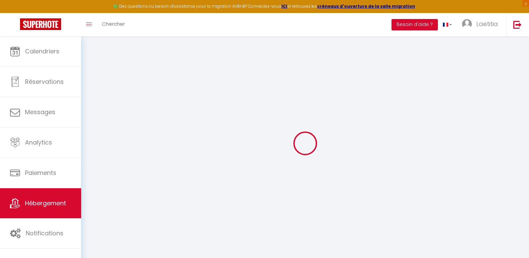
checkbox input "false"
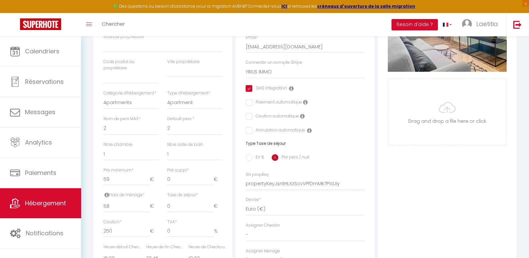
scroll to position [200, 0]
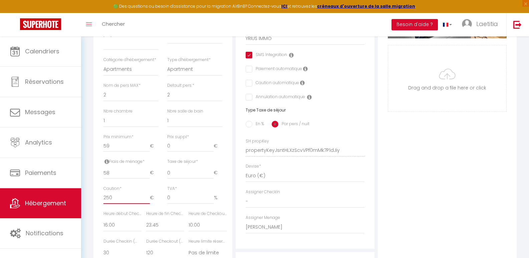
click at [143, 203] on input "250" at bounding box center [126, 198] width 46 height 12
drag, startPoint x: 119, startPoint y: 203, endPoint x: 78, endPoint y: 195, distance: 41.9
click at [89, 203] on div "Retourner vers 555 charmant t2 · Oasis Urbaine à Tarbes Actions Enregistrer Dup…" at bounding box center [305, 112] width 448 height 552
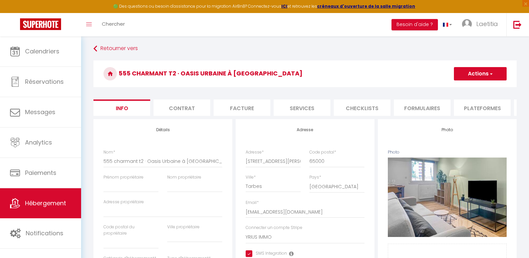
scroll to position [0, 0]
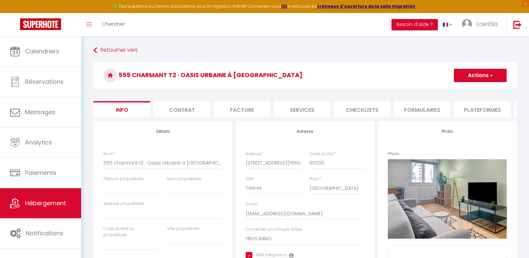
click at [473, 74] on button "Actions" at bounding box center [480, 75] width 53 height 13
click at [456, 90] on input "Enregistrer" at bounding box center [454, 90] width 25 height 7
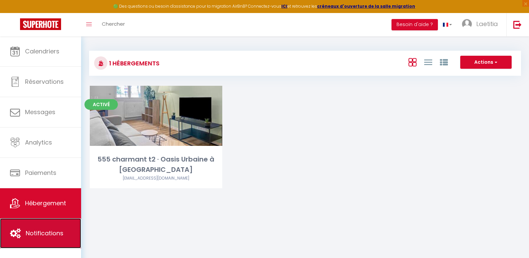
click at [52, 235] on span "Notifications" at bounding box center [45, 233] width 38 height 8
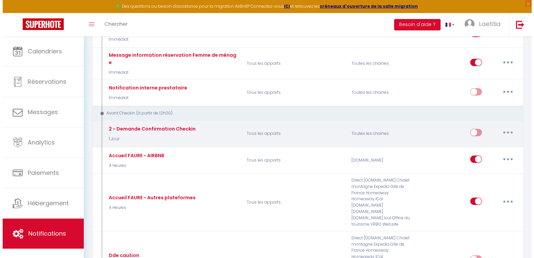
scroll to position [200, 0]
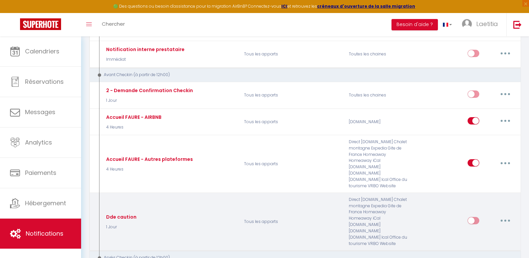
click at [502, 215] on button "button" at bounding box center [505, 220] width 19 height 11
click at [476, 230] on link "Editer" at bounding box center [487, 235] width 49 height 11
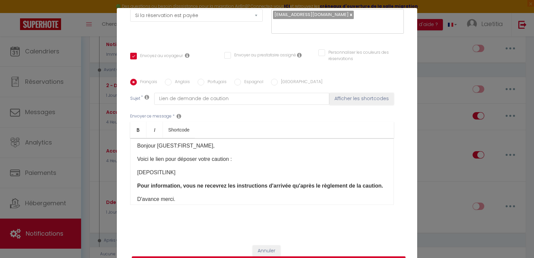
scroll to position [32, 0]
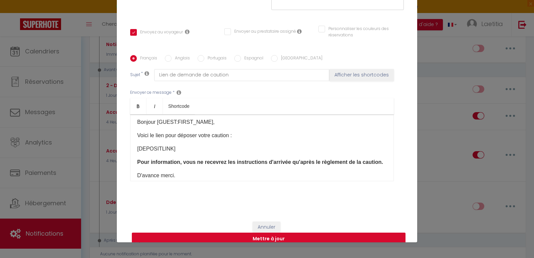
click at [270, 233] on button "Mettre à jour" at bounding box center [269, 239] width 274 height 13
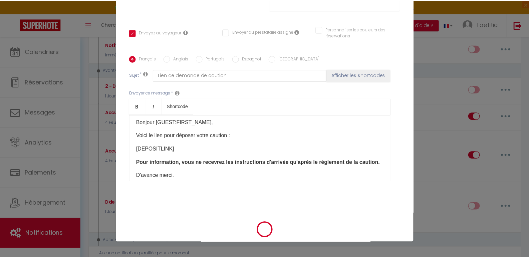
scroll to position [107, 0]
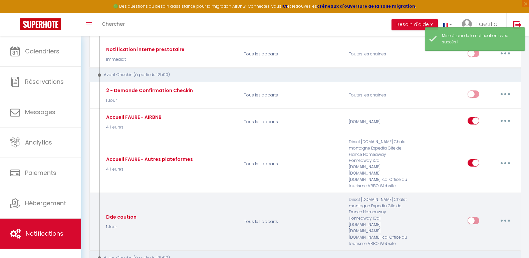
click at [469, 217] on input "checkbox" at bounding box center [474, 222] width 12 height 10
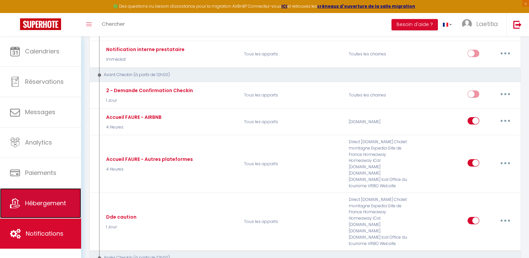
click at [44, 201] on span "Hébergement" at bounding box center [45, 203] width 41 height 8
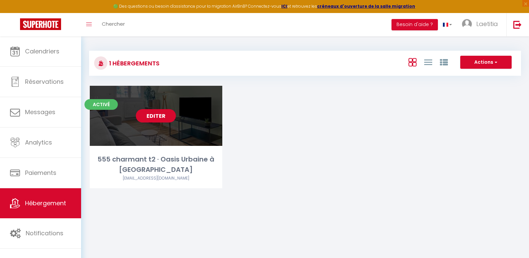
click at [155, 115] on link "Editer" at bounding box center [156, 115] width 40 height 13
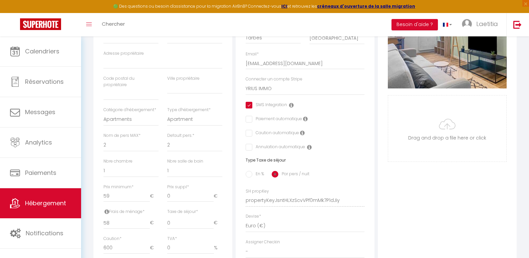
scroll to position [135, 0]
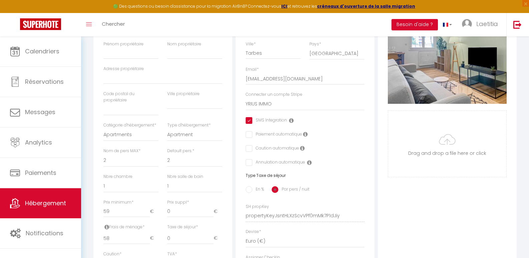
click at [249, 152] on input "checkbox" at bounding box center [248, 148] width 4 height 7
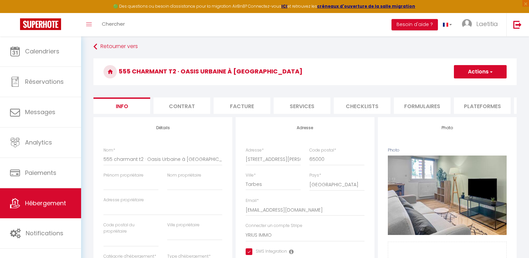
scroll to position [0, 0]
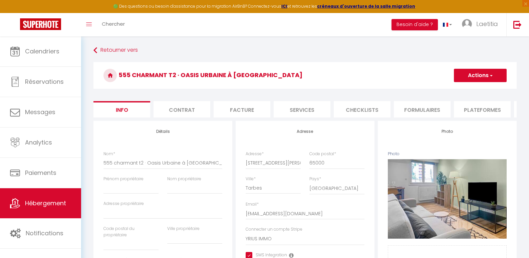
click at [483, 79] on button "Actions" at bounding box center [480, 75] width 53 height 13
click at [461, 91] on input "Enregistrer" at bounding box center [454, 90] width 25 height 7
